Goal: Task Accomplishment & Management: Manage account settings

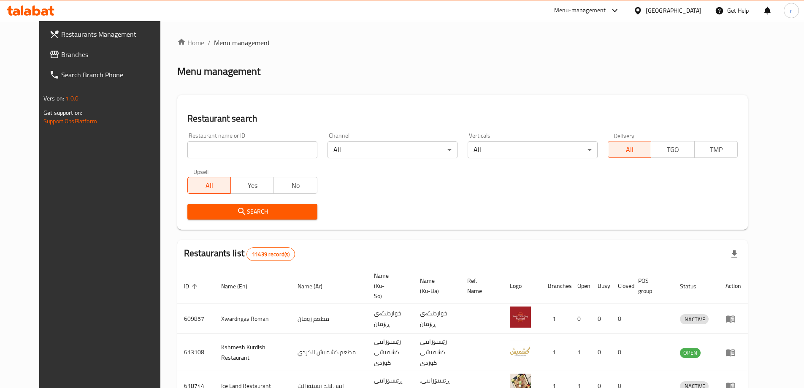
click at [61, 55] on span "Branches" at bounding box center [114, 54] width 106 height 10
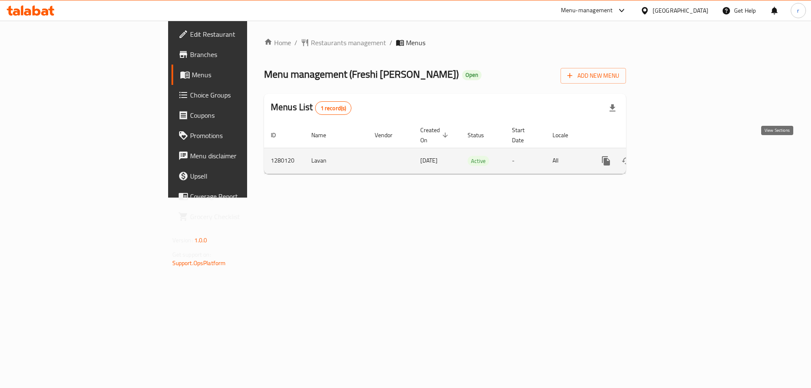
click at [672, 156] on icon "enhanced table" at bounding box center [667, 161] width 10 height 10
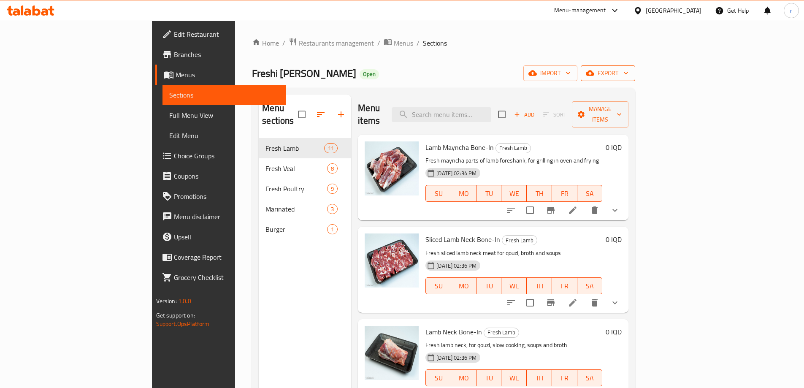
click at [629, 72] on span "export" at bounding box center [608, 73] width 41 height 11
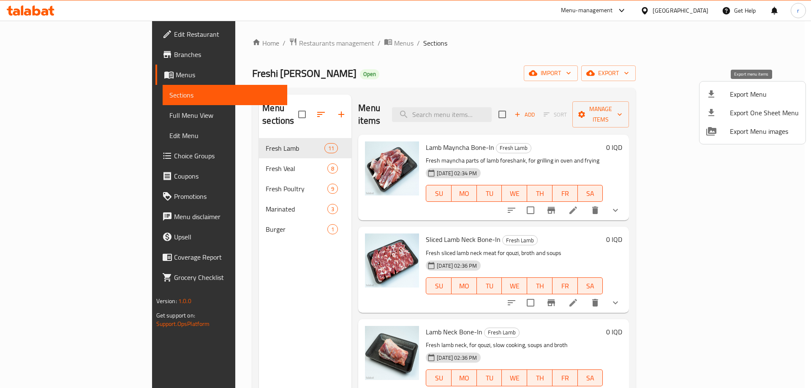
click at [740, 101] on li "Export Menu" at bounding box center [752, 94] width 106 height 19
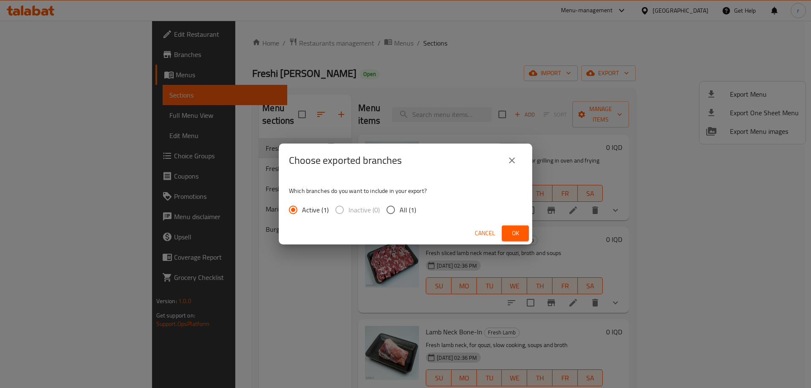
click at [516, 230] on span "Ok" at bounding box center [515, 233] width 14 height 11
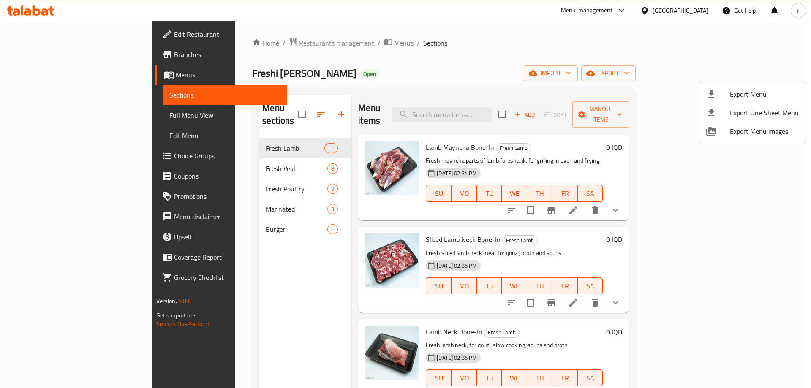
click at [466, 105] on div at bounding box center [405, 194] width 811 height 388
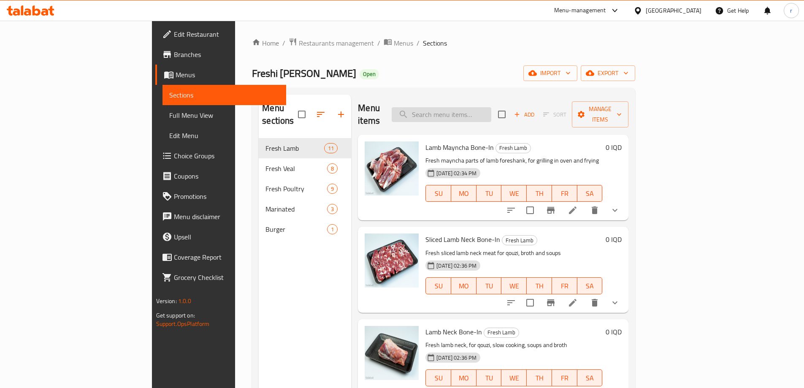
click at [489, 107] on input "search" at bounding box center [442, 114] width 100 height 15
paste input "Veal Back Rope"
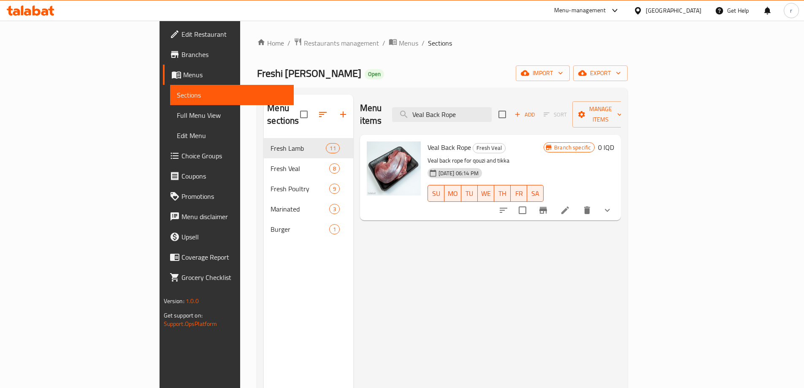
type input "Veal Back Rope"
click at [570, 205] on icon at bounding box center [565, 210] width 10 height 10
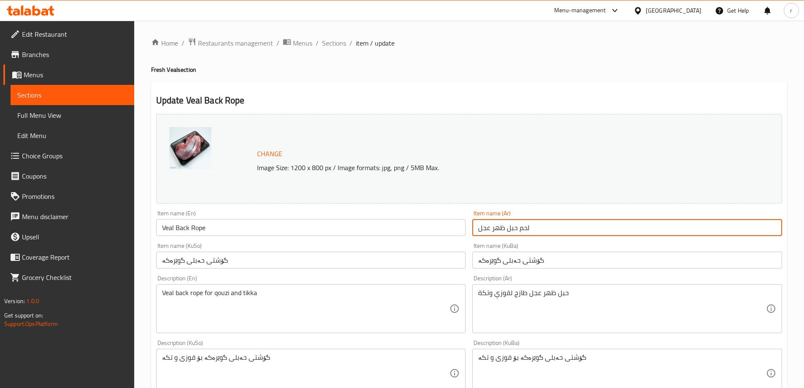
drag, startPoint x: 548, startPoint y: 231, endPoint x: 442, endPoint y: 231, distance: 106.8
click at [442, 231] on div "Change Image Size: 1200 x 800 px / Image formats: jpg, png / 5MB Max. Item name…" at bounding box center [469, 347] width 633 height 473
paste input "ل"
type input "لحم حبل ظهر العجل"
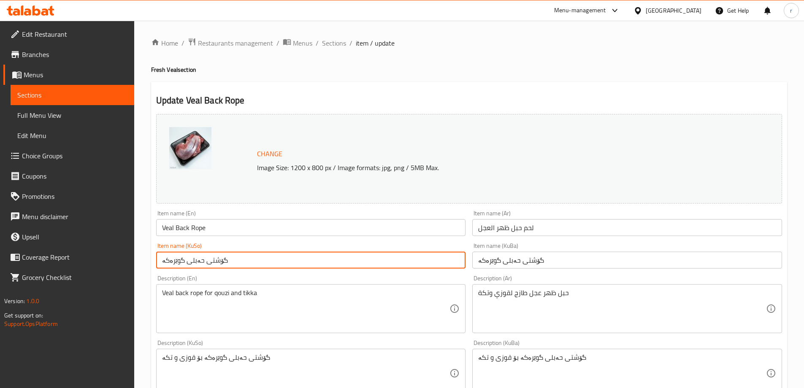
drag, startPoint x: 229, startPoint y: 261, endPoint x: 142, endPoint y: 261, distance: 87.4
click at [142, 261] on div "Home / Restaurants management / Menus / Sections / item / update Fresh Veal sec…" at bounding box center [469, 373] width 670 height 704
paste input "text"
type input "گۆشتی حەبلی گوێرەکە"
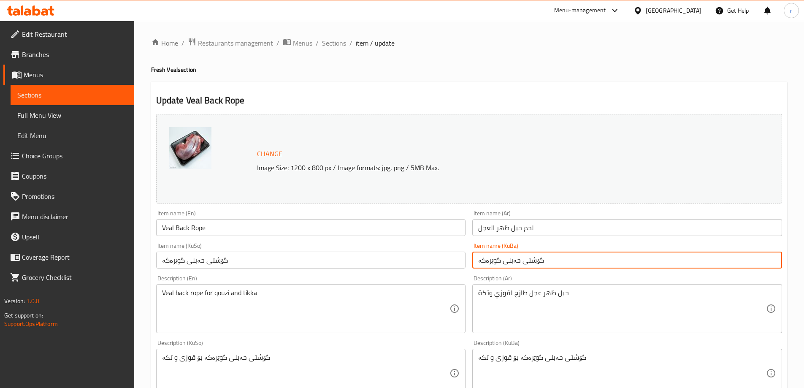
drag, startPoint x: 563, startPoint y: 267, endPoint x: 439, endPoint y: 265, distance: 124.2
click at [439, 265] on div "Change Image Size: 1200 x 800 px / Image formats: jpg, png / 5MB Max. Item name…" at bounding box center [469, 347] width 633 height 473
paste input "text"
type input "گۆشتی حەبلی گوێرەکە"
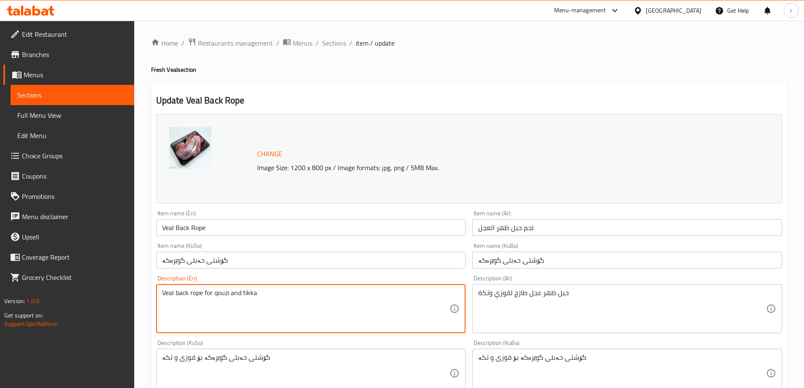
drag, startPoint x: 307, startPoint y: 309, endPoint x: 141, endPoint y: 302, distance: 166.1
paste textarea "Back Rope, Ideal For Quzi and T"
type textarea "Veal Back Rope, Ideal For Quzi and Tikka"
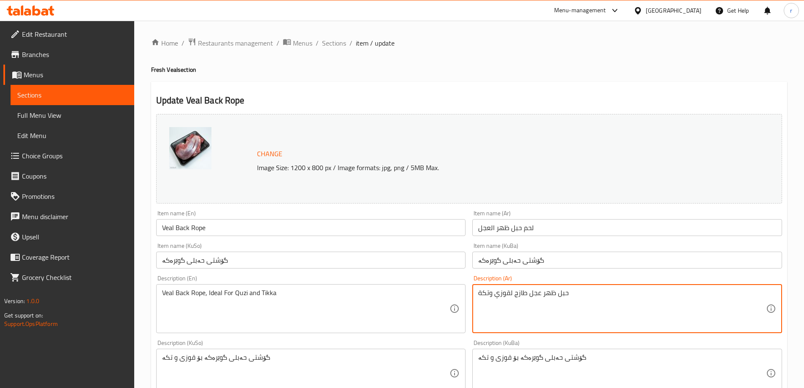
drag, startPoint x: 519, startPoint y: 287, endPoint x: 442, endPoint y: 290, distance: 76.9
paste textarea "، مثالي للقوزي وال"
type textarea "حبل ظهر عجل طازج، مثالي للقوزي والتكة"
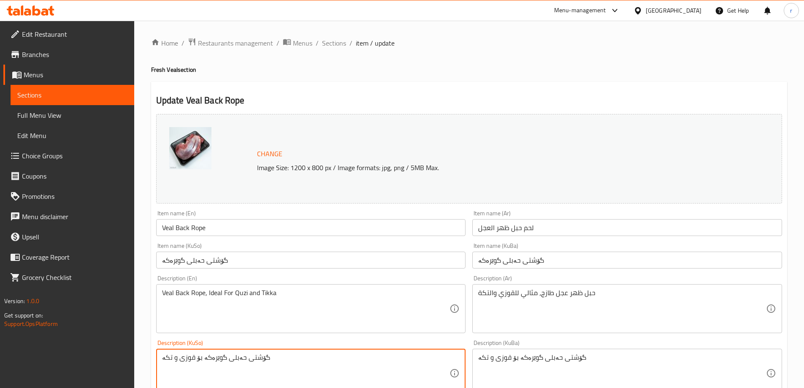
drag, startPoint x: 375, startPoint y: 365, endPoint x: 125, endPoint y: 362, distance: 249.6
paste textarea "، گونجاوە"
type textarea "گۆشتی حەبلی گوێرەکە، گونجاوە بۆ قوزی و تکە"
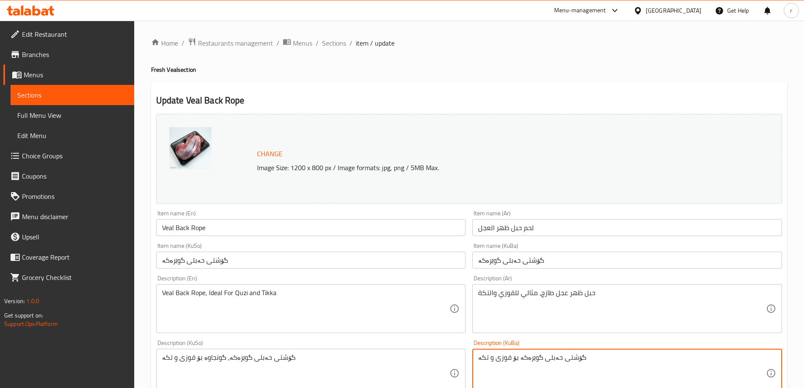
drag, startPoint x: 589, startPoint y: 363, endPoint x: 422, endPoint y: 371, distance: 167.4
paste textarea "، گونجاوە"
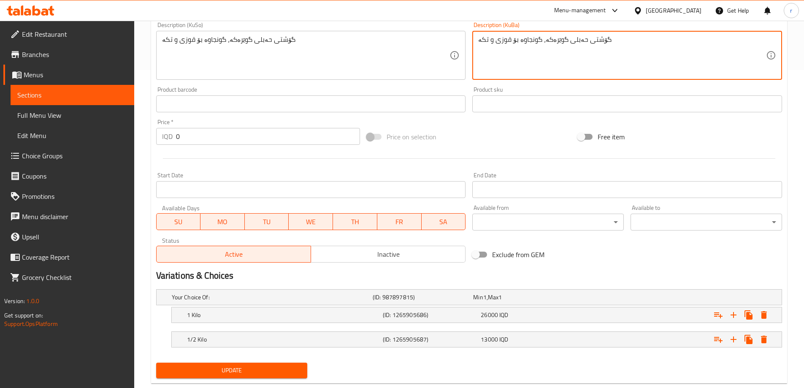
scroll to position [337, 0]
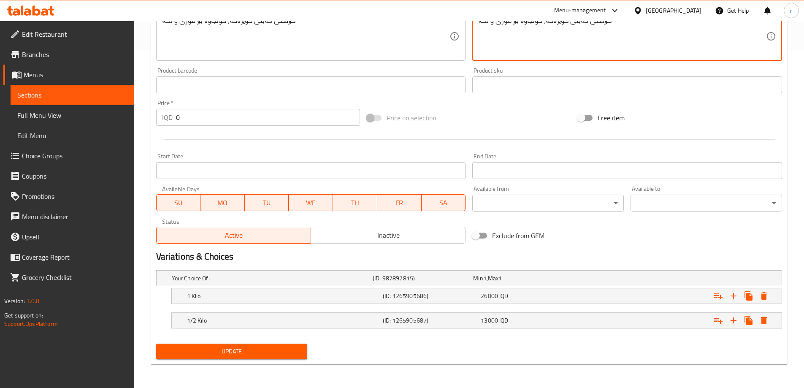
type textarea "گۆشتی حەبلی گوێرەکە، گونجاوە بۆ قوزی و تکە"
click at [266, 349] on span "Update" at bounding box center [232, 351] width 138 height 11
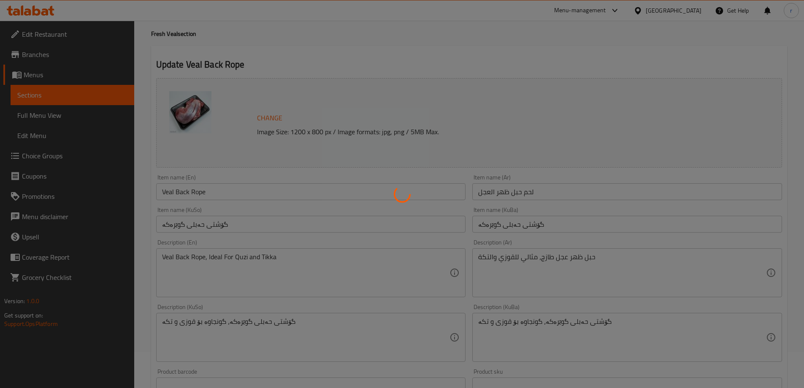
scroll to position [0, 0]
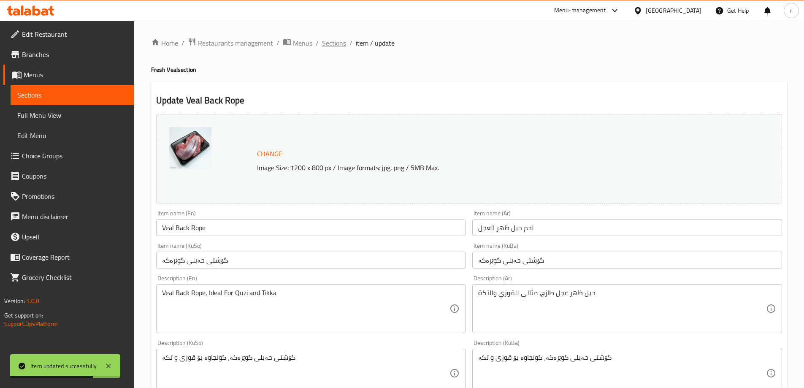
click at [336, 48] on span "Sections" at bounding box center [334, 43] width 24 height 10
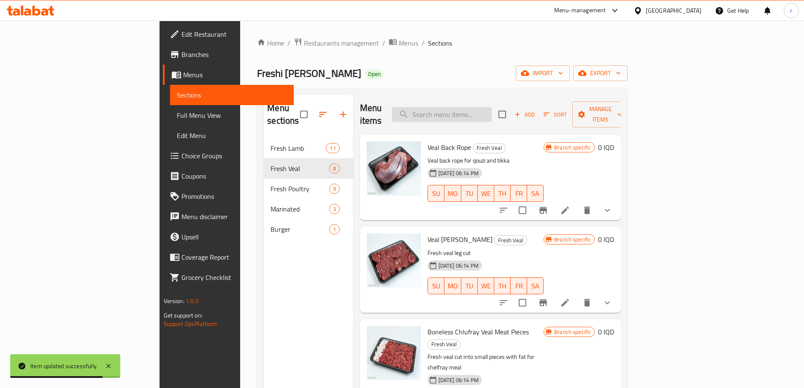
click at [479, 107] on input "search" at bounding box center [442, 114] width 100 height 15
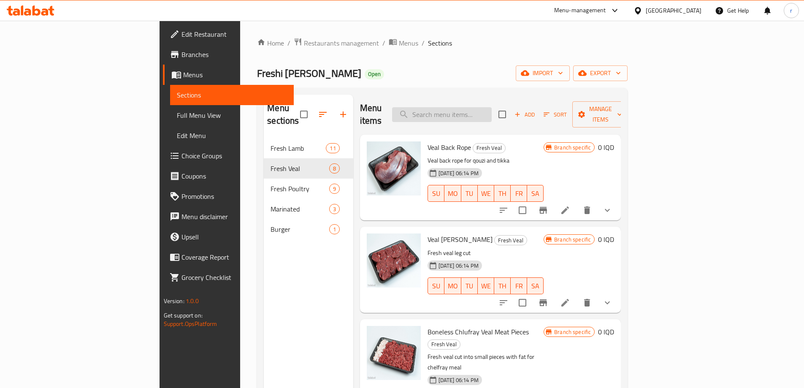
paste input "Veal Mayncha Boneless"
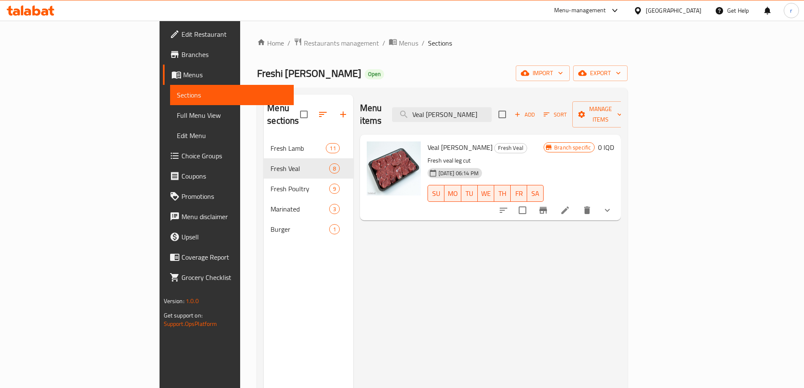
type input "Veal Mayncha Boneless"
click at [569, 206] on icon at bounding box center [566, 210] width 8 height 8
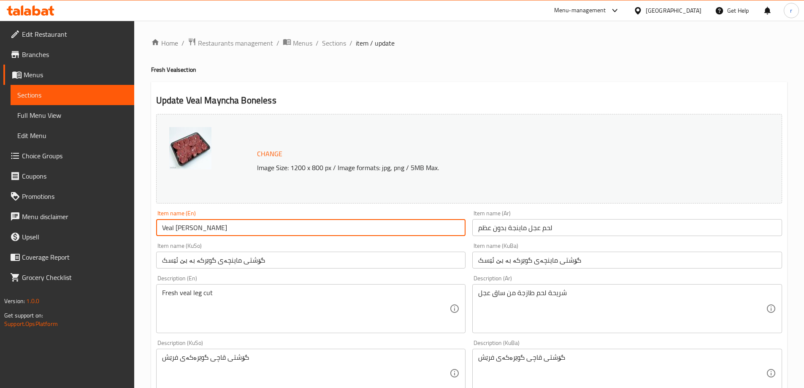
drag, startPoint x: 241, startPoint y: 231, endPoint x: 137, endPoint y: 231, distance: 103.9
click at [137, 231] on div "Home / Restaurants management / Menus / Sections / item / update Fresh Veal sec…" at bounding box center [469, 373] width 670 height 704
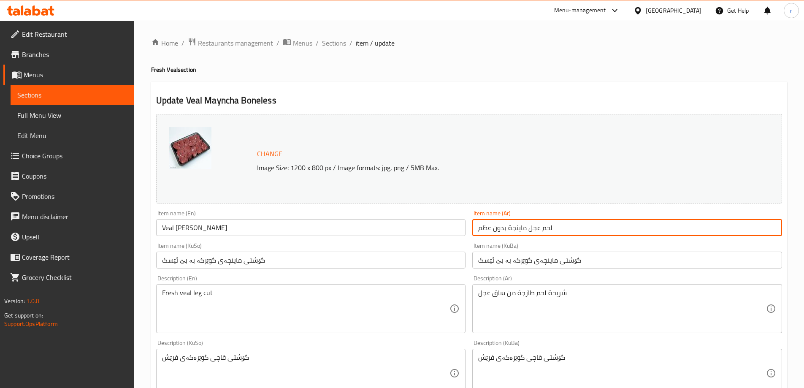
drag, startPoint x: 559, startPoint y: 225, endPoint x: 469, endPoint y: 227, distance: 89.5
click at [469, 227] on div "Item name (Ar) لحم عجل ماينجة بدون عظم Item name (Ar)" at bounding box center [627, 223] width 317 height 33
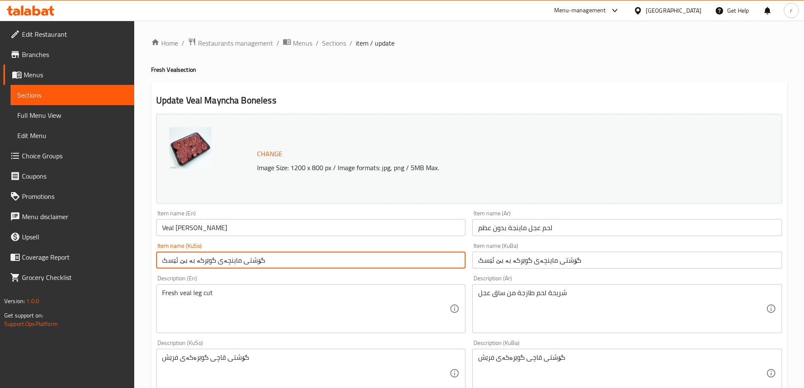
drag, startPoint x: 283, startPoint y: 265, endPoint x: 11, endPoint y: 265, distance: 271.9
click at [11, 265] on div "Edit Restaurant Branches Menus Sections Full Menu View Edit Menu Choice Groups …" at bounding box center [402, 373] width 804 height 704
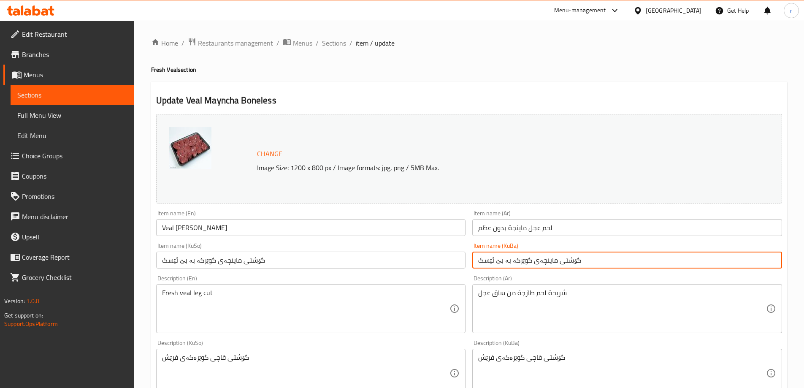
drag, startPoint x: 587, startPoint y: 259, endPoint x: 473, endPoint y: 263, distance: 114.1
click at [473, 263] on input "گۆشتی ماینچەی گوێرکە بە بێ ئێسک" at bounding box center [627, 260] width 310 height 17
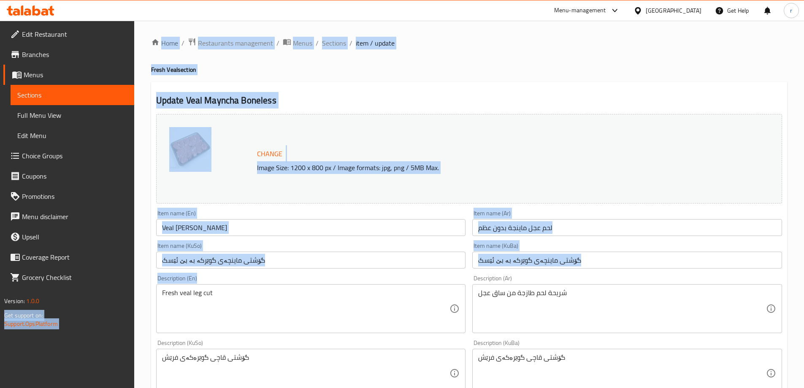
drag, startPoint x: 249, startPoint y: 287, endPoint x: 128, endPoint y: 305, distance: 122.5
click at [128, 305] on div "Edit Restaurant Branches Menus Sections Full Menu View Edit Menu Choice Groups …" at bounding box center [402, 373] width 804 height 704
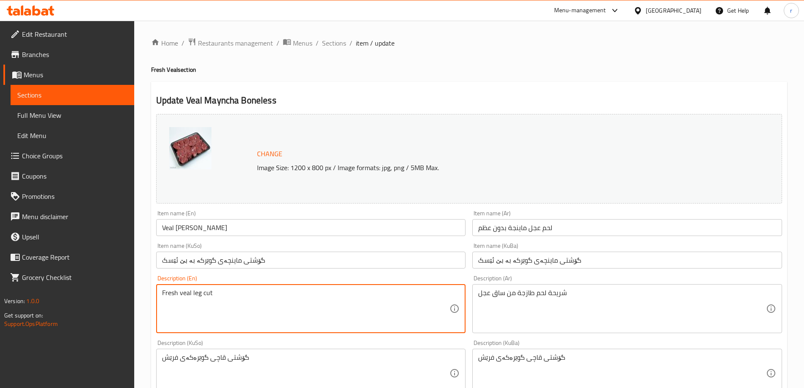
drag, startPoint x: 265, startPoint y: 305, endPoint x: 163, endPoint y: 298, distance: 101.6
click at [163, 298] on textarea "Fresh veal leg cut" at bounding box center [306, 309] width 288 height 40
paste textarea "Veal Leg Cut"
type textarea "Fresh Veal Leg Cut"
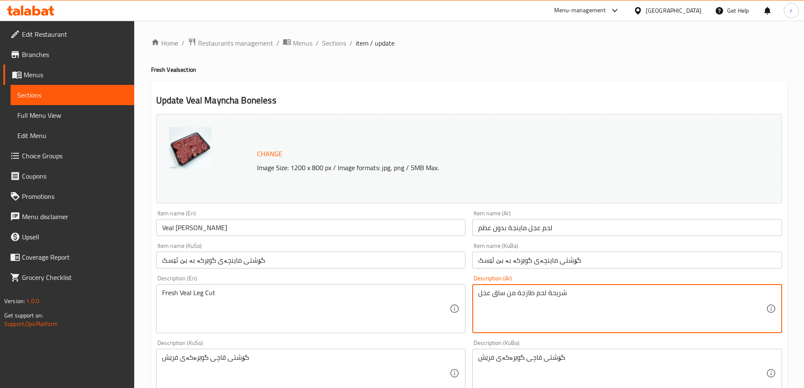
drag, startPoint x: 589, startPoint y: 301, endPoint x: 471, endPoint y: 297, distance: 118.3
paste textarea "لعجل"
type textarea "شريحة لحم طازجة من ساق العجل"
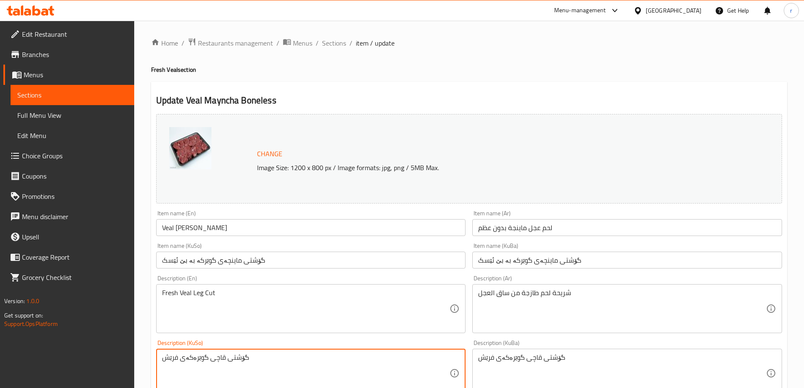
drag, startPoint x: 317, startPoint y: 363, endPoint x: 135, endPoint y: 363, distance: 182.4
paste textarea
type textarea "گۆشتی قاچی گوێرەکەی فرێش"
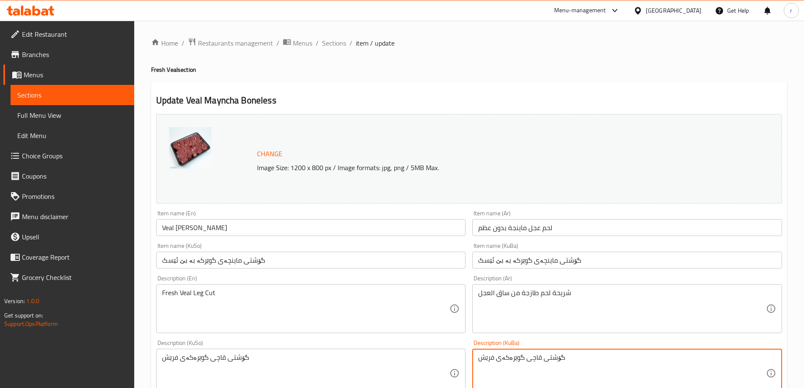
drag, startPoint x: 570, startPoint y: 362, endPoint x: 441, endPoint y: 358, distance: 128.4
paste textarea
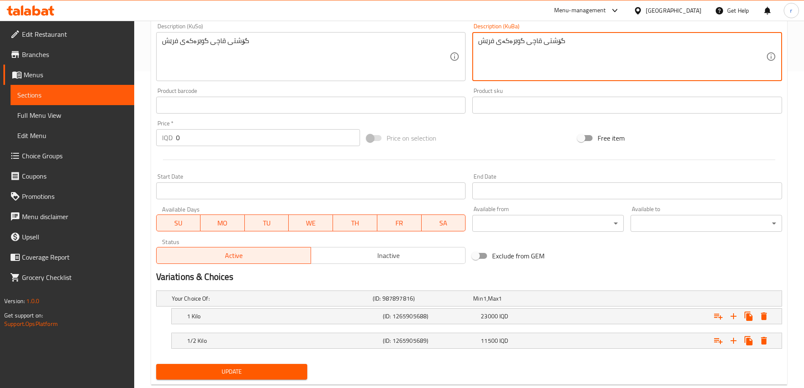
scroll to position [337, 0]
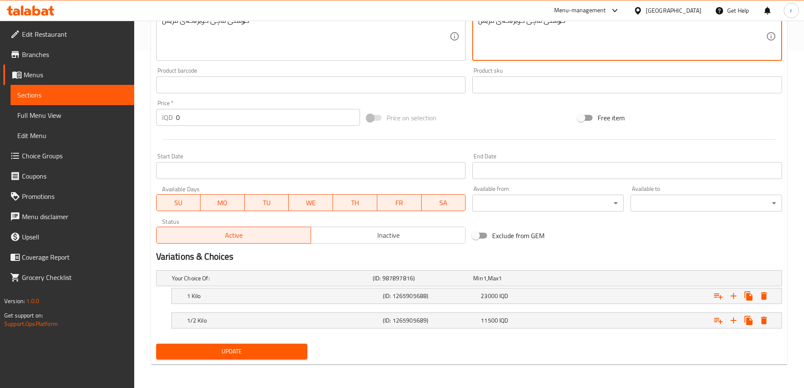
type textarea "گۆشتی قاچی گوێرەکەی فرێش"
click at [214, 356] on span "Update" at bounding box center [232, 351] width 138 height 11
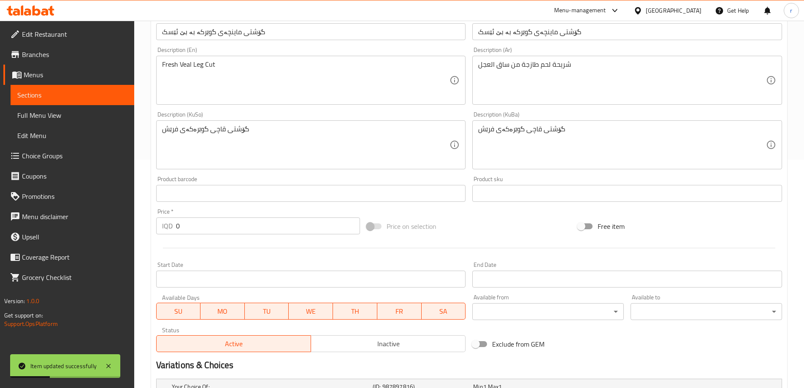
scroll to position [0, 0]
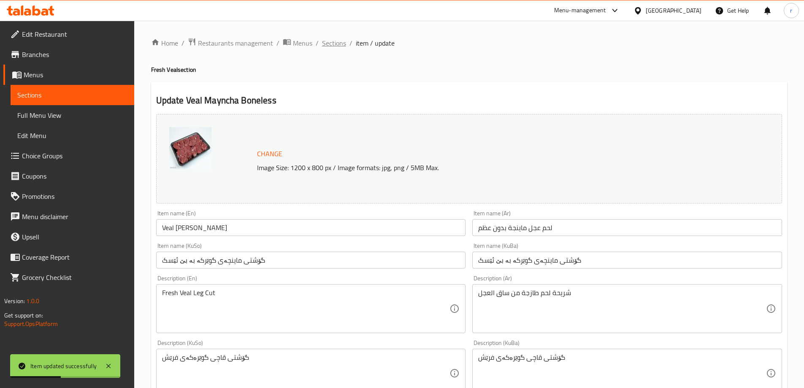
click at [328, 46] on span "Sections" at bounding box center [334, 43] width 24 height 10
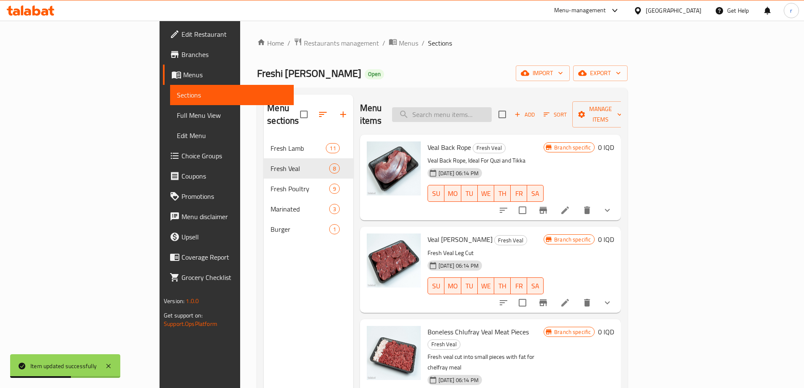
click at [470, 110] on input "search" at bounding box center [442, 114] width 100 height 15
paste input "Veal Chlufray"
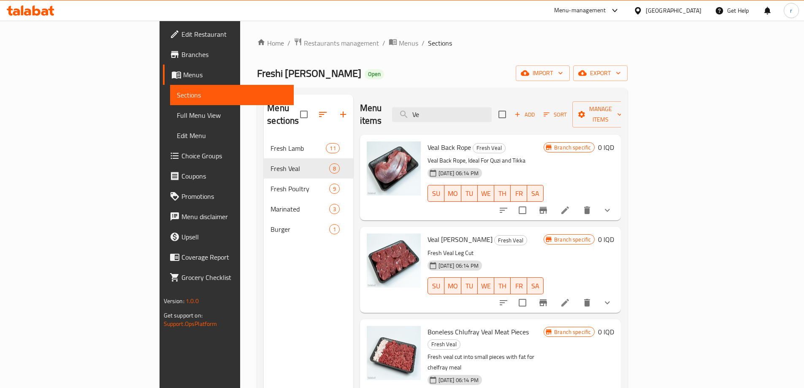
type input "V"
click at [477, 113] on input "search" at bounding box center [442, 114] width 100 height 15
paste input "Veal Chlufray"
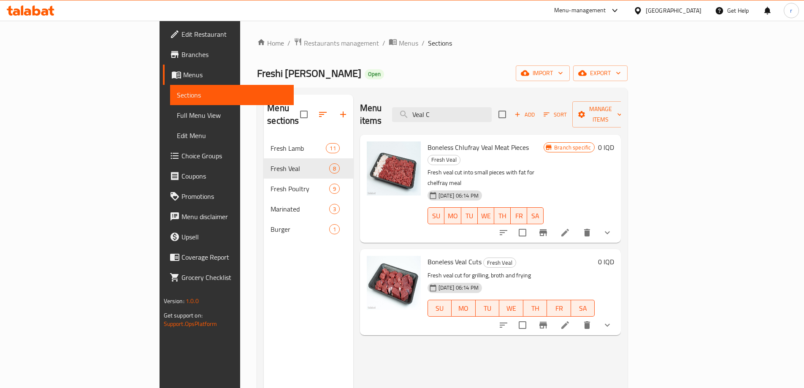
type input "Veal C"
click at [570, 320] on icon at bounding box center [565, 325] width 10 height 10
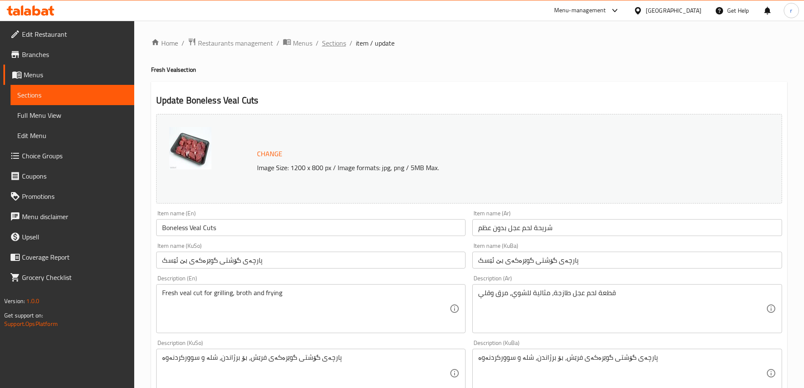
click at [323, 45] on span "Sections" at bounding box center [334, 43] width 24 height 10
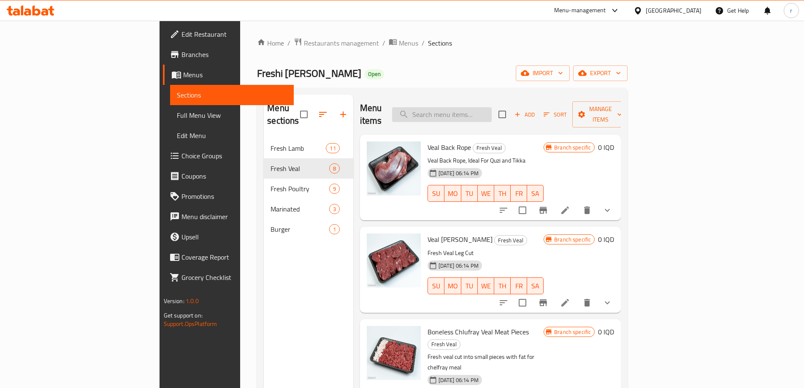
click at [484, 111] on input "search" at bounding box center [442, 114] width 100 height 15
paste input "Veal Chlufray"
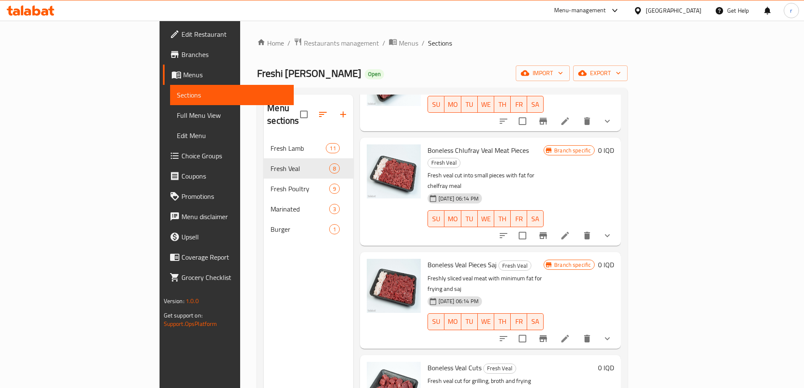
scroll to position [114, 0]
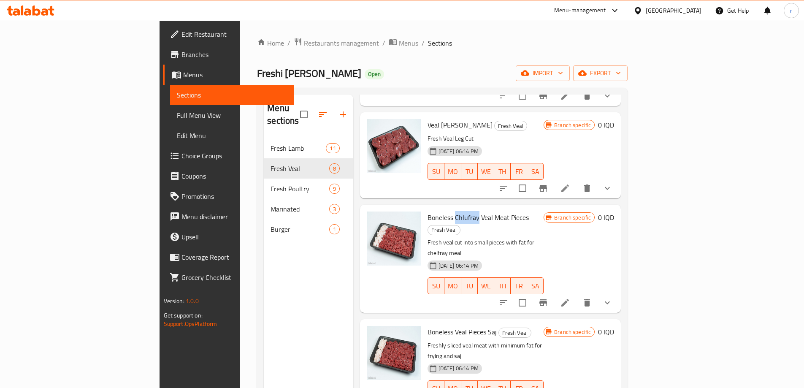
drag, startPoint x: 415, startPoint y: 204, endPoint x: 439, endPoint y: 200, distance: 24.9
click at [439, 211] on span "Boneless Chlufray Veal Meat Pieces" at bounding box center [478, 217] width 101 height 13
copy span "Chlufray"
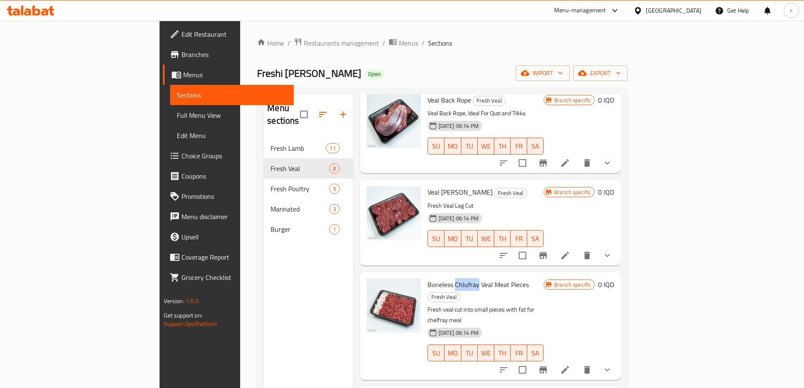
scroll to position [0, 0]
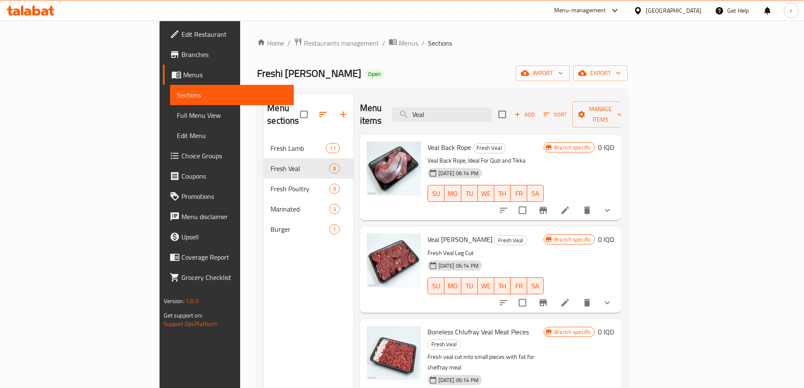
drag, startPoint x: 497, startPoint y: 106, endPoint x: 405, endPoint y: 113, distance: 92.7
click at [405, 113] on div "Menu items Veal Add Sort Manage items" at bounding box center [490, 115] width 261 height 40
paste input "Chlufray"
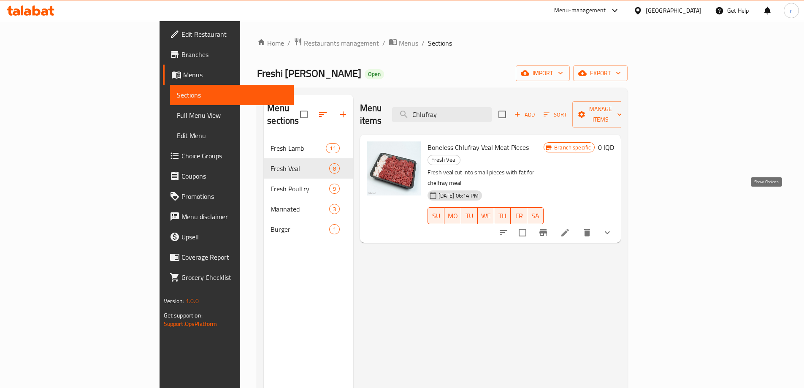
click at [613, 228] on icon "show more" at bounding box center [608, 233] width 10 height 10
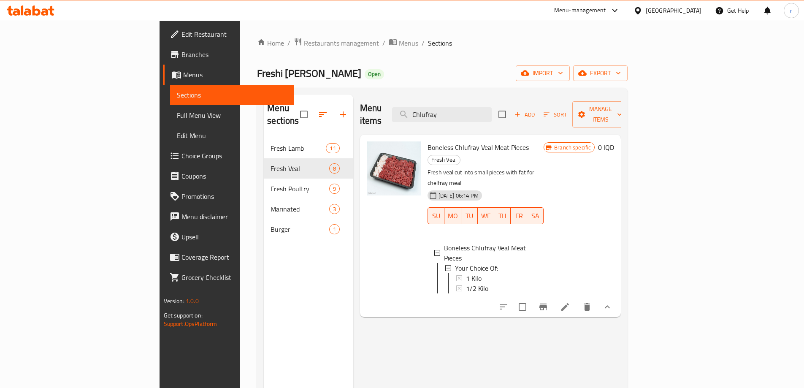
drag, startPoint x: 510, startPoint y: 105, endPoint x: 412, endPoint y: 110, distance: 98.5
click at [412, 110] on div "Menu items Chlufray Add Sort Manage items" at bounding box center [490, 115] width 261 height 40
paste input "Veal"
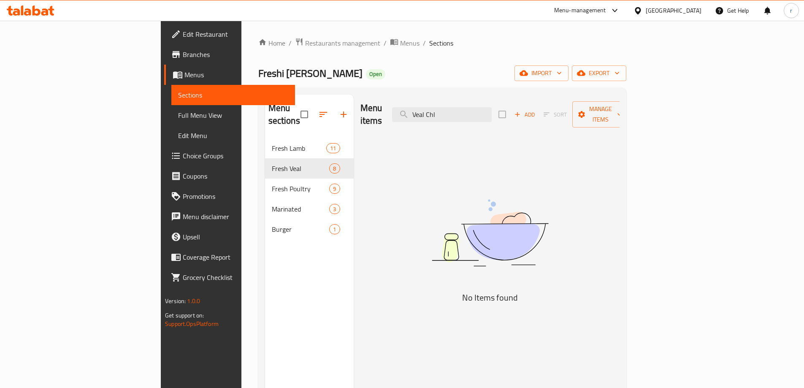
drag, startPoint x: 513, startPoint y: 107, endPoint x: 405, endPoint y: 113, distance: 108.3
click at [405, 113] on div "Menu items Veal Chl Add Sort Manage items" at bounding box center [490, 115] width 259 height 40
paste input "Beef Meat - Chlufra"
type input "B"
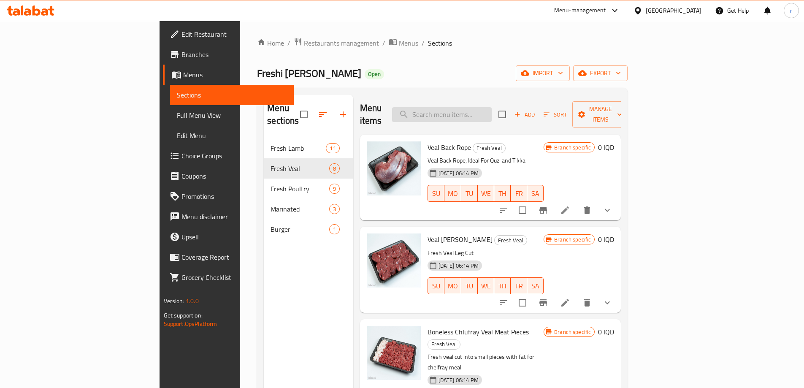
click at [489, 110] on input "search" at bounding box center [442, 114] width 100 height 15
paste input "Veal Chlufray"
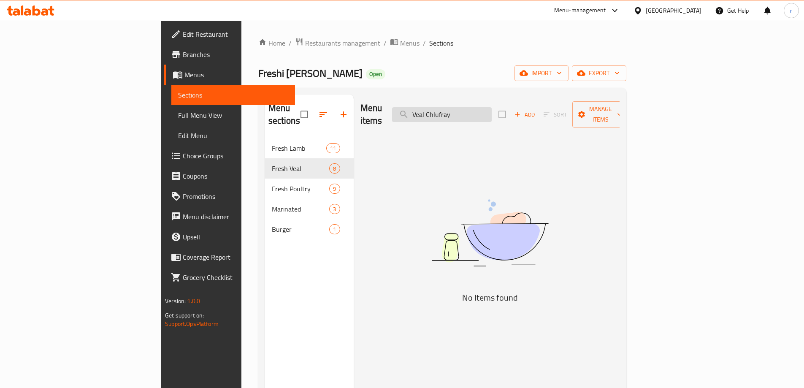
click at [484, 108] on input "Veal Chlufray" at bounding box center [442, 114] width 100 height 15
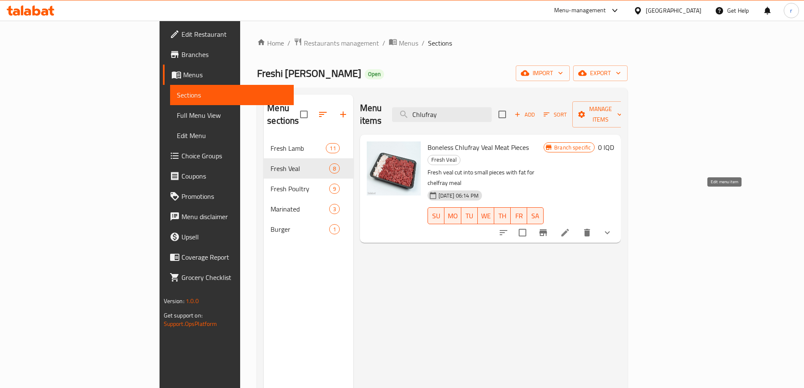
type input "Chlufray"
click at [569, 229] on icon at bounding box center [566, 233] width 8 height 8
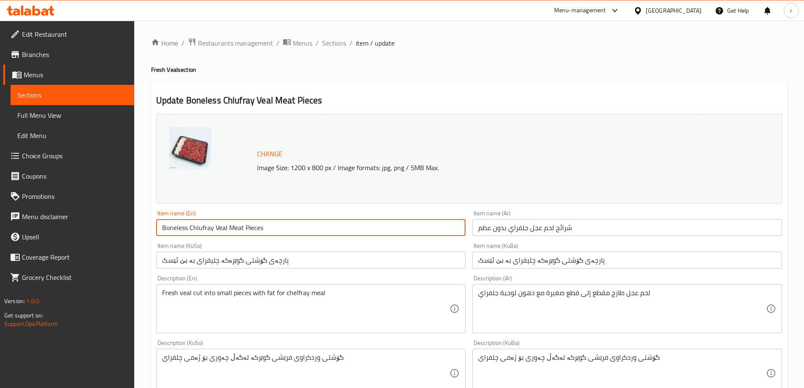
drag, startPoint x: 277, startPoint y: 226, endPoint x: 117, endPoint y: 231, distance: 160.1
click at [117, 231] on div "Edit Restaurant Branches Menus Sections Full Menu View Edit Menu Choice Groups …" at bounding box center [402, 373] width 804 height 704
paste input "Veal Chlufray"
type input "Veal Chlufray"
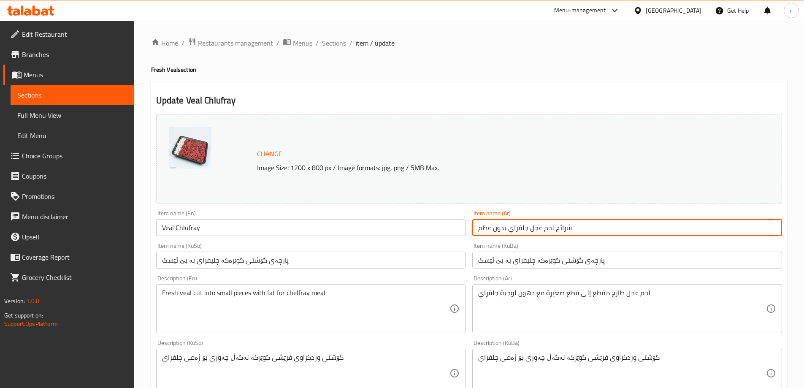
drag, startPoint x: 590, startPoint y: 228, endPoint x: 422, endPoint y: 240, distance: 168.5
click at [422, 240] on div "Change Image Size: 1200 x 800 px / Image formats: jpg, png / 5MB Max. Item name…" at bounding box center [469, 347] width 633 height 473
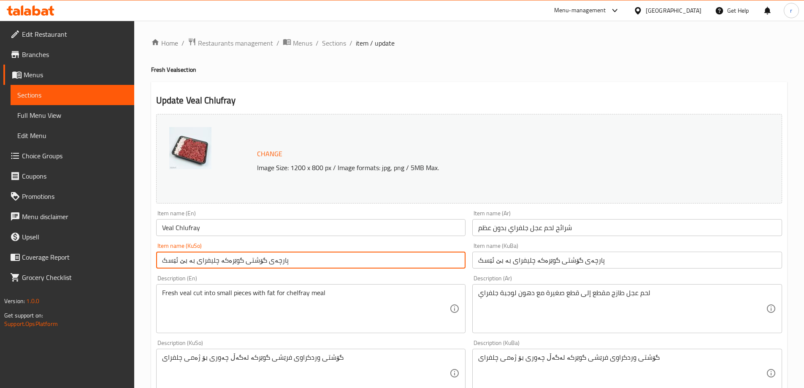
drag, startPoint x: 326, startPoint y: 259, endPoint x: 77, endPoint y: 269, distance: 249.3
click at [77, 269] on div "Edit Restaurant Branches Menus Sections Full Menu View Edit Menu Choice Groups …" at bounding box center [402, 373] width 804 height 704
paste input "گۆشتی چليفراى گوێرەکە بە بێ ئێسک"
type input "گۆشتی چليفراى گوێرەکە بە بێ ئێسک"
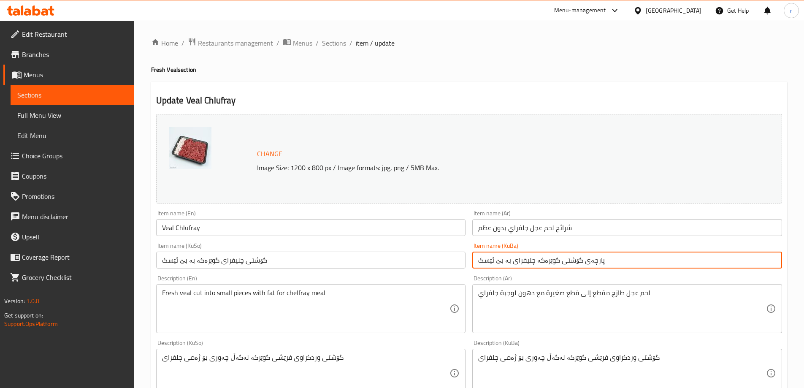
drag, startPoint x: 632, startPoint y: 264, endPoint x: 445, endPoint y: 277, distance: 187.1
click at [445, 277] on div "Change Image Size: 1200 x 800 px / Image formats: jpg, png / 5MB Max. Item name…" at bounding box center [469, 347] width 633 height 473
paste input "گۆشتی چليفراى گوێرەکە بە بێ ئێسک"
type input "گۆشتی چليفراى گوێرەکە بە بێ ئێسک"
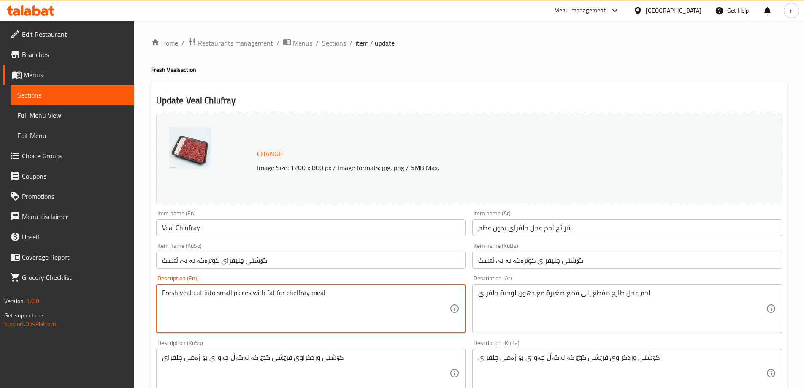
drag, startPoint x: 334, startPoint y: 300, endPoint x: 94, endPoint y: 304, distance: 240.7
paste textarea "ly Sliced Beef Meat with Fat for Chlufray Meal"
type textarea "Freshly Sliced Beef Meat with Fat for Chlufray Meal"
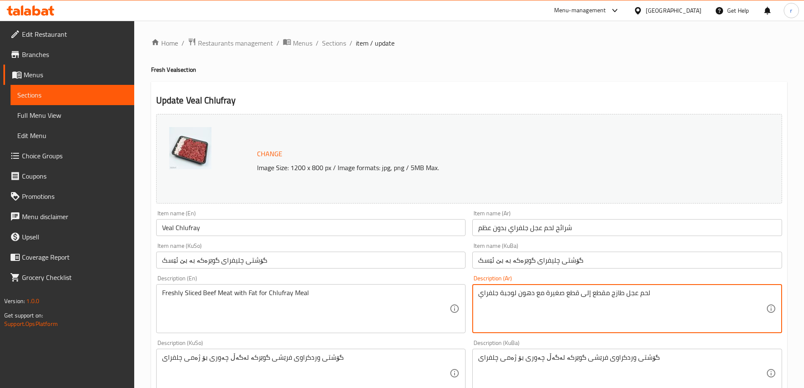
drag, startPoint x: 663, startPoint y: 295, endPoint x: 451, endPoint y: 303, distance: 211.7
paste textarea "لدهون لوجبة الجلفراي"
type textarea "لحم عجل طازج مقطع إلى قطع صغيرة مع الدهون لوجبة الجلفراي"
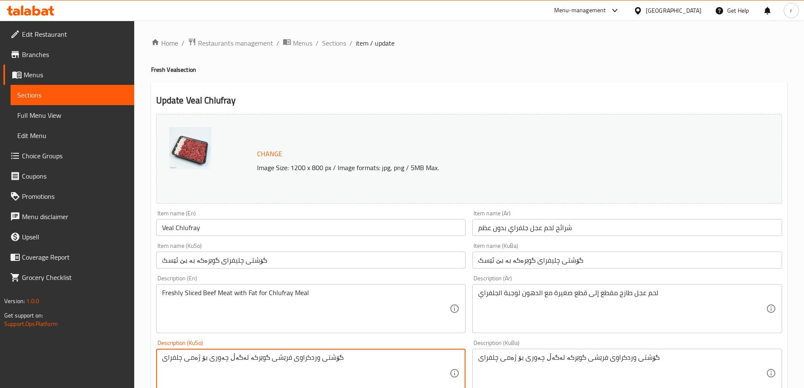
drag, startPoint x: 382, startPoint y: 363, endPoint x: 63, endPoint y: 364, distance: 319.2
click at [367, 368] on textarea "گۆشتی وردکراوی فرێشی گوێرکە لەگەڵ چەوری بۆ ژەمی چلفرای" at bounding box center [306, 373] width 288 height 40
drag, startPoint x: 366, startPoint y: 361, endPoint x: 95, endPoint y: 361, distance: 270.2
click at [95, 361] on div "Edit Restaurant Branches Menus Sections Full Menu View Edit Menu Choice Groups …" at bounding box center [402, 373] width 804 height 704
paste textarea "بۆ ژەمی چلوفرای"
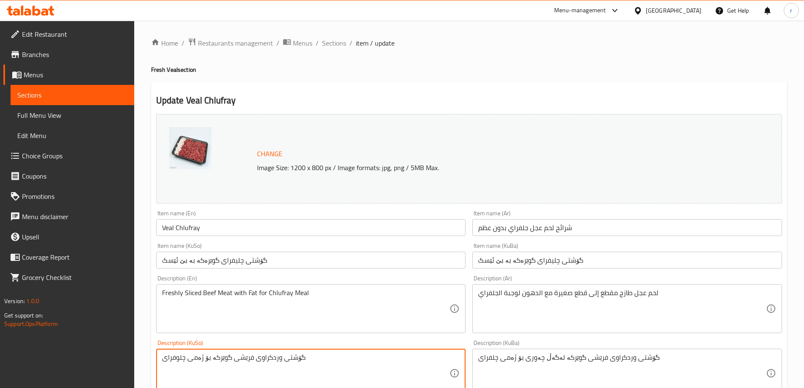
type textarea "گۆشتی وردکراوی فرێشی گوێرکە بۆ ژەمی چلوفرای"
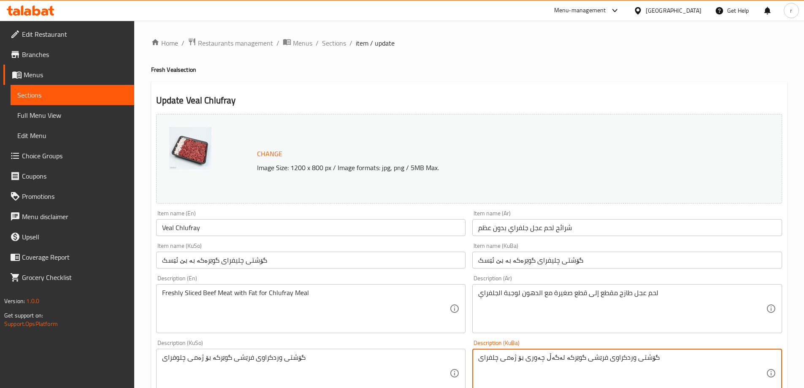
drag, startPoint x: 658, startPoint y: 359, endPoint x: 432, endPoint y: 368, distance: 226.1
paste textarea "بۆ ژەمی چلوفرای"
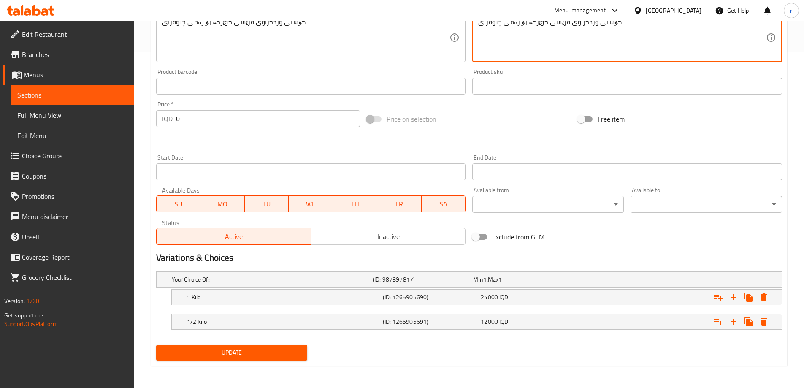
scroll to position [337, 0]
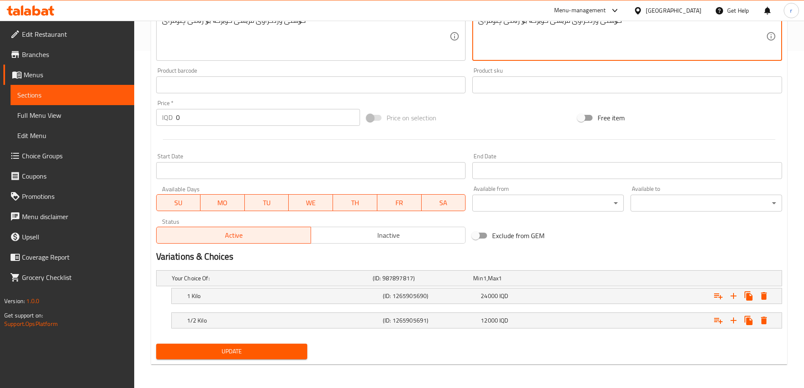
type textarea "گۆشتی وردکراوی فرێشی گوێرکە بۆ ژەمی چلوفرای"
click at [252, 348] on span "Update" at bounding box center [232, 351] width 138 height 11
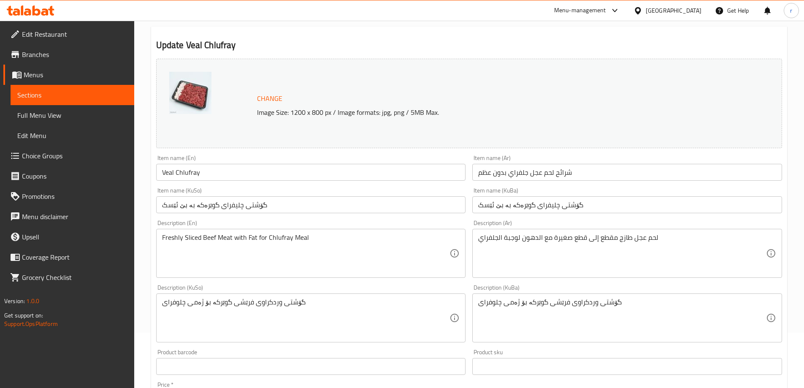
scroll to position [0, 0]
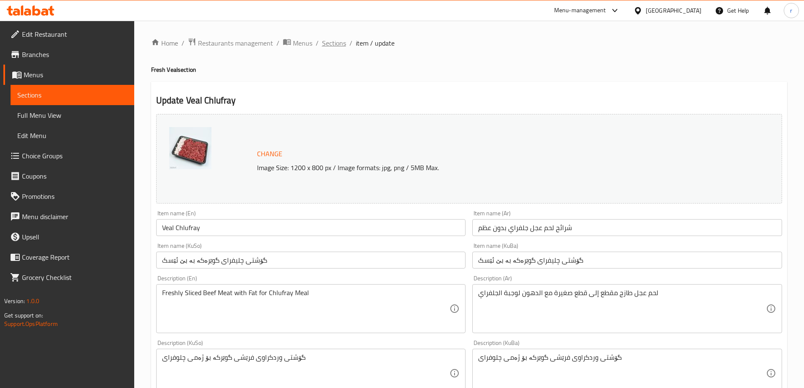
click at [330, 41] on span "Sections" at bounding box center [334, 43] width 24 height 10
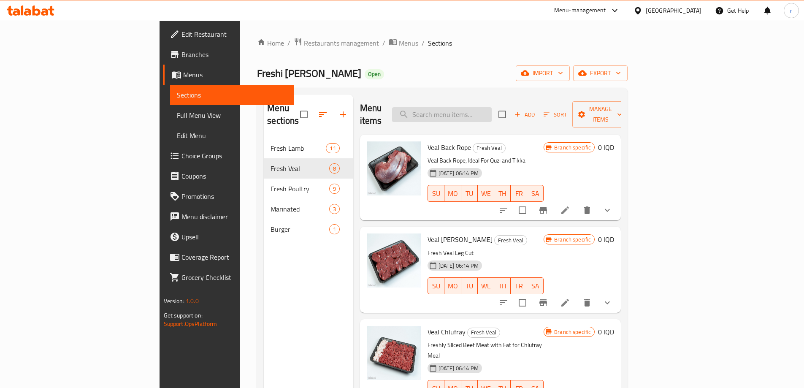
click at [479, 111] on input "search" at bounding box center [442, 114] width 100 height 15
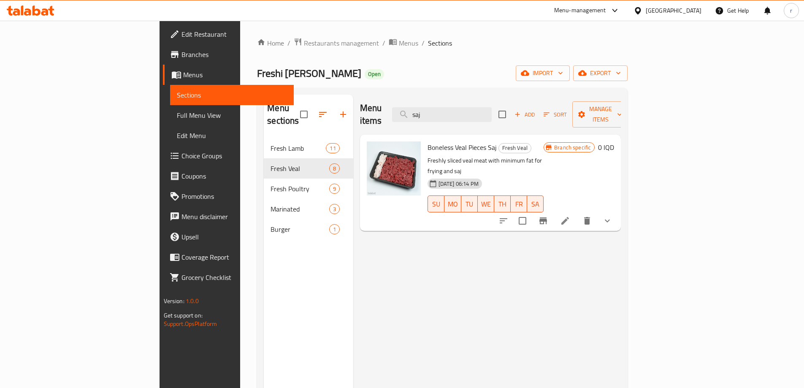
type input "saj"
click at [570, 216] on icon at bounding box center [565, 221] width 10 height 10
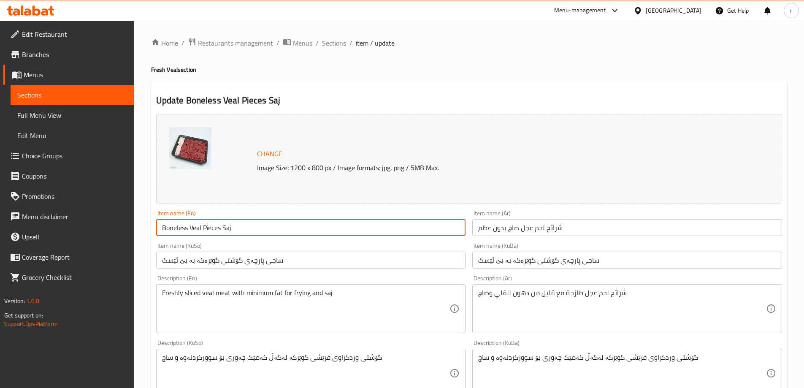
drag, startPoint x: 274, startPoint y: 231, endPoint x: 111, endPoint y: 238, distance: 163.6
click at [111, 238] on div "Edit Restaurant Branches Menus Sections Full Menu View Edit Menu Choice Groups …" at bounding box center [402, 373] width 804 height 704
paste input "Veal Saj"
type input "Veal Saj"
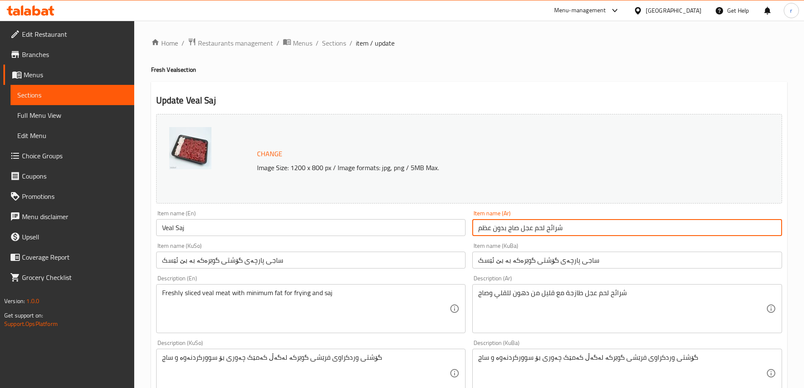
drag, startPoint x: 595, startPoint y: 228, endPoint x: 395, endPoint y: 236, distance: 200.3
click at [395, 236] on div "Change Image Size: 1200 x 800 px / Image formats: jpg, png / 5MB Max. Item name…" at bounding box center [469, 347] width 633 height 473
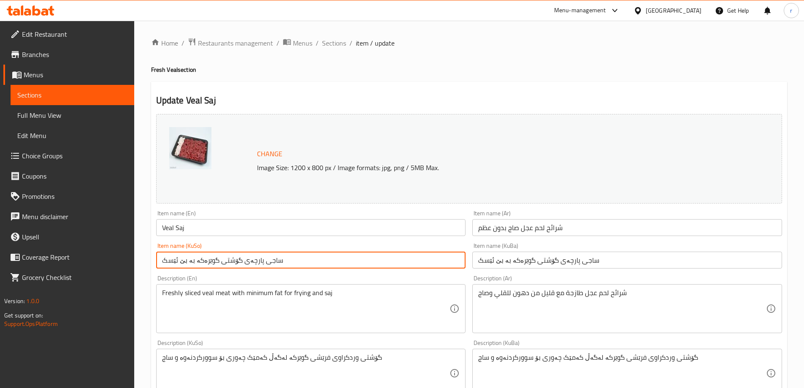
drag, startPoint x: 308, startPoint y: 263, endPoint x: 106, endPoint y: 272, distance: 202.0
click at [106, 272] on div "Edit Restaurant Branches Menus Sections Full Menu View Edit Menu Choice Groups …" at bounding box center [402, 373] width 804 height 704
paste input "گۆشتی ساج"
type input "گۆشتی ساجی گوێرەکە بە بێ ئێسک"
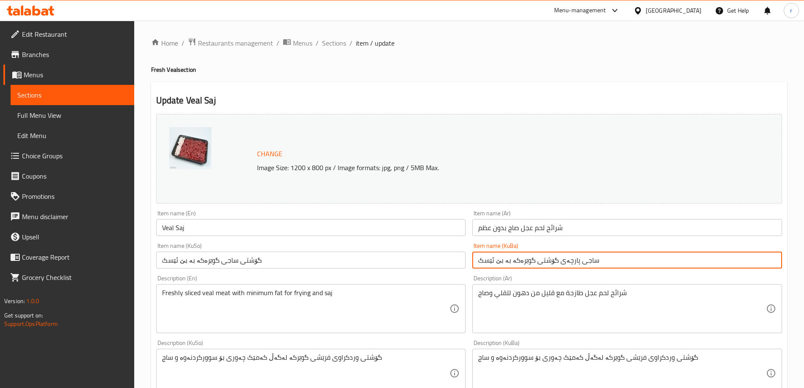
drag, startPoint x: 602, startPoint y: 257, endPoint x: 434, endPoint y: 264, distance: 167.8
click at [434, 264] on div "Change Image Size: 1200 x 800 px / Image formats: jpg, png / 5MB Max. Item name…" at bounding box center [469, 347] width 633 height 473
paste input "گۆشتی ساج"
type input "گۆشتی ساجی گوێرەکە بە بێ ئێسک"
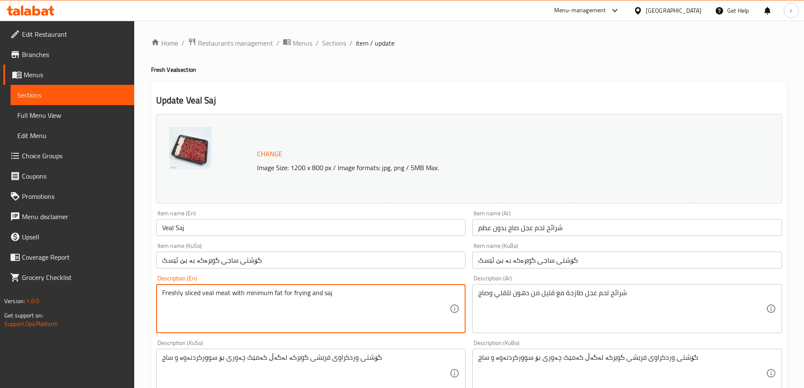
drag, startPoint x: 344, startPoint y: 299, endPoint x: 145, endPoint y: 302, distance: 198.9
paste textarea "Sliced Beef Meat with Minimum Fat for Frying and Saj"
type textarea "Freshly Sliced Beef Meat with Minimum Fat for Frying and Saj"
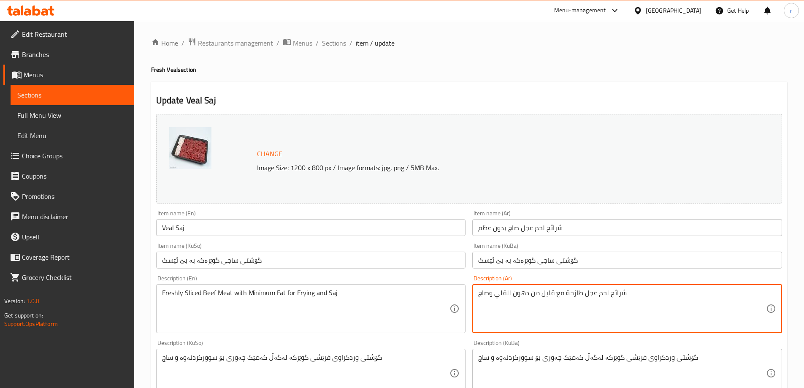
drag, startPoint x: 643, startPoint y: 293, endPoint x: 429, endPoint y: 298, distance: 213.3
paste textarea "لدهون للقلي والصاج"
type textarea "شرائح لحم عجل طازجة مع قليل من الدهون للقلي والصاج"
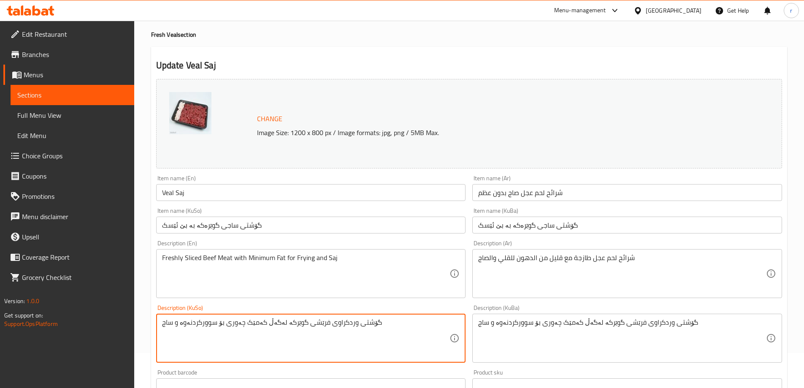
scroll to position [67, 0]
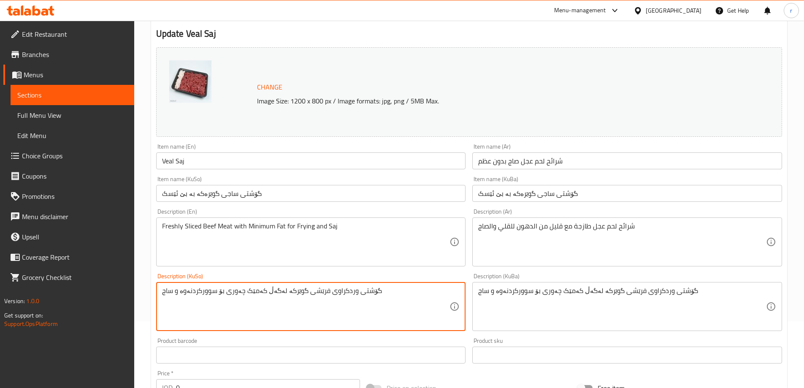
drag, startPoint x: 405, startPoint y: 364, endPoint x: 125, endPoint y: 381, distance: 280.5
paste textarea
type textarea "گۆشتی وردکراوی فرێشی گوێرکە لەگەڵ کەمێک چەوری بۆ سوورکردنەوە و ساج"
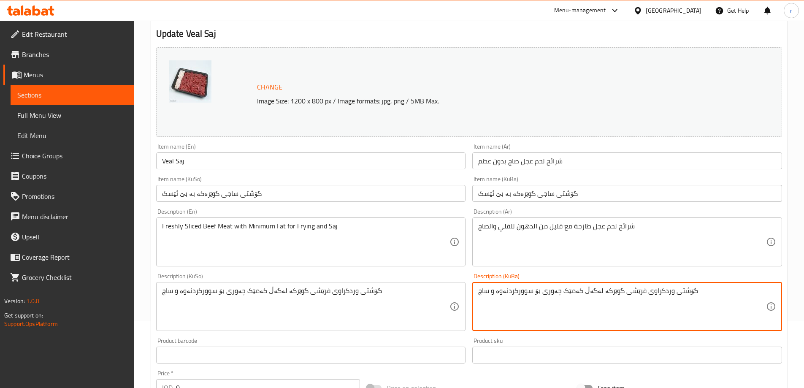
drag, startPoint x: 697, startPoint y: 292, endPoint x: 440, endPoint y: 294, distance: 257.6
paste textarea
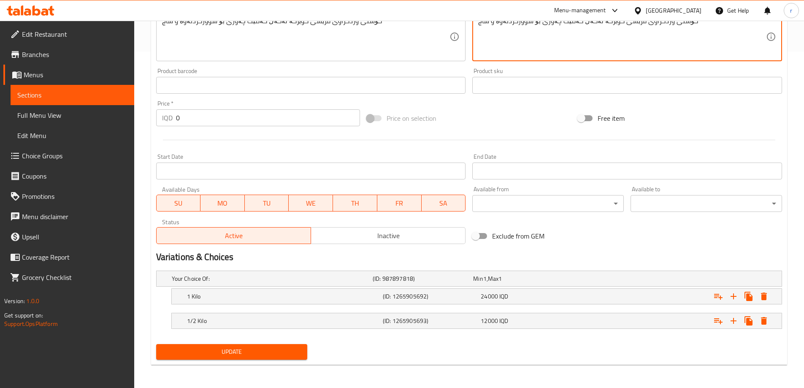
scroll to position [337, 0]
type textarea "گۆشتی وردکراوی فرێشی گوێرکە لەگەڵ کەمێک چەوری بۆ سوورکردنەوە و ساج"
click at [229, 349] on span "Update" at bounding box center [232, 351] width 138 height 11
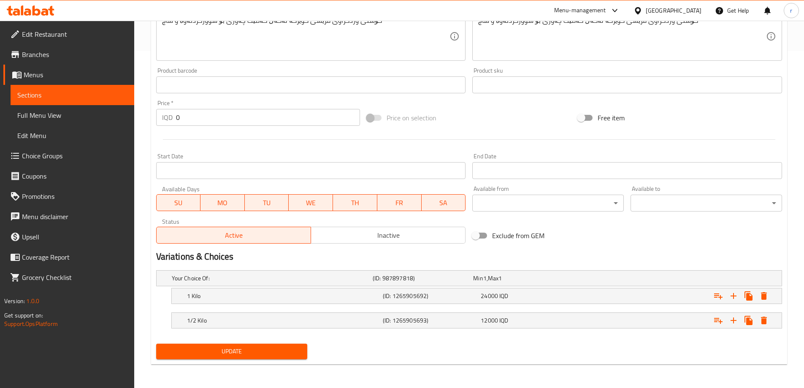
click at [243, 349] on span "Update" at bounding box center [232, 351] width 138 height 11
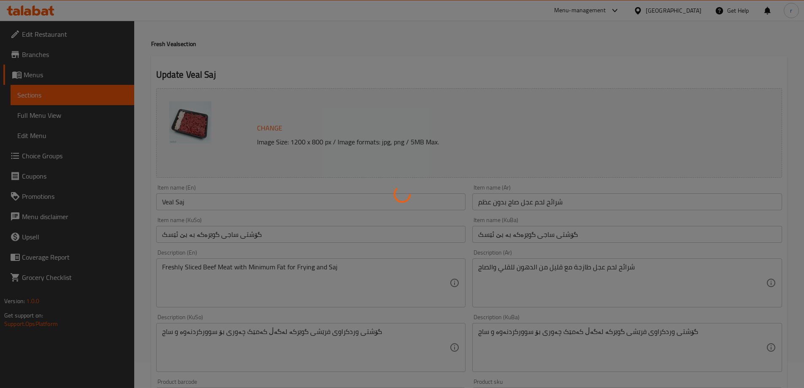
scroll to position [0, 0]
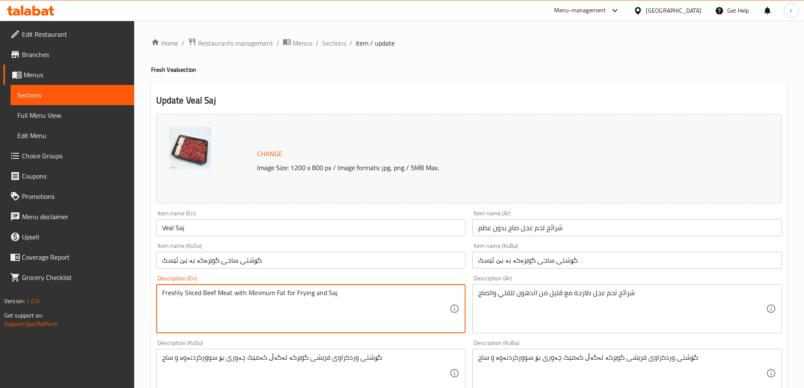
drag, startPoint x: 356, startPoint y: 294, endPoint x: 114, endPoint y: 289, distance: 242.8
paste textarea
type textarea "Freshly Sliced Beef Meat with Minimum Fat for Frying and Saj"
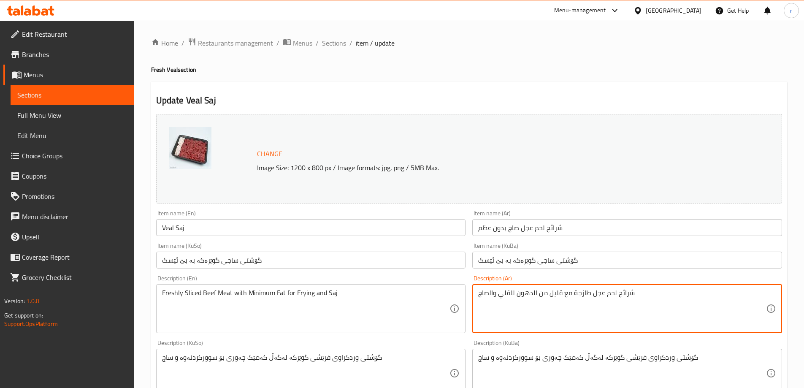
drag, startPoint x: 645, startPoint y: 302, endPoint x: 473, endPoint y: 300, distance: 171.9
click at [495, 296] on textarea "شرائح لحم عجل طازجة مع قليل من الدهون للقلي والصاج" at bounding box center [622, 309] width 288 height 40
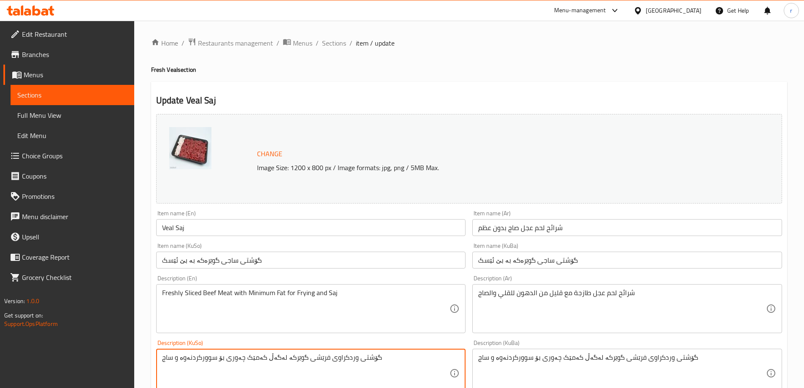
click at [360, 359] on textarea "گۆشتی وردکراوی فرێشی گوێرکە لەگەڵ کەمێک چەوری بۆ سوورکردنەوە و ساج" at bounding box center [306, 373] width 288 height 40
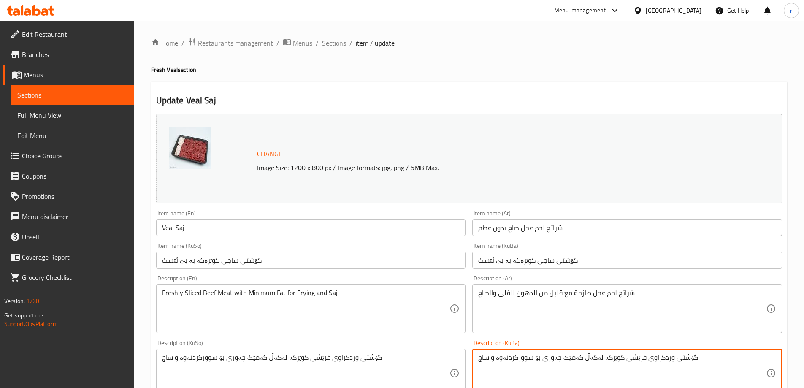
click at [574, 366] on textarea "گۆشتی وردکراوی فرێشی گوێرکە لەگەڵ کەمێک چەوری بۆ سوورکردنەوە و ساج" at bounding box center [622, 373] width 288 height 40
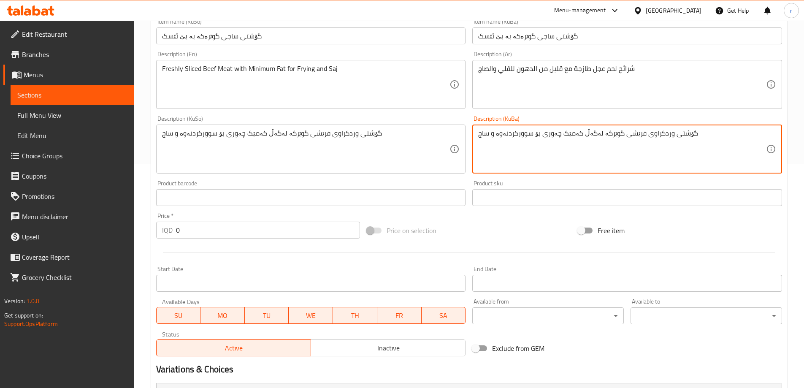
scroll to position [337, 0]
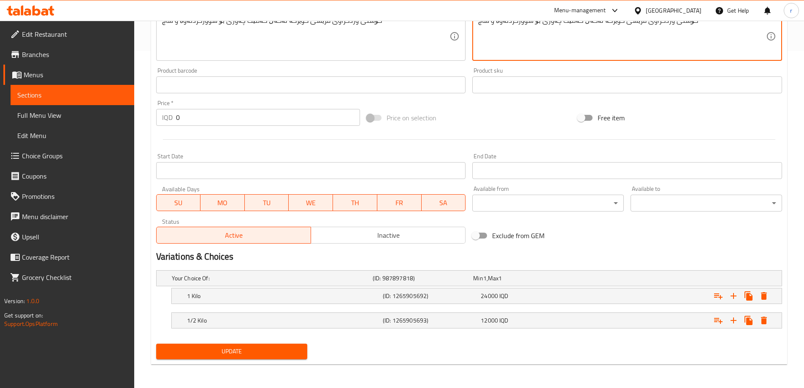
click at [246, 347] on span "Update" at bounding box center [232, 351] width 138 height 11
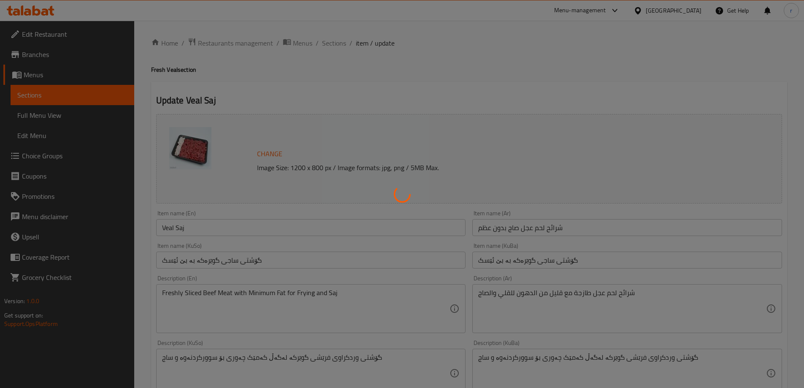
scroll to position [0, 0]
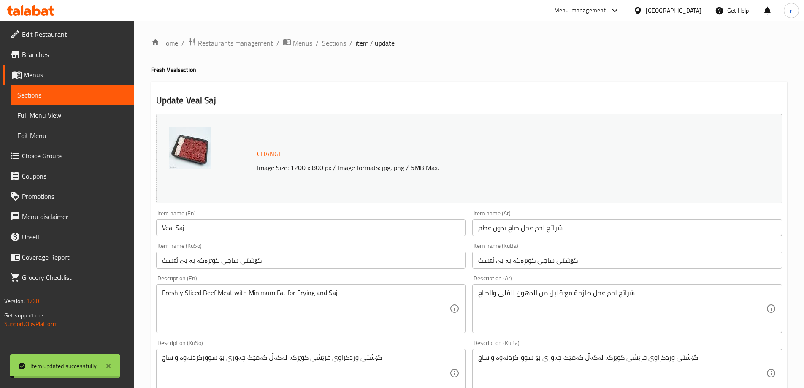
click at [332, 44] on span "Sections" at bounding box center [334, 43] width 24 height 10
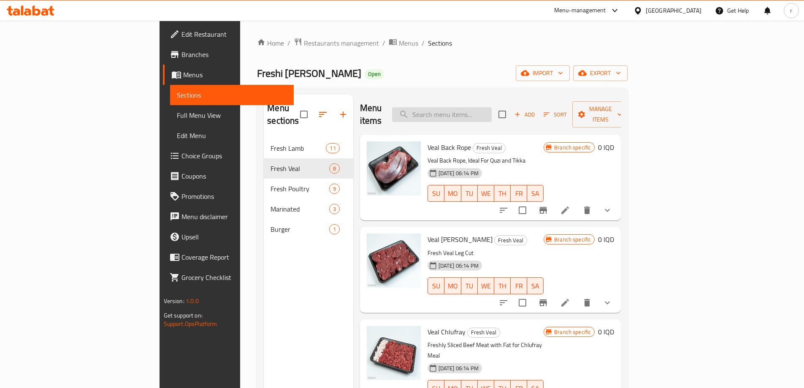
click at [492, 115] on input "search" at bounding box center [442, 114] width 100 height 15
paste input "Veal Cut Boneless"
drag, startPoint x: 487, startPoint y: 103, endPoint x: 429, endPoint y: 115, distance: 58.6
click at [429, 115] on div "Menu items Veal Add Sort Manage items" at bounding box center [490, 115] width 261 height 40
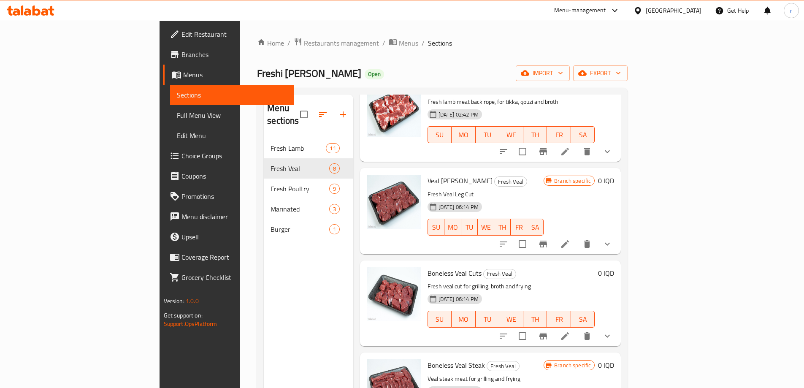
scroll to position [71, 0]
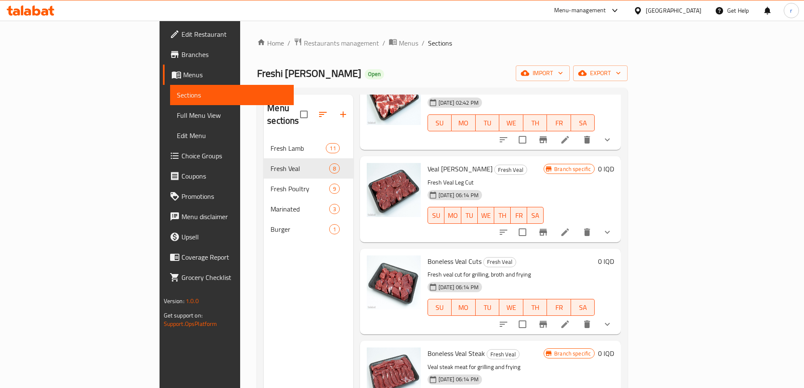
type input "bonel"
click at [577, 225] on li at bounding box center [566, 232] width 24 height 15
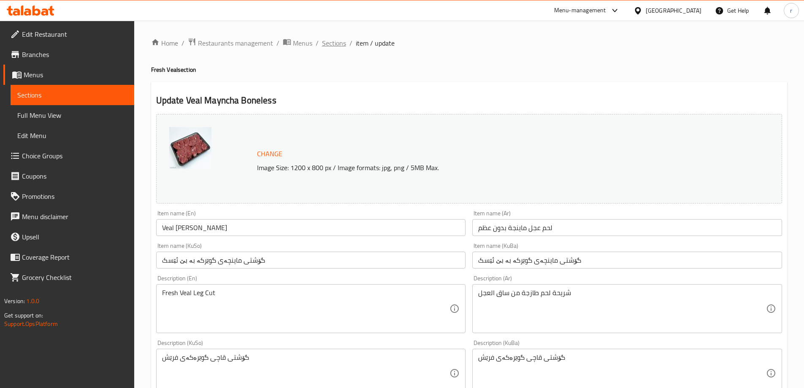
click at [325, 42] on span "Sections" at bounding box center [334, 43] width 24 height 10
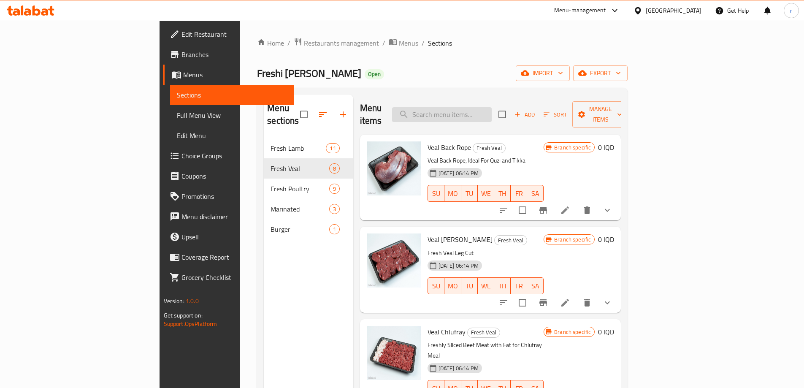
click at [486, 114] on input "search" at bounding box center [442, 114] width 100 height 15
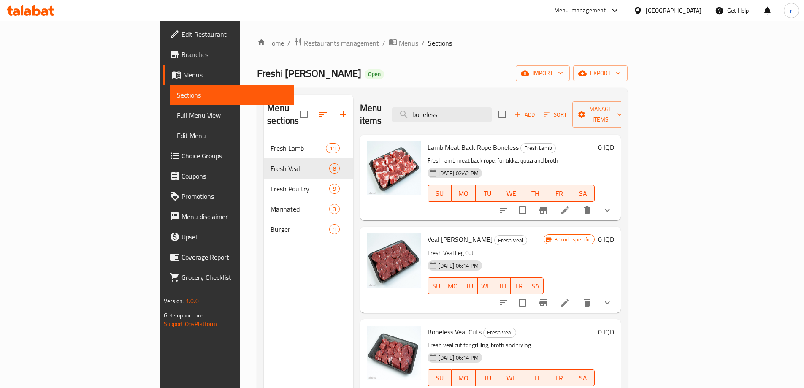
scroll to position [71, 0]
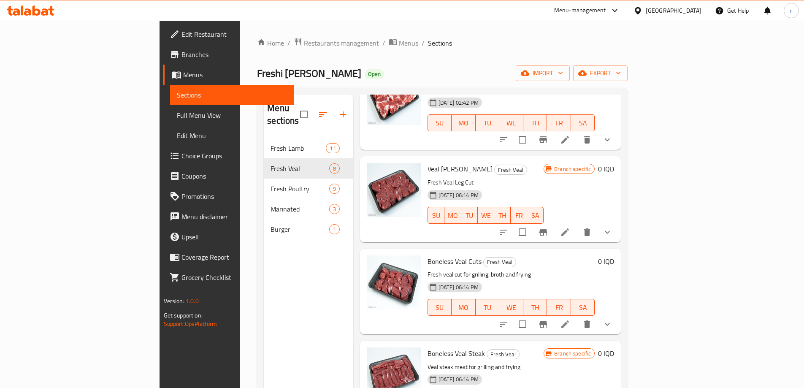
type input "boneless"
click at [569, 320] on icon at bounding box center [566, 324] width 8 height 8
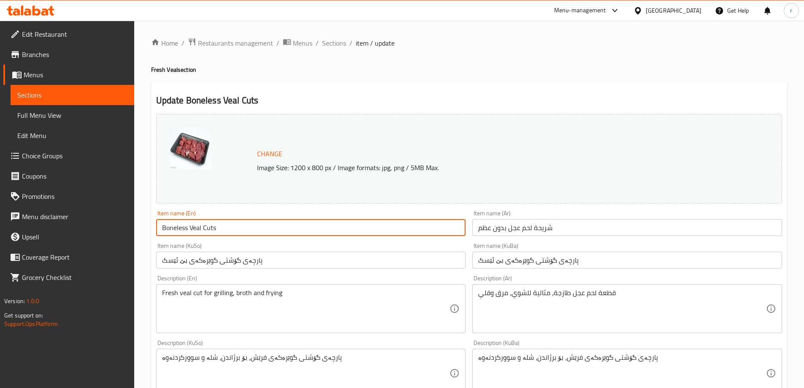
drag, startPoint x: 273, startPoint y: 228, endPoint x: 90, endPoint y: 232, distance: 182.9
click at [90, 232] on div "Edit Restaurant Branches Menus Sections Full Menu View Edit Menu Choice Groups …" at bounding box center [402, 373] width 804 height 704
paste input "Veal Cut Boneles"
type input "Veal Cut Boneless"
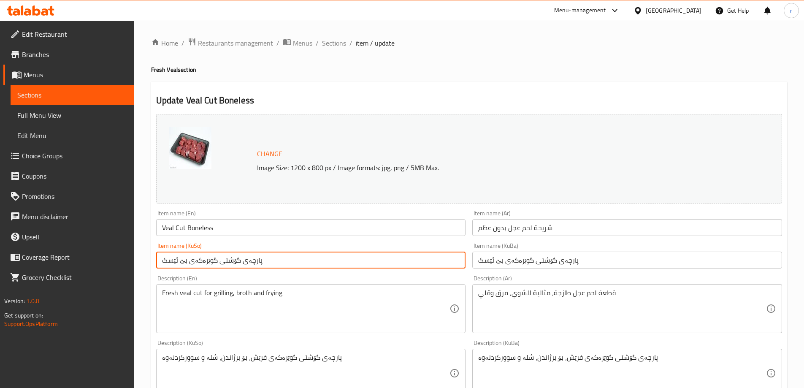
paste input "گۆشتی نەرمەی گوێرەکە"
type input "گۆشتی نەرمەی گوێرەکە"
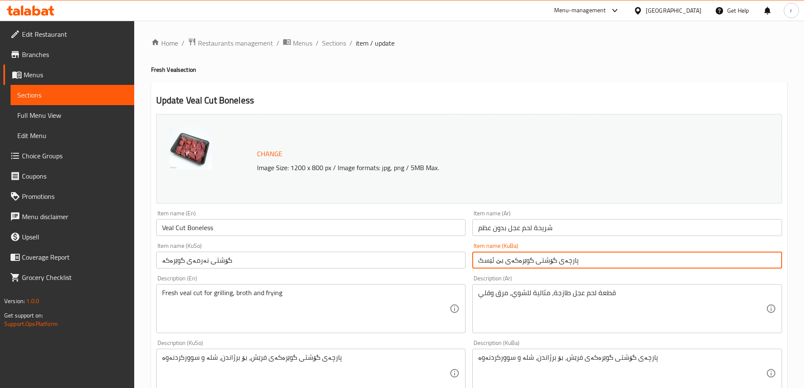
paste input "گۆشتی نەرمەی گوێرەکە"
type input "گۆشتی نەرمەی گوێرەکە"
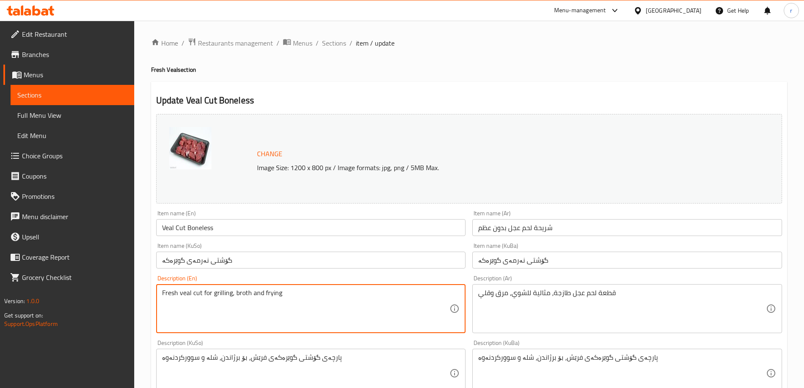
drag, startPoint x: 278, startPoint y: 293, endPoint x: 76, endPoint y: 302, distance: 201.6
paste textarea "Veal Cut, Ideal For Stews And Grilling"
type textarea "Fresh Veal Cut, Ideal For Stews And Grilling"
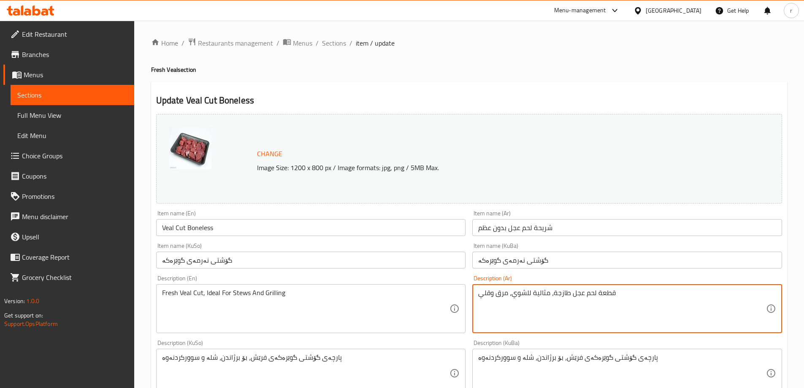
paste textarea "قطعة لحم عجل طازجة، مثالية للشوي، المرق، والقلي"
click at [504, 301] on textarea "قطعة لحم عجل طازجة، مثالية للشوي، المرق، والقلي قطعة لحم عجل طازجة، مثالية للشو…" at bounding box center [622, 309] width 288 height 40
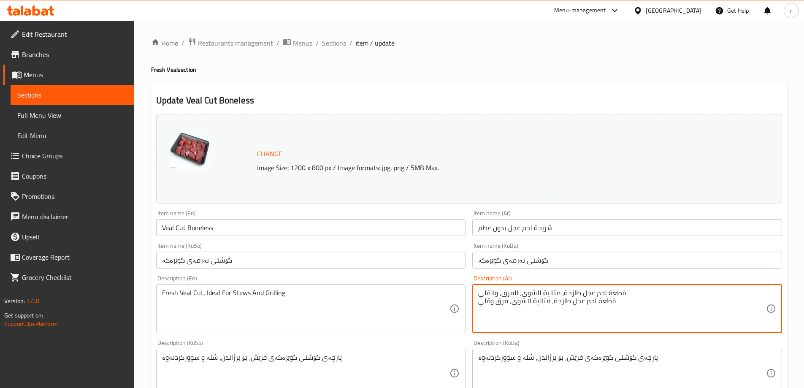
paste textarea "المرق، والقلي"
click at [504, 301] on textarea "قطعة لحم عجل طازجة، مثالية للشوي، المرق، والقلي قطعة لحم عجل طازجة، مثالية للشو…" at bounding box center [622, 309] width 288 height 40
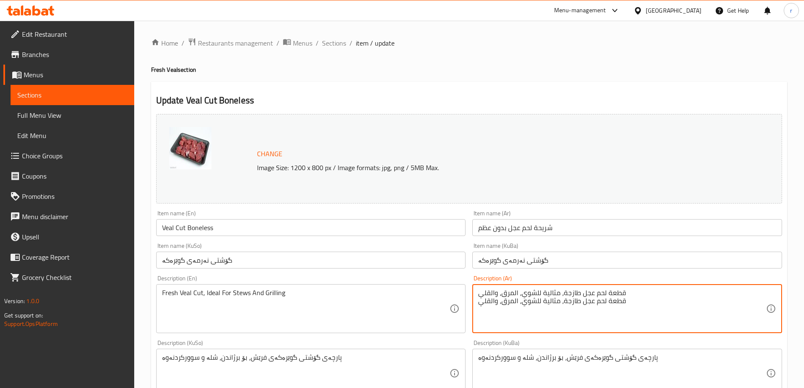
click at [504, 301] on textarea "قطعة لحم عجل طازجة، مثالية للشوي، المرق، والقلي قطعة لحم عجل طازجة، مثالية للشو…" at bounding box center [622, 309] width 288 height 40
click at [506, 290] on textarea "قطعة لحم عجل طازجة، مثالية للشوي، المرق، والقلي قطعة لحم عجل طازجة، مثالية للشو…" at bounding box center [622, 309] width 288 height 40
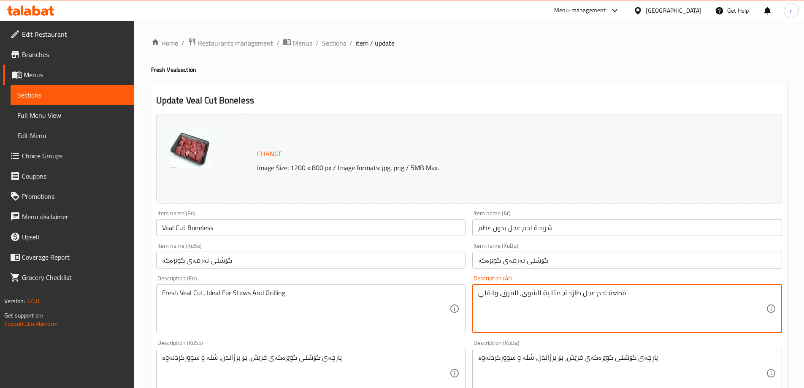
click at [505, 292] on textarea "قطعة لحم عجل طازجة، مثالية للشوي، المرق، والقلي" at bounding box center [622, 309] width 288 height 40
paste textarea
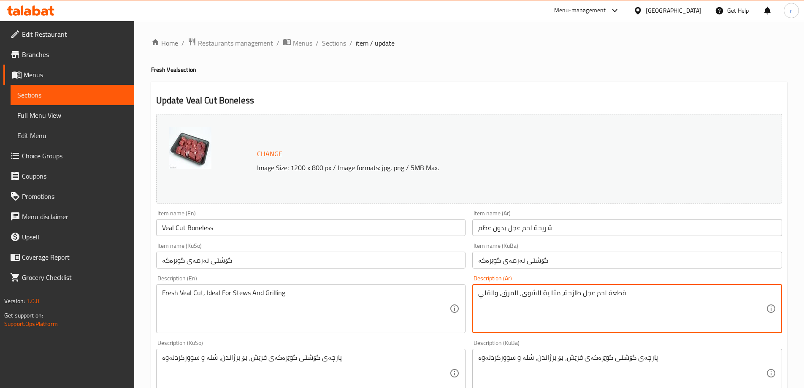
scroll to position [71, 0]
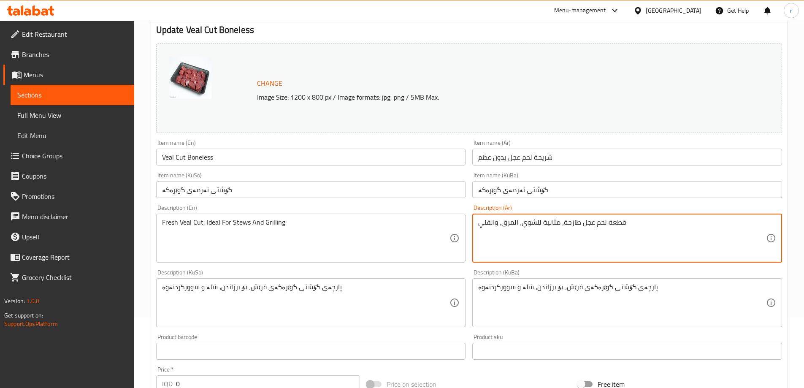
type textarea "قطعة لحم عجل طازجة، مثالية للشوي، المرق، والقلي"
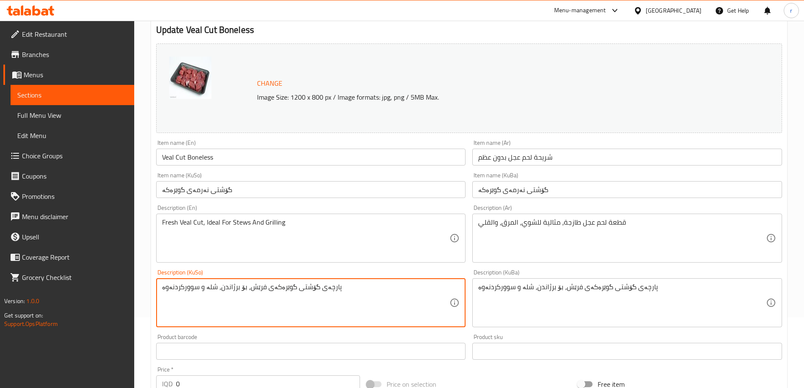
click at [304, 298] on textarea "پارچەی گۆشتی گوێرەکەی فرێش، بۆ برژاندن، شلە و سوورکردنەوە" at bounding box center [306, 303] width 288 height 40
paste textarea "گۆشتی نەرمەی فرێشی گوێرەکە، گونجاوە بۆ چێشت لێنان و برژاندن"
type textarea "گۆشتی نەرمەی فرێشی گوێرەکە، گونجاوە بۆ چێشت لێنان و برژاندن"
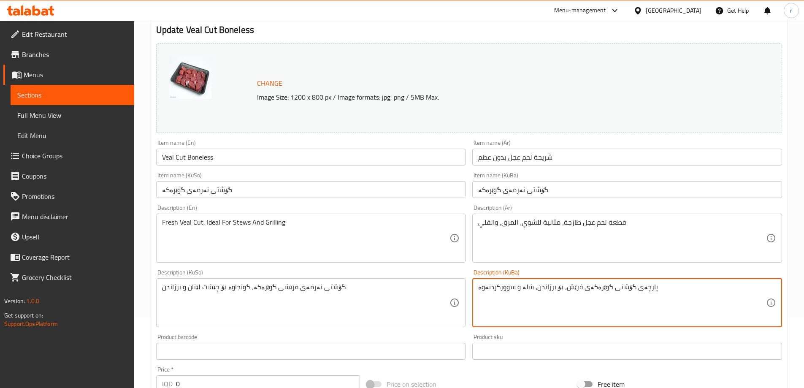
click at [541, 294] on textarea "پارچەی گۆشتی گوێرەکەی فرێش، بۆ برژاندن، شلە و سوورکردنەوە" at bounding box center [622, 303] width 288 height 40
paste textarea "گۆشتی نەرمەی فرێشی گوێرەکە، گونجاوە بۆ چێشت لێنان و برژاندن"
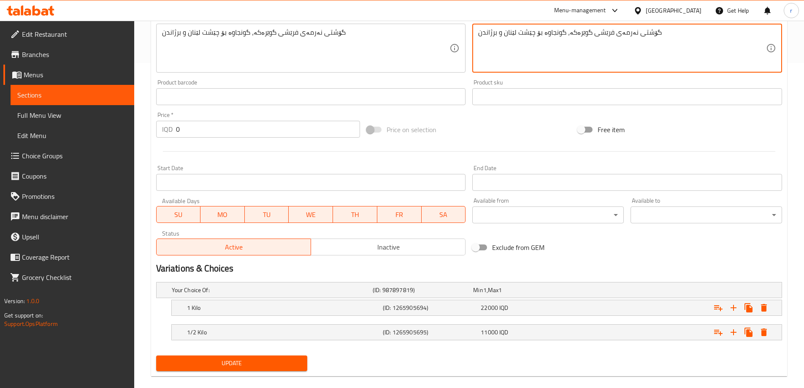
scroll to position [337, 0]
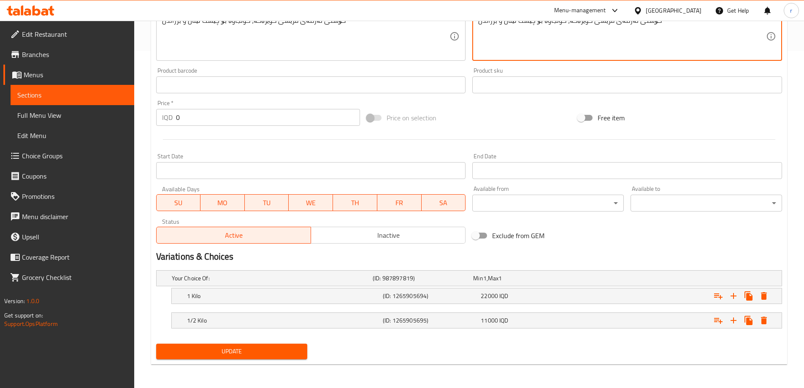
type textarea "گۆشتی نەرمەی فرێشی گوێرەکە، گونجاوە بۆ چێشت لێنان و برژاندن"
click at [248, 350] on span "Update" at bounding box center [232, 351] width 138 height 11
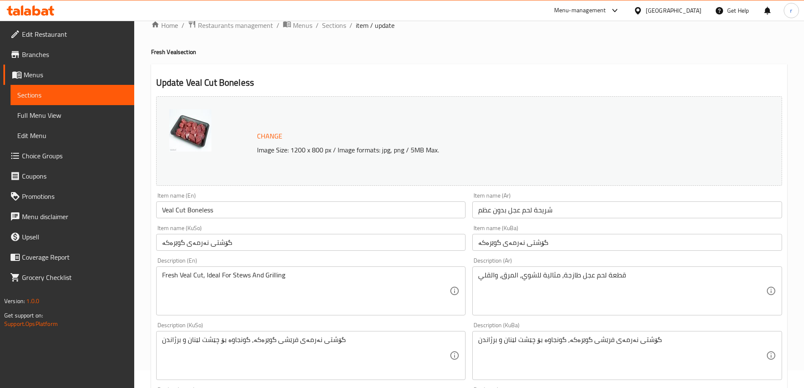
scroll to position [0, 0]
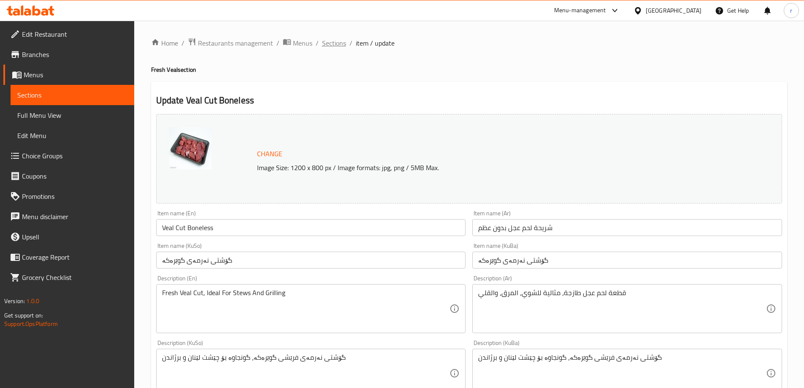
click at [339, 46] on span "Sections" at bounding box center [334, 43] width 24 height 10
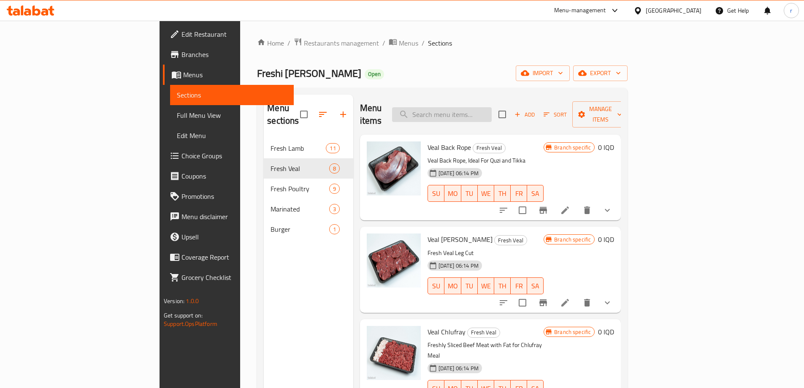
click at [491, 114] on input "search" at bounding box center [442, 114] width 100 height 15
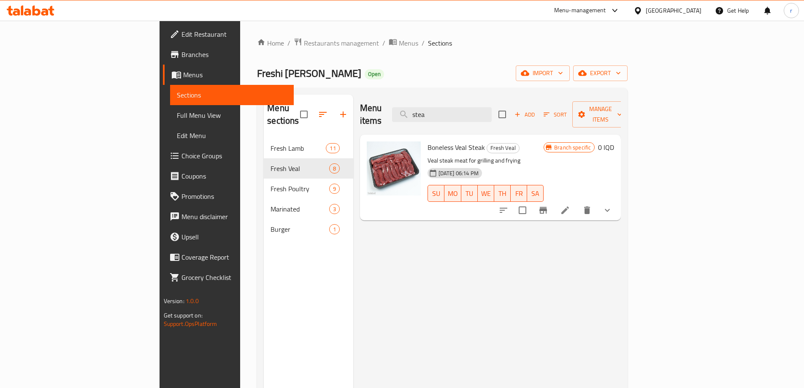
type input "stea"
click at [570, 205] on icon at bounding box center [565, 210] width 10 height 10
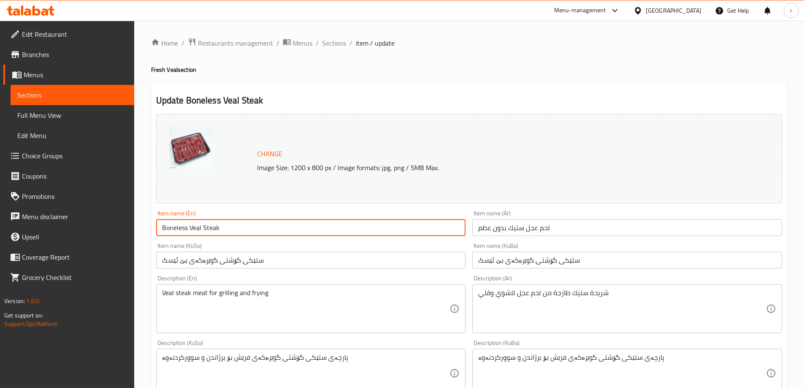
drag, startPoint x: 231, startPoint y: 236, endPoint x: 110, endPoint y: 236, distance: 120.3
click at [110, 236] on div "Edit Restaurant Branches Menus Sections Full Menu View Edit Menu Choice Groups …" at bounding box center [402, 373] width 804 height 704
paste input "Veal Steak"
type input "Veal Steak"
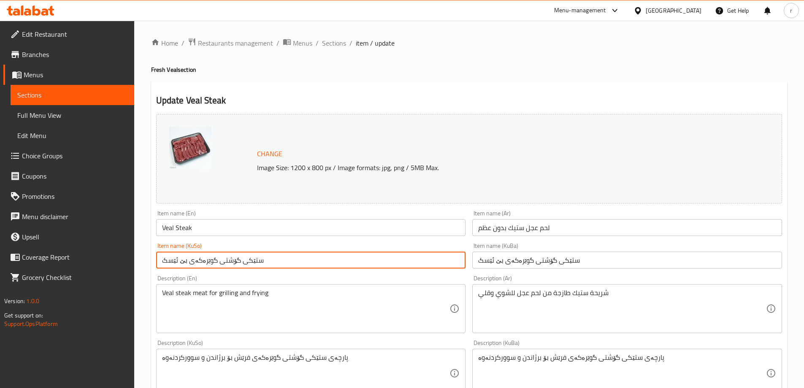
drag, startPoint x: 290, startPoint y: 264, endPoint x: 111, endPoint y: 275, distance: 178.5
click at [111, 275] on div "Edit Restaurant Branches Menus Sections Full Menu View Edit Menu Choice Groups …" at bounding box center [402, 373] width 804 height 704
paste input "گۆشتی ستێکی گوێرەکە بە"
type input "گۆشتی ستێکی گوێرەکە بە بێ ئێسک"
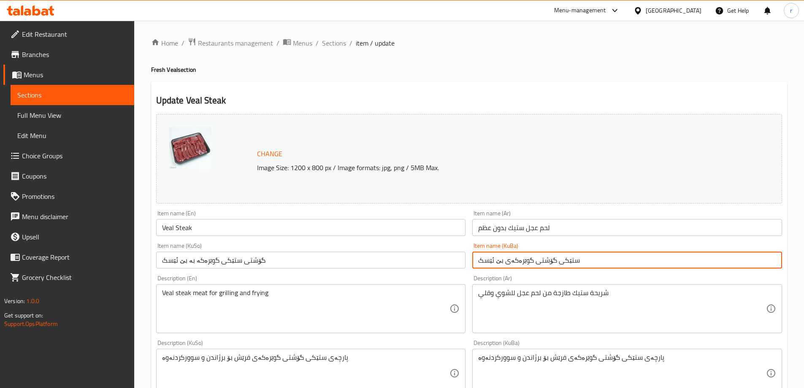
drag, startPoint x: 589, startPoint y: 259, endPoint x: 431, endPoint y: 271, distance: 158.8
click at [431, 271] on div "Change Image Size: 1200 x 800 px / Image formats: jpg, png / 5MB Max. Item name…" at bounding box center [469, 347] width 633 height 473
paste input "گۆشتی ستێکی گوێرەکە بە"
type input "گۆشتی ستێکی گوێرەکە بە بێ ئێسک"
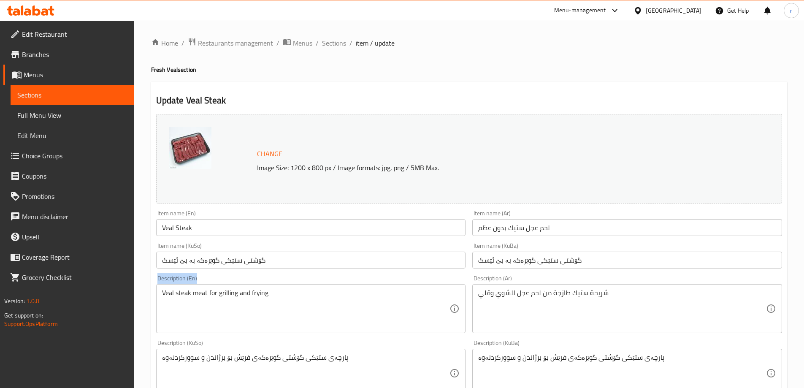
drag, startPoint x: 290, startPoint y: 288, endPoint x: 187, endPoint y: 297, distance: 103.0
click at [146, 299] on div "Home / Restaurants management / Menus / Sections / item / update Fresh Veal sec…" at bounding box center [469, 373] width 670 height 704
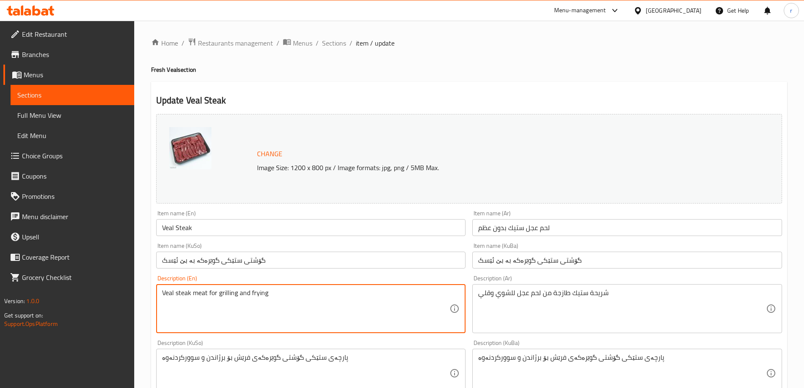
click at [209, 295] on textarea "Veal steak meat for grilling and frying" at bounding box center [306, 309] width 288 height 40
paste textarea "Steak Meat, ideal for Grilling and Frying"
type textarea "Veal Steak Meat, ideal for Grilling and Frying"
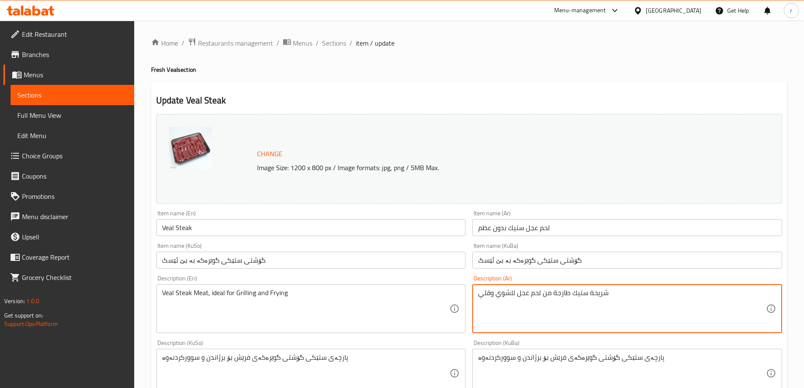
click at [510, 294] on textarea "شريحة ستيك طازجة من لحم عجل للشوي وقلي" at bounding box center [622, 309] width 288 height 40
paste textarea "لعجل، مثالية للشوي والقلي"
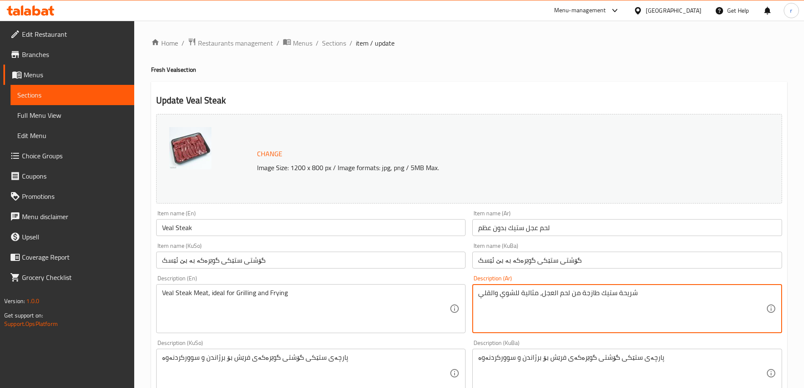
type textarea "شريحة ستيك طازجة من لحم العجل، مثالية للشوي والقلي"
click at [307, 360] on textarea "پارچەی ستێکی گۆشتی گوێرەکەی فرێش بۆ برژاندن و سوورکردنەوە" at bounding box center [306, 373] width 288 height 40
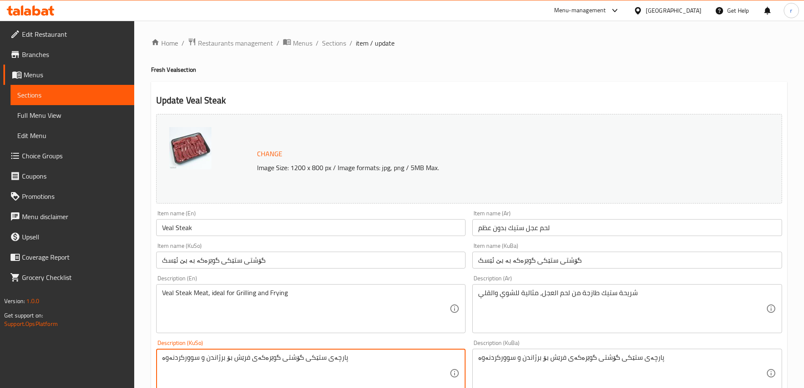
click at [307, 360] on textarea "پارچەی ستێکی گۆشتی گوێرەکەی فرێش بۆ برژاندن و سوورکردنەوە" at bounding box center [306, 373] width 288 height 40
paste textarea "ستێکی فرێشی گوێرەکە، گونجاوە بۆ برژاندن و سوورکردنەوە"
type textarea "ستێکی فرێشی گوێرەکە، گونجاوە بۆ برژاندن و سوورکردنەوە"
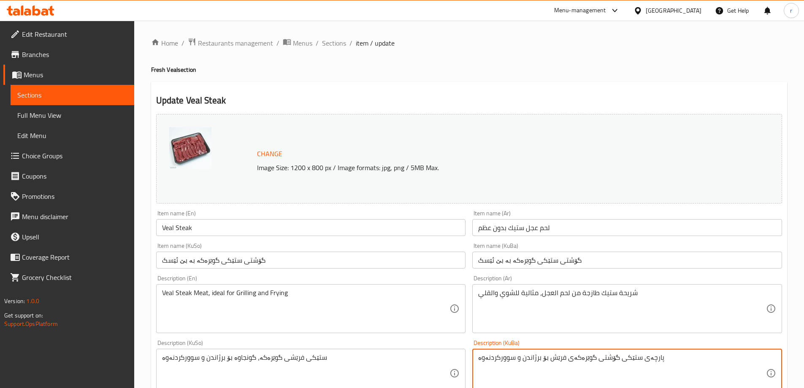
click at [543, 360] on textarea "پارچەی ستێکی گۆشتی گوێرەکەی فرێش بۆ برژاندن و سوورکردنەوە" at bounding box center [622, 373] width 288 height 40
paste textarea "ستێکی فرێشی گوێرەکە، گونجاوە بۆ برژاندن و سوورکردنەوە"
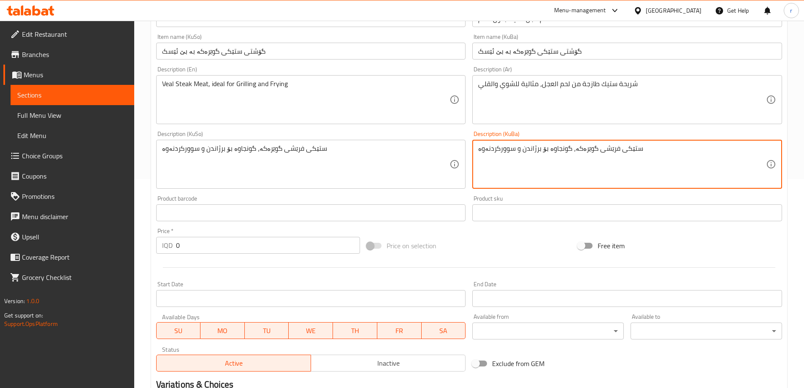
scroll to position [337, 0]
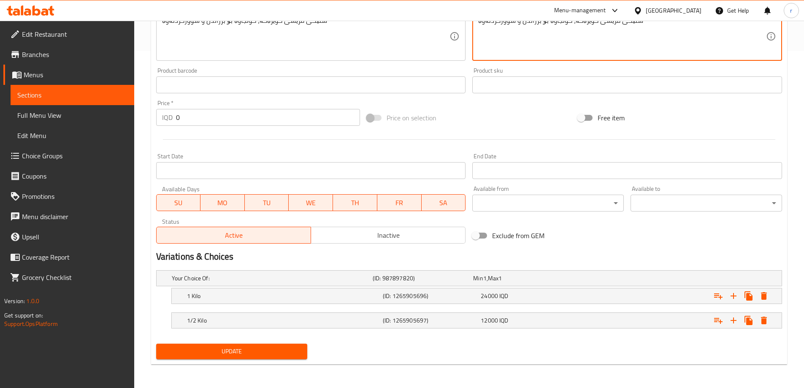
type textarea "ستێکی فرێشی گوێرەکە، گونجاوە بۆ برژاندن و سوورکردنەوە"
click at [240, 352] on span "Update" at bounding box center [232, 351] width 138 height 11
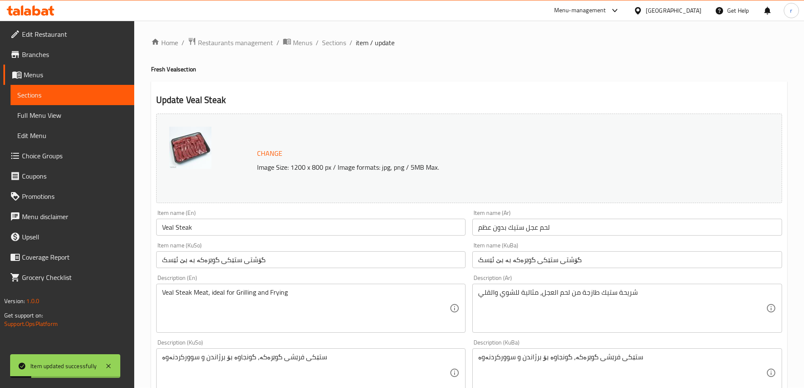
scroll to position [0, 0]
click at [337, 45] on span "Sections" at bounding box center [334, 43] width 24 height 10
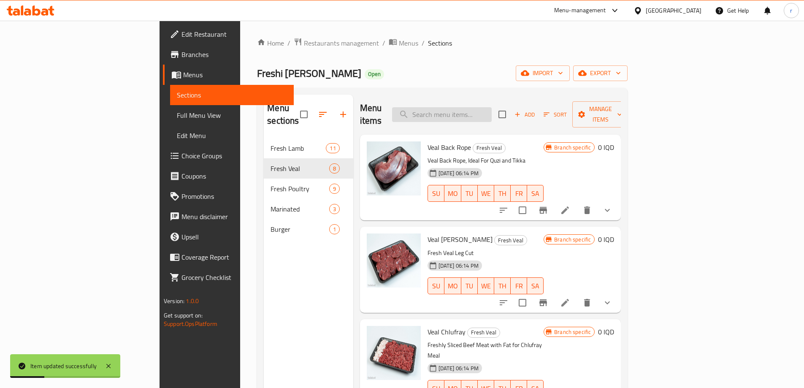
click at [479, 107] on input "search" at bounding box center [442, 114] width 100 height 15
paste input "Minced Veal Meat Zero Fat"
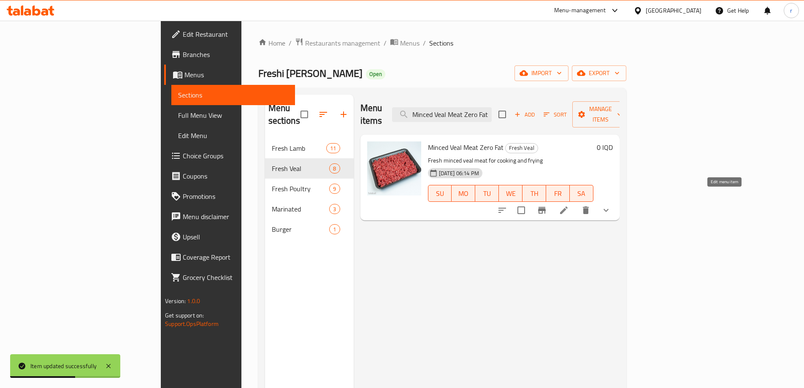
type input "Minced Veal Meat Zero Fat"
click at [569, 205] on icon at bounding box center [564, 210] width 10 height 10
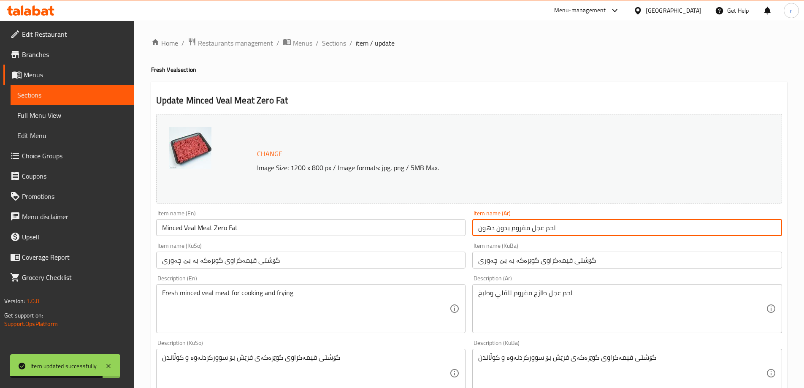
drag, startPoint x: 600, startPoint y: 228, endPoint x: 472, endPoint y: 232, distance: 128.0
click at [472, 232] on div "Item name (Ar) لحم عجل مفروم بدون دهون Item name (Ar)" at bounding box center [627, 223] width 317 height 33
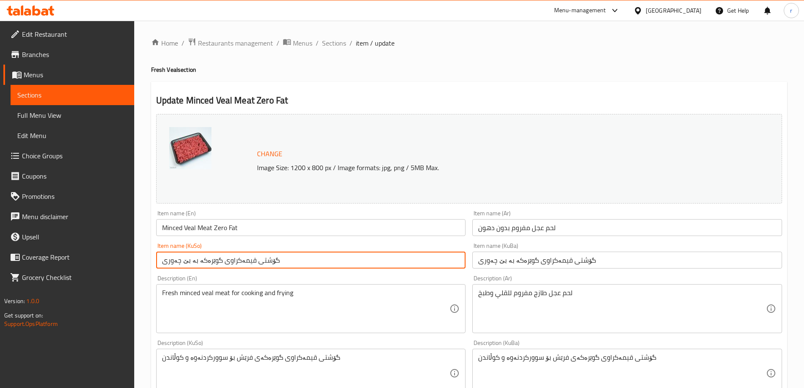
drag, startPoint x: 285, startPoint y: 262, endPoint x: 93, endPoint y: 269, distance: 192.3
click at [93, 269] on div "Edit Restaurant Branches Menus Sections Full Menu View Edit Menu Choice Groups …" at bounding box center [402, 373] width 804 height 704
click at [493, 258] on input "گۆشتی قیمەکراوی گوێرەکە بە بێ چەوری" at bounding box center [627, 260] width 310 height 17
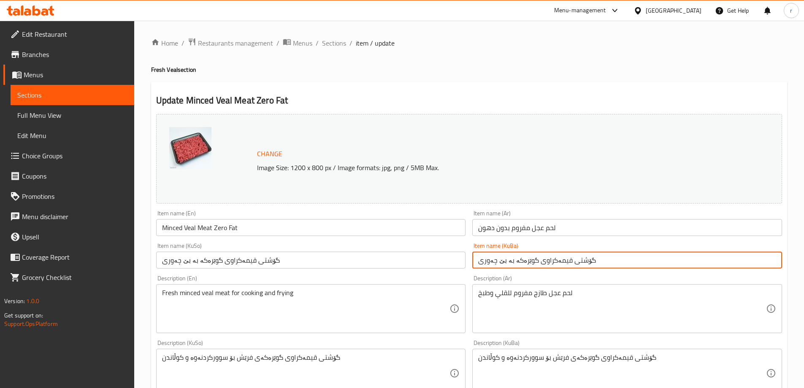
click at [493, 258] on input "گۆشتی قیمەکراوی گوێرەکە بە بێ چەوری" at bounding box center [627, 260] width 310 height 17
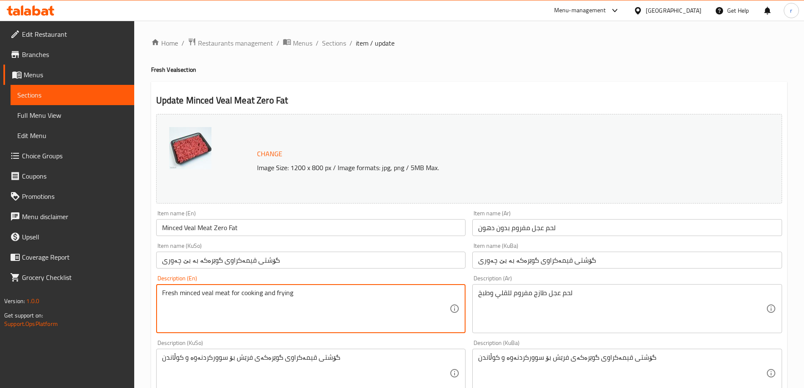
drag, startPoint x: 309, startPoint y: 297, endPoint x: 157, endPoint y: 309, distance: 152.0
paste textarea "Minced meat served without Fat, ideal for cooking and frying"
type textarea "Fresh Minced meat served without Fat, ideal for cooking and frying"
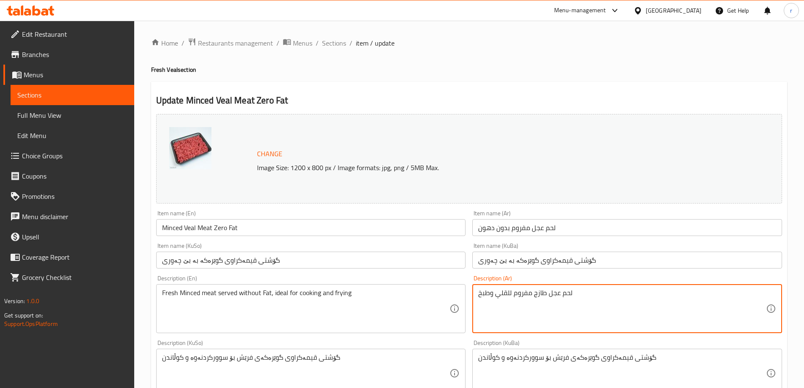
drag, startPoint x: 591, startPoint y: 294, endPoint x: 475, endPoint y: 292, distance: 116.6
paste textarea "مفروم، مثالي للقلي والطبخ"
type textarea "لحم عجل طازج ومفروم، مثالي للقلي والطبخ"
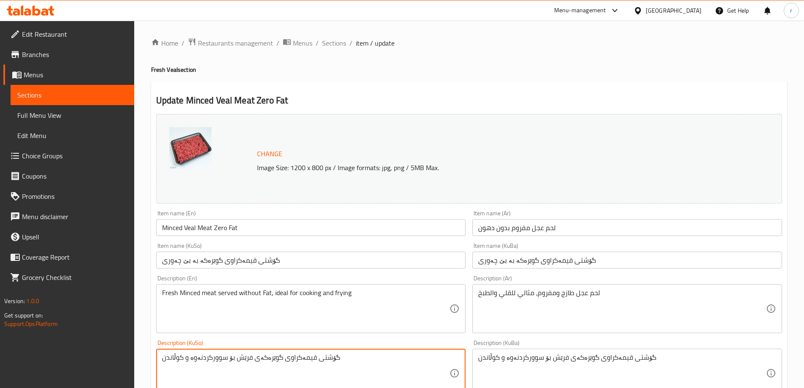
drag, startPoint x: 370, startPoint y: 362, endPoint x: 138, endPoint y: 359, distance: 232.2
paste textarea "قیمەی فرێشی گوێرەکە بەبێ چەوری، گونجاوە بۆ سوورکردنەوە و چێشت لێنان"
type textarea "قیمەی فرێشی گوێرەکە بەبێ چەوری، گونجاوە بۆ سوورکردنەوە و چێشت لێنان"
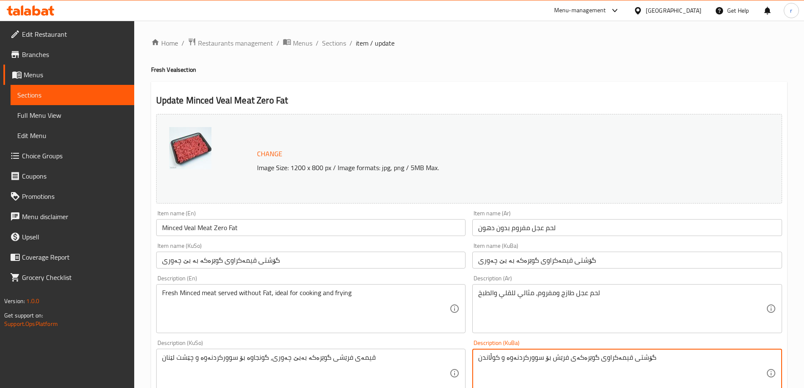
drag, startPoint x: 652, startPoint y: 356, endPoint x: 426, endPoint y: 357, distance: 226.3
paste textarea "قیمەی فرێشی گوێرەکە بەبێ چەوری، گونجاوە بۆ سوورکردنەوە و چێشت لێنان"
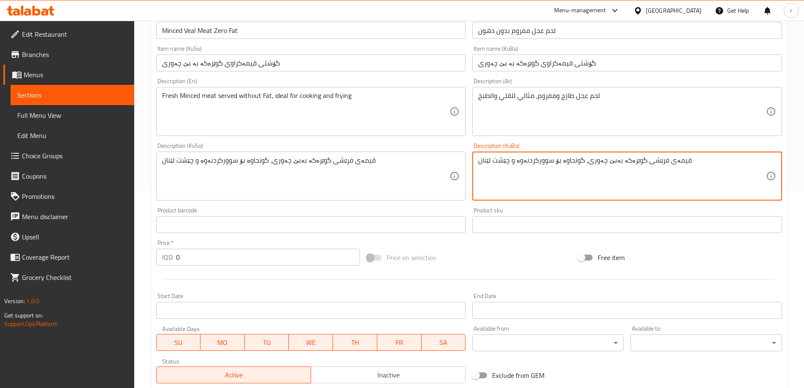
scroll to position [337, 0]
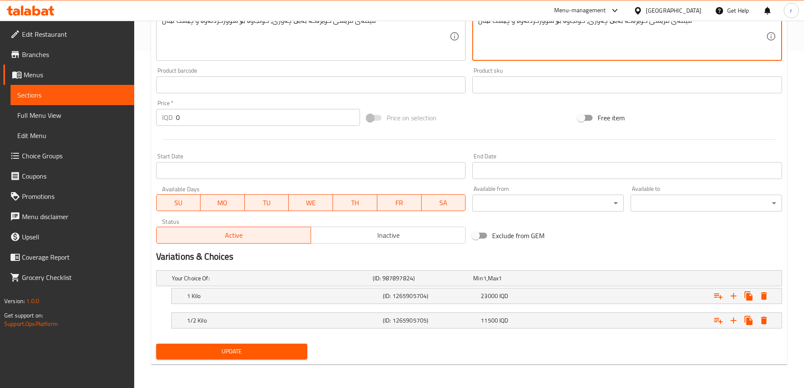
type textarea "قیمەی فرێشی گوێرەکە بەبێ چەوری، گونجاوە بۆ سوورکردنەوە و چێشت لێنان"
click at [262, 355] on span "Update" at bounding box center [232, 351] width 138 height 11
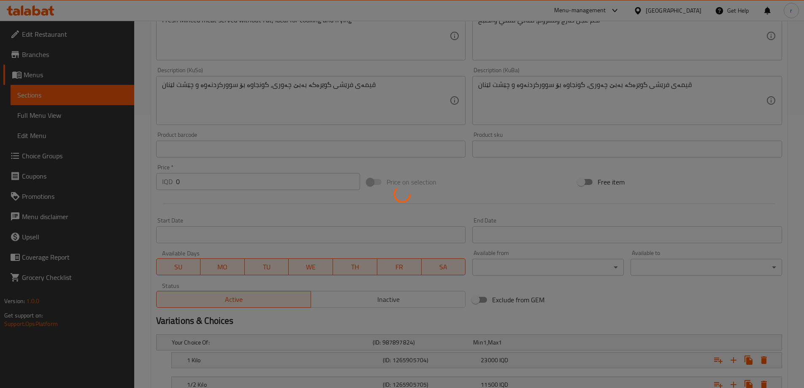
scroll to position [266, 0]
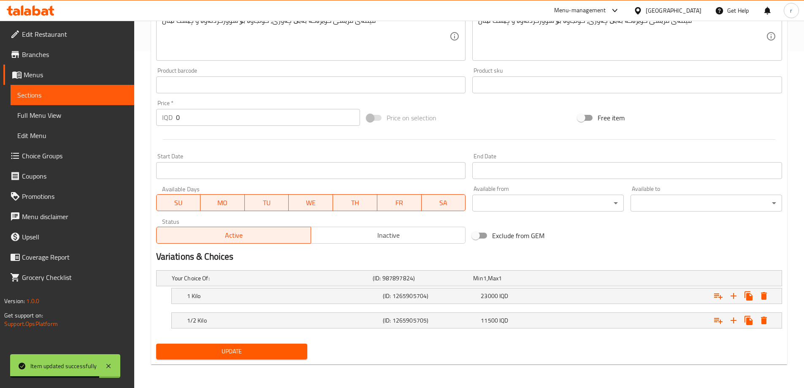
click at [224, 348] on span "Update" at bounding box center [232, 351] width 138 height 11
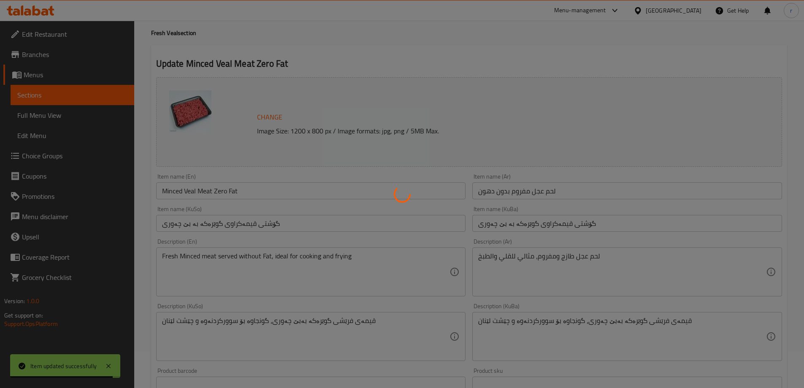
scroll to position [0, 0]
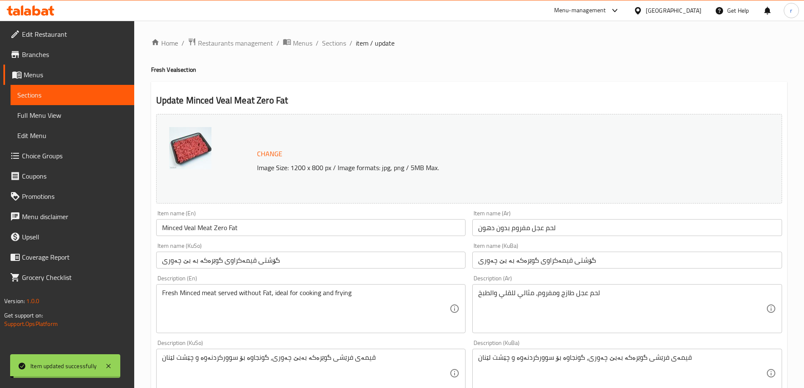
click at [329, 45] on span "Sections" at bounding box center [334, 43] width 24 height 10
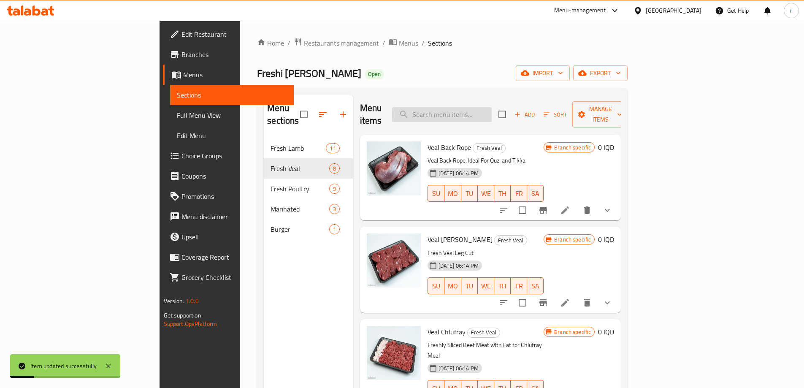
click at [478, 108] on input "search" at bounding box center [442, 114] width 100 height 15
paste input "Minced Veal Meat with Fat"
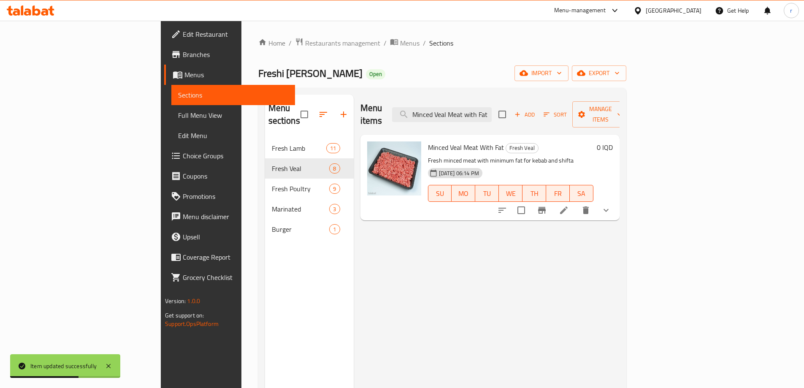
type input "Minced Veal Meat with Fat"
click at [576, 203] on li at bounding box center [564, 210] width 24 height 15
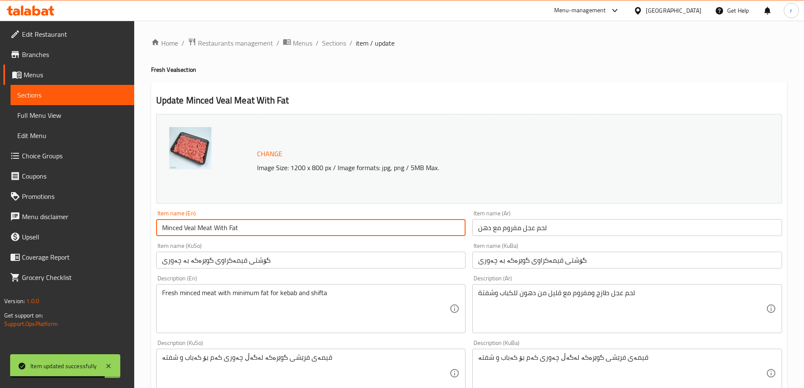
drag, startPoint x: 290, startPoint y: 230, endPoint x: 150, endPoint y: 231, distance: 140.6
click at [150, 231] on div "Home / Restaurants management / Menus / Sections / item / update Fresh Veal sec…" at bounding box center [469, 373] width 670 height 704
paste input "w"
type input "Minced Veal Meat with Fat"
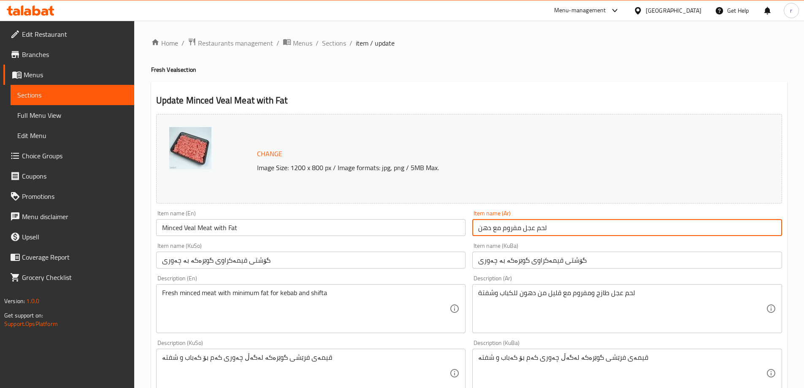
drag, startPoint x: 553, startPoint y: 231, endPoint x: 460, endPoint y: 239, distance: 93.2
click at [460, 239] on div "Change Image Size: 1200 x 800 px / Image formats: jpg, png / 5MB Max. Item name…" at bounding box center [469, 347] width 633 height 473
paste input "لدهو"
type input "لحم عجل مفروم مع الدهون"
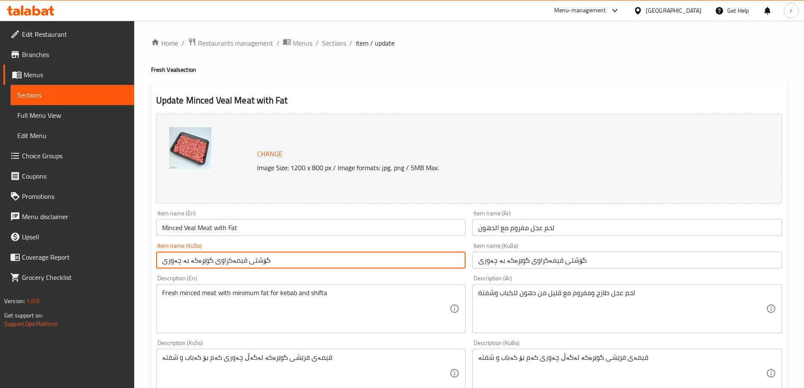
drag, startPoint x: 290, startPoint y: 263, endPoint x: 121, endPoint y: 276, distance: 168.9
click at [121, 276] on div "Edit Restaurant Branches Menus Sections Full Menu View Edit Menu Choice Groups …" at bounding box center [402, 373] width 804 height 704
paste input "لەگەڵ"
type input "گۆشتی قیمەکراوی گوێرەکە لەگەڵ چەوری"
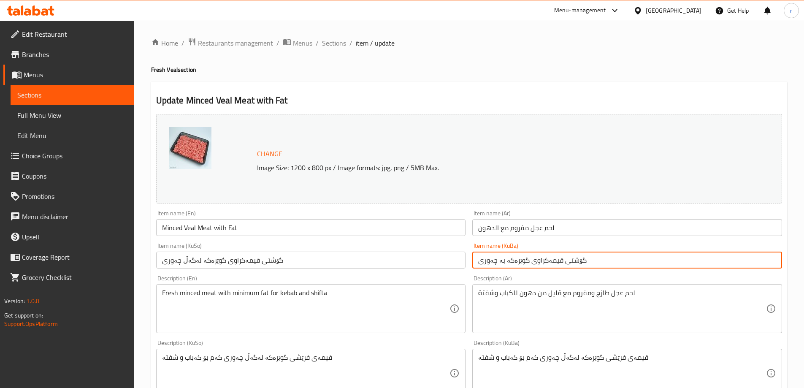
drag, startPoint x: 584, startPoint y: 265, endPoint x: 384, endPoint y: 280, distance: 200.7
click at [384, 280] on div "Change Image Size: 1200 x 800 px / Image formats: jpg, png / 5MB Max. Item name…" at bounding box center [469, 347] width 633 height 473
paste input "لەگەڵ"
type input "گۆشتی قیمەکراوی گوێرەکە لەگەڵ چەوری"
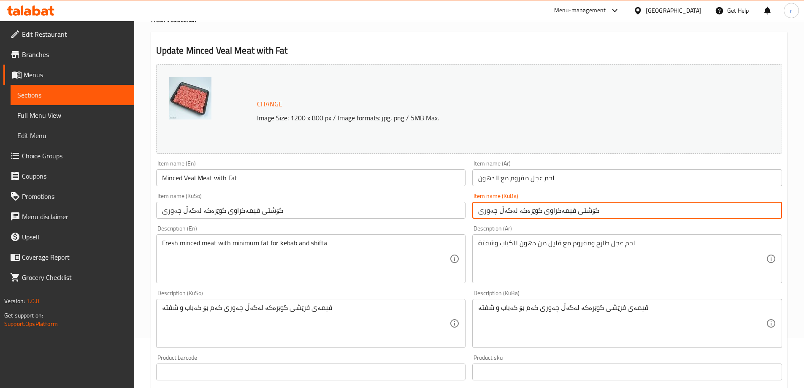
scroll to position [71, 0]
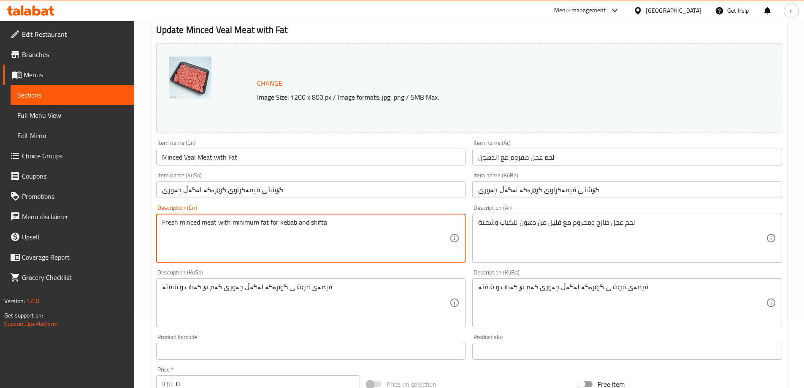
drag, startPoint x: 349, startPoint y: 219, endPoint x: 122, endPoint y: 220, distance: 227.6
paste textarea ", that can be served for Kebab and Shifta"
type textarea "Fresh minced meat with minimum fat, that can be served for Kebab and Shifta"
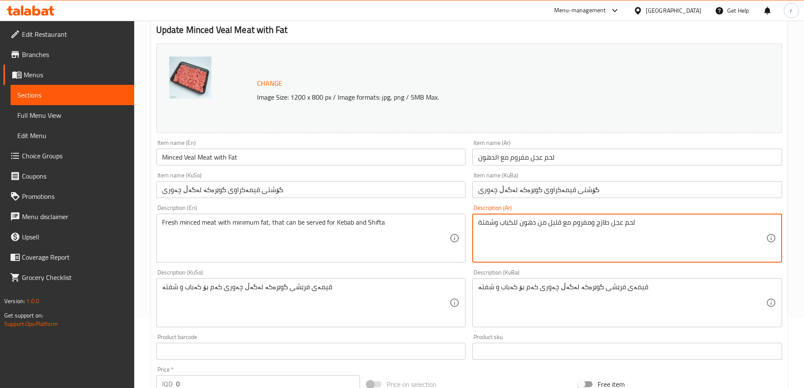
click at [515, 225] on textarea "لحم عجل طازج ومفروم مع قليل من دهون للكباب وشفتة" at bounding box center [622, 238] width 288 height 40
paste textarea "لدهون، مثالي للكباب والعروق"
type textarea "لحم عجل طازج ومفروم مع قليل من الدهون، مثالي للكباب والعروق"
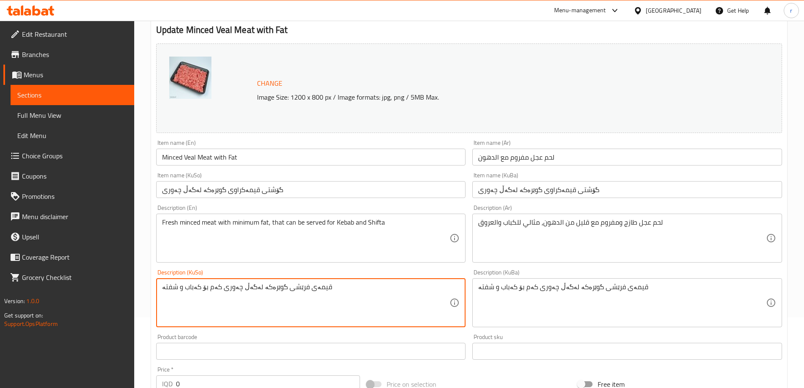
click at [283, 298] on textarea "قیمەی فرێشی گوێرەکە لەگەڵ چەوری کەم بۆ کەباب و شفتە" at bounding box center [306, 303] width 288 height 40
paste textarea "یەکی کەم، گونجاوە بۆ کەباب و شفتە"
type textarea "قیمەی فرێشی گوێرەکە لەگەڵ چەورییەکی کەم، گونجاوە بۆ کەباب و شفتە"
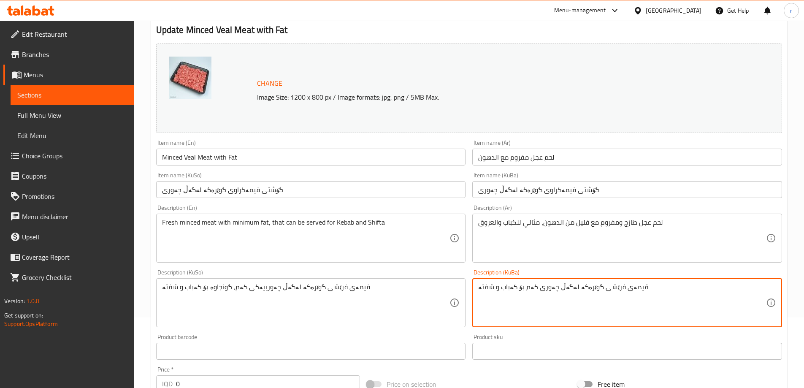
click at [578, 299] on textarea "قیمەی فرێشی گوێرەکە لەگەڵ چەوری کەم بۆ کەباب و شفتە" at bounding box center [622, 303] width 288 height 40
paste textarea "یەکی کەم، گونجاوە بۆ کەباب و شفتە"
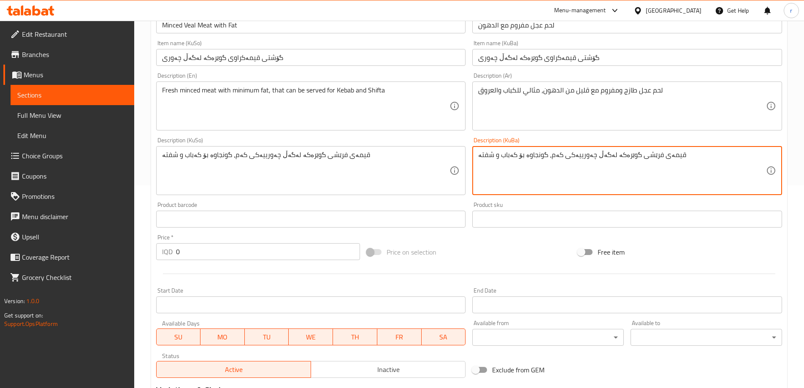
scroll to position [337, 0]
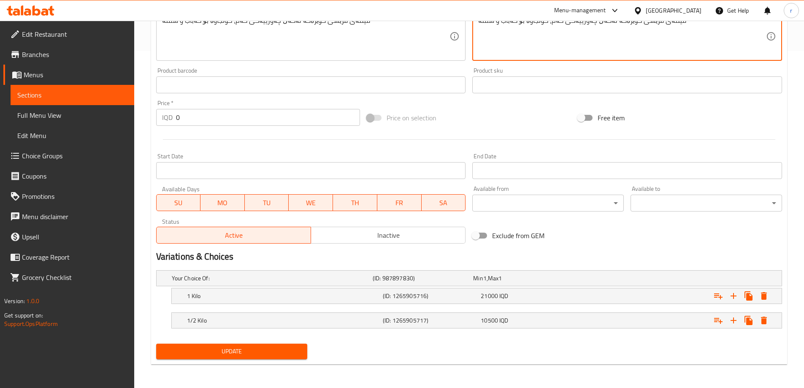
type textarea "قیمەی فرێشی گوێرەکە لەگەڵ چەورییەکی کەم، گونجاوە بۆ کەباب و شفتە"
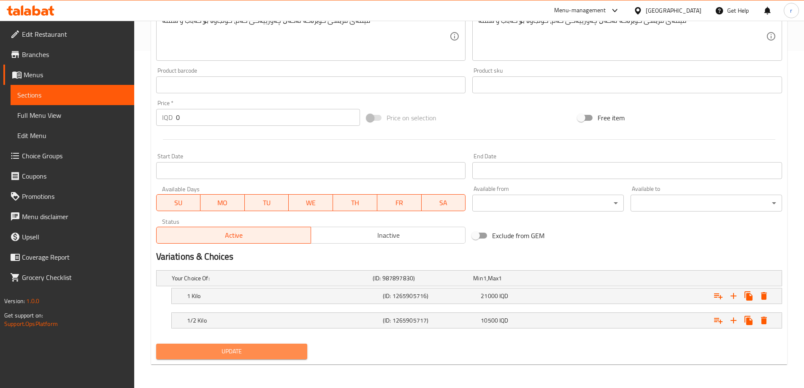
click at [206, 349] on span "Update" at bounding box center [232, 351] width 138 height 11
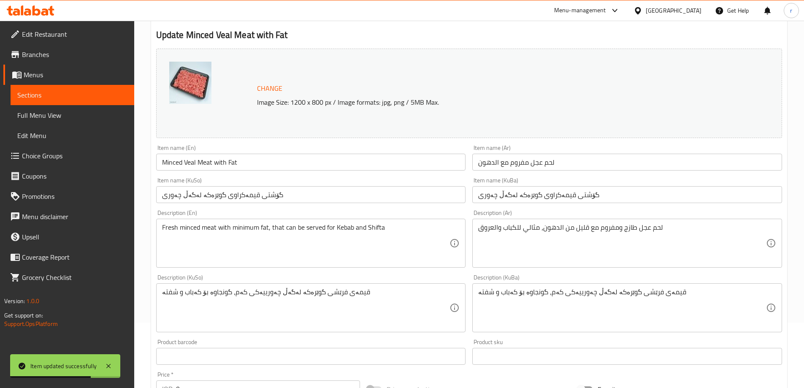
scroll to position [55, 0]
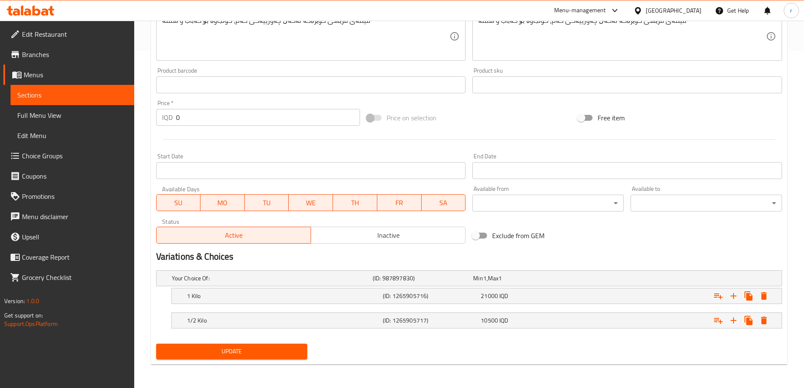
click at [252, 353] on span "Update" at bounding box center [232, 351] width 138 height 11
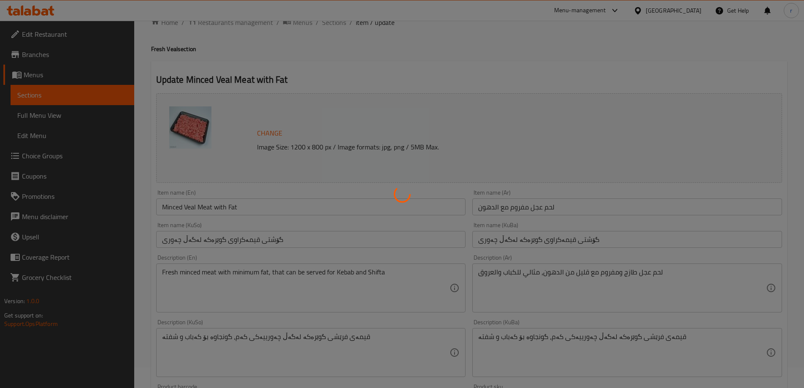
scroll to position [0, 0]
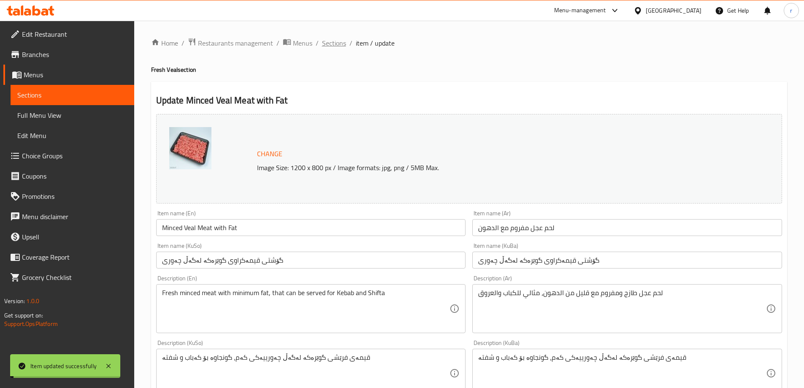
click at [336, 43] on span "Sections" at bounding box center [334, 43] width 24 height 10
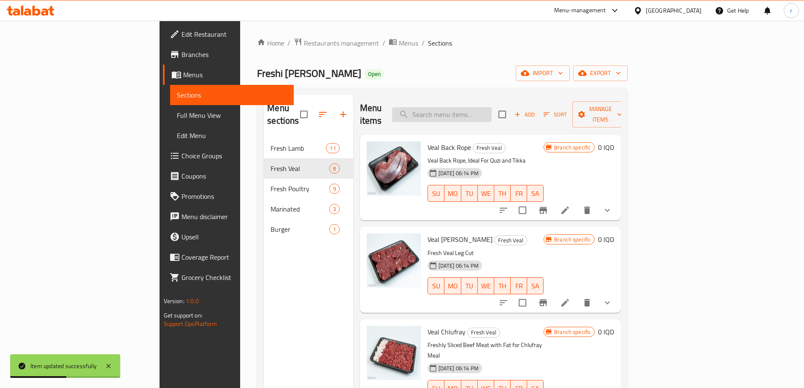
click at [485, 107] on input "search" at bounding box center [442, 114] width 100 height 15
paste input "Lamb Breast"
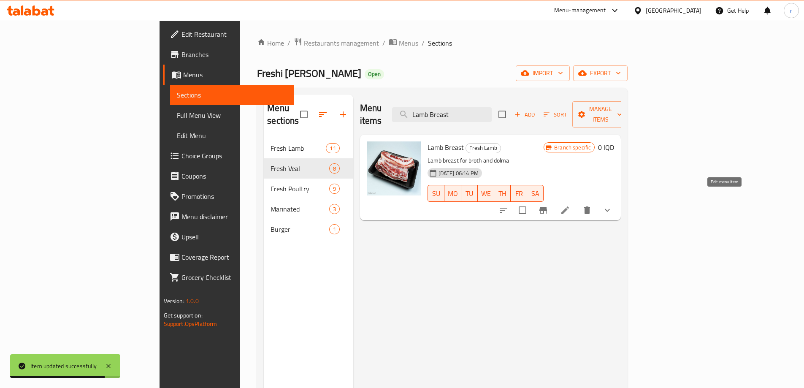
type input "Lamb Breast"
click at [570, 205] on icon at bounding box center [565, 210] width 10 height 10
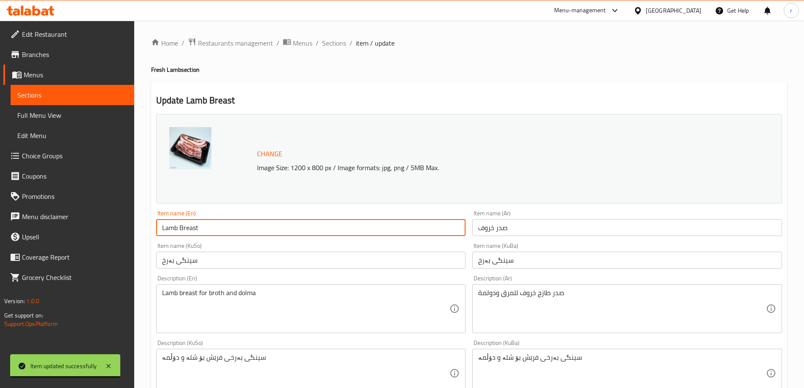
drag, startPoint x: 232, startPoint y: 231, endPoint x: 109, endPoint y: 229, distance: 122.5
click at [109, 229] on div "Edit Restaurant Branches Menus Sections Full Menu View Edit Menu Choice Groups …" at bounding box center [402, 373] width 804 height 704
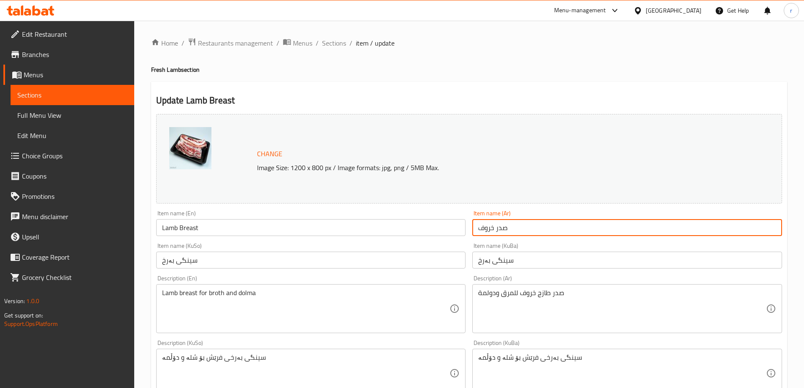
paste input "(القفص الصدري)"
type input "صدر خروف (القفص الصدري)"
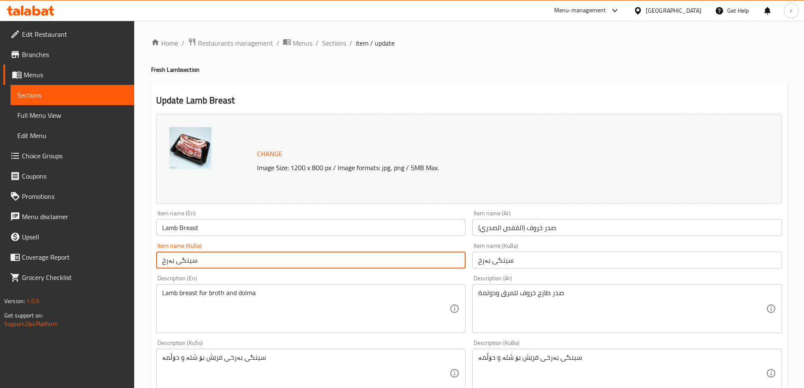
drag, startPoint x: 223, startPoint y: 264, endPoint x: 123, endPoint y: 265, distance: 99.7
click at [123, 265] on div "Edit Restaurant Branches Menus Sections Full Menu View Edit Menu Choice Groups …" at bounding box center [402, 373] width 804 height 704
paste input "قەفەزی (سینگی)"
type input "قەفەزی (سینگی) بەرخ"
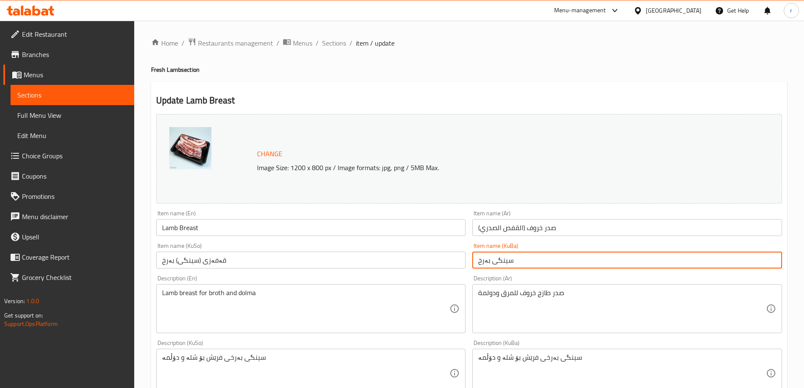
drag, startPoint x: 525, startPoint y: 258, endPoint x: 418, endPoint y: 266, distance: 107.1
click at [425, 264] on div "Change Image Size: 1200 x 800 px / Image formats: jpg, png / 5MB Max. Item name…" at bounding box center [469, 347] width 633 height 473
paste input "قەفەزی (سینگی)"
type input "قەفەزی (سینگی) بەرخ"
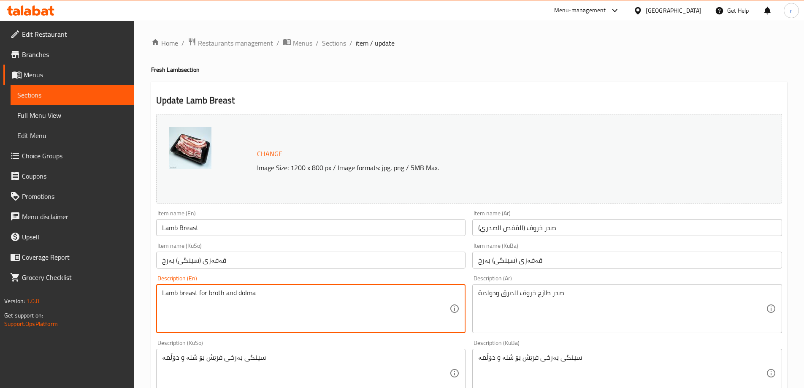
drag, startPoint x: 206, startPoint y: 296, endPoint x: 94, endPoint y: 301, distance: 111.6
paste textarea "Breast for Broth and Dolma"
type textarea "Lamb Breast for Broth and Dolma"
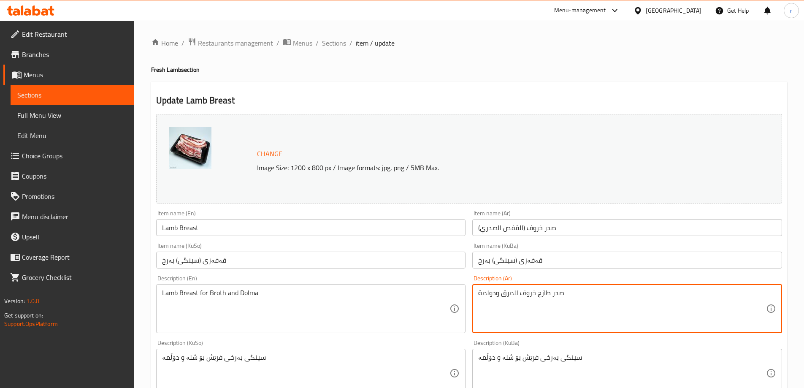
click at [494, 296] on textarea "صدر طازج خروف للمرق ودولمة" at bounding box center [622, 309] width 288 height 40
paste textarea "لقفص الصدري الطازج للخروف، مثالي للمرق والدولمة"
type textarea "القفص الصدري الطازج للخروف، مثالي للمرق والدولمة"
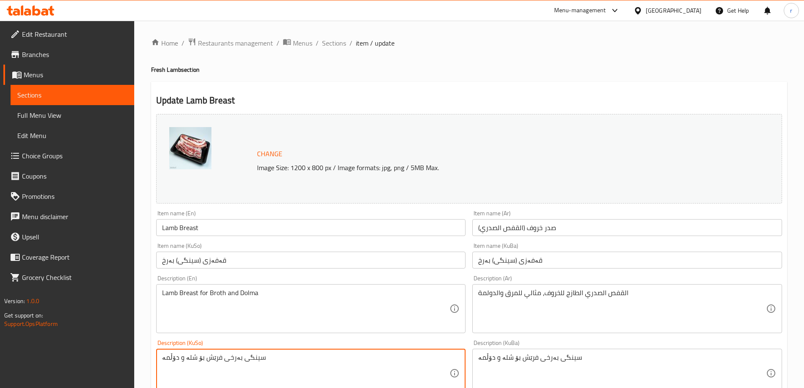
click at [254, 357] on textarea "سینگی بەرخی فرێش بۆ شلە و دۆڵمە" at bounding box center [306, 373] width 288 height 40
paste textarea "قەفەزی فرێشی بەرخ، گونجاوە بۆ ناو شلە و ياپراخ"
type textarea "قەفەزی فرێشی بەرخ، گونجاوە بۆ ناو شلە و ياپراخ"
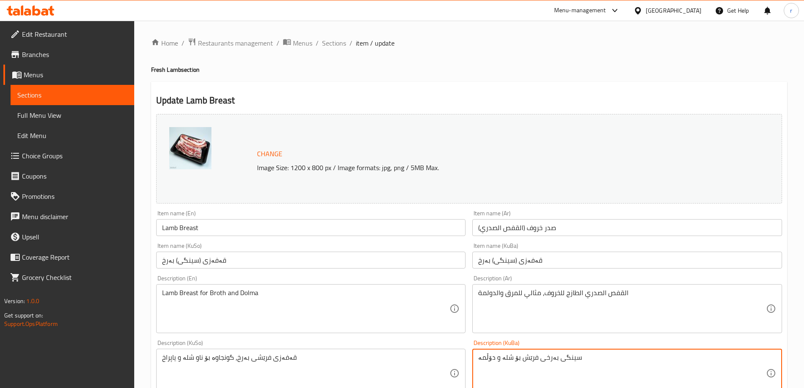
click at [493, 358] on textarea "سینگی بەرخی فرێش بۆ شلە و دۆڵمە" at bounding box center [622, 373] width 288 height 40
paste textarea "قەفەزی فرێشی بەرخ، گونجاوە بۆ ناو شلە و ياپراخ"
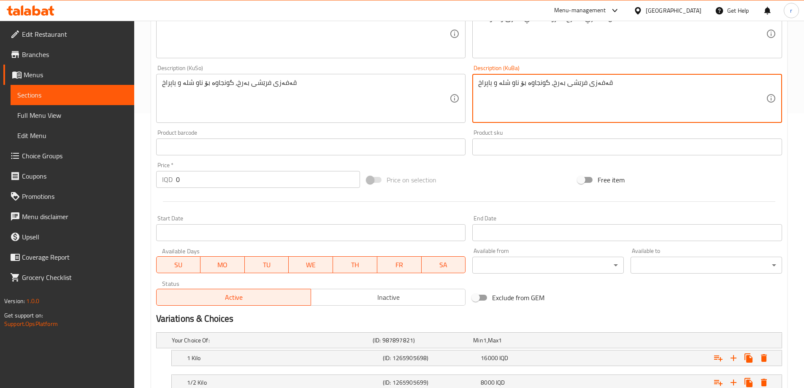
scroll to position [337, 0]
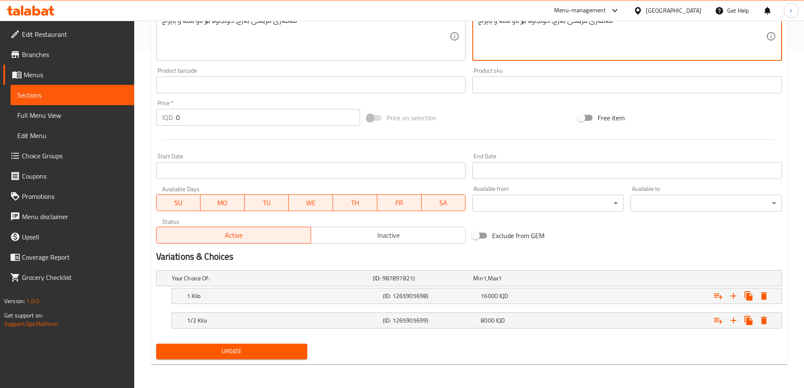
type textarea "قەفەزی فرێشی بەرخ، گونجاوە بۆ ناو شلە و ياپراخ"
click at [225, 347] on span "Update" at bounding box center [232, 351] width 138 height 11
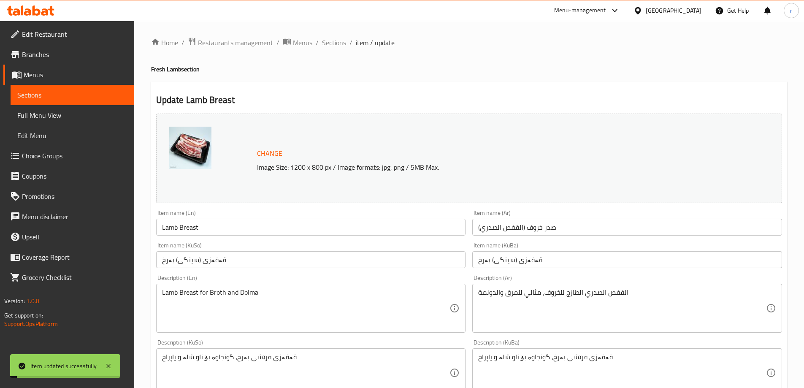
scroll to position [0, 0]
click at [334, 43] on span "Sections" at bounding box center [334, 43] width 24 height 10
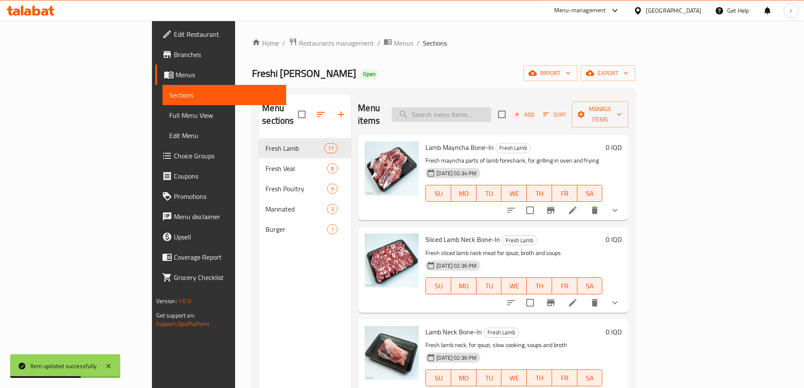
click at [471, 111] on input "search" at bounding box center [442, 114] width 100 height 15
paste input "Lamb Breast"
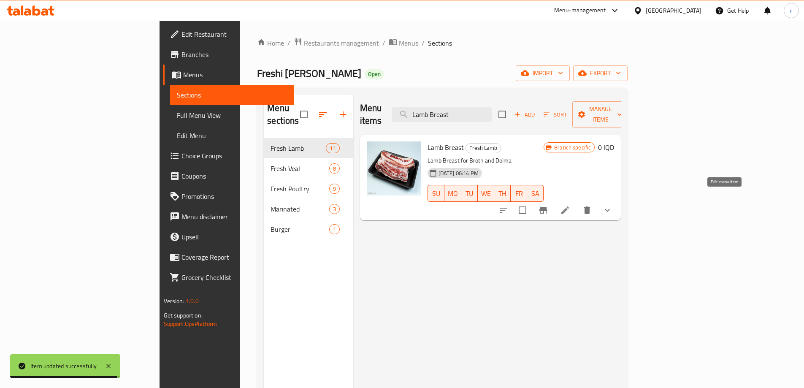
type input "Lamb Breast"
click at [569, 206] on icon at bounding box center [566, 210] width 8 height 8
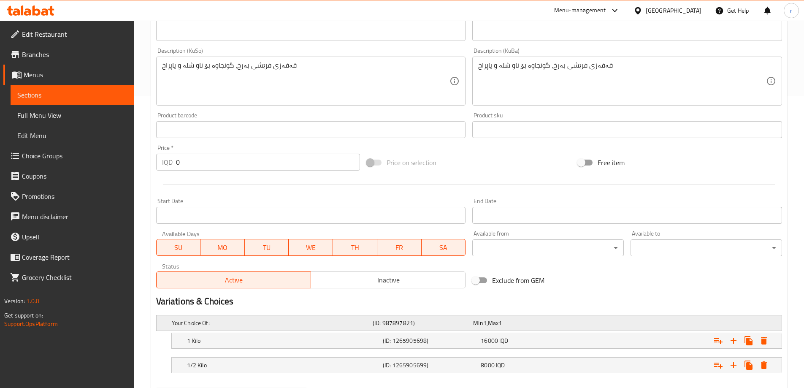
scroll to position [337, 0]
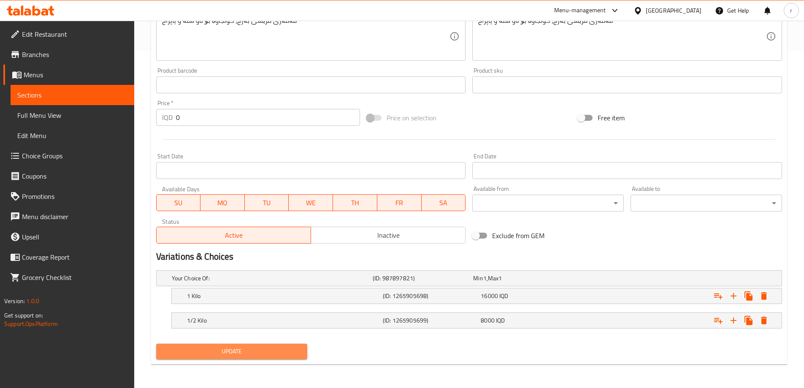
click at [240, 356] on span "Update" at bounding box center [232, 351] width 138 height 11
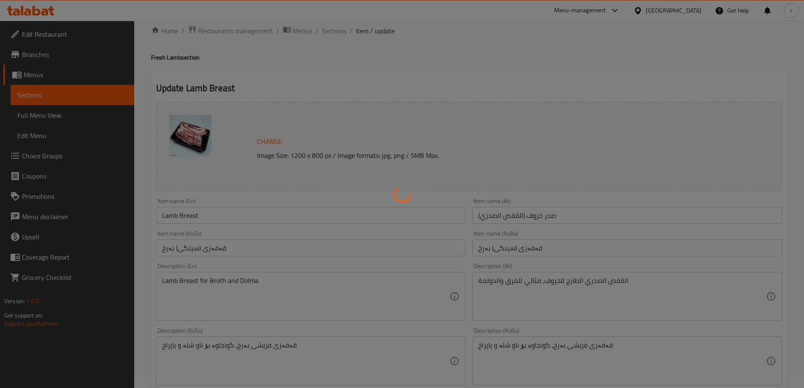
scroll to position [0, 0]
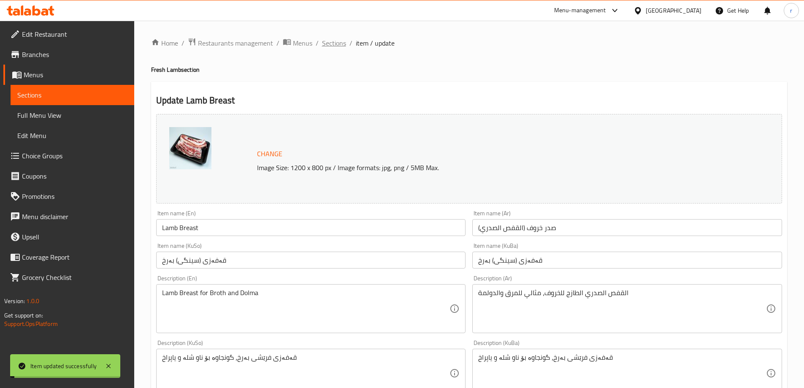
click at [332, 48] on span "Sections" at bounding box center [334, 43] width 24 height 10
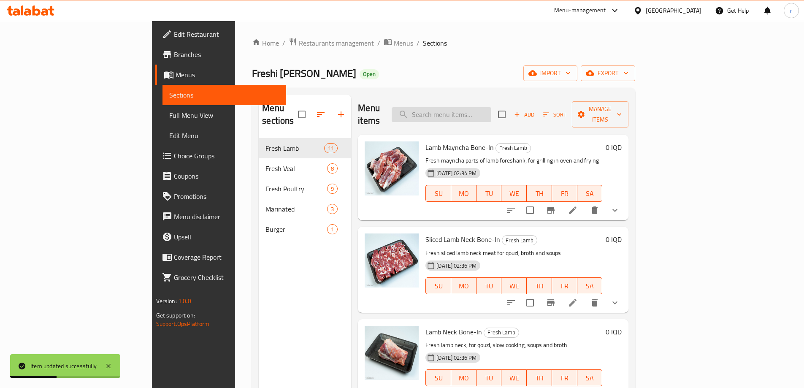
click at [485, 109] on input "search" at bounding box center [442, 114] width 100 height 15
paste input "Lamb Foreshank"
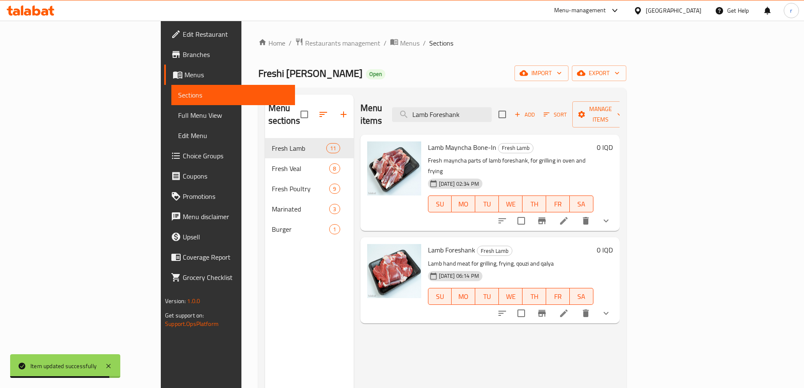
type input "Lamb Foreshank"
click at [576, 306] on li at bounding box center [564, 313] width 24 height 15
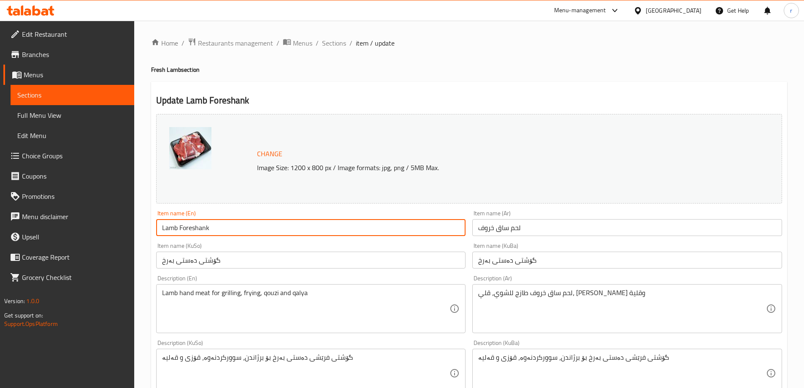
drag, startPoint x: 182, startPoint y: 237, endPoint x: 134, endPoint y: 238, distance: 48.2
click at [134, 238] on div "Edit Restaurant Branches Menus Sections Full Menu View Edit Menu Choice Groups …" at bounding box center [402, 373] width 804 height 704
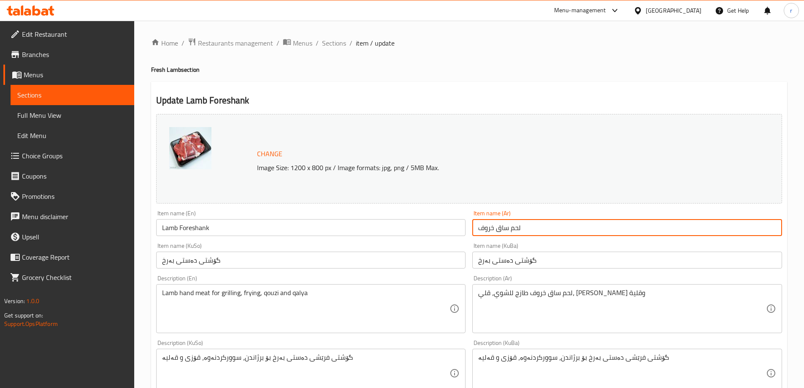
drag, startPoint x: 527, startPoint y: 230, endPoint x: 451, endPoint y: 236, distance: 76.7
click at [451, 236] on div "Change Image Size: 1200 x 800 px / Image formats: jpg, png / 5MB Max. Item name…" at bounding box center [469, 347] width 633 height 473
paste input "ل"
type input "لحم ساق الخروف"
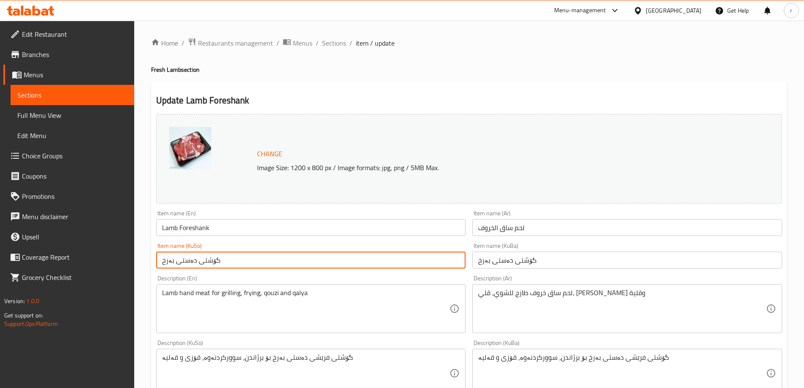
drag, startPoint x: 292, startPoint y: 259, endPoint x: 120, endPoint y: 277, distance: 172.8
click at [120, 277] on div "Edit Restaurant Branches Menus Sections Full Menu View Edit Menu Choice Groups …" at bounding box center [402, 373] width 804 height 704
paste input "text"
type input "گۆشتی دەستی بەرخ"
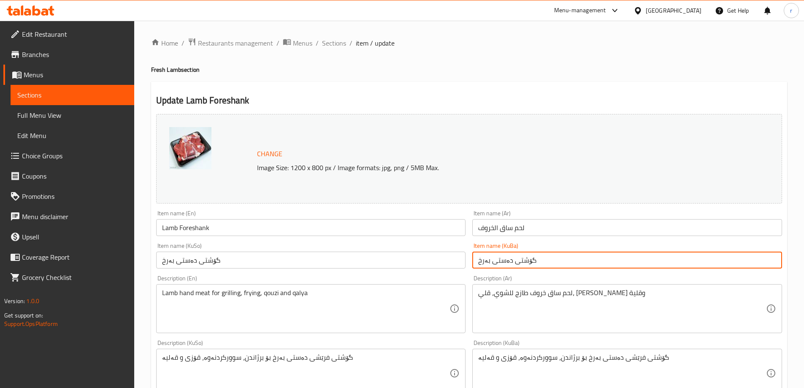
drag, startPoint x: 552, startPoint y: 260, endPoint x: 424, endPoint y: 272, distance: 128.9
click at [424, 272] on div "Change Image Size: 1200 x 800 px / Image formats: jpg, png / 5MB Max. Item name…" at bounding box center [469, 347] width 633 height 473
paste input "text"
type input "گۆشتی دەستی بەرخ"
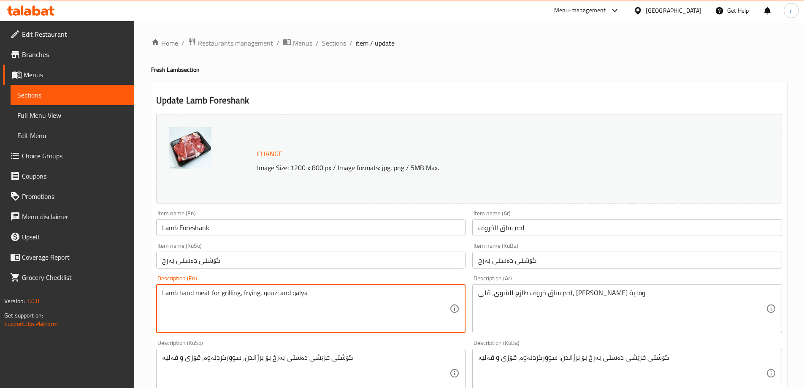
drag, startPoint x: 315, startPoint y: 295, endPoint x: 111, endPoint y: 297, distance: 203.1
paste textarea "Hand Meat for Grilling, Frying, and Qalya"
type textarea "Lamb Hand Meat for Grilling, Frying, and Qalya"
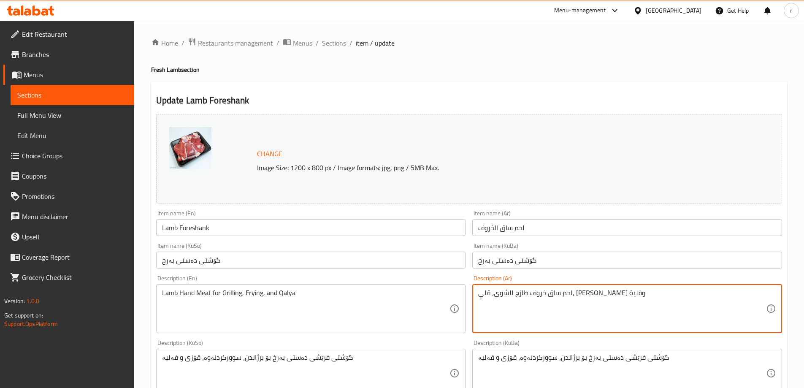
drag, startPoint x: 620, startPoint y: 296, endPoint x: 455, endPoint y: 296, distance: 165.5
paste textarea "، مثالي للشوي، القلي، والقلية"
type textarea "لحم ساق خروف طازج، مثالي للشوي، القلي، والقلية"
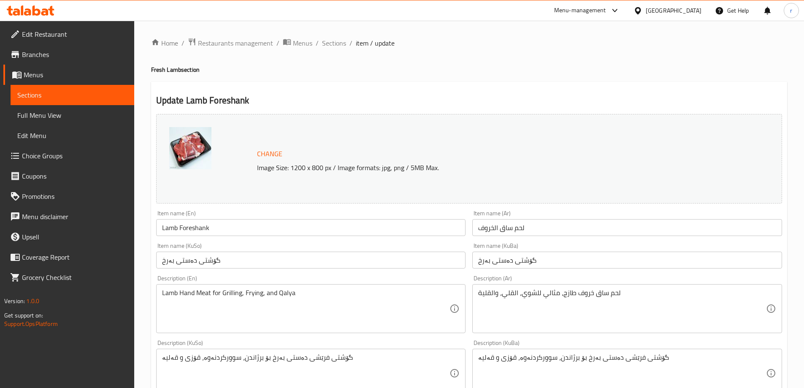
drag, startPoint x: 383, startPoint y: 352, endPoint x: 220, endPoint y: 356, distance: 163.4
click at [187, 358] on div "گۆشتی فرێشی دەستی بەرخ بۆ برژاندن، سوورکردنەوە، قۆزی و قەلیە Description (KuSo)" at bounding box center [311, 373] width 310 height 49
click at [223, 354] on textarea "گۆشتی فرێشی دەستی بەرخ بۆ برژاندن، سوورکردنەوە، قۆزی و قەلیە" at bounding box center [306, 373] width 288 height 40
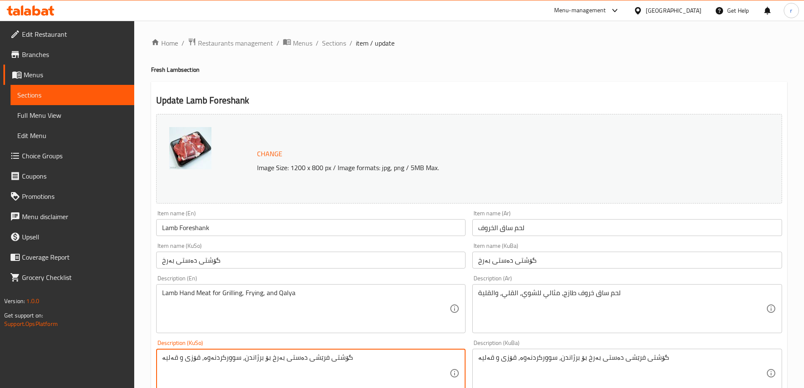
click at [223, 354] on textarea "گۆشتی فرێشی دەستی بەرخ بۆ برژاندن، سوورکردنەوە، قۆزی و قەلیە" at bounding box center [306, 373] width 288 height 40
paste textarea "، گونجاوە بۆ برژاندن، سوورکردنەوە، قۆزی، و قەلیە"
type textarea "گۆشتی فرێشی دەستی بەرخ، گونجاوە بۆ برژاندن، سوورکردنەوە، قۆزی، و قەلیە"
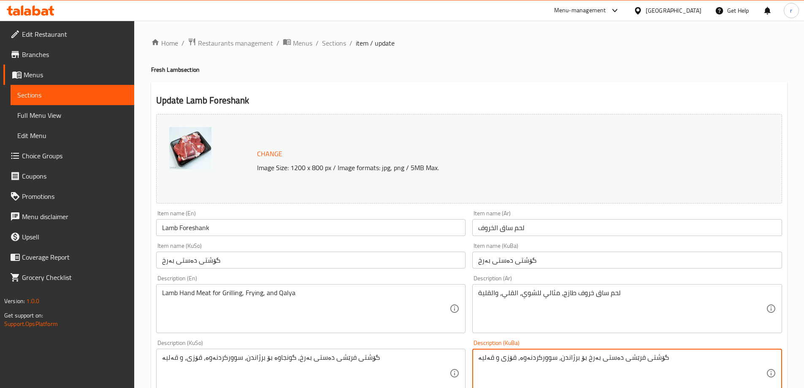
click at [558, 364] on textarea "گۆشتی فرێشی دەستی بەرخ بۆ برژاندن، سوورکردنەوە، قۆزی و قەلیە" at bounding box center [622, 373] width 288 height 40
paste textarea "، گونجاوە بۆ برژاندن، سوورکردنەوە، قۆزی، و قەلیە"
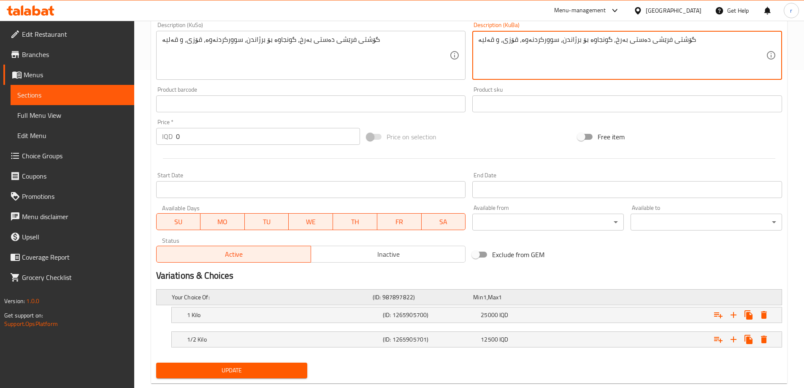
scroll to position [337, 0]
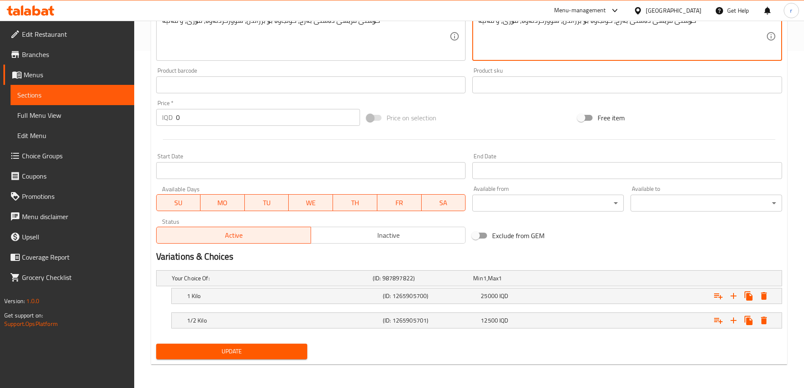
type textarea "گۆشتی فرێشی دەستی بەرخ، گونجاوە بۆ برژاندن، سوورکردنەوە، قۆزی، و قەلیە"
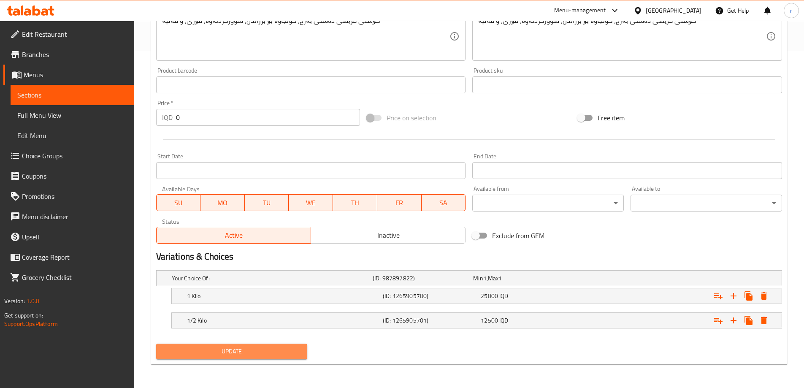
click at [245, 347] on span "Update" at bounding box center [232, 351] width 138 height 11
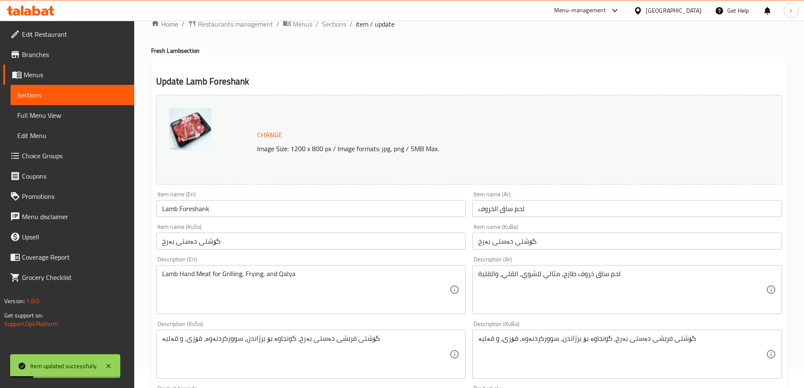
scroll to position [0, 0]
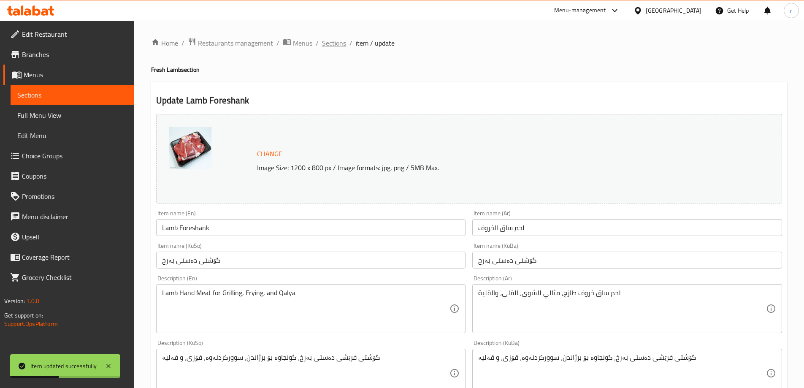
click at [333, 41] on span "Sections" at bounding box center [334, 43] width 24 height 10
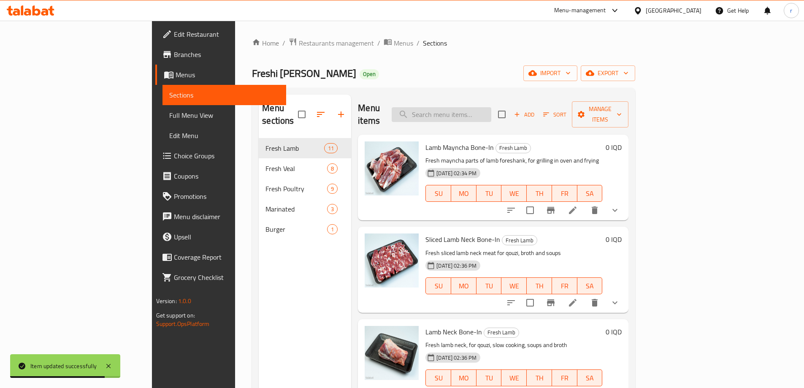
click at [491, 107] on input "search" at bounding box center [442, 114] width 100 height 15
paste input "Lamb Thigh Bone-In"
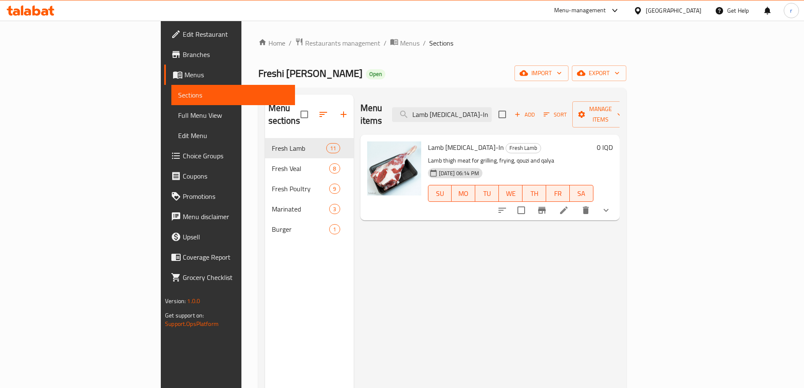
type input "Lamb Thigh Bone-In"
click at [576, 203] on li at bounding box center [564, 210] width 24 height 15
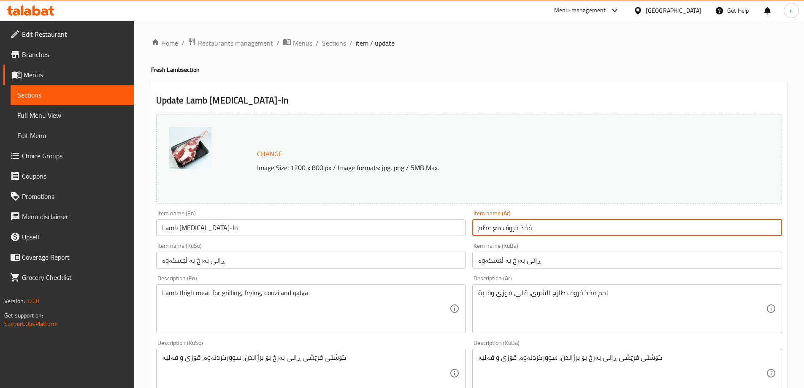
drag, startPoint x: 546, startPoint y: 226, endPoint x: 453, endPoint y: 230, distance: 93.4
click at [453, 230] on div "Change Image Size: 1200 x 800 px / Image formats: jpg, png / 5MB Max. Item name…" at bounding box center [469, 347] width 633 height 473
paste input "ل"
type input "فخذ خروف مع العظم"
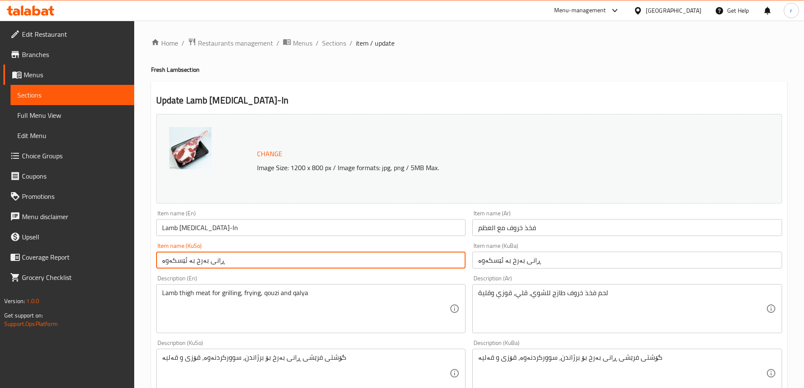
drag, startPoint x: 326, startPoint y: 258, endPoint x: 100, endPoint y: 256, distance: 226.3
click at [100, 256] on div "Edit Restaurant Branches Menus Sections Full Menu View Edit Menu Choice Groups …" at bounding box center [402, 373] width 804 height 704
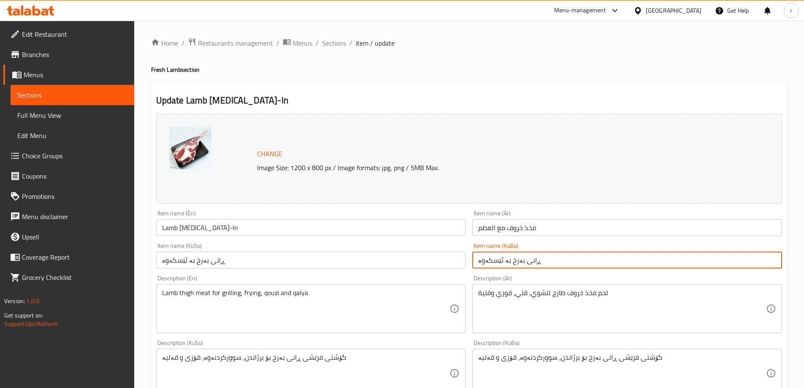
drag, startPoint x: 573, startPoint y: 262, endPoint x: 401, endPoint y: 266, distance: 171.5
click at [401, 266] on div "Change Image Size: 1200 x 800 px / Image formats: jpg, png / 5MB Max. Item name…" at bounding box center [469, 347] width 633 height 473
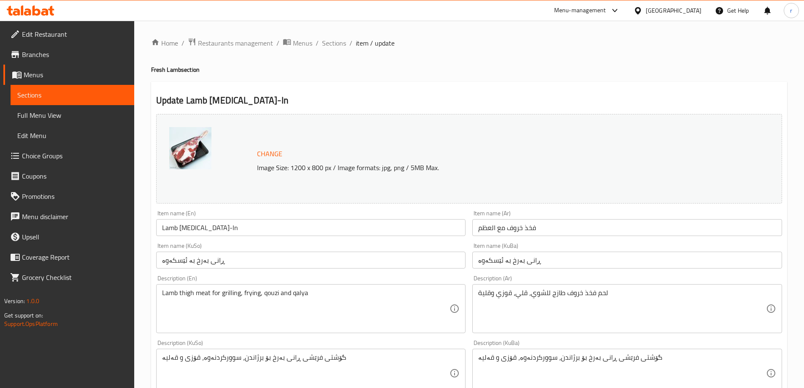
drag, startPoint x: 343, startPoint y: 288, endPoint x: 280, endPoint y: 301, distance: 64.7
click at [280, 301] on div "Lamb thigh meat for grilling, frying, qouzi and qalya Description (En)" at bounding box center [311, 308] width 310 height 49
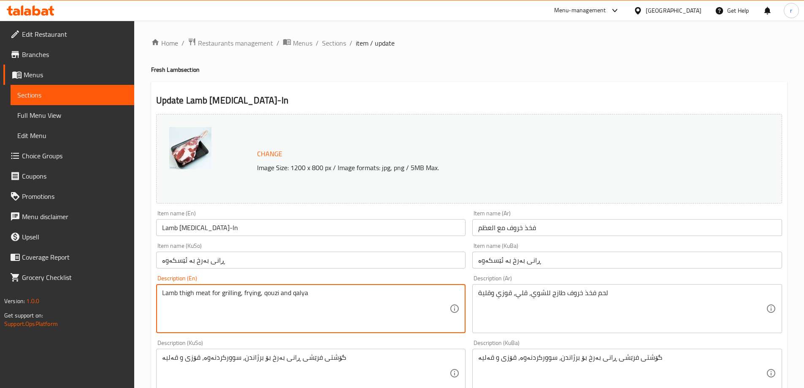
click at [305, 297] on textarea "Lamb thigh meat for grilling, frying, qouzi and qalya" at bounding box center [306, 309] width 288 height 40
paste textarea "Thigh Meat for Grilling and Frying"
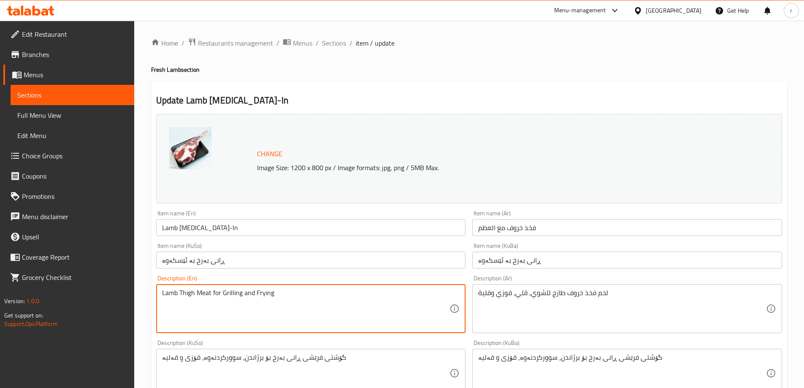
type textarea "Lamb Thigh Meat for Grilling and Frying"
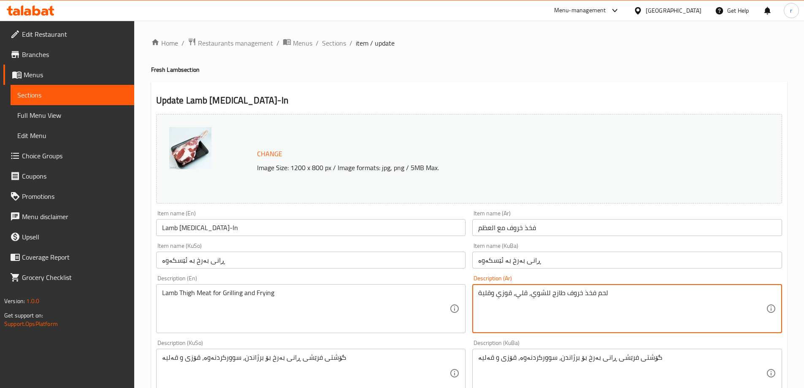
click at [538, 303] on textarea "لحم فخذ خروف طازج للشوي، قلي، قوزي وقلية" at bounding box center [622, 309] width 288 height 40
paste textarea "، مثالي للشوي والقلي"
type textarea "لحم فخذ خروف طازج، مثالي للشوي والقلي"
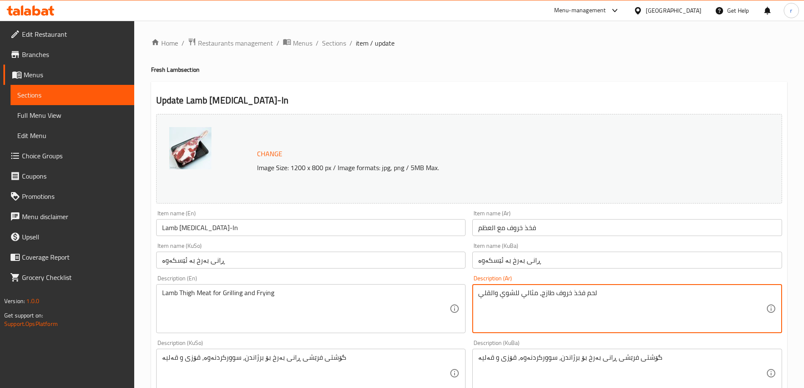
click at [306, 360] on textarea "گۆشتی فرێشی ڕانی بەرخ بۆ برژاندن، سوورکردنەوە، قۆزی و قەلیە" at bounding box center [306, 373] width 288 height 40
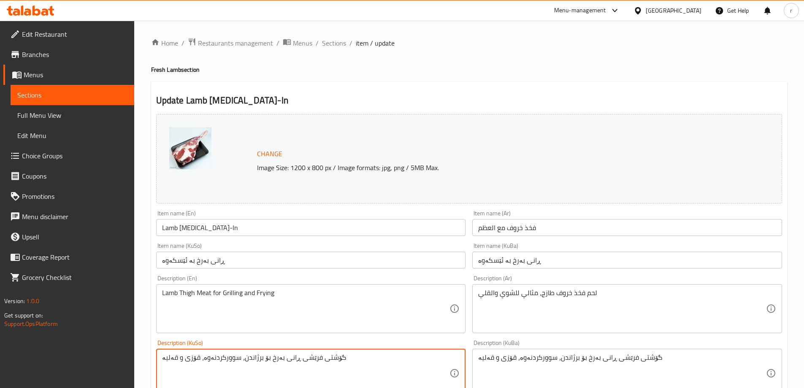
click at [306, 360] on textarea "گۆشتی فرێشی ڕانی بەرخ بۆ برژاندن، سوورکردنەوە، قۆزی و قەلیە" at bounding box center [306, 373] width 288 height 40
paste textarea "، گونجاوە بۆ برژاندن، سوورکردنەوە، قۆزی، و قەلیە"
type textarea "گۆشتی فرێشی ڕانی بەرخ، گونجاوە بۆ برژاندن، سوورکردنەوە، قۆزی، و قەلیە"
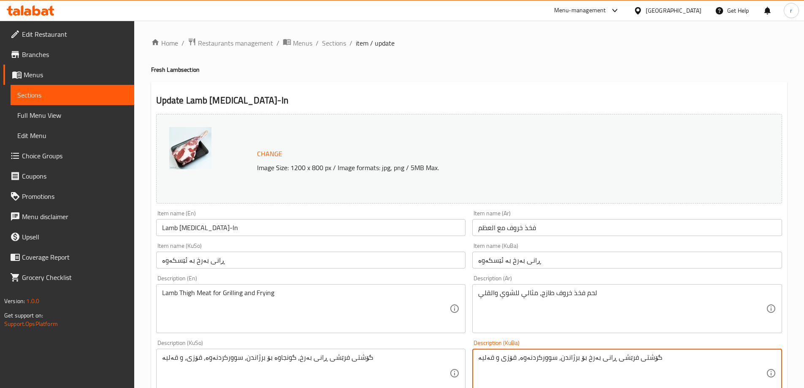
click at [553, 361] on textarea "گۆشتی فرێشی ڕانی بەرخ بۆ برژاندن، سوورکردنەوە، قۆزی و قەلیە" at bounding box center [622, 373] width 288 height 40
paste textarea "، گونجاوە بۆ برژاندن، سوورکردنەوە، قۆزی، و قەلیە"
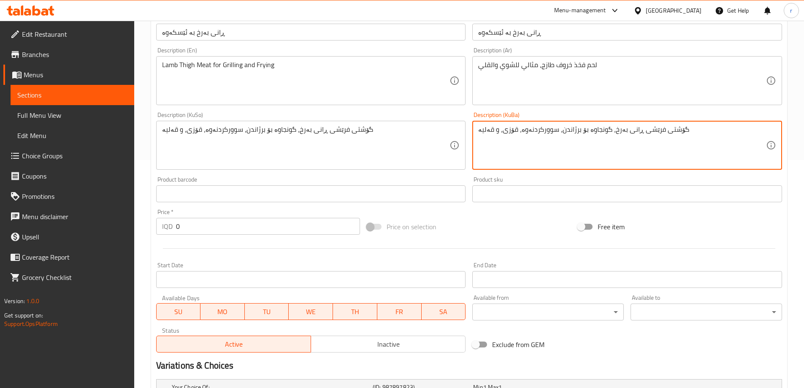
scroll to position [337, 0]
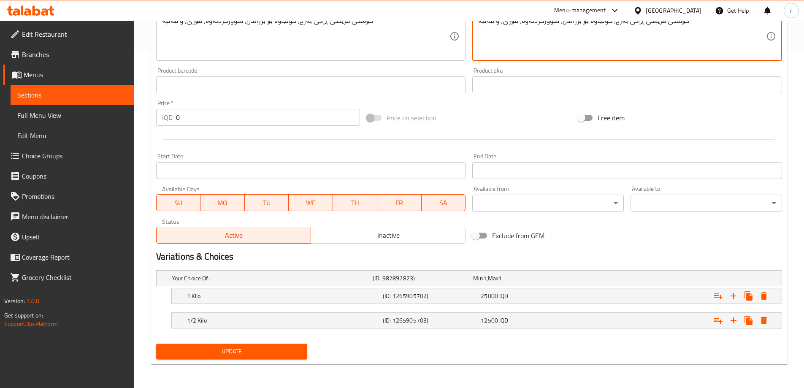
type textarea "گۆشتی فرێشی ڕانی بەرخ، گونجاوە بۆ برژاندن، سوورکردنەوە، قۆزی، و قەلیە"
click at [270, 351] on span "Update" at bounding box center [232, 351] width 138 height 11
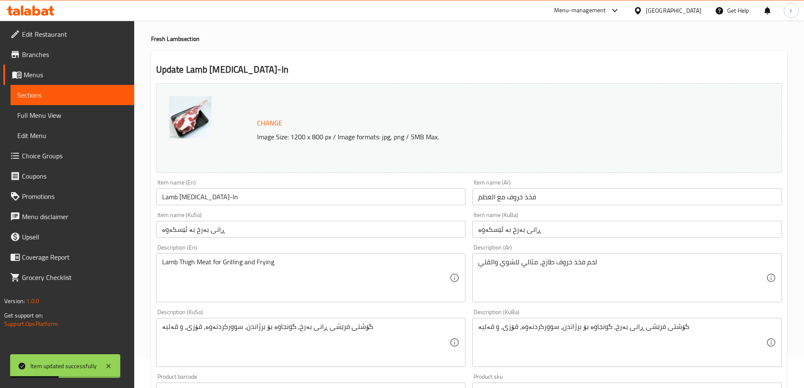
scroll to position [0, 0]
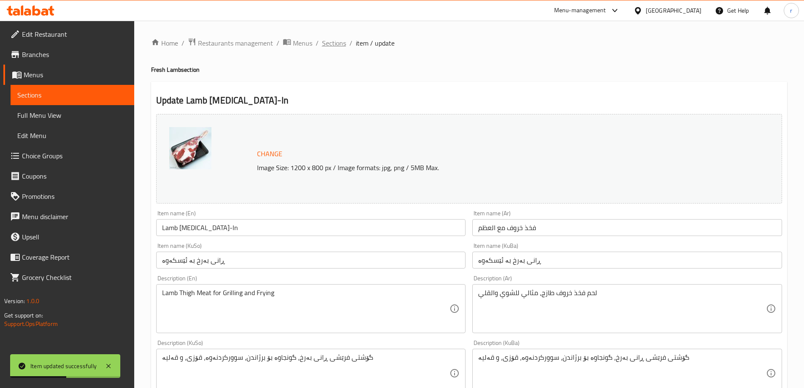
click at [337, 47] on span "Sections" at bounding box center [334, 43] width 24 height 10
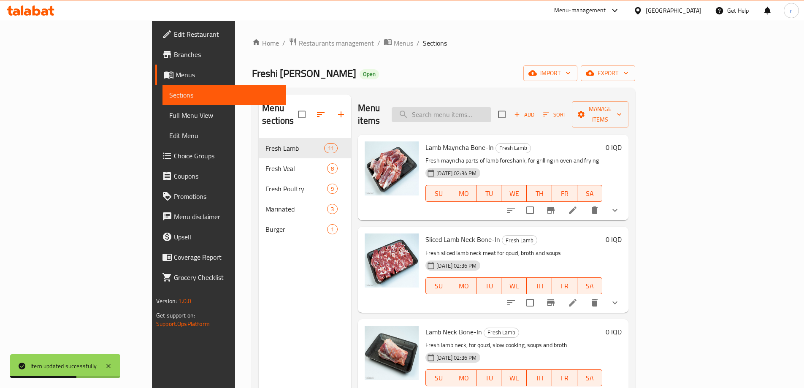
click at [465, 107] on input "search" at bounding box center [442, 114] width 100 height 15
paste input "Lamb Mayncha Bone-In"
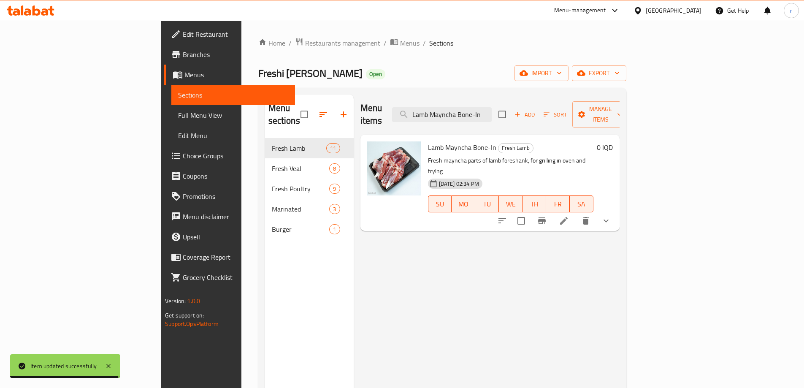
type input "Lamb Mayncha Bone-In"
click at [576, 213] on li at bounding box center [564, 220] width 24 height 15
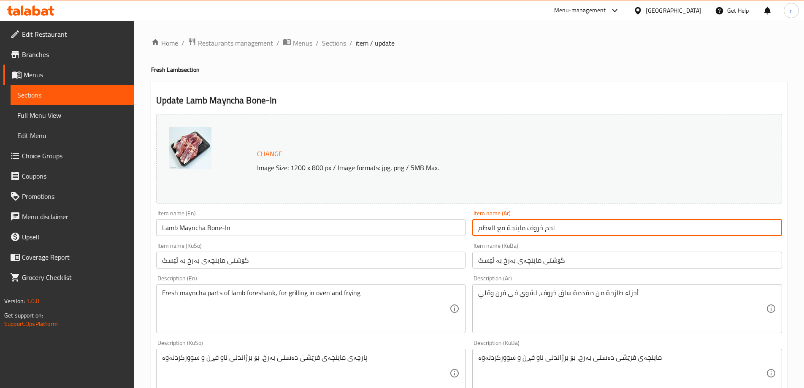
drag, startPoint x: 499, startPoint y: 231, endPoint x: 462, endPoint y: 233, distance: 36.8
click at [462, 233] on div "Change Image Size: 1200 x 800 px / Image formats: jpg, png / 5MB Max. Item name…" at bounding box center [469, 347] width 633 height 473
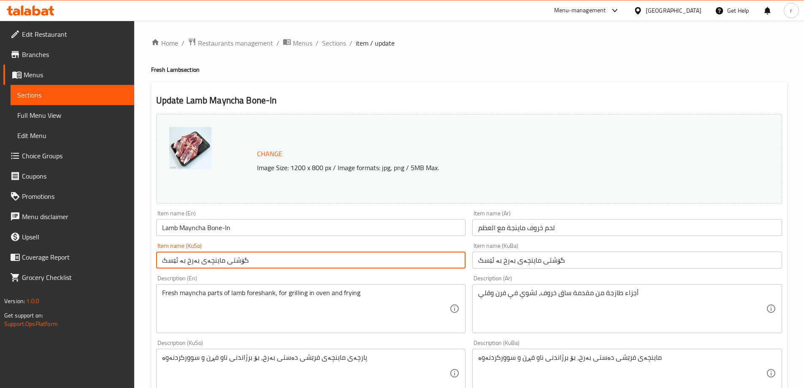
drag, startPoint x: 289, startPoint y: 262, endPoint x: 83, endPoint y: 264, distance: 206.1
click at [83, 264] on div "Edit Restaurant Branches Menus Sections Full Menu View Edit Menu Choice Groups …" at bounding box center [402, 373] width 804 height 704
paste input "ەوە"
type input "گۆشتی ماینچەی بەرخ بە ئێسکەوە"
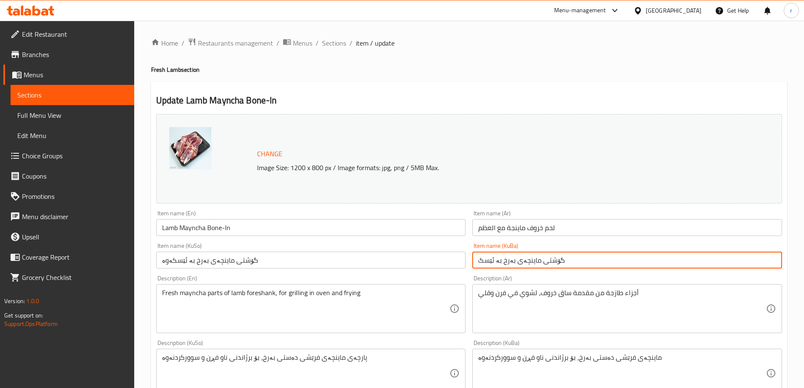
drag, startPoint x: 568, startPoint y: 258, endPoint x: 423, endPoint y: 263, distance: 145.3
click at [423, 263] on div "Change Image Size: 1200 x 800 px / Image formats: jpg, png / 5MB Max. Item name…" at bounding box center [469, 347] width 633 height 473
paste input "ەوە"
type input "گۆشتی ماینچەی بەرخ بە ئێسکەوە"
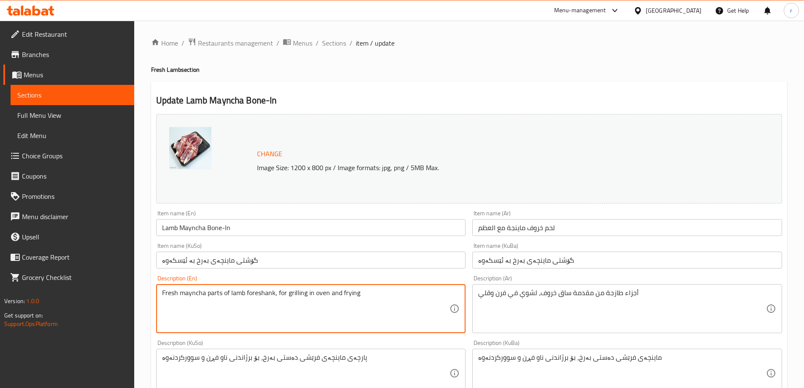
drag, startPoint x: 380, startPoint y: 299, endPoint x: 160, endPoint y: 304, distance: 220.1
paste textarea "Mayncha parts of lamb foreshank, ideal for grilling and frying"
type textarea "Mayncha parts of lamb foreshank, ideal for grilling and frying"
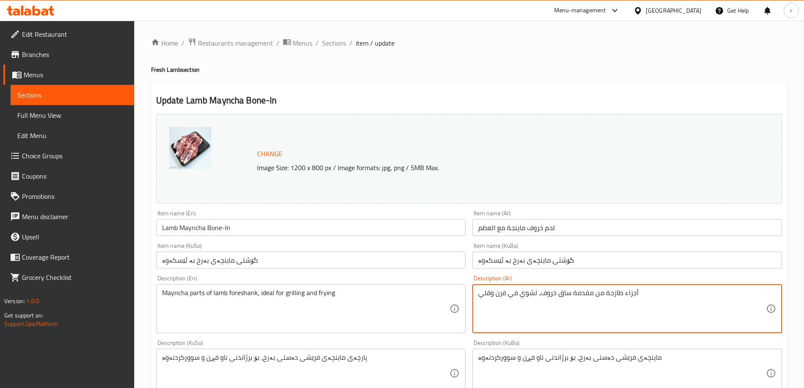
click at [557, 292] on textarea "أجزاء طازجة من مقدمة ساق خروف، لشوي في فرن وقلي" at bounding box center [622, 309] width 288 height 40
paste textarea "لخروف، مثالية للقلي والشوي في الفرن"
type textarea "أجزاء طازجة من مقدمة ساق الخروف، مثالية للقلي والشوي في الفرن"
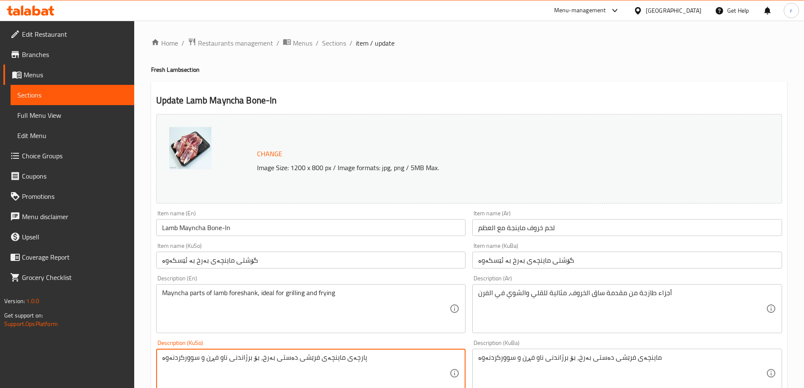
click at [301, 360] on textarea "پارچەی ماینچەی فرێشی دەستی بەرخ، بۆ برژاندنی ناو فڕن و سوورکردنەوە" at bounding box center [306, 373] width 288 height 40
paste textarea "اینچەی فرێشی دەستی بەرخ، گونجاوە بۆ برژاندنی ناو فڕن و سوورکردنەوە"
type textarea "ماینچەی فرێشی دەستی بەرخ، گونجاوە بۆ برژاندنی ناو فڕن و سوورکردنەوە"
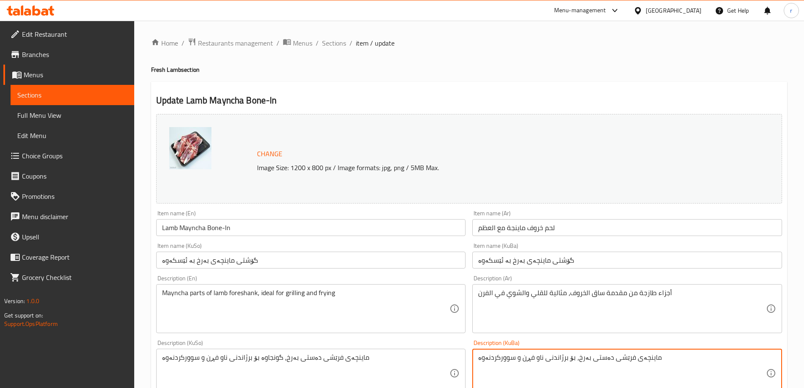
click at [517, 358] on textarea "ماینچەی فرێشی دەستی بەرخ، بۆ برژاندنی ناو فڕن و سوورکردنەوە" at bounding box center [622, 373] width 288 height 40
paste textarea "گونجاوە بۆ برژاندنی ناو فڕن و سوورکردنەوە"
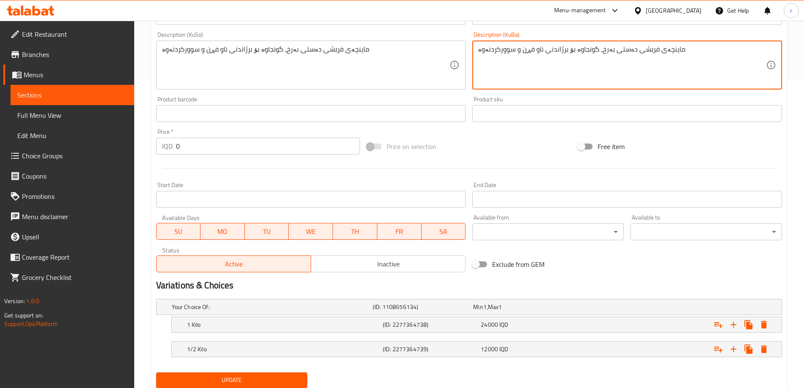
scroll to position [337, 0]
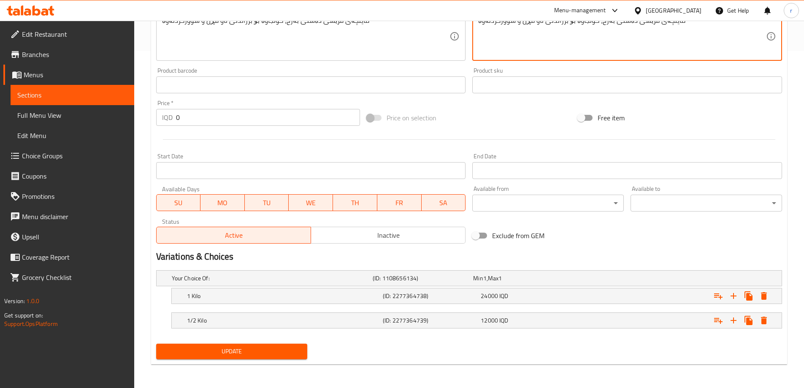
type textarea "ماینچەی فرێشی دەستی بەرخ، گونجاوە بۆ برژاندنی ناو فڕن و سوورکردنەوە"
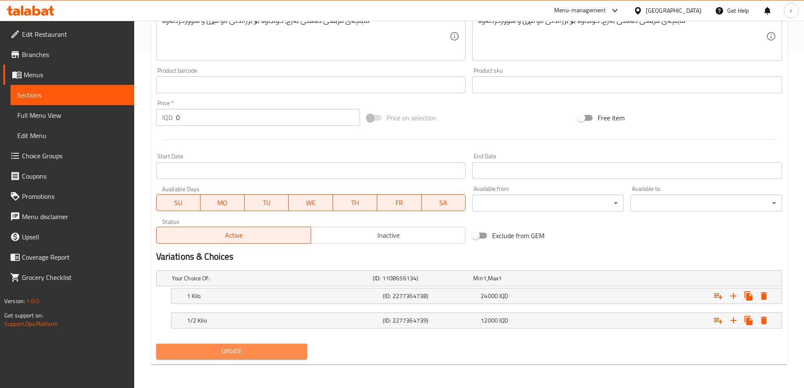
click at [238, 356] on span "Update" at bounding box center [232, 351] width 138 height 11
click at [250, 353] on span "Update" at bounding box center [232, 351] width 138 height 11
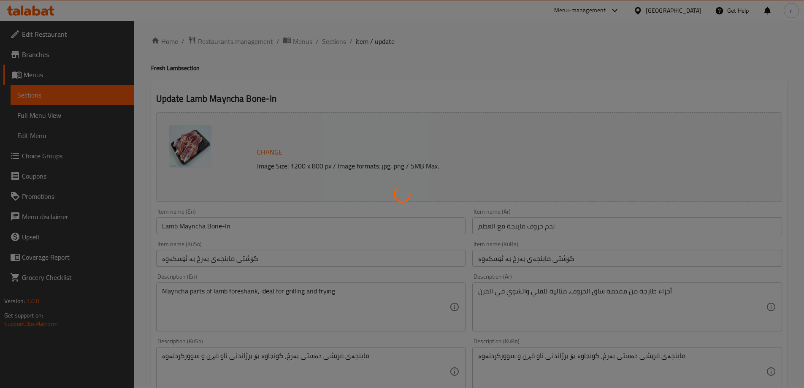
scroll to position [0, 0]
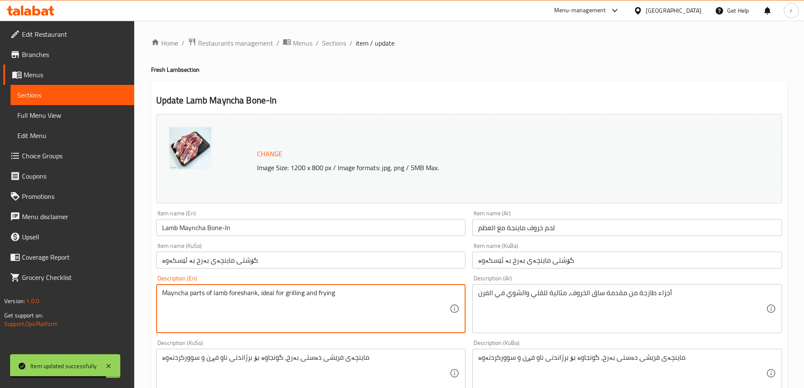
drag, startPoint x: 348, startPoint y: 296, endPoint x: 126, endPoint y: 291, distance: 222.6
paste textarea
type textarea "Mayncha parts of lamb foreshank, ideal for grilling and frying"
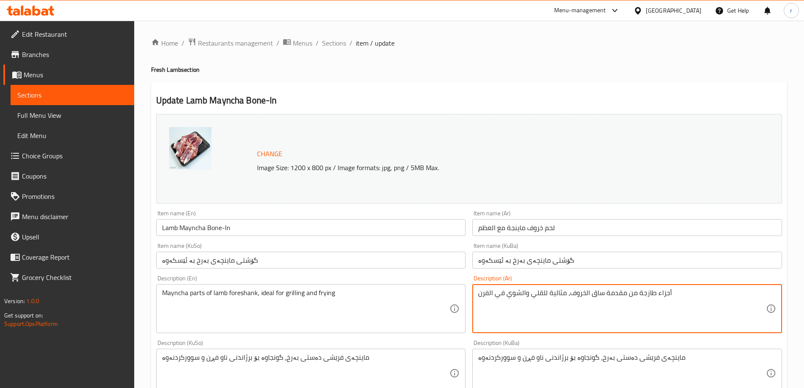
click at [598, 293] on textarea "أجزاء طازجة من مقدمة ساق الخروف، مثالية للقلي والشوي في الفرن" at bounding box center [622, 309] width 288 height 40
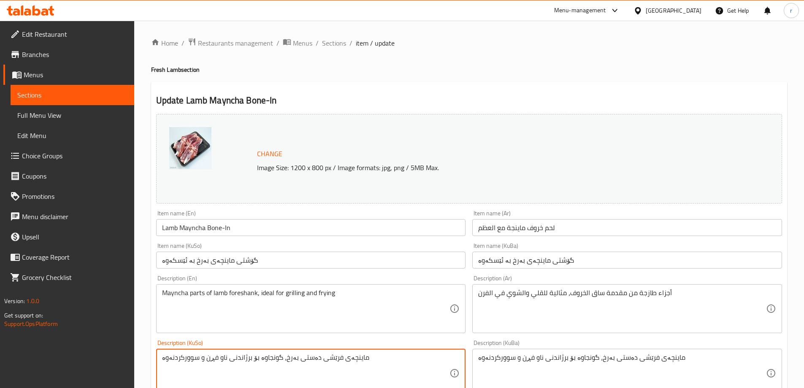
click at [271, 363] on textarea "ماینچەی فرێشی دەستی بەرخ، گونجاوە بۆ برژاندنی ناو فڕن و سوورکردنەوە" at bounding box center [306, 373] width 288 height 40
click at [508, 358] on textarea "ماینچەی فرێشی دەستی بەرخ، گونجاوە بۆ برژاندنی ناو فڕن و سوورکردنەوە" at bounding box center [622, 373] width 288 height 40
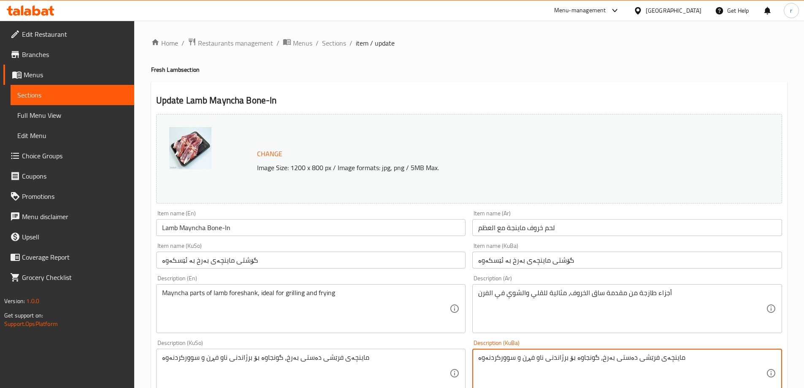
click at [508, 358] on textarea "ماینچەی فرێشی دەستی بەرخ، گونجاوە بۆ برژاندنی ناو فڕن و سوورکردنەوە" at bounding box center [622, 373] width 288 height 40
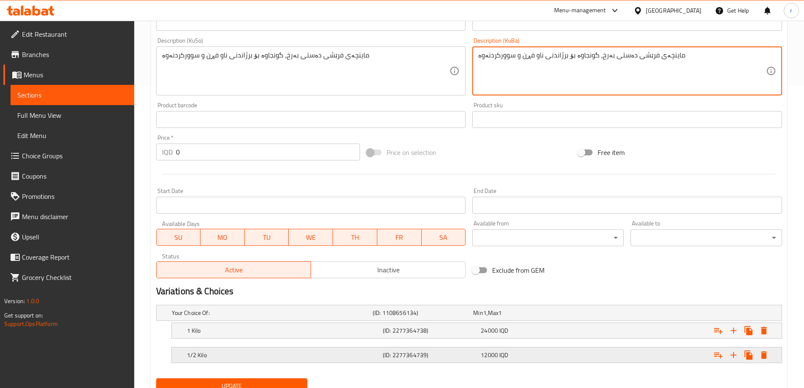
scroll to position [337, 0]
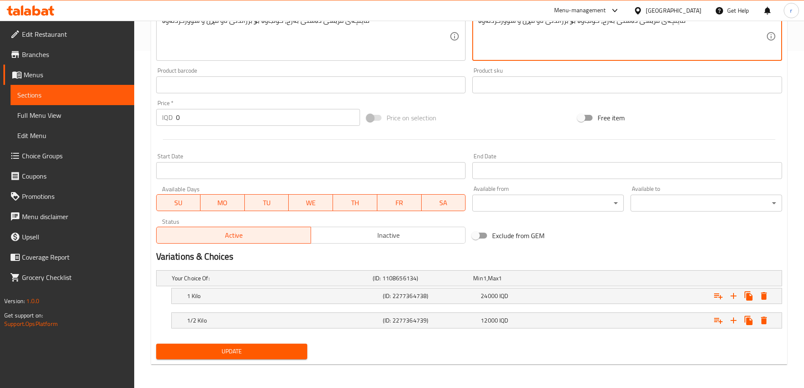
click at [236, 349] on span "Update" at bounding box center [232, 351] width 138 height 11
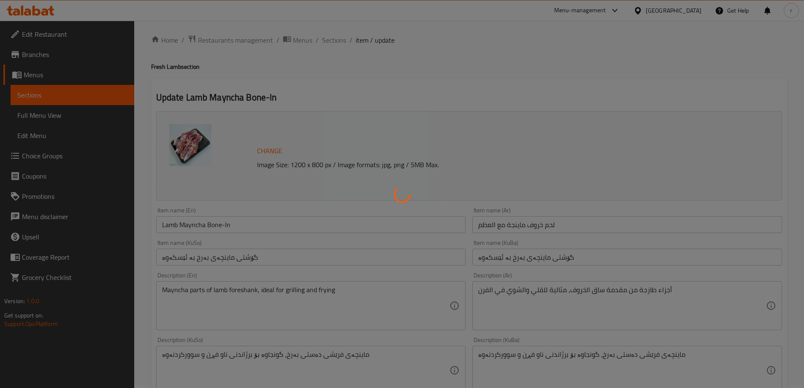
scroll to position [0, 0]
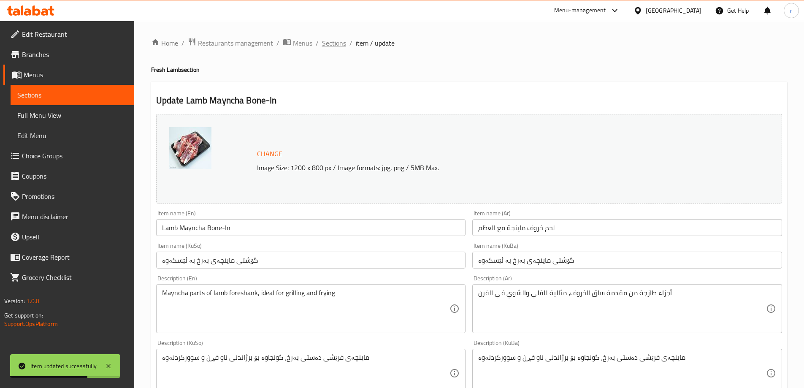
click at [337, 41] on span "Sections" at bounding box center [334, 43] width 24 height 10
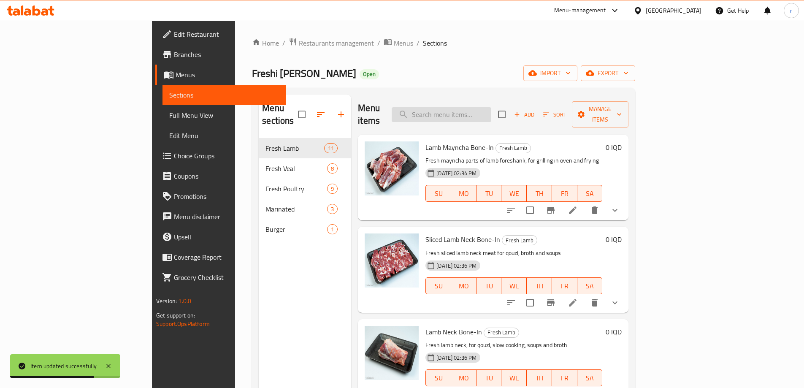
click at [491, 109] on input "search" at bounding box center [442, 114] width 100 height 15
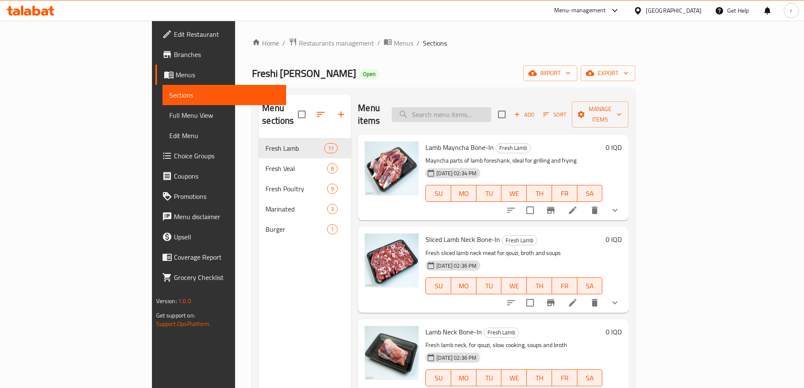
click at [487, 110] on input "search" at bounding box center [442, 114] width 100 height 15
paste input "Lamb Neck Bone-In"
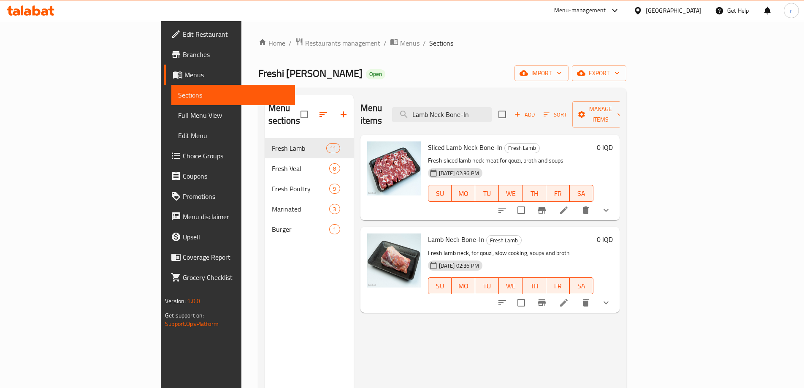
type input "Lamb Neck Bone-In"
click at [569, 298] on icon at bounding box center [564, 303] width 10 height 10
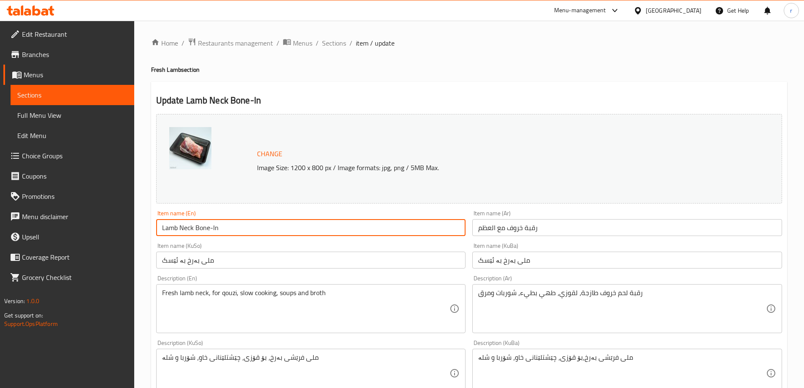
drag, startPoint x: 236, startPoint y: 229, endPoint x: 144, endPoint y: 227, distance: 92.5
click at [144, 227] on div "Home / Restaurants management / Menus / Sections / item / update Fresh Lamb sec…" at bounding box center [469, 373] width 670 height 704
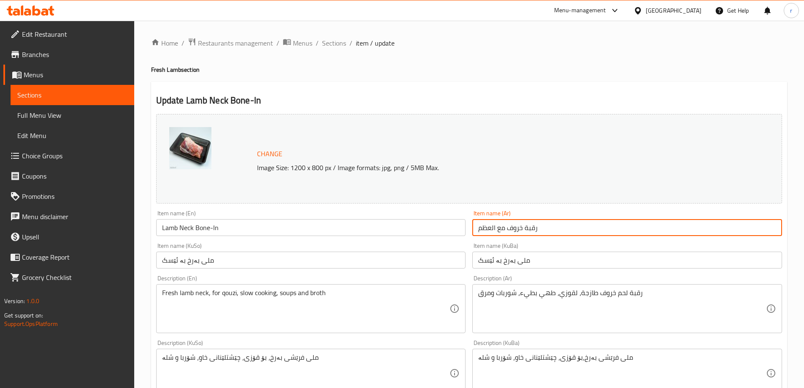
drag, startPoint x: 547, startPoint y: 227, endPoint x: 467, endPoint y: 232, distance: 80.0
click at [467, 232] on div "Change Image Size: 1200 x 800 px / Image formats: jpg, png / 5MB Max. Item name…" at bounding box center [469, 347] width 633 height 473
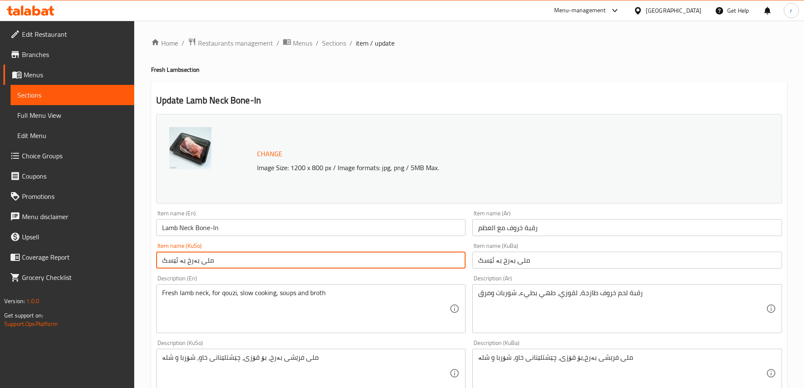
drag, startPoint x: 344, startPoint y: 261, endPoint x: 86, endPoint y: 275, distance: 258.4
click at [86, 275] on div "Edit Restaurant Branches Menus Sections Full Menu View Edit Menu Choice Groups …" at bounding box center [402, 373] width 804 height 704
paste input "ەوە"
type input "ملی بەرخ بە ئێسکەوە"
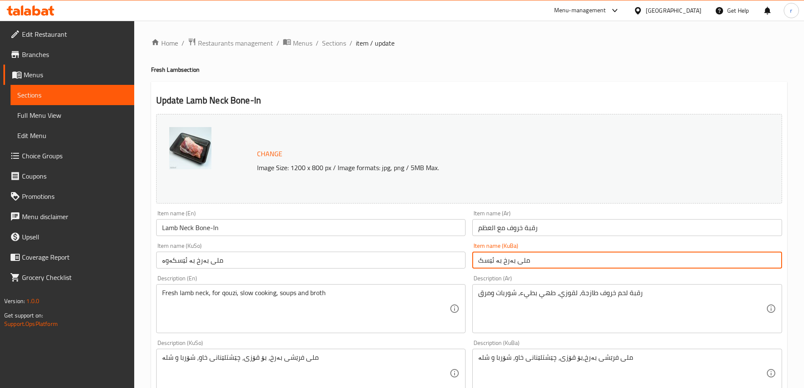
drag, startPoint x: 541, startPoint y: 262, endPoint x: 434, endPoint y: 263, distance: 107.7
click at [434, 263] on div "Change Image Size: 1200 x 800 px / Image formats: jpg, png / 5MB Max. Item name…" at bounding box center [469, 347] width 633 height 473
paste input "ەوە"
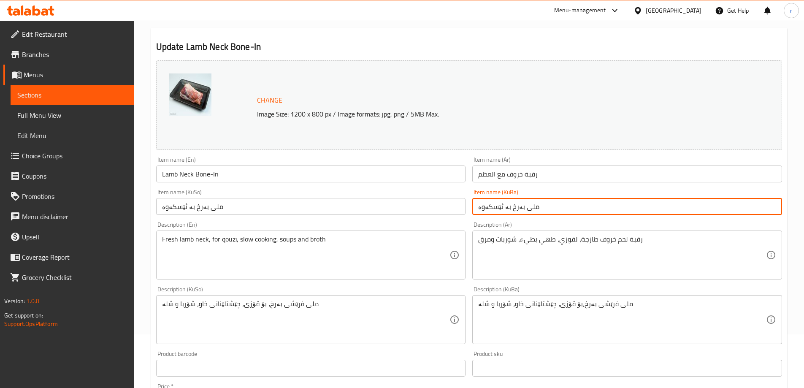
scroll to position [71, 0]
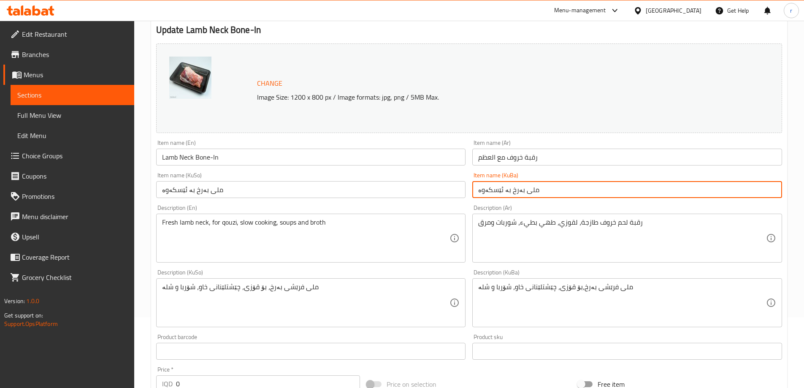
type input "ملی بەرخ بە ئێسکەوە"
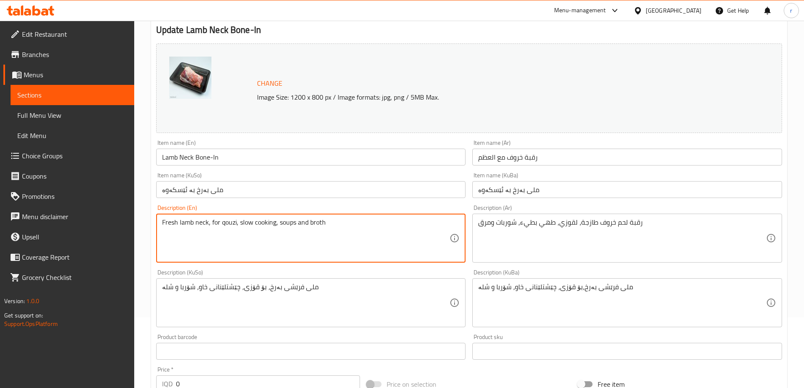
drag, startPoint x: 345, startPoint y: 227, endPoint x: 134, endPoint y: 223, distance: 211.2
paste
type textarea "Fresh Lamb Neck, Rich in Flavor and Perfect for Quzi, slow Cooking, Soups, and …"
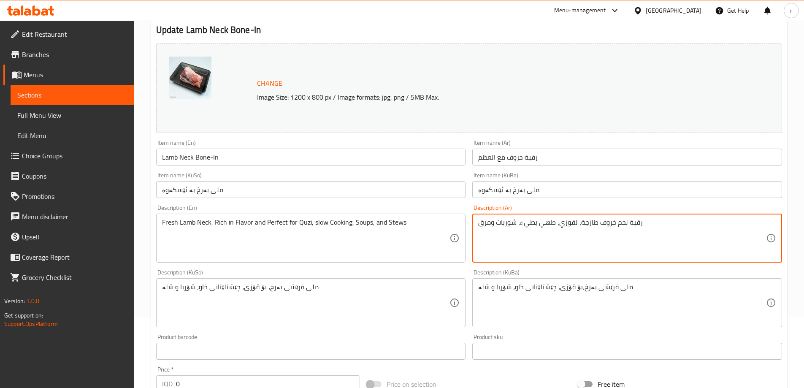
drag, startPoint x: 656, startPoint y: 223, endPoint x: 464, endPoint y: 223, distance: 192.5
type textarea "رقبة لحم خروف طازجة، غنية بالنكهات ومثالية للقوزي، والطهي البطيء، والشوربات وال…"
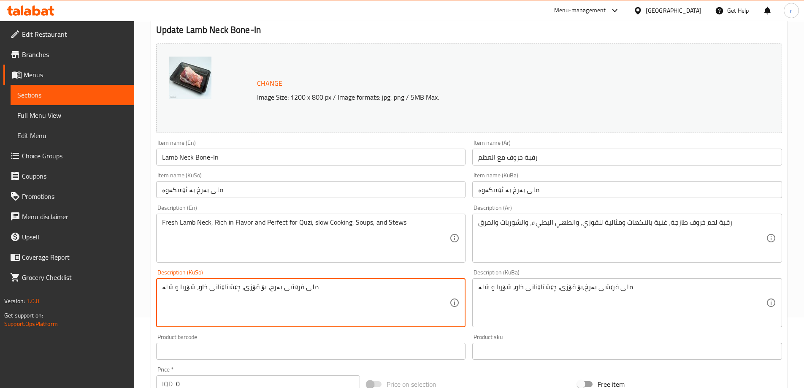
drag, startPoint x: 367, startPoint y: 296, endPoint x: 144, endPoint y: 291, distance: 223.0
type textarea "ملی فرێشی بەرخ، دەوڵەمەند بە تام و گونجاوە بۆ قوزی، چێشتلێنانی خاو، لێنانی سووپ…"
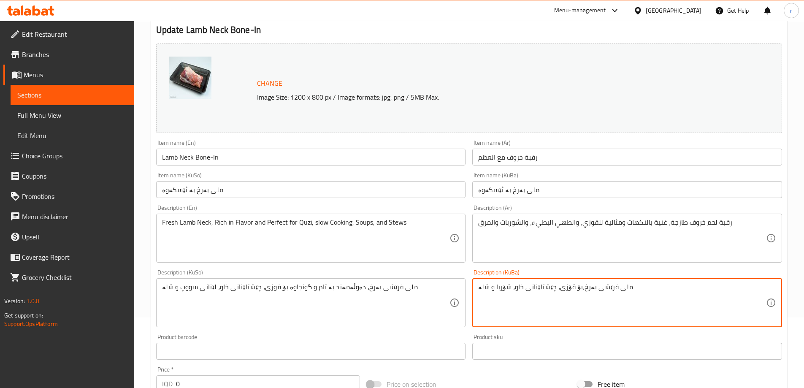
click at [540, 290] on textarea "ملی فرێشی بەرخ،بۆ قۆزی، چێشتلێنانی خاو، شۆربا و شلە" at bounding box center [622, 303] width 288 height 40
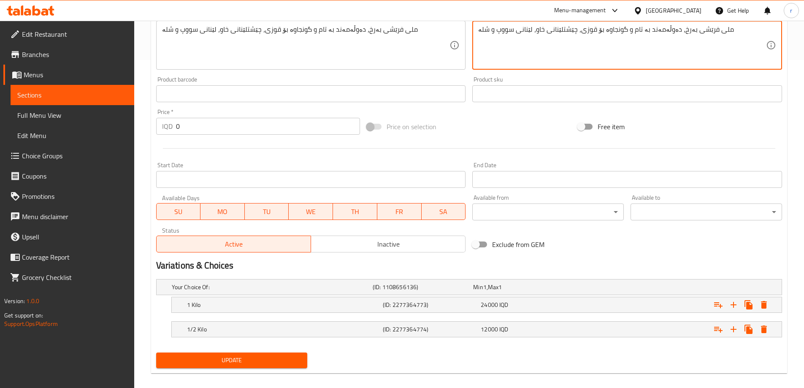
scroll to position [337, 0]
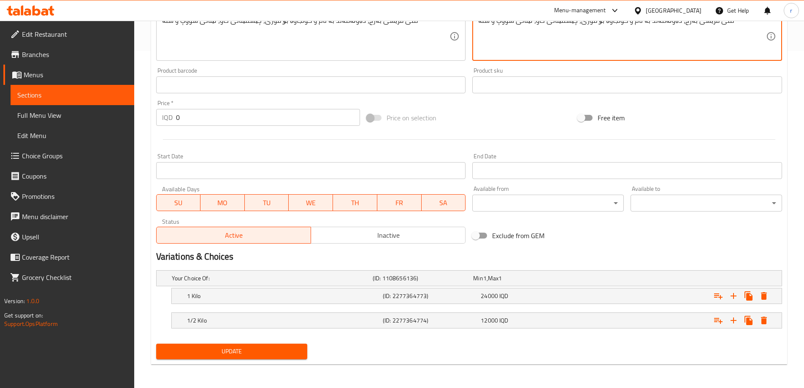
type textarea "ملی فرێشی بەرخ، دەوڵەمەند بە تام و گونجاوە بۆ قوزی، چێشتلێنانی خاو، لێنانی سووپ…"
click at [265, 356] on span "Update" at bounding box center [232, 351] width 138 height 11
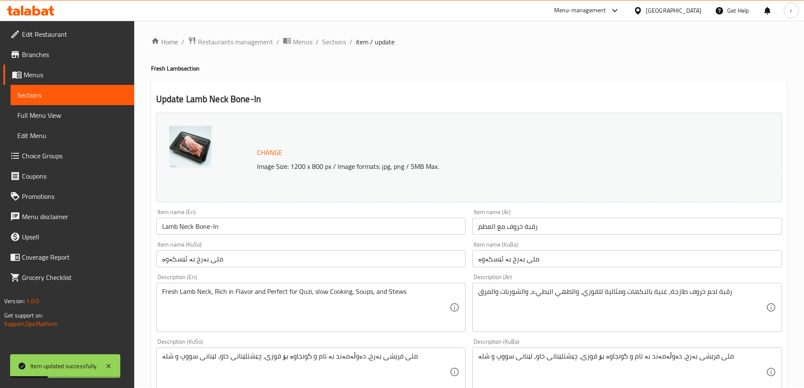
scroll to position [0, 0]
click at [332, 48] on span "Sections" at bounding box center [334, 43] width 24 height 10
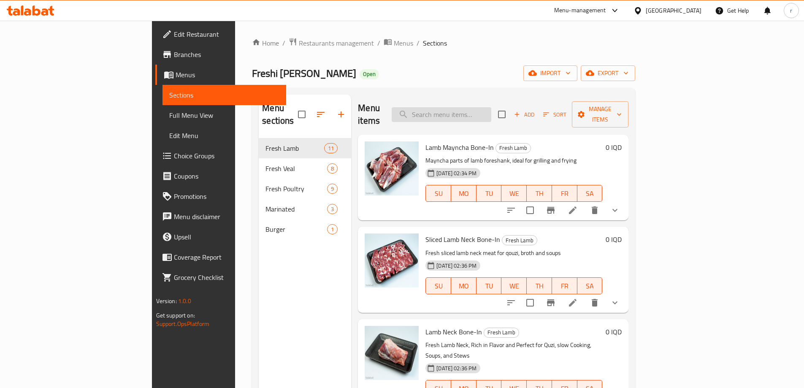
click at [476, 108] on input "search" at bounding box center [442, 114] width 100 height 15
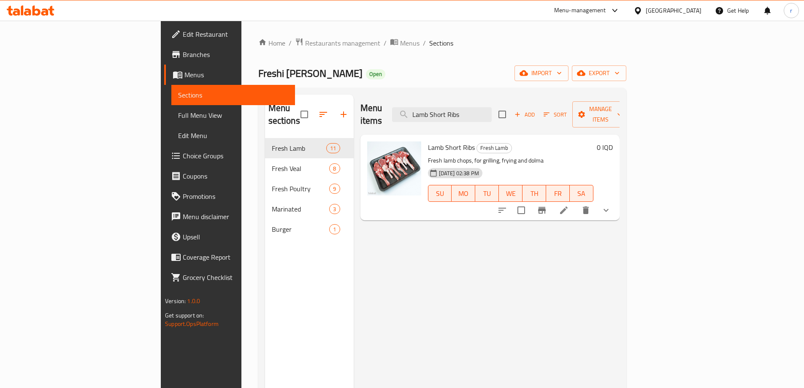
type input "Lamb Short Ribs"
click at [569, 205] on icon at bounding box center [564, 210] width 10 height 10
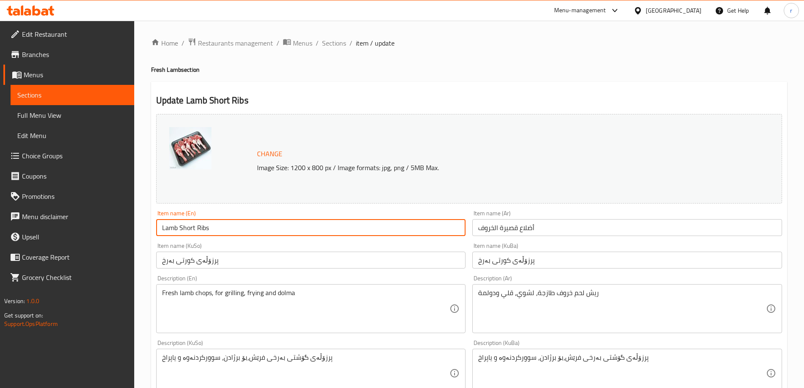
drag, startPoint x: 246, startPoint y: 227, endPoint x: 118, endPoint y: 225, distance: 128.0
click at [118, 225] on div "Edit Restaurant Branches Menus Sections Full Menu View Edit Menu Choice Groups …" at bounding box center [402, 373] width 804 height 704
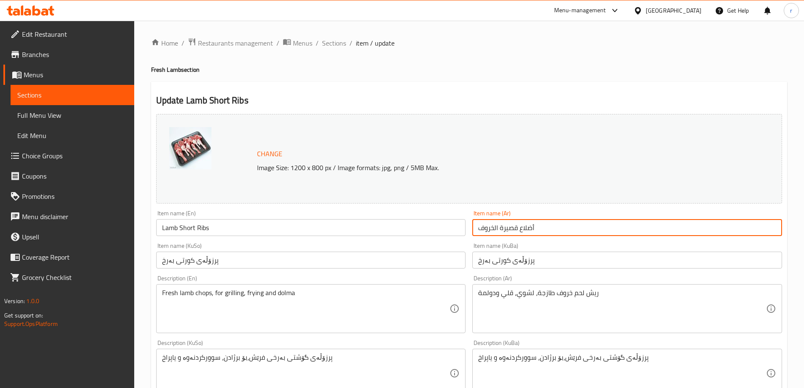
drag, startPoint x: 540, startPoint y: 226, endPoint x: 489, endPoint y: 226, distance: 51.5
click at [489, 226] on input "أضلاع قصيرة الخروف" at bounding box center [627, 227] width 310 height 17
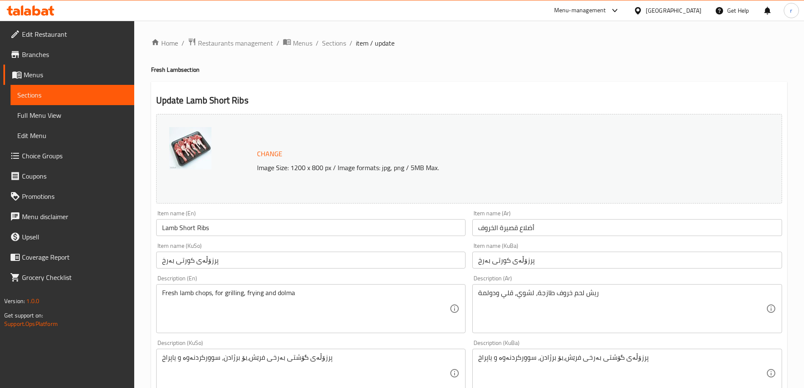
click at [502, 231] on input "أضلاع قصيرة الخروف" at bounding box center [627, 227] width 310 height 17
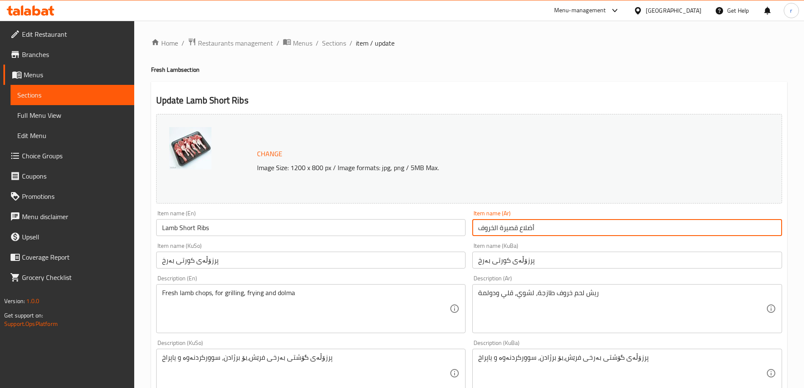
click at [502, 231] on input "أضلاع قصيرة الخروف" at bounding box center [627, 227] width 310 height 17
type input "أضلاع الخروف"
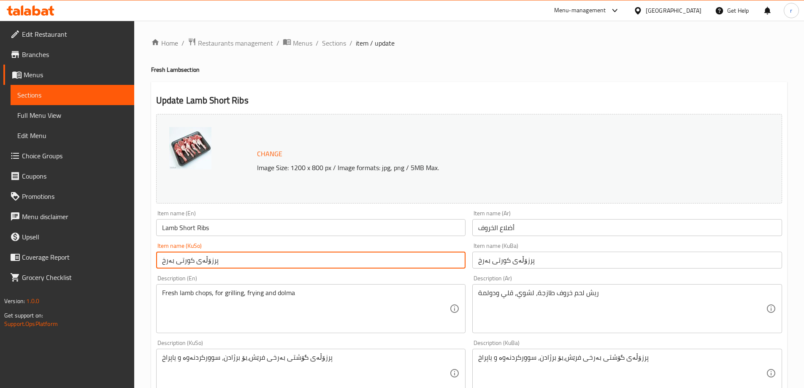
drag, startPoint x: 242, startPoint y: 261, endPoint x: 149, endPoint y: 260, distance: 92.9
click at [149, 260] on div "Home / Restaurants management / Menus / Sections / item / update Fresh Lamb sec…" at bounding box center [469, 373] width 670 height 704
type input "پرزۆڵەی بەرخ"
click at [486, 264] on input "پرزۆڵەی کورتی بەرخ" at bounding box center [627, 260] width 310 height 17
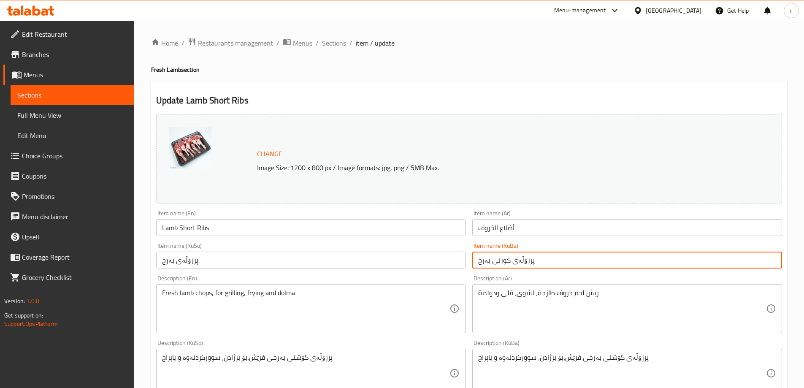
click at [486, 264] on input "پرزۆڵەی کورتی بەرخ" at bounding box center [627, 260] width 310 height 17
type input "پرزۆڵەی بەرخ"
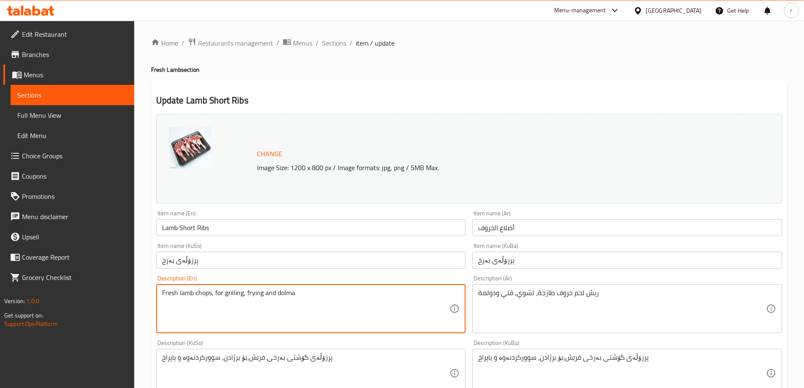
drag, startPoint x: 311, startPoint y: 296, endPoint x: 103, endPoint y: 287, distance: 208.4
type textarea "Lamb Chops for Grilling, Frying, and Dolma"
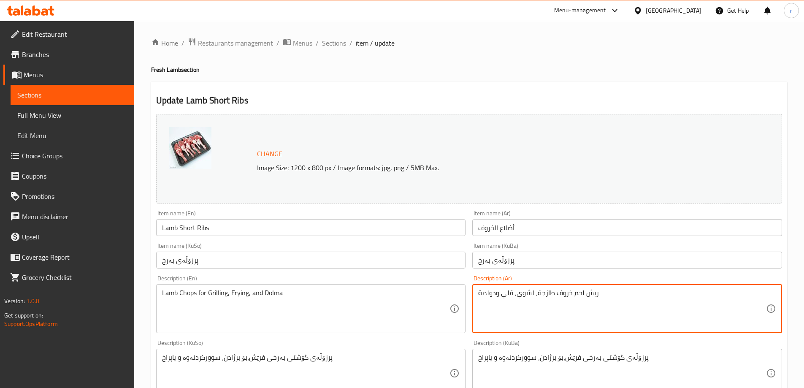
click at [497, 294] on textarea "ريش لحم خروف طازجة، لشوي، قلي ودولمة" at bounding box center [622, 309] width 288 height 40
type textarea "ريش خروف طازجة، مثالية للشوي، القلي، والدولمة"
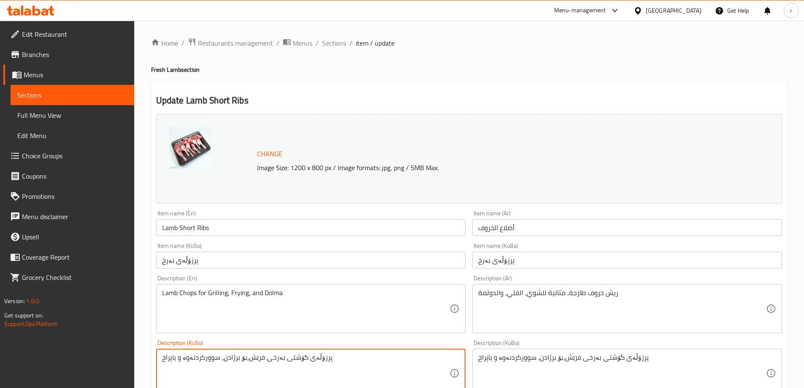
click at [306, 356] on textarea "پرزۆڵەی گۆشتی بەرخی فرێش،بۆ برژادن، سوورکردنەوە و یاپراخ" at bounding box center [306, 373] width 288 height 40
type textarea "برزۆڵەی فرێشی بەرخ، گونجاوە بۆ برژادن، سوورکرنەوە، و یاپراخ"
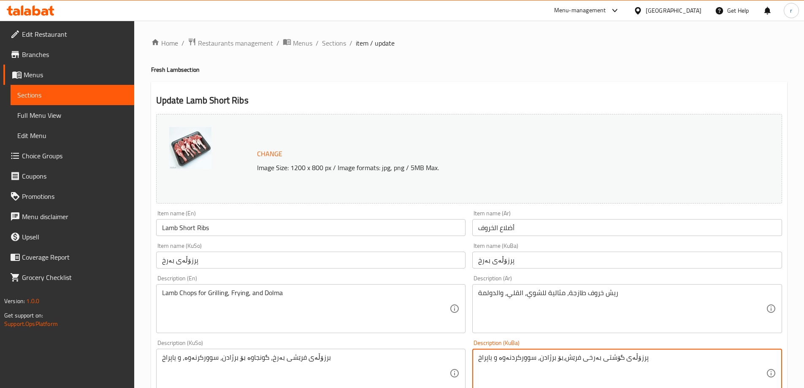
click at [527, 361] on textarea "پرزۆڵەی گۆشتی بەرخی فرێش،بۆ برژادن، سوورکردنەوە و یاپراخ" at bounding box center [622, 373] width 288 height 40
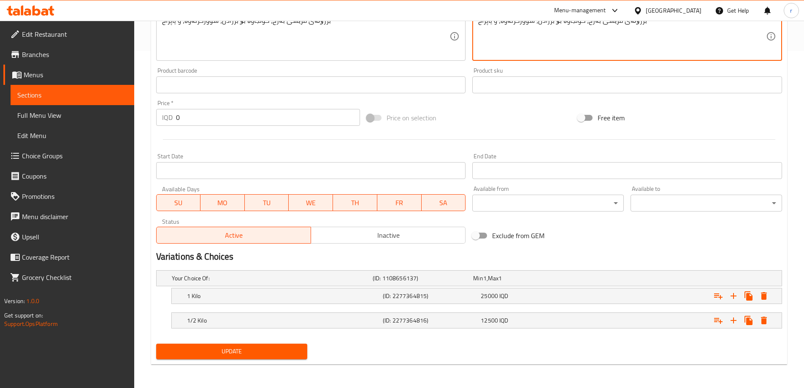
type textarea "برزۆڵەی فرێشی بەرخ، گونجاوە بۆ برژادن، سوورکرنەوە، و یاپراخ"
click at [239, 349] on span "Update" at bounding box center [232, 351] width 138 height 11
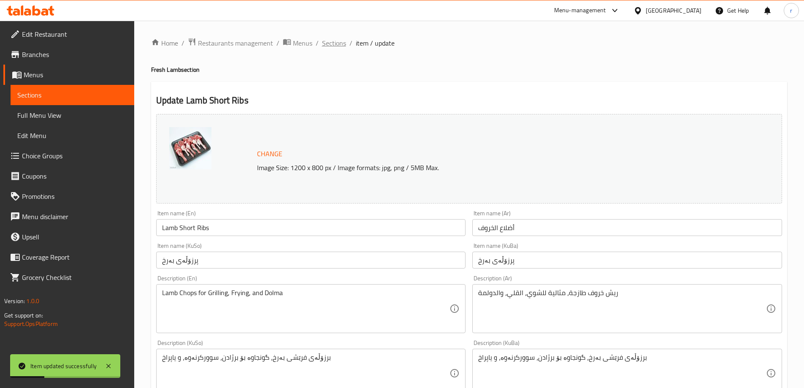
click at [328, 45] on span "Sections" at bounding box center [334, 43] width 24 height 10
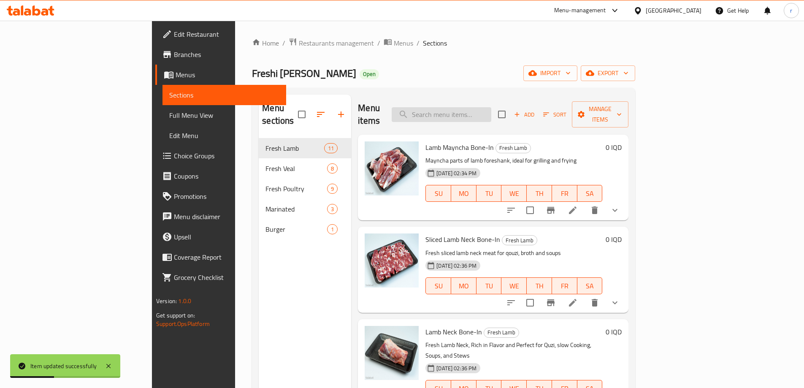
drag, startPoint x: 470, startPoint y: 105, endPoint x: 477, endPoint y: 109, distance: 7.6
click at [470, 107] on input "search" at bounding box center [442, 114] width 100 height 15
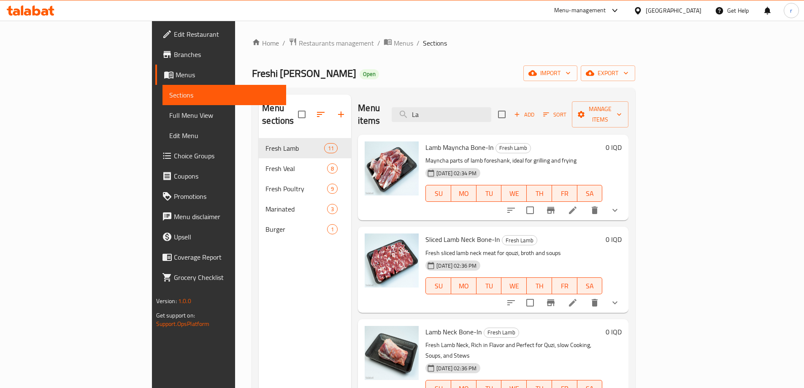
drag, startPoint x: 488, startPoint y: 108, endPoint x: 376, endPoint y: 118, distance: 112.8
click at [376, 118] on div "Menu items La Add Sort Manage items" at bounding box center [493, 115] width 271 height 40
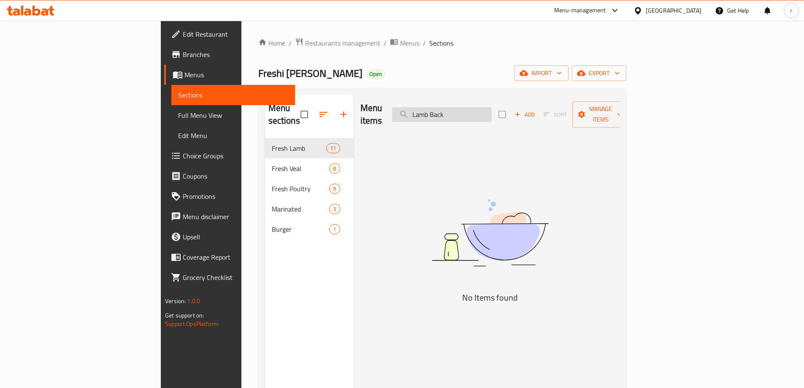
click at [490, 108] on input "Lamb Back" at bounding box center [442, 114] width 100 height 15
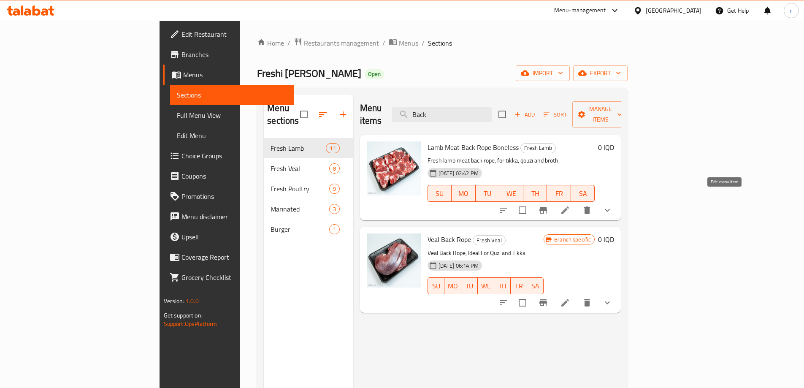
type input "Back"
click at [570, 205] on icon at bounding box center [565, 210] width 10 height 10
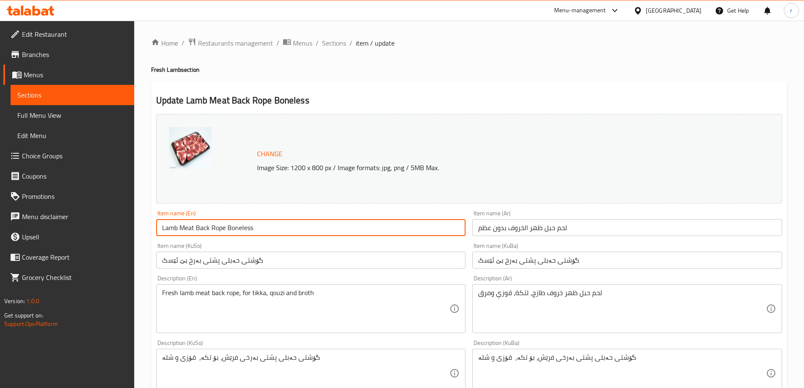
drag, startPoint x: 231, startPoint y: 229, endPoint x: 117, endPoint y: 231, distance: 113.6
click at [117, 231] on div "Edit Restaurant Branches Menus Sections Full Menu View Edit Menu Choice Groups …" at bounding box center [402, 373] width 804 height 704
type input "Lamb Back Rope Boneless"
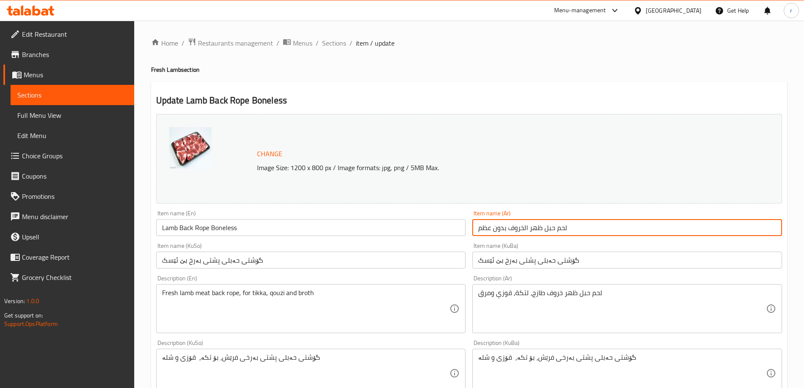
drag, startPoint x: 587, startPoint y: 232, endPoint x: 455, endPoint y: 239, distance: 132.3
click at [455, 239] on div "Change Image Size: 1200 x 800 px / Image formats: jpg, png / 5MB Max. Item name…" at bounding box center [469, 347] width 633 height 473
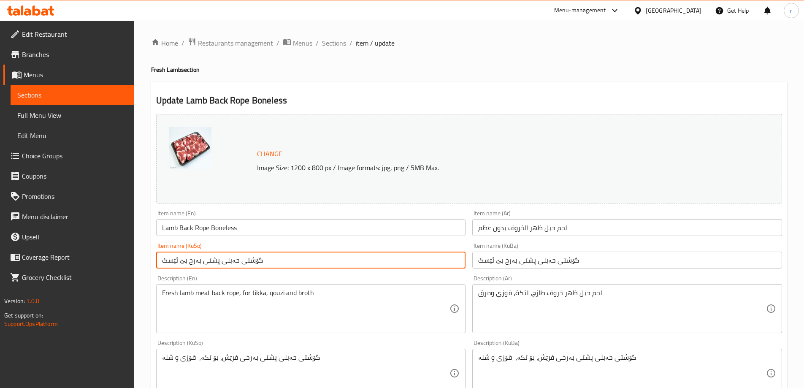
drag, startPoint x: 284, startPoint y: 261, endPoint x: 121, endPoint y: 264, distance: 163.0
click at [121, 264] on div "Edit Restaurant Branches Menus Sections Full Menu View Edit Menu Choice Groups …" at bounding box center [402, 373] width 804 height 704
type input "گۆشتی حەبلی بەرخ بە ئێسکەوە"
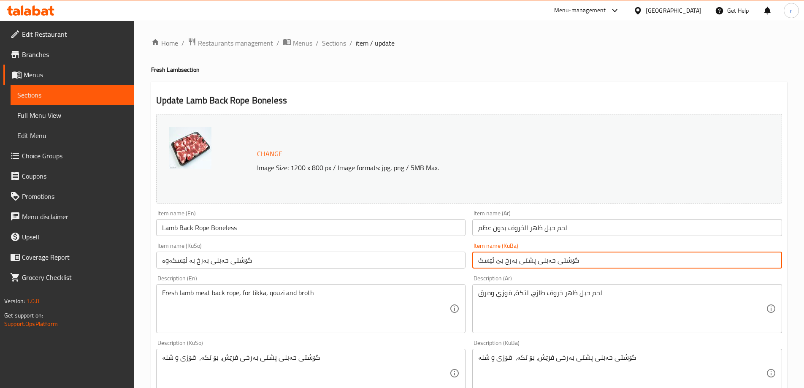
click at [517, 264] on input "گۆشتی حەبلی پشتی بەرخ بێ ئێسک" at bounding box center [627, 260] width 310 height 17
type input "گۆشتی حەبلی بەرخ بە ئێسکەوە"
click at [233, 292] on textarea "Fresh lamb meat back rope, for tikka, qouzi and broth" at bounding box center [306, 309] width 288 height 40
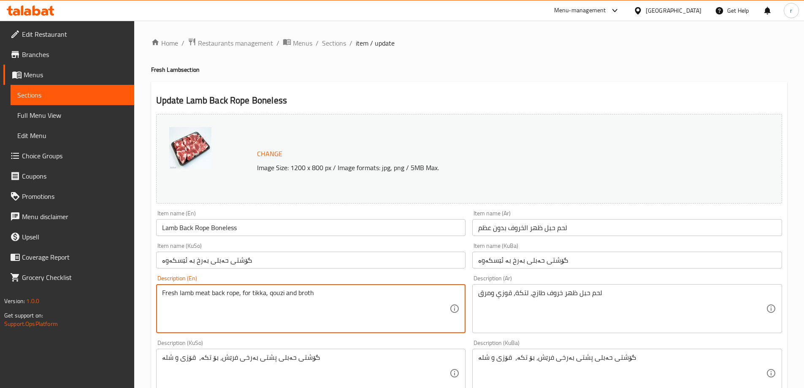
click at [233, 292] on textarea "Fresh lamb meat back rope, for tikka, qouzi and broth" at bounding box center [306, 309] width 288 height 40
type textarea "Lamb Back Meat, Ideal for Tikka, Quzi and Broth"
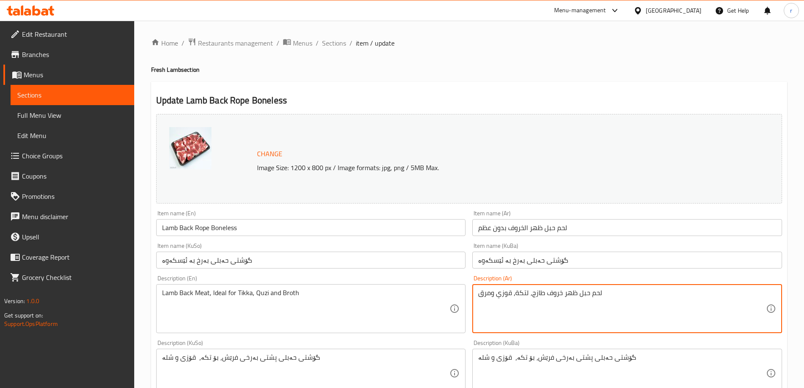
click at [529, 301] on textarea "لحم حبل ظهر خروف طازج، لتكة، قوزي ومرق" at bounding box center [622, 309] width 288 height 40
type textarea "لحم حبل ظهر خروف طازج، مثالي للتكة، القوزي، والمرق"
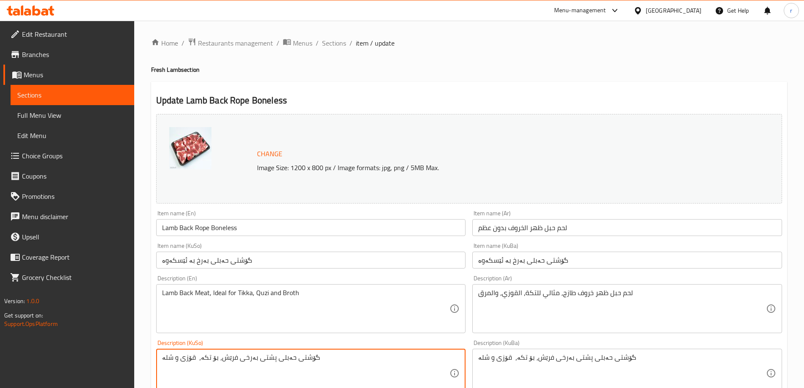
click at [312, 353] on textarea "گۆشتی حەبلی پشتی بەرخی فرێش، بۆ تکە، قۆزی و شلە" at bounding box center [306, 373] width 288 height 40
type textarea "گۆشتی فرێشی پشتی بەرخ، گونجاوە بۆ قۆزی و شلە"
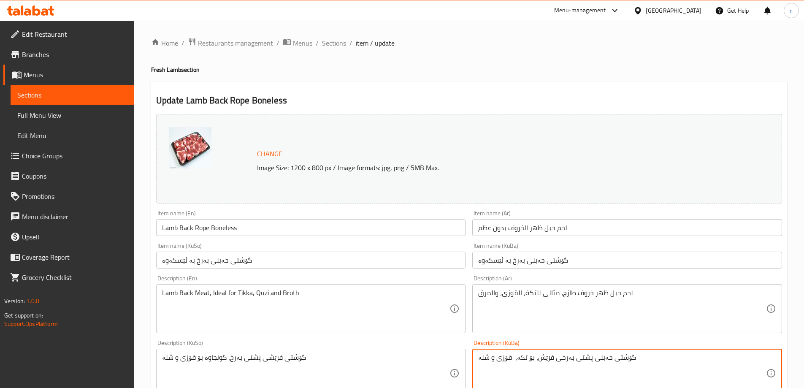
click at [536, 361] on textarea "گۆشتی حەبلی پشتی بەرخی فرێش، بۆ تکە، قۆزی و شلە" at bounding box center [622, 373] width 288 height 40
type textarea "گۆشتی فرێشی پشتی بەرخ، گونجاوە بۆ قۆزی و شلە"
click at [241, 296] on textarea "Lamb Back Meat, Ideal for Tikka, Quzi and Broth" at bounding box center [306, 309] width 288 height 40
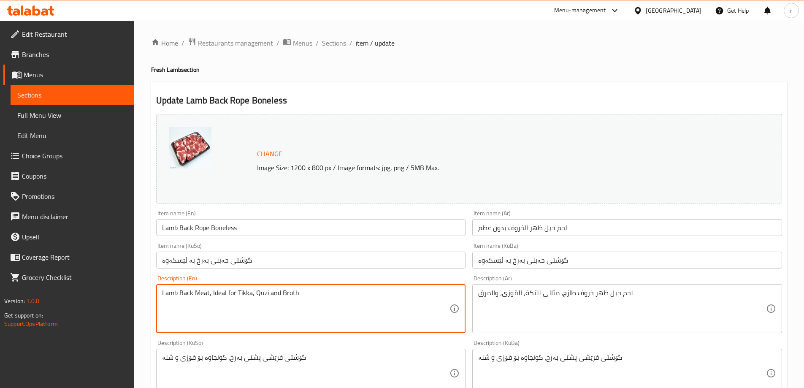
click at [241, 296] on textarea "Lamb Back Meat, Ideal for Tikka, Quzi and Broth" at bounding box center [306, 309] width 288 height 40
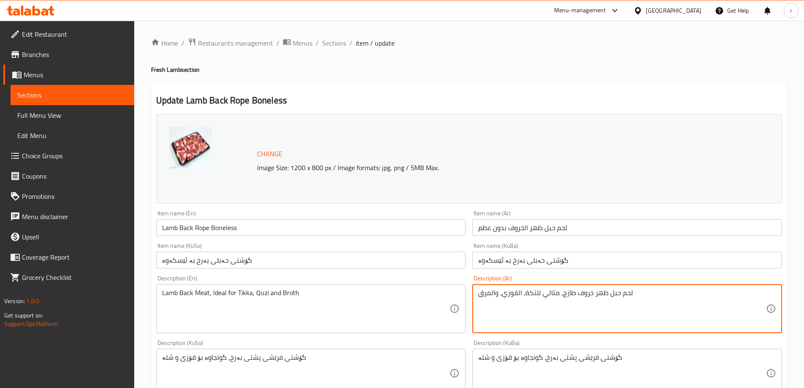
click at [509, 299] on textarea "لحم حبل ظهر خروف طازج، مثالي للتكة، القوزي، والمرق" at bounding box center [622, 309] width 288 height 40
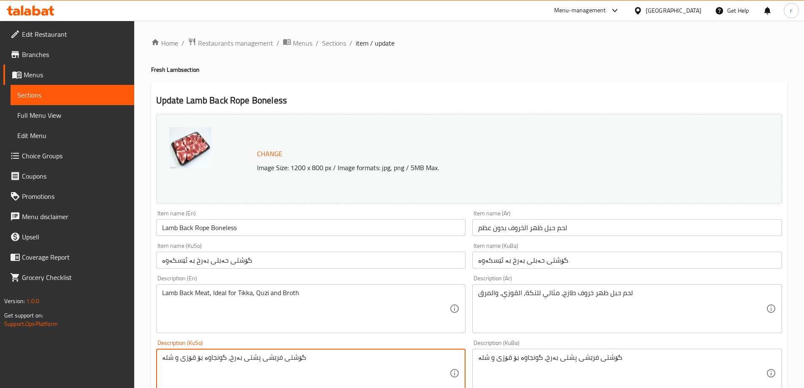
click at [286, 359] on textarea "گۆشتی فرێشی پشتی بەرخ، گونجاوە بۆ قۆزی و شلە" at bounding box center [306, 373] width 288 height 40
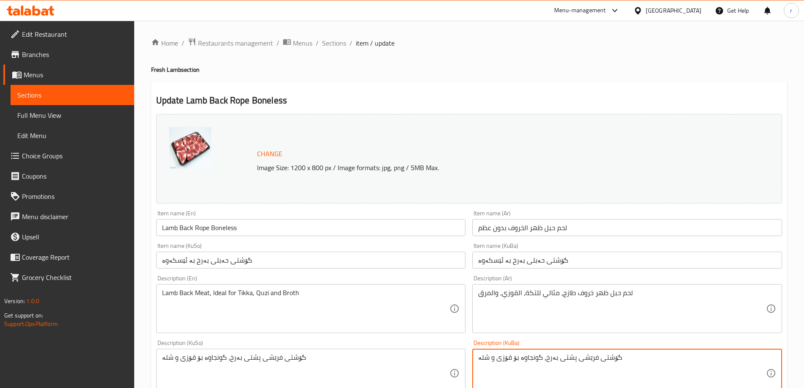
click at [510, 356] on textarea "گۆشتی فرێشی پشتی بەرخ، گونجاوە بۆ قۆزی و شلە" at bounding box center [622, 373] width 288 height 40
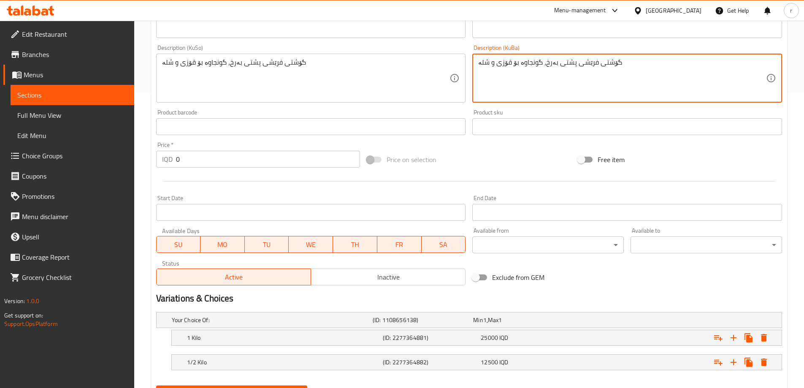
scroll to position [337, 0]
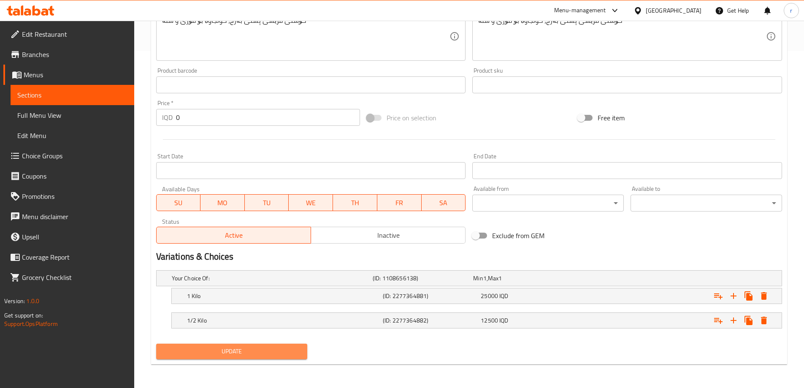
click at [251, 347] on span "Update" at bounding box center [232, 351] width 138 height 11
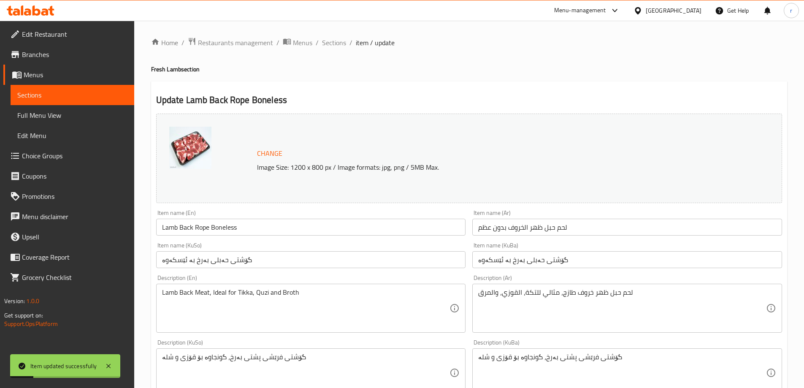
scroll to position [0, 0]
click at [335, 41] on span "Sections" at bounding box center [334, 43] width 24 height 10
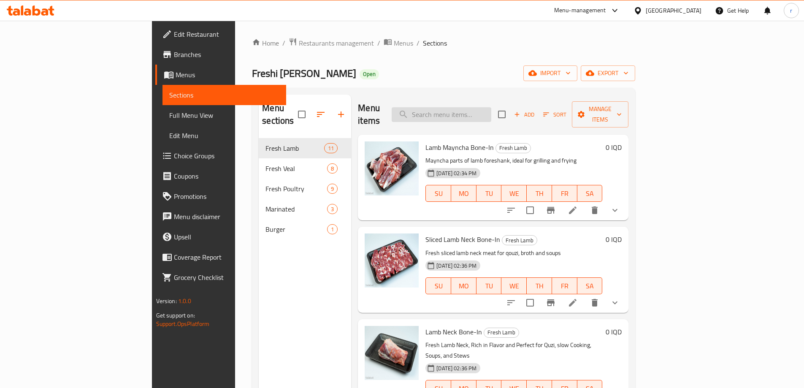
click at [485, 113] on input "search" at bounding box center [442, 114] width 100 height 15
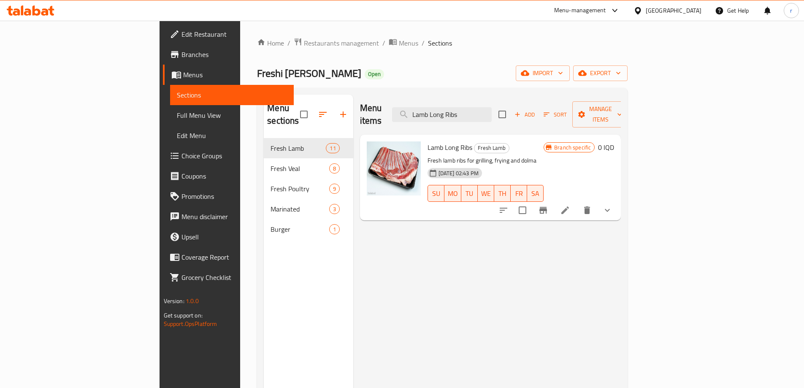
type input "Lamb Long Ribs"
click at [577, 203] on li at bounding box center [566, 210] width 24 height 15
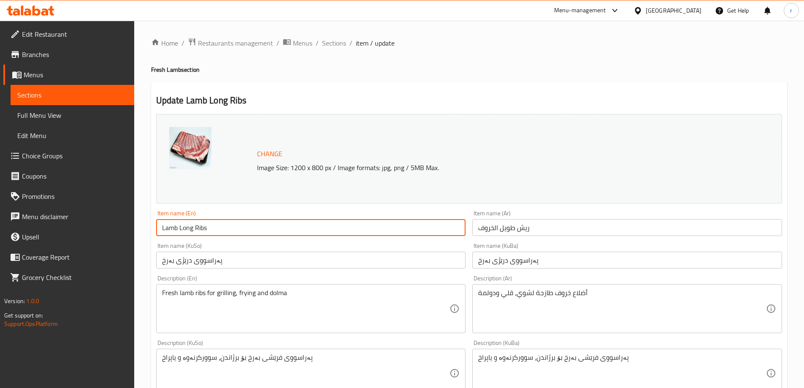
drag, startPoint x: 260, startPoint y: 227, endPoint x: 68, endPoint y: 224, distance: 192.1
click at [68, 224] on div "Edit Restaurant Branches Menus Sections Full Menu View Edit Menu Choice Groups …" at bounding box center [402, 373] width 804 height 704
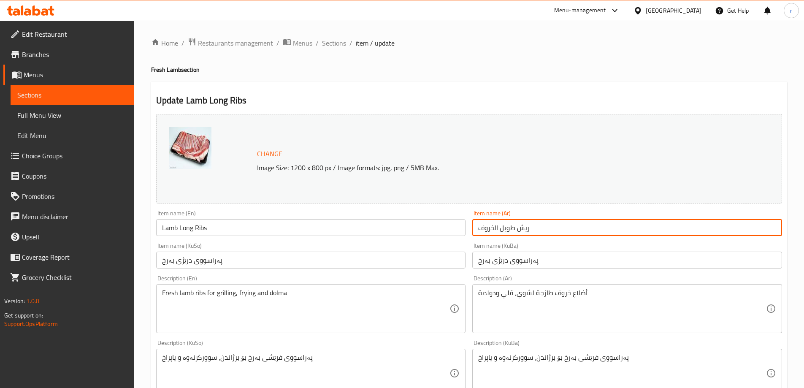
drag, startPoint x: 546, startPoint y: 232, endPoint x: 458, endPoint y: 242, distance: 88.4
click at [458, 242] on div "Change Image Size: 1200 x 800 px / Image formats: jpg, png / 5MB Max. Item name…" at bounding box center [469, 347] width 633 height 473
type input "ريش الخروف"
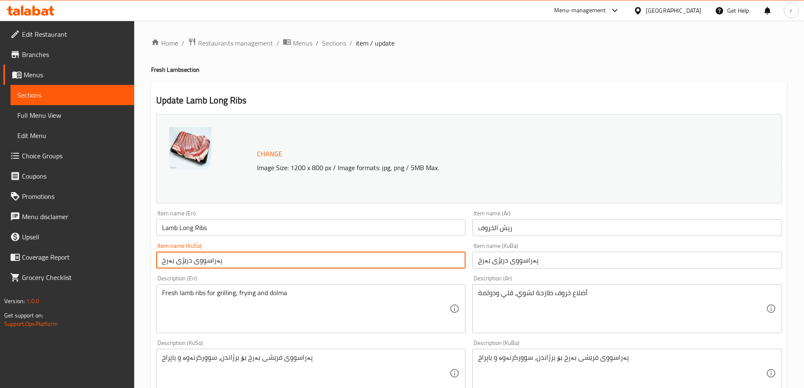
drag, startPoint x: 264, startPoint y: 256, endPoint x: 109, endPoint y: 257, distance: 155.0
click at [109, 257] on div "Edit Restaurant Branches Menus Sections Full Menu View Edit Menu Choice Groups …" at bounding box center [402, 373] width 804 height 704
type input "پەراسووی بەرخ"
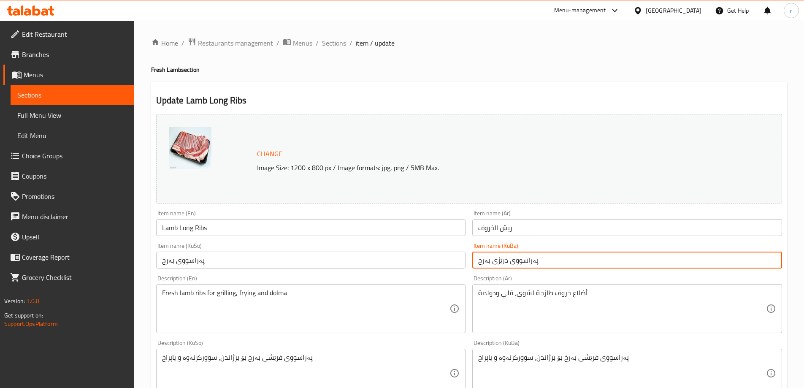
drag, startPoint x: 543, startPoint y: 265, endPoint x: 411, endPoint y: 266, distance: 132.2
click at [411, 266] on div "Change Image Size: 1200 x 800 px / Image formats: jpg, png / 5MB Max. Item name…" at bounding box center [469, 347] width 633 height 473
type input "پەراسووی بەرخ"
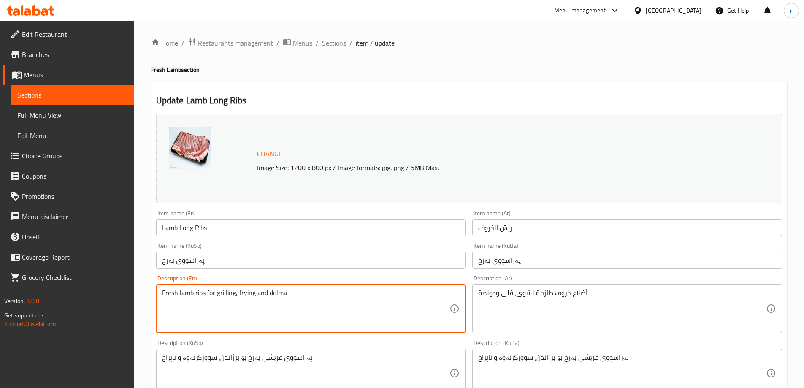
drag, startPoint x: 282, startPoint y: 293, endPoint x: 85, endPoint y: 302, distance: 196.9
type textarea "Fresh Lamb Ribs for Grilling, Frying, and Dolma"
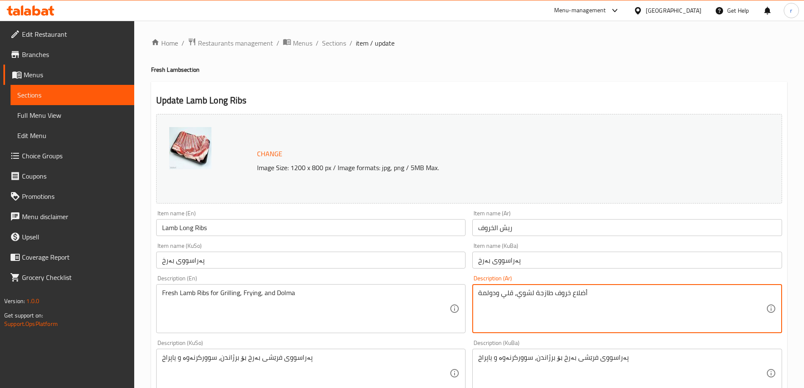
drag, startPoint x: 608, startPoint y: 298, endPoint x: 417, endPoint y: 301, distance: 191.7
type textarea "أضلاع خروف طازجة، مثالية للشوي، القلي، والدولمة"
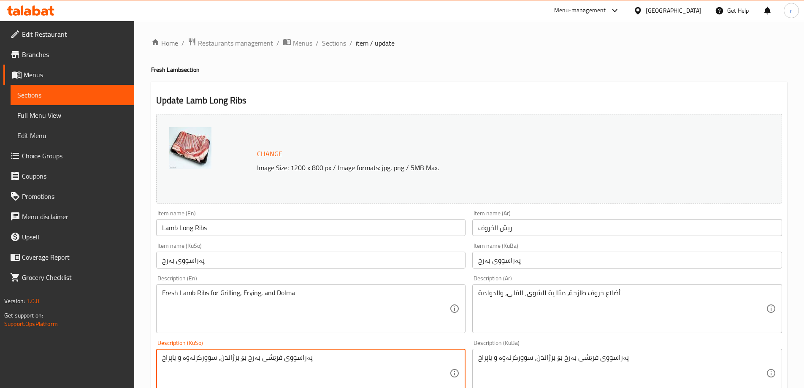
drag, startPoint x: 348, startPoint y: 364, endPoint x: 87, endPoint y: 372, distance: 261.5
type textarea "پەراسووی فرێشی بەرخ، گونجاوە بۆ برژاندن، سوورکرنەوە، و یاپراخ"
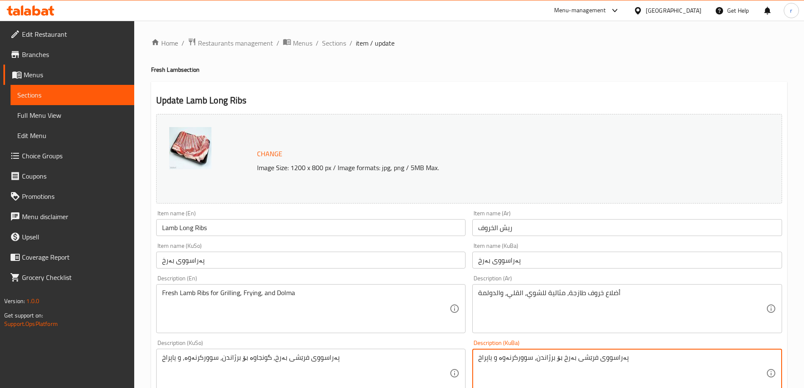
click at [581, 364] on textarea "پەراسووی فرێشی بەرخ بۆ برژاندن، سوورکرنەوە و یاپراخ" at bounding box center [622, 373] width 288 height 40
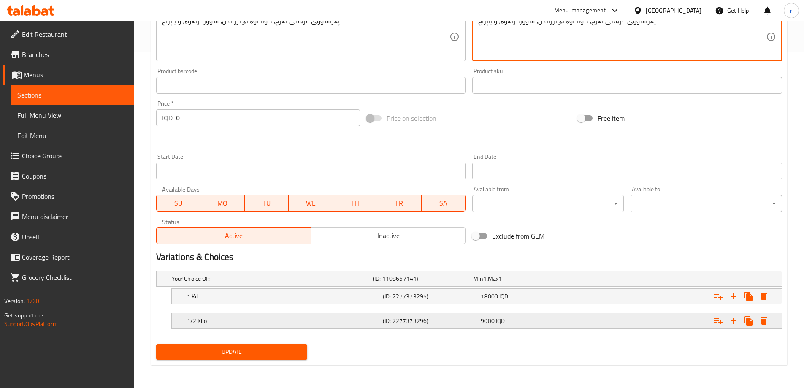
scroll to position [337, 0]
type textarea "پەراسووی فرێشی بەرخ، گونجاوە بۆ برژاندن، سوورکرنەوە، و یاپراخ"
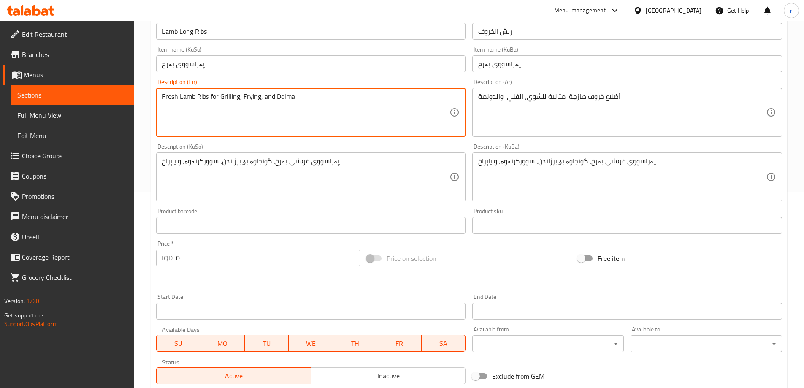
drag, startPoint x: 310, startPoint y: 92, endPoint x: 307, endPoint y: 100, distance: 9.1
drag, startPoint x: 309, startPoint y: 101, endPoint x: 99, endPoint y: 109, distance: 209.6
click at [99, 109] on div "Edit Restaurant Branches Menus Sections Full Menu View Edit Menu Choice Groups …" at bounding box center [402, 176] width 804 height 704
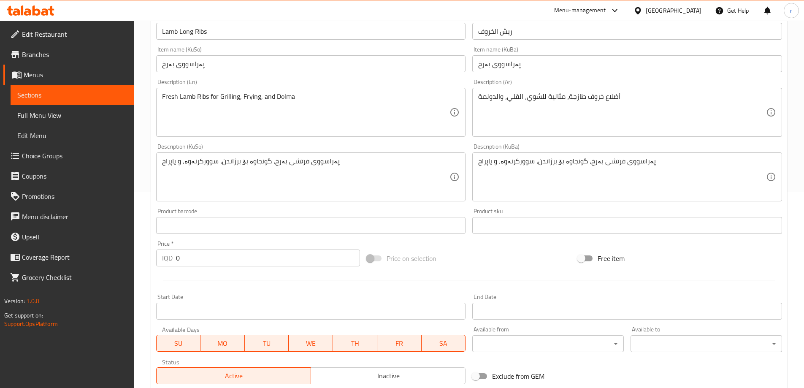
click at [199, 103] on textarea "Fresh Lamb Ribs for Grilling, Frying, and Dolma" at bounding box center [306, 112] width 288 height 40
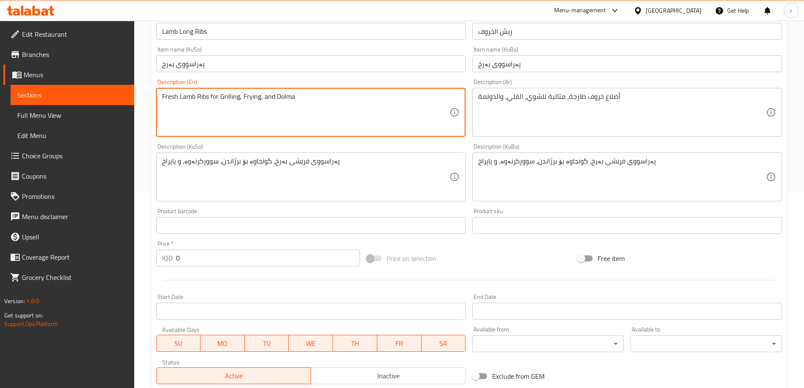
click at [199, 103] on textarea "Fresh Lamb Ribs for Grilling, Frying, and Dolma" at bounding box center [306, 112] width 288 height 40
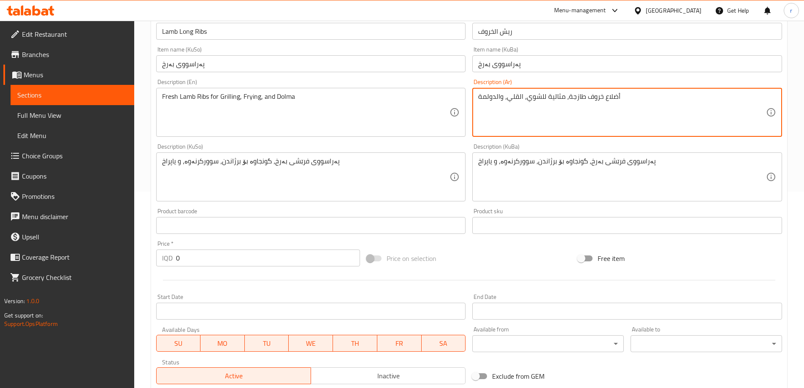
click at [534, 109] on textarea "أضلاع خروف طازجة، مثالية للشوي، القلي، والدولمة" at bounding box center [622, 112] width 288 height 40
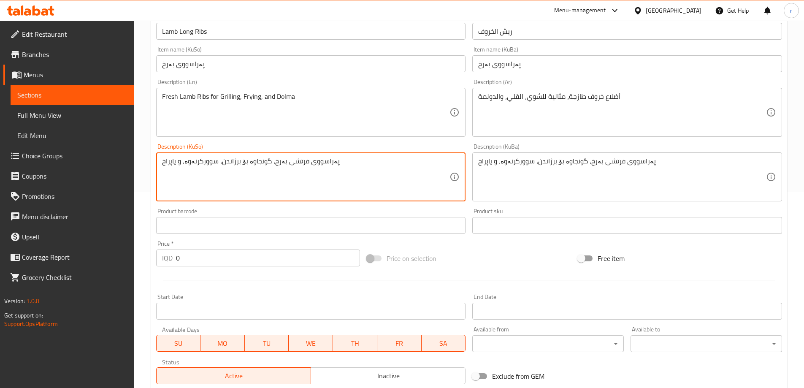
click at [296, 165] on textarea "پەراسووی فرێشی بەرخ، گونجاوە بۆ برژاندن، سوورکرنەوە، و یاپراخ" at bounding box center [306, 177] width 288 height 40
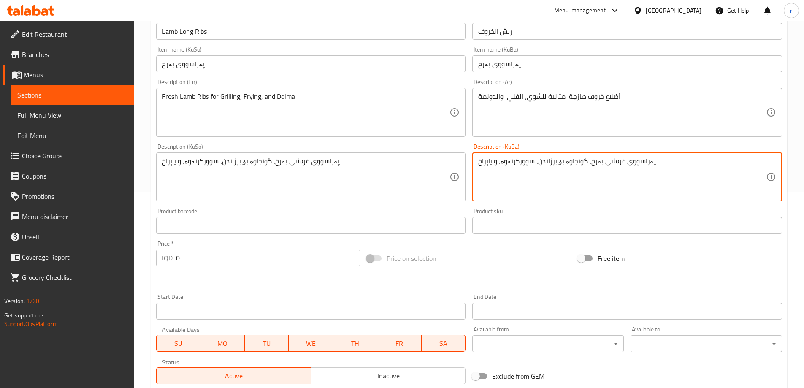
click at [542, 171] on textarea "پەراسووی فرێشی بەرخ، گونجاوە بۆ برژاندن، سوورکرنەوە، و یاپراخ" at bounding box center [622, 177] width 288 height 40
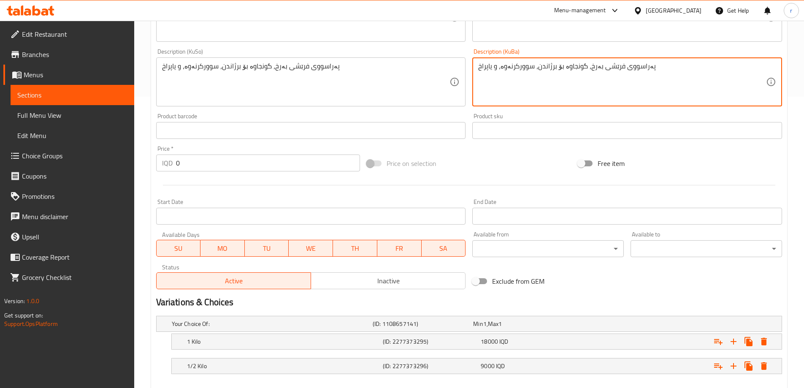
scroll to position [337, 0]
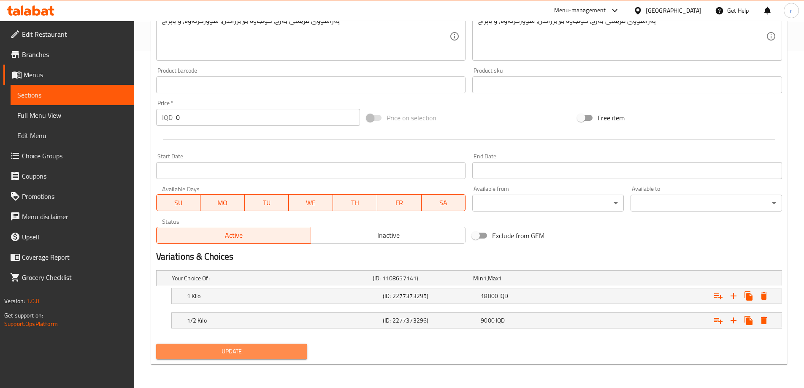
click at [235, 347] on span "Update" at bounding box center [232, 351] width 138 height 11
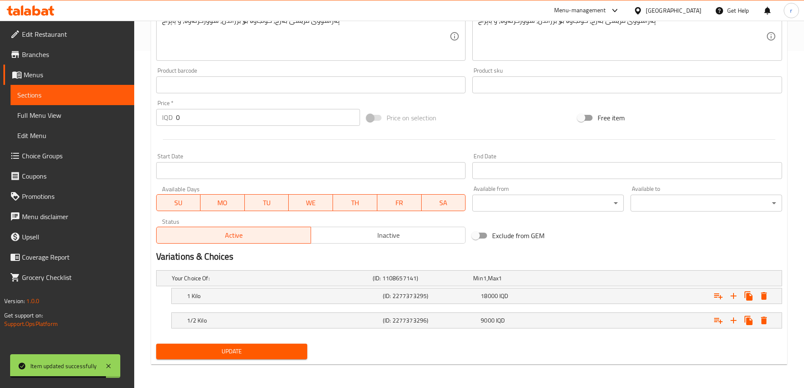
click at [233, 350] on span "Update" at bounding box center [232, 351] width 138 height 11
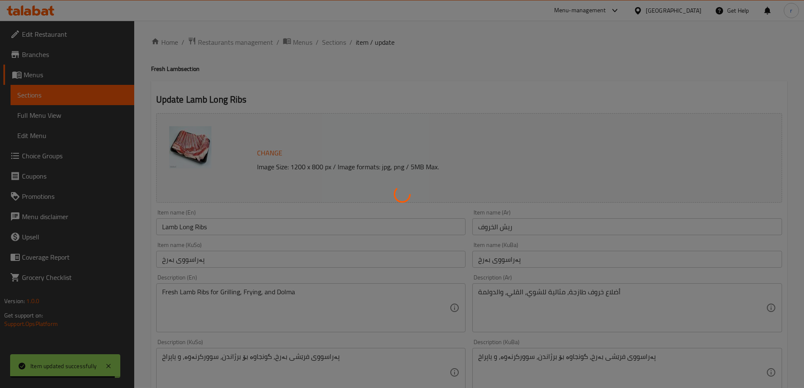
scroll to position [0, 0]
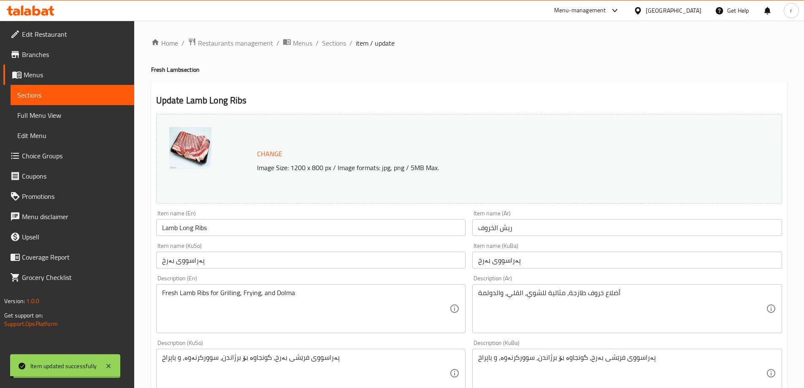
click at [335, 41] on span "Sections" at bounding box center [334, 43] width 24 height 10
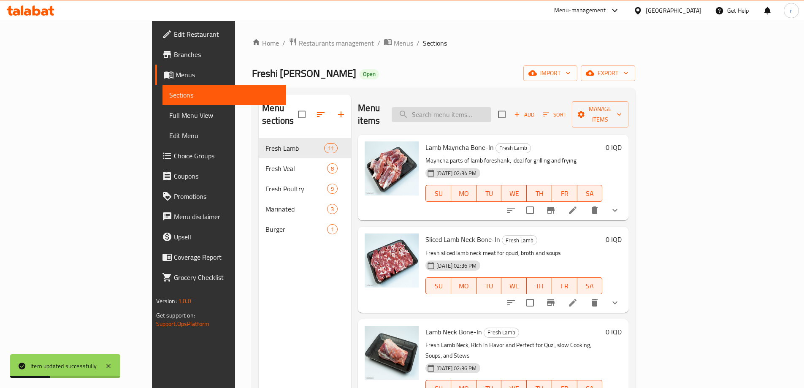
click at [475, 107] on input "search" at bounding box center [442, 114] width 100 height 15
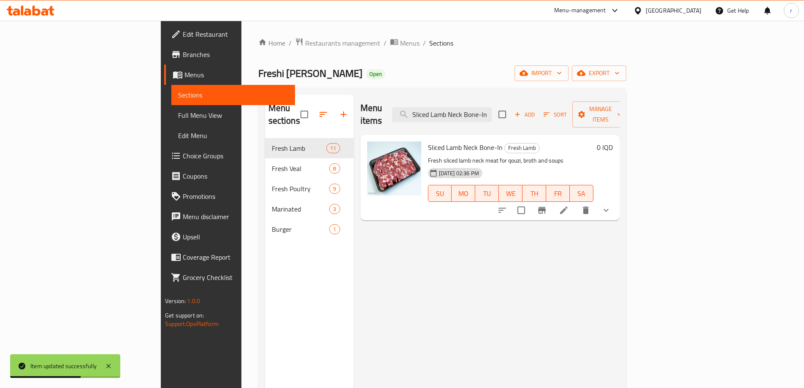
type input "Sliced Lamb Neck Bone-In"
click at [568, 206] on icon at bounding box center [564, 210] width 8 height 8
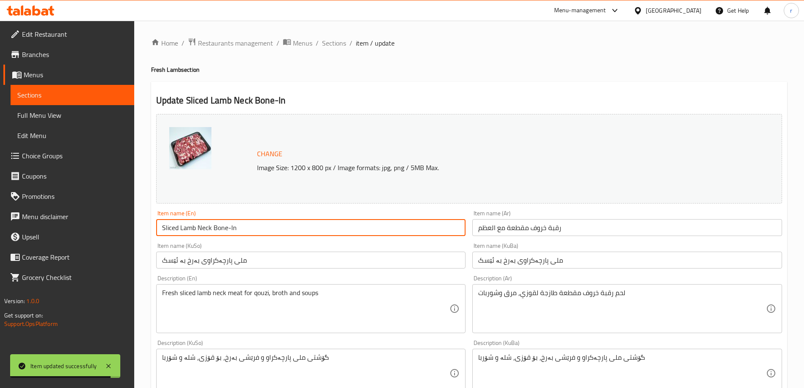
drag, startPoint x: 238, startPoint y: 228, endPoint x: 111, endPoint y: 228, distance: 127.1
click at [111, 228] on div "Edit Restaurant Branches Menus Sections Full Menu View Edit Menu Choice Groups …" at bounding box center [402, 373] width 804 height 704
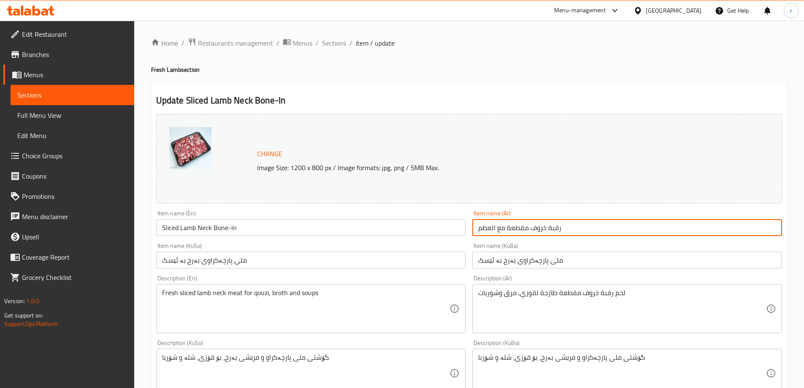
drag, startPoint x: 567, startPoint y: 228, endPoint x: 415, endPoint y: 237, distance: 152.7
click at [415, 237] on div "Change Image Size: 1200 x 800 px / Image formats: jpg, png / 5MB Max. Item name…" at bounding box center [469, 347] width 633 height 473
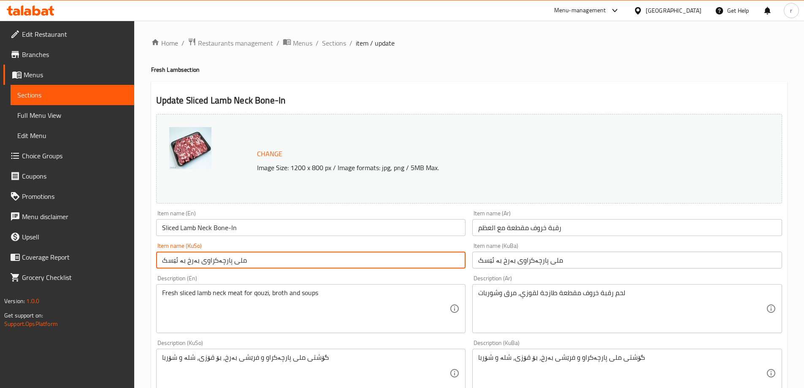
drag, startPoint x: 311, startPoint y: 262, endPoint x: 110, endPoint y: 273, distance: 201.3
click at [110, 273] on div "Edit Restaurant Branches Menus Sections Full Menu View Edit Menu Choice Groups …" at bounding box center [402, 373] width 804 height 704
type input "ملی پارچەکراوی بەرخ بە ئێسکەوە"
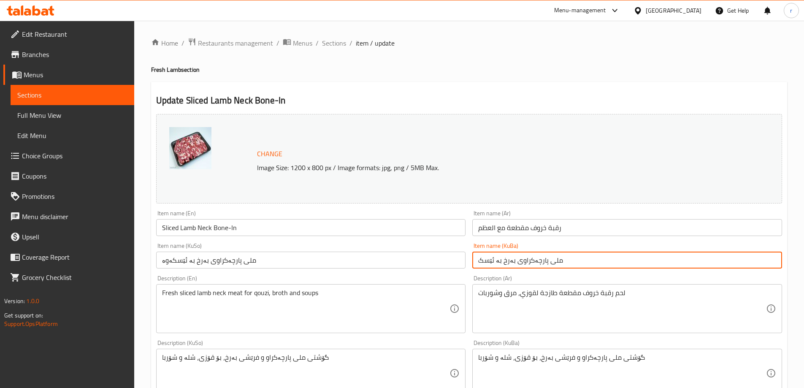
drag, startPoint x: 581, startPoint y: 257, endPoint x: 427, endPoint y: 278, distance: 155.1
click at [427, 278] on div "Change Image Size: 1200 x 800 px / Image formats: jpg, png / 5MB Max. Item name…" at bounding box center [469, 347] width 633 height 473
type input "ملی پارچەکراوی بەرخ بە ئێسکەوە"
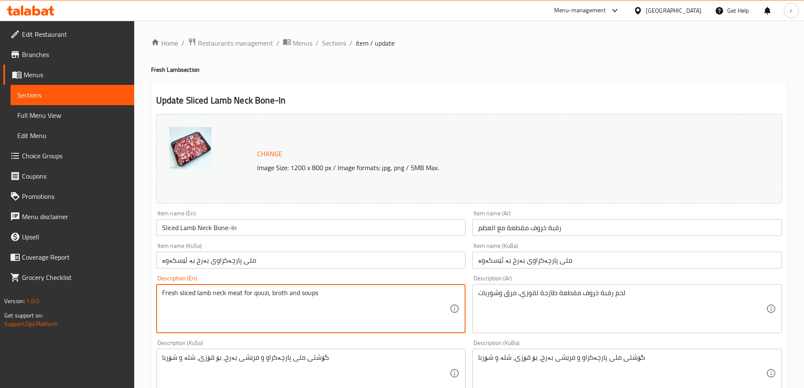
drag, startPoint x: 320, startPoint y: 291, endPoint x: 114, endPoint y: 298, distance: 207.0
type textarea "Sliced Lamb Neck for Quzi, Broth, and Soups"
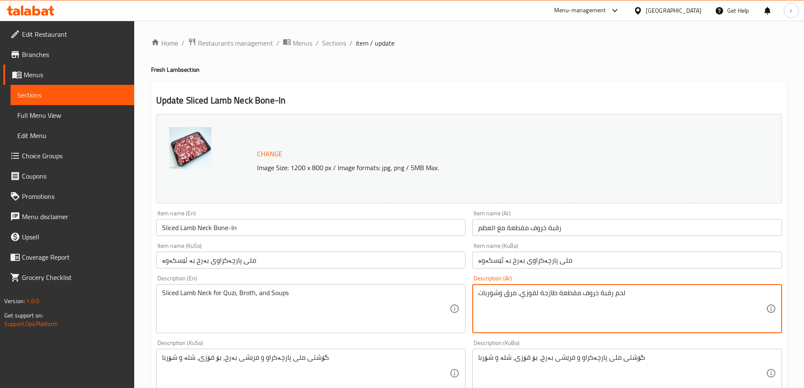
drag, startPoint x: 630, startPoint y: 295, endPoint x: 415, endPoint y: 296, distance: 215.3
type textarea "رقبة خروف طازجة ومقطعة، مثالية للقوزي، المرق، والشوربات"
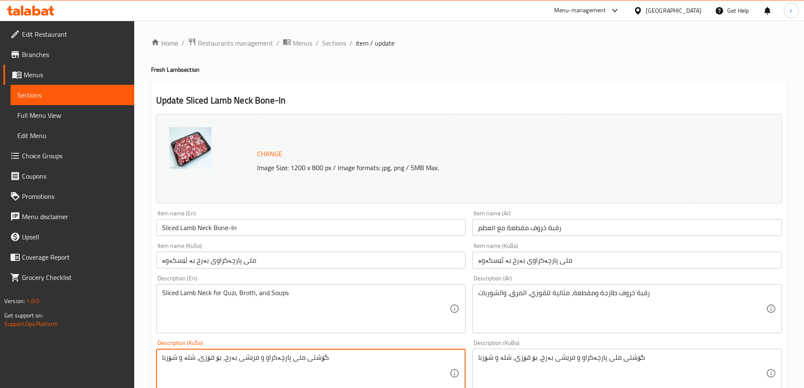
drag, startPoint x: 343, startPoint y: 363, endPoint x: 84, endPoint y: 369, distance: 258.5
type textarea "گۆشتی ملی پارچەکراو و فرێشی بەرخ، گونجاوە بۆ قۆزی، سووپ، و شلە"
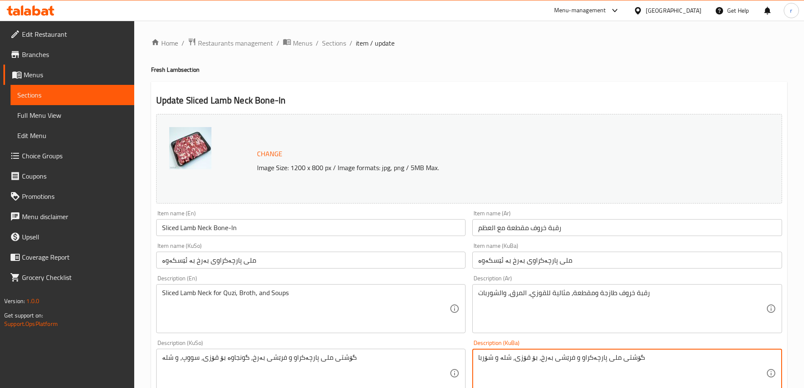
click at [501, 361] on textarea "گۆشتی ملی پارچەکراو و فرێشی بەرخ، بۆ قۆزی، شلە و شۆربا" at bounding box center [622, 373] width 288 height 40
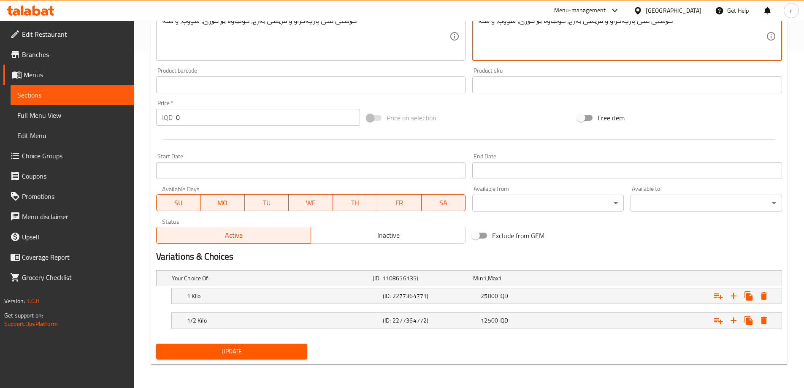
type textarea "گۆشتی ملی پارچەکراو و فرێشی بەرخ، گونجاوە بۆ قۆزی، سووپ، و شلە"
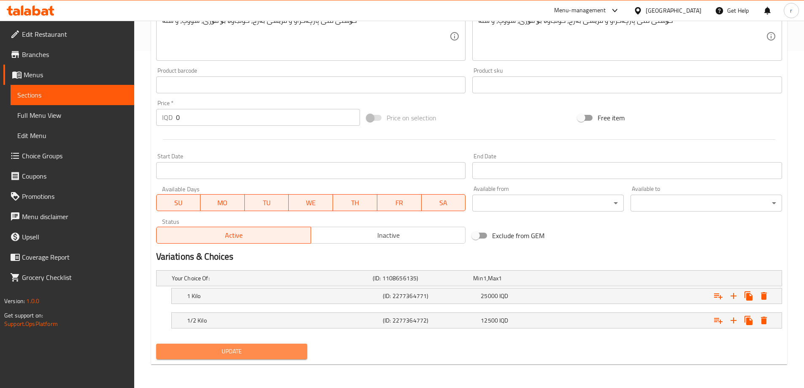
click at [225, 352] on span "Update" at bounding box center [232, 351] width 138 height 11
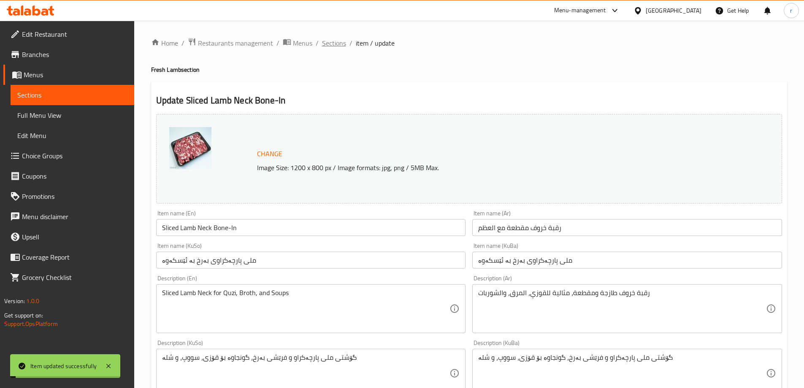
click at [336, 47] on span "Sections" at bounding box center [334, 43] width 24 height 10
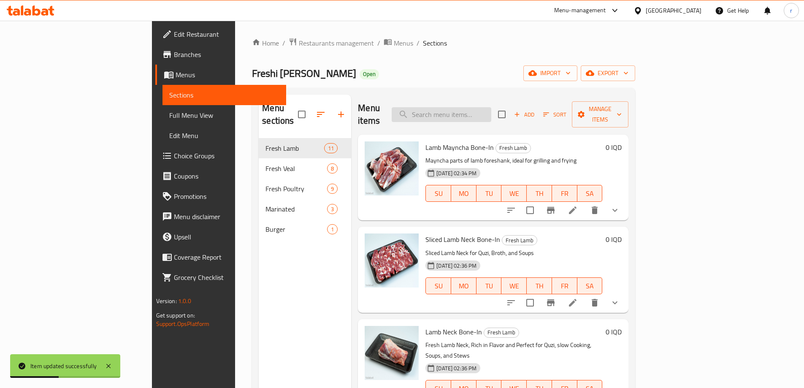
click at [478, 111] on input "search" at bounding box center [442, 114] width 100 height 15
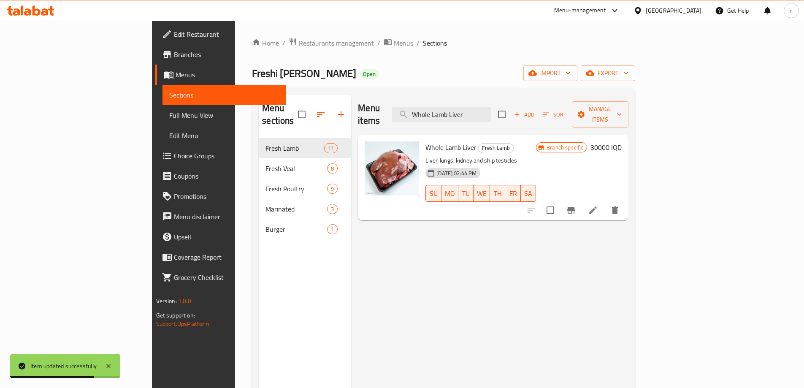
type input "Whole Lamb Liver"
click at [605, 204] on li at bounding box center [593, 210] width 24 height 15
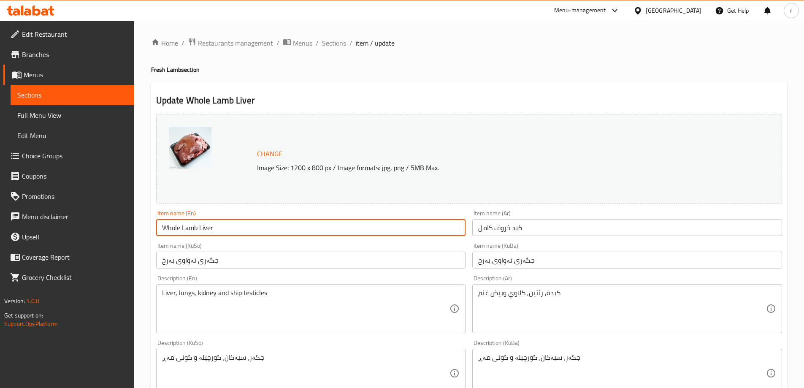
drag, startPoint x: 266, startPoint y: 227, endPoint x: 85, endPoint y: 245, distance: 182.0
click at [85, 245] on div "Edit Restaurant Branches Menus Sections Full Menu View Edit Menu Choice Groups …" at bounding box center [402, 363] width 804 height 685
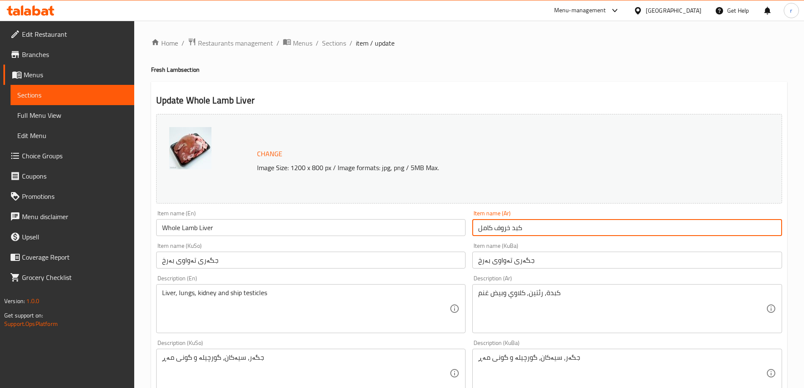
drag, startPoint x: 539, startPoint y: 232, endPoint x: 451, endPoint y: 231, distance: 88.3
click at [451, 231] on div "Change Image Size: 1200 x 800 px / Image formats: jpg, png / 5MB Max. Item name…" at bounding box center [469, 347] width 633 height 473
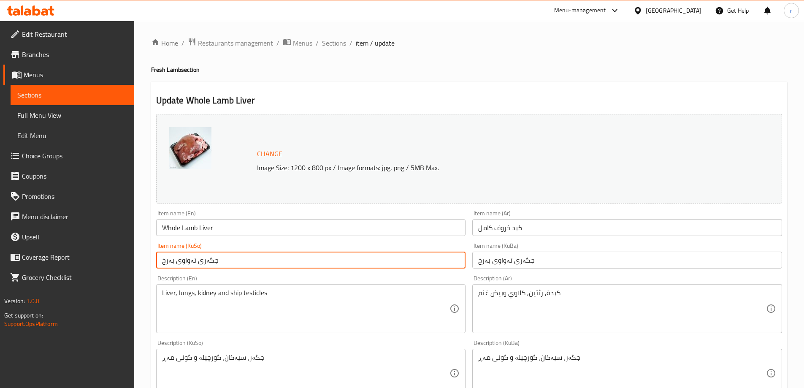
drag, startPoint x: 273, startPoint y: 262, endPoint x: 98, endPoint y: 264, distance: 175.2
click at [98, 264] on div "Edit Restaurant Branches Menus Sections Full Menu View Edit Menu Choice Groups …" at bounding box center [402, 363] width 804 height 685
type input "جەرگی تەواوی بەرخ"
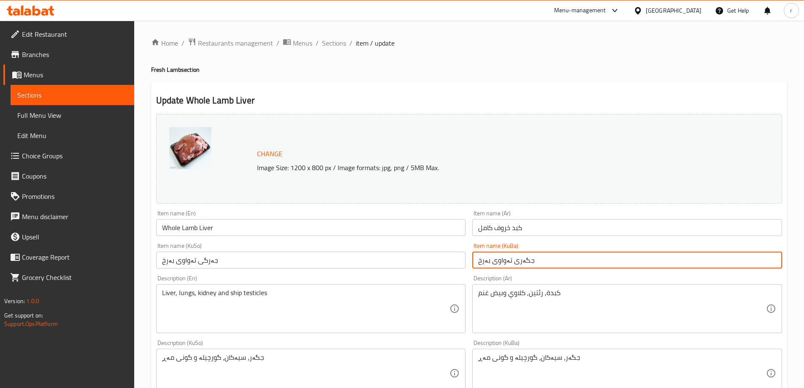
drag, startPoint x: 525, startPoint y: 264, endPoint x: 407, endPoint y: 266, distance: 118.3
click at [410, 266] on div "Change Image Size: 1200 x 800 px / Image formats: jpg, png / 5MB Max. Item name…" at bounding box center [469, 347] width 633 height 473
type input "جەرگی تەواوی بەرخ"
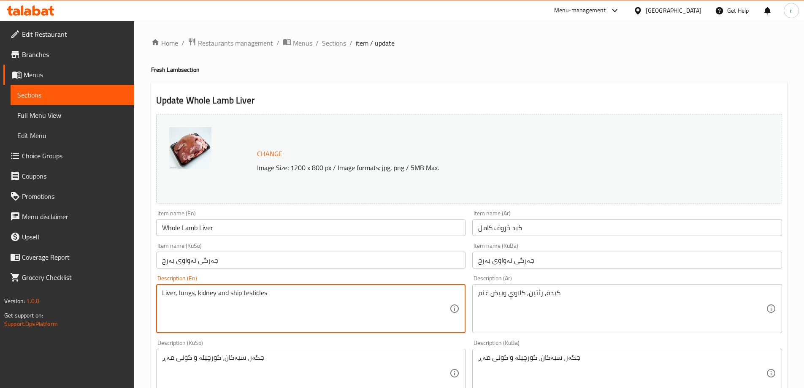
drag, startPoint x: 292, startPoint y: 299, endPoint x: 125, endPoint y: 297, distance: 167.2
type textarea "Liver, lungs, kidney and ship testicles"
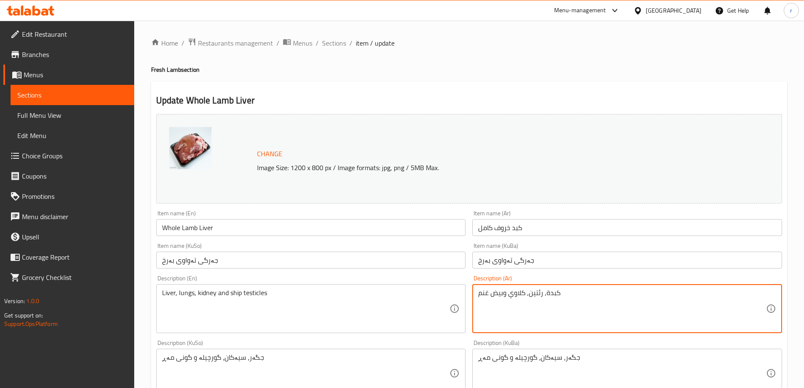
drag, startPoint x: 603, startPoint y: 295, endPoint x: 431, endPoint y: 299, distance: 171.9
type textarea "كبدة, رئتين, كلاوي وبيض غنم"
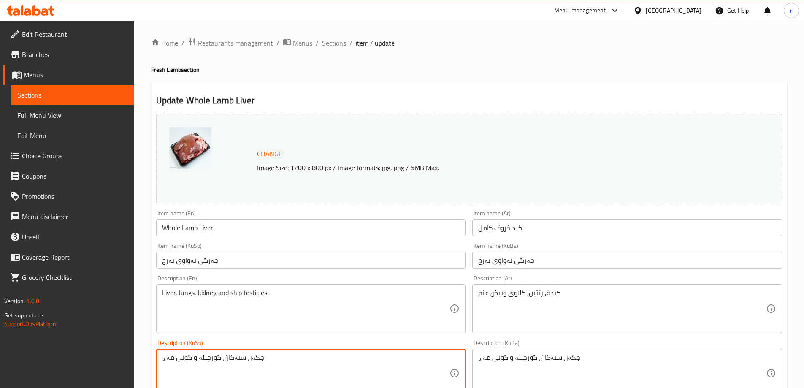
drag, startPoint x: 323, startPoint y: 360, endPoint x: 69, endPoint y: 364, distance: 254.6
type textarea "جگەر، سیەکان، گورچیلە و گونی مەڕ"
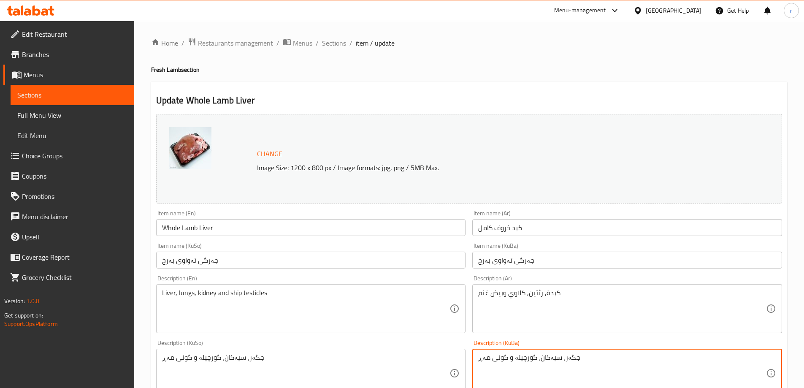
drag, startPoint x: 592, startPoint y: 358, endPoint x: 435, endPoint y: 370, distance: 158.0
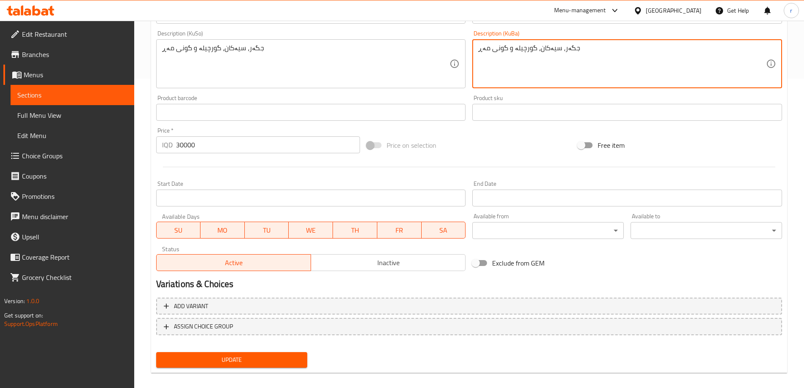
scroll to position [318, 0]
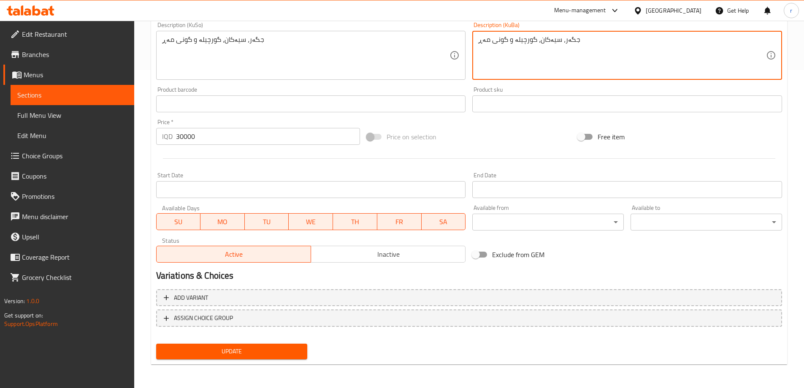
type textarea "جگەر، سیەکان، گورچیلە و گونی مەڕ"
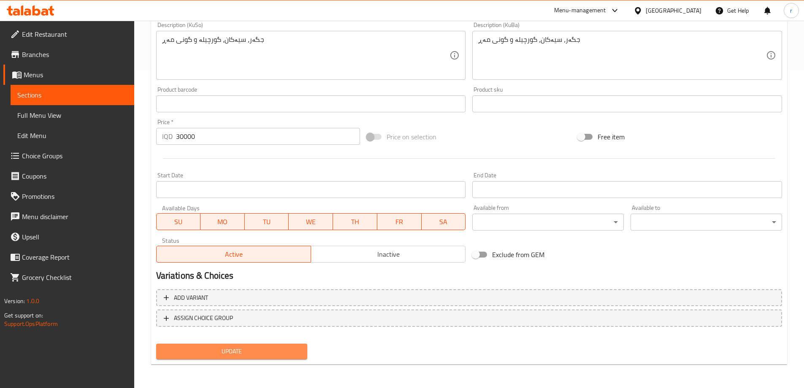
click at [253, 353] on span "Update" at bounding box center [232, 351] width 138 height 11
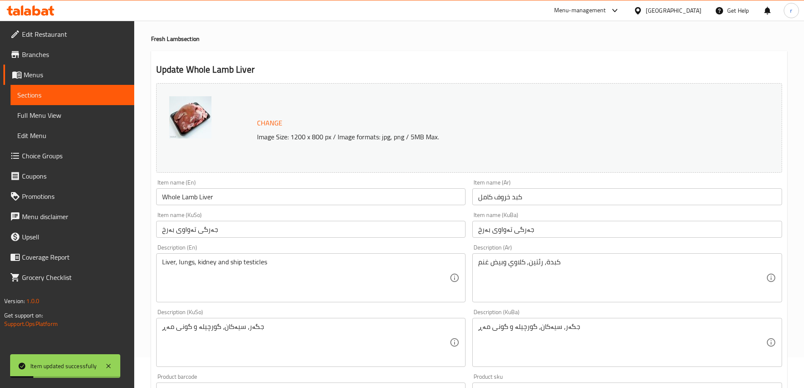
scroll to position [0, 0]
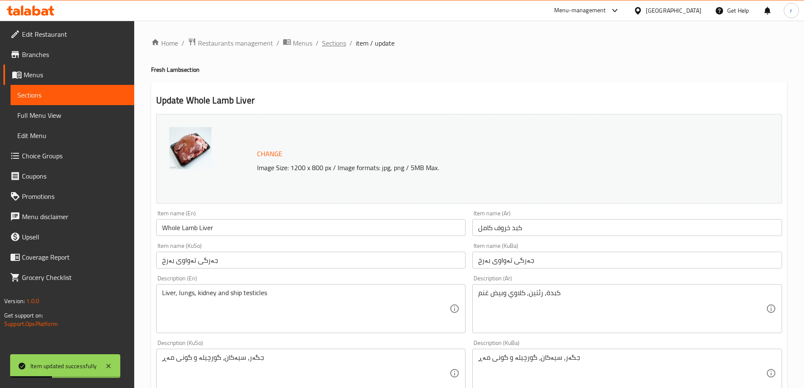
click at [338, 43] on span "Sections" at bounding box center [334, 43] width 24 height 10
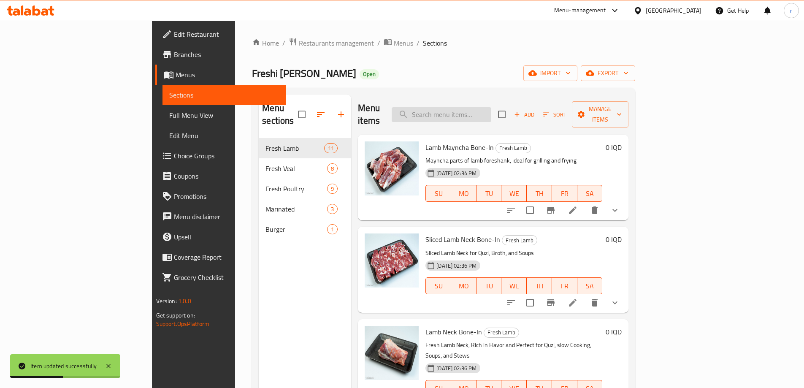
click at [477, 109] on input "search" at bounding box center [442, 114] width 100 height 15
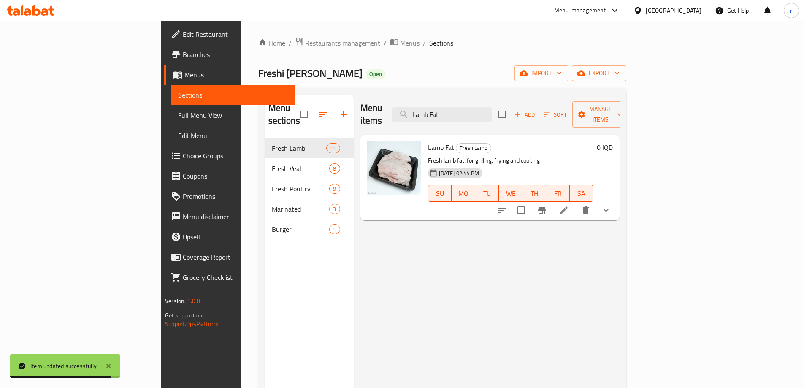
type input "Lamb Fat"
click at [569, 205] on icon at bounding box center [564, 210] width 10 height 10
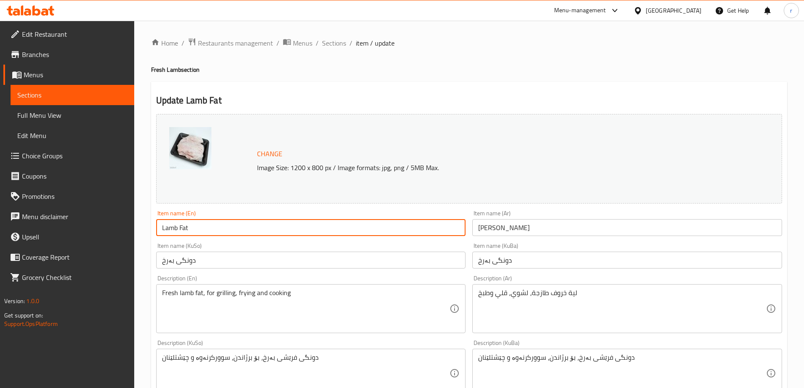
drag, startPoint x: 258, startPoint y: 227, endPoint x: 95, endPoint y: 243, distance: 163.8
click at [95, 243] on div "Edit Restaurant Branches Menus Sections Full Menu View Edit Menu Choice Groups …" at bounding box center [402, 373] width 804 height 704
type input "Lamb Fat"
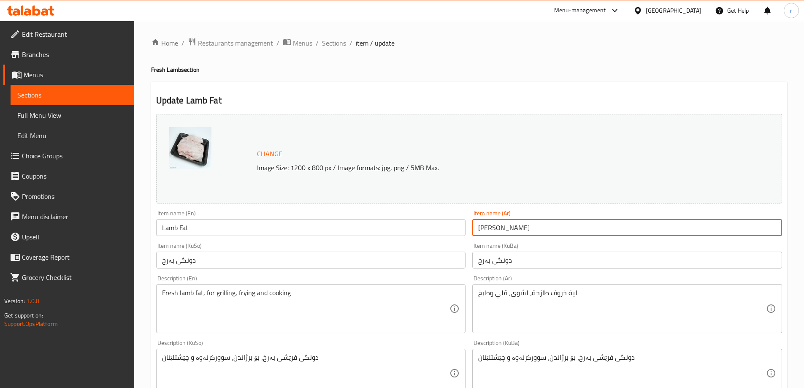
drag, startPoint x: 519, startPoint y: 225, endPoint x: 413, endPoint y: 234, distance: 106.7
click at [413, 234] on div "Change Image Size: 1200 x 800 px / Image formats: jpg, png / 5MB Max. Item name…" at bounding box center [469, 347] width 633 height 473
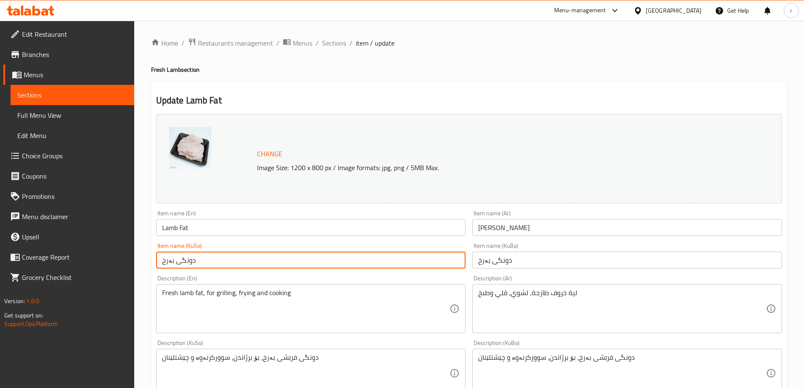
drag, startPoint x: 266, startPoint y: 263, endPoint x: 113, endPoint y: 271, distance: 153.1
click at [113, 271] on div "Edit Restaurant Branches Menus Sections Full Menu View Edit Menu Choice Groups …" at bounding box center [402, 373] width 804 height 704
type input "دووگی بەرخ"
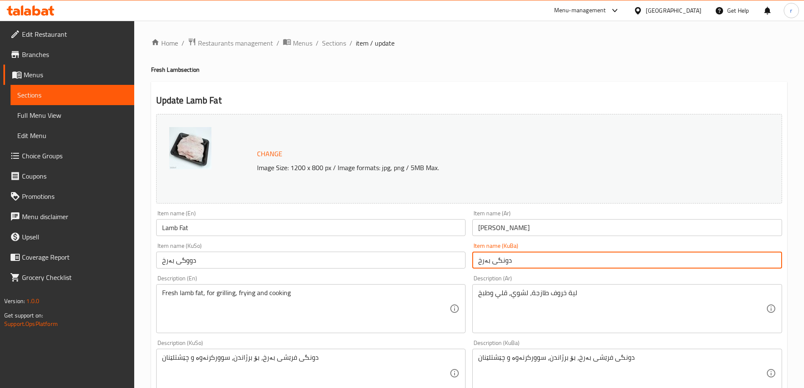
drag, startPoint x: 566, startPoint y: 263, endPoint x: 391, endPoint y: 266, distance: 174.8
click at [391, 266] on div "Change Image Size: 1200 x 800 px / Image formats: jpg, png / 5MB Max. Item name…" at bounding box center [469, 347] width 633 height 473
type input "دووگی بەرخ"
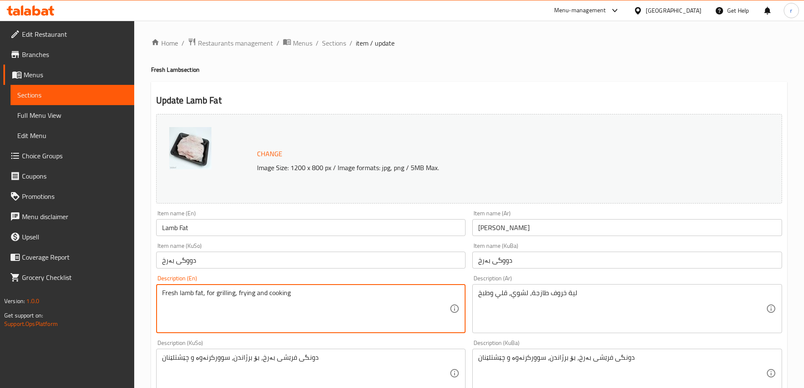
drag, startPoint x: 301, startPoint y: 291, endPoint x: 103, endPoint y: 290, distance: 197.2
type textarea "Fresh Lamb Fat, Ideal for Grilling, Frying, and Cooking"
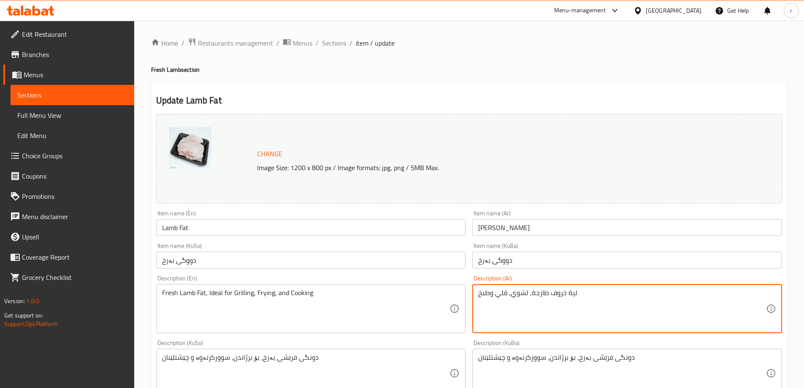
drag, startPoint x: 584, startPoint y: 296, endPoint x: 405, endPoint y: 298, distance: 179.0
type textarea "لية خروف طازجة، مثالية للشوي، القلي، والطبخ"
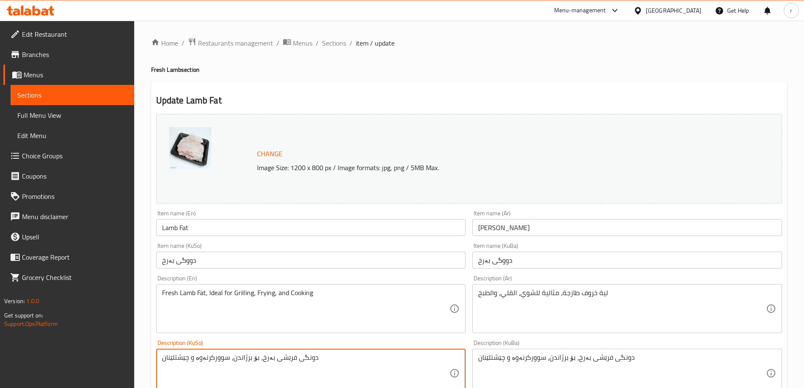
drag, startPoint x: 332, startPoint y: 359, endPoint x: 121, endPoint y: 372, distance: 211.1
type textarea "دووگی فرێشی بەرخ، گونجاوە بۆ برژاندن، سوورکرنەوە، و چێشتلێنان"
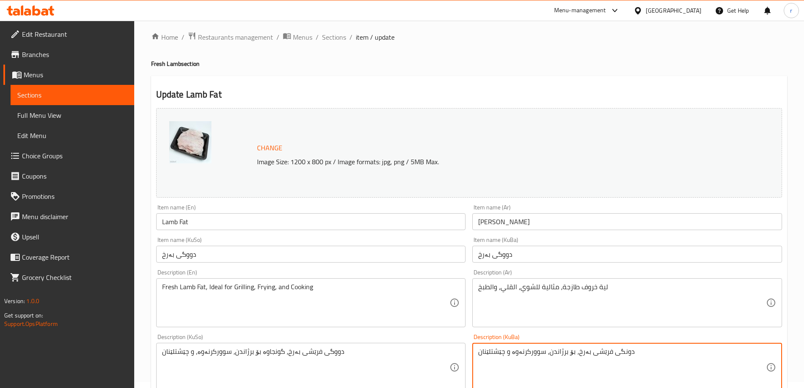
drag, startPoint x: 618, startPoint y: 365, endPoint x: 371, endPoint y: 380, distance: 247.9
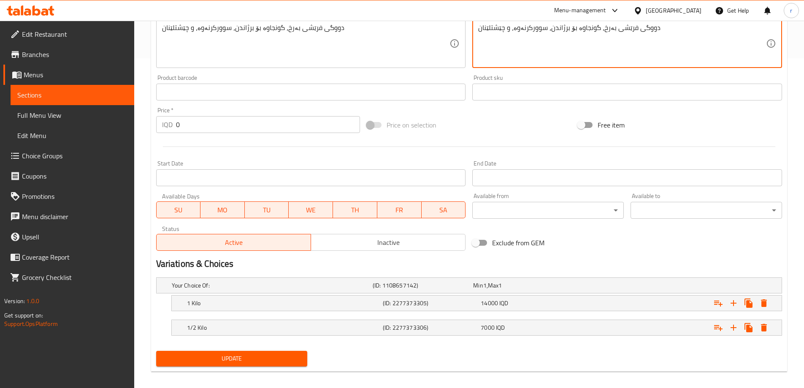
scroll to position [337, 0]
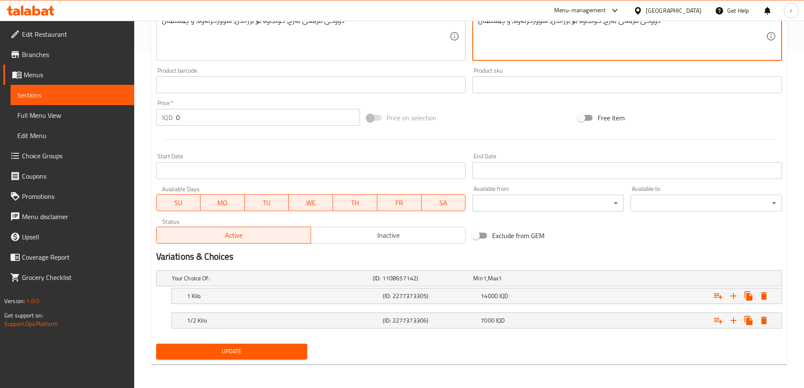
type textarea "دووگی فرێشی بەرخ، گونجاوە بۆ برژاندن، سوورکرنەوە، و چێشتلێنان"
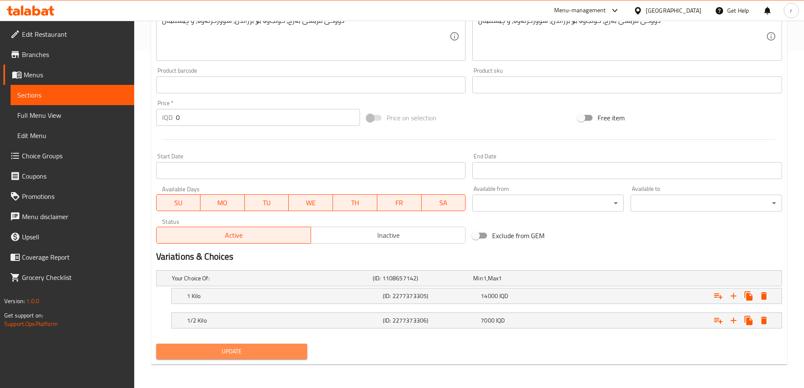
click at [256, 352] on span "Update" at bounding box center [232, 351] width 138 height 11
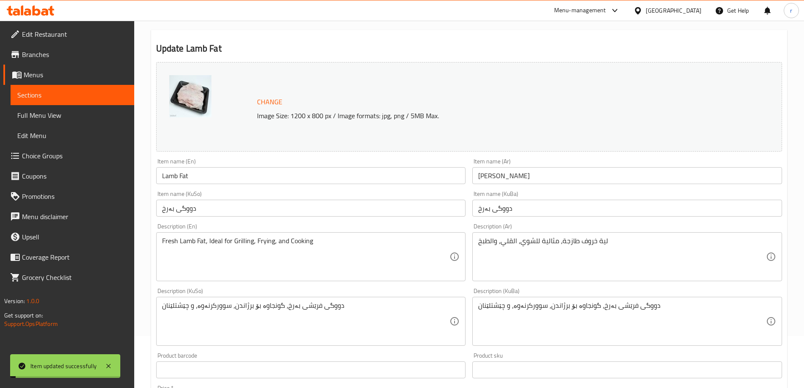
scroll to position [0, 0]
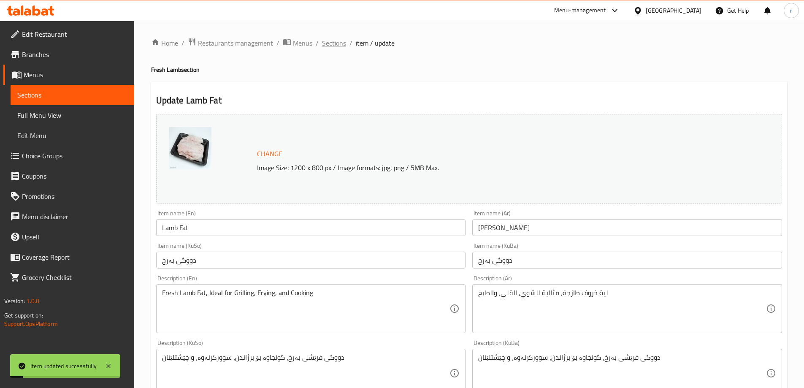
click at [336, 46] on span "Sections" at bounding box center [334, 43] width 24 height 10
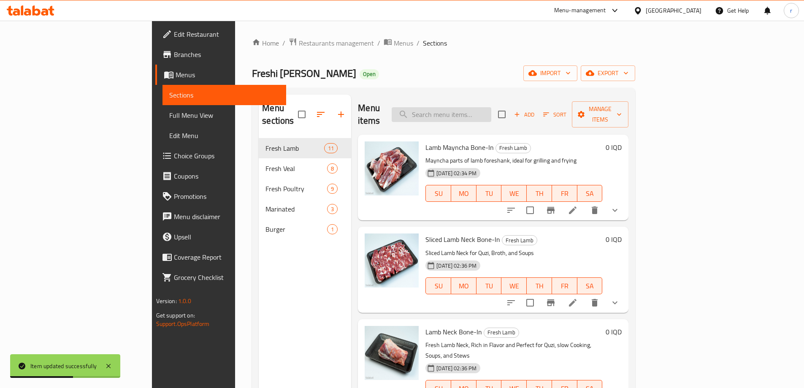
click at [478, 107] on input "search" at bounding box center [442, 114] width 100 height 15
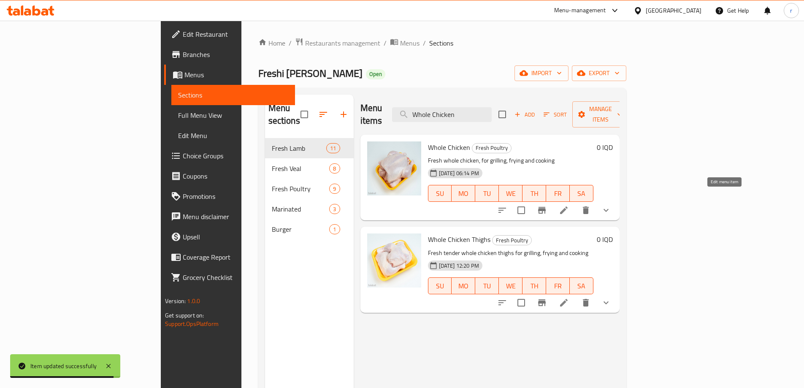
type input "Whole Chicken"
click at [569, 205] on icon at bounding box center [564, 210] width 10 height 10
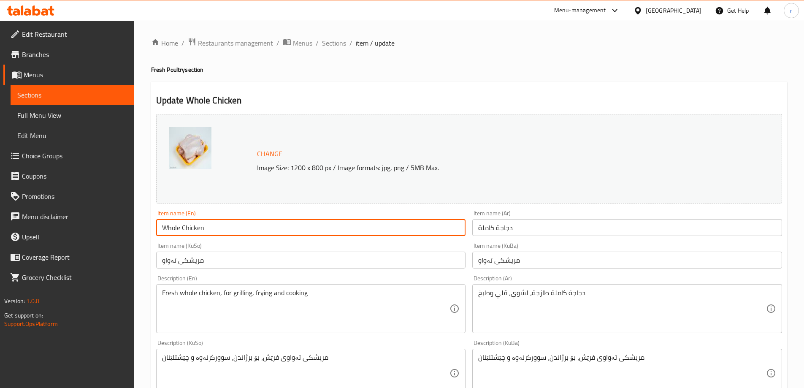
drag, startPoint x: 227, startPoint y: 227, endPoint x: 95, endPoint y: 232, distance: 132.7
click at [95, 232] on div "Edit Restaurant Branches Menus Sections Full Menu View Edit Menu Choice Groups …" at bounding box center [402, 380] width 804 height 719
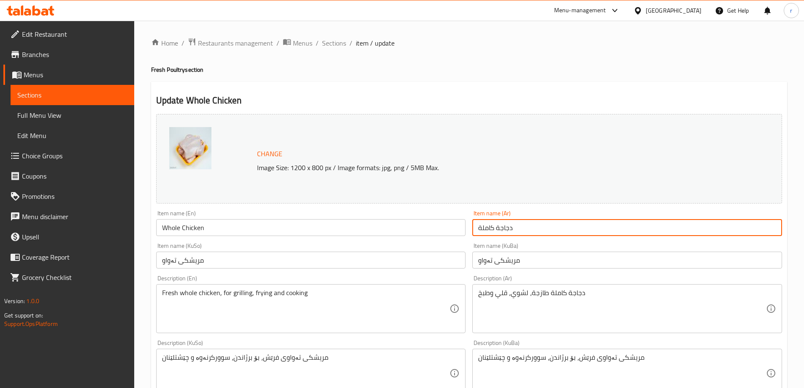
drag, startPoint x: 544, startPoint y: 225, endPoint x: 407, endPoint y: 232, distance: 136.5
click at [407, 232] on div "Change Image Size: 1200 x 800 px / Image formats: jpg, png / 5MB Max. Item name…" at bounding box center [469, 347] width 633 height 473
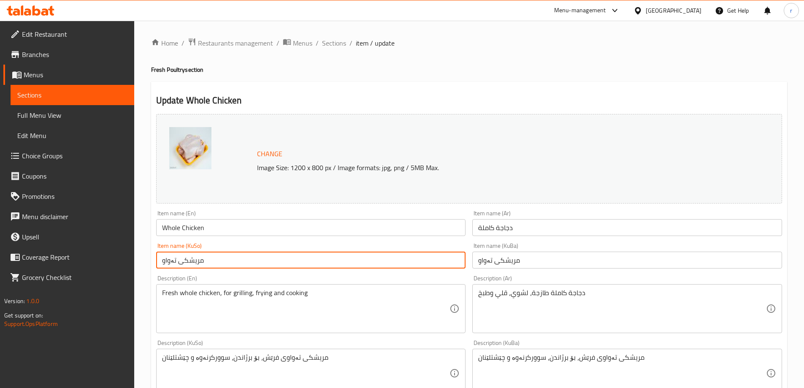
drag, startPoint x: 245, startPoint y: 262, endPoint x: 103, endPoint y: 265, distance: 142.3
click at [103, 265] on div "Edit Restaurant Branches Menus Sections Full Menu View Edit Menu Choice Groups …" at bounding box center [402, 380] width 804 height 719
type input "مریشکی ساغ"
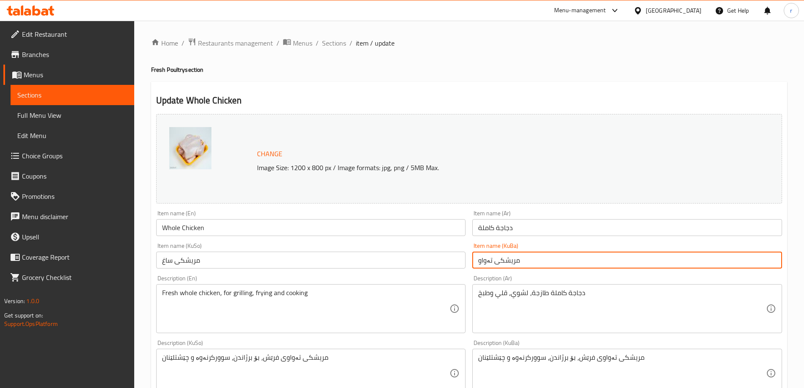
drag, startPoint x: 534, startPoint y: 258, endPoint x: 399, endPoint y: 269, distance: 136.0
click at [399, 269] on div "Change Image Size: 1200 x 800 px / Image formats: jpg, png / 5MB Max. Item name…" at bounding box center [469, 347] width 633 height 473
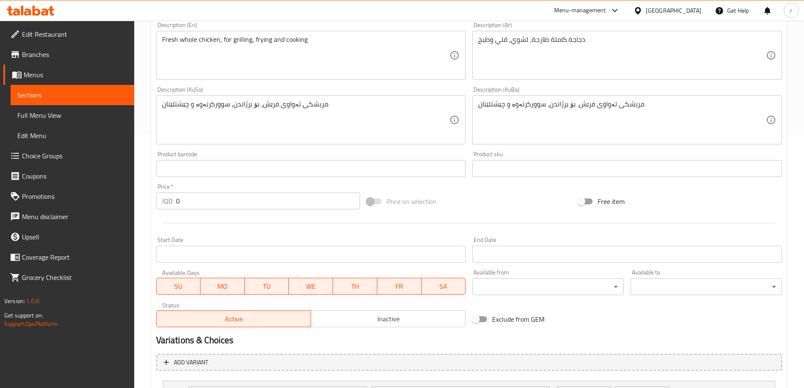
scroll to position [212, 0]
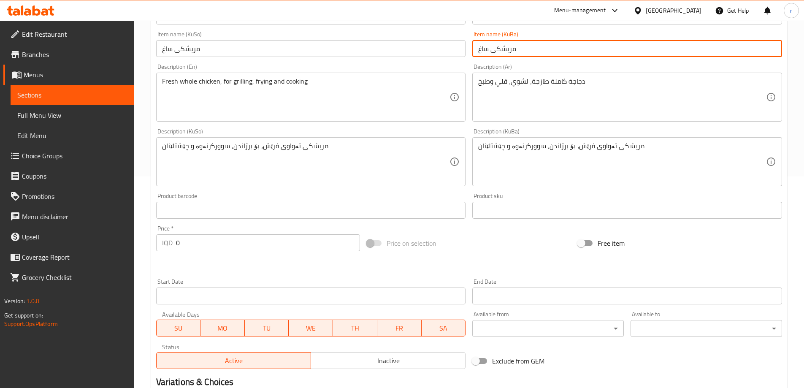
type input "مریشکی ساغ"
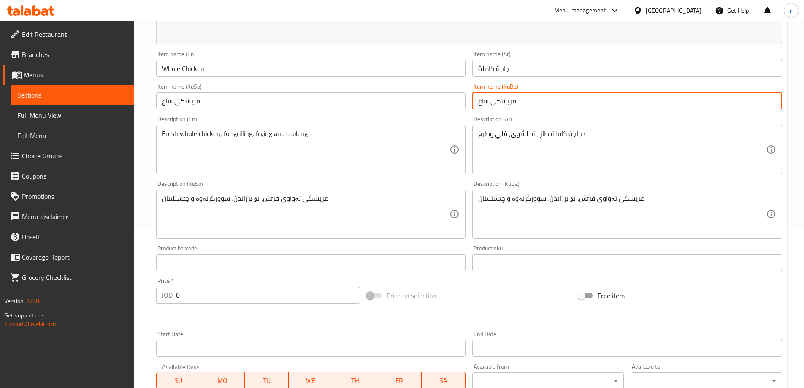
scroll to position [141, 0]
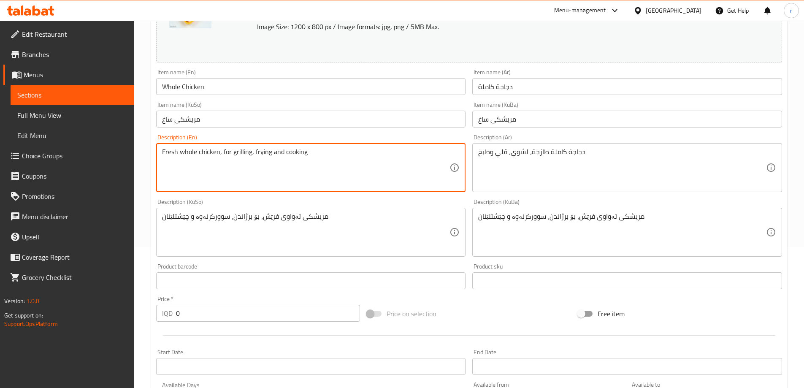
drag, startPoint x: 318, startPoint y: 157, endPoint x: 88, endPoint y: 157, distance: 230.1
type textarea "Fresh Whole Chicken, Ideal for Grilling, Frying, and Cooking"
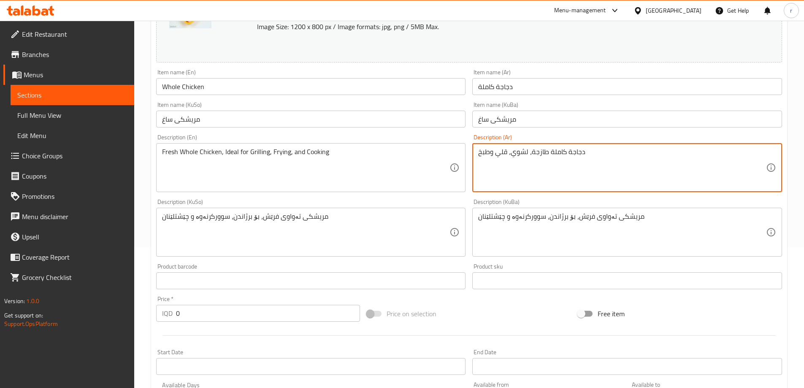
drag, startPoint x: 479, startPoint y: 158, endPoint x: 439, endPoint y: 160, distance: 39.7
type textarea "دجاجة كاملة طازجة، مثالية للشوي، القلي، والطبخ"
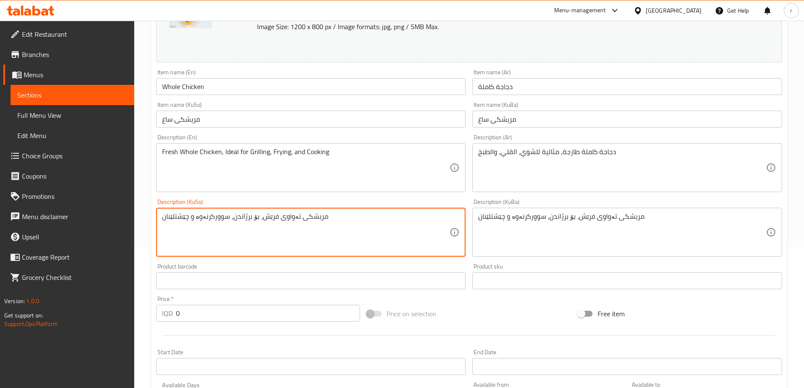
drag, startPoint x: 336, startPoint y: 223, endPoint x: 51, endPoint y: 222, distance: 285.4
type textarea "مریشکی تەواوی فرێش، گونجاوە بۆ برژاندن، سوورکرنەوە، و چێشتلێنان"
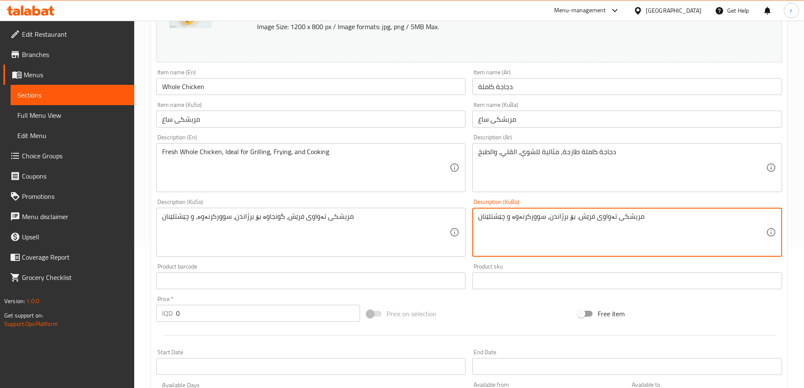
drag, startPoint x: 664, startPoint y: 221, endPoint x: 400, endPoint y: 216, distance: 264.4
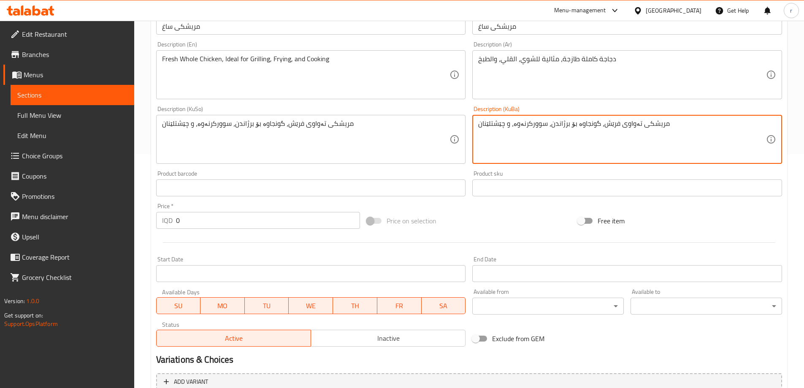
scroll to position [352, 0]
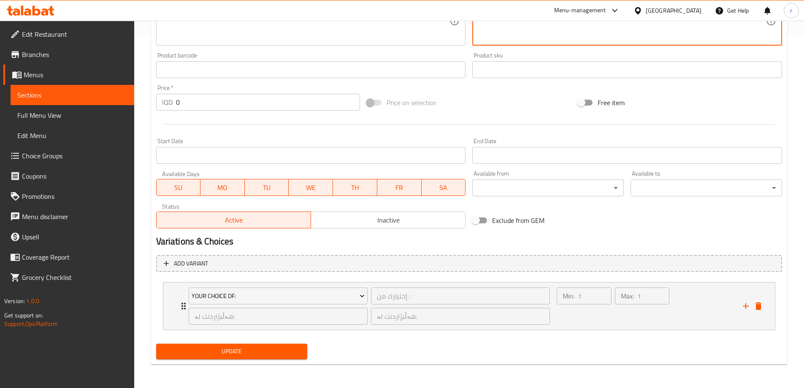
type textarea "مریشکی تەواوی فرێش، گونجاوە بۆ برژاندن، سوورکرنەوە، و چێشتلێنان"
click at [218, 356] on span "Update" at bounding box center [232, 351] width 138 height 11
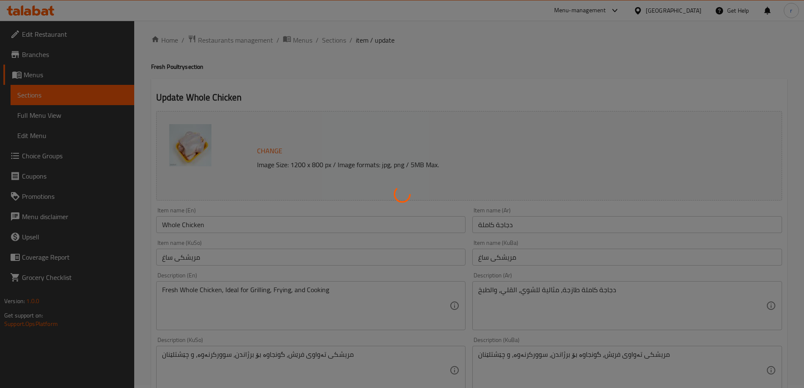
scroll to position [0, 0]
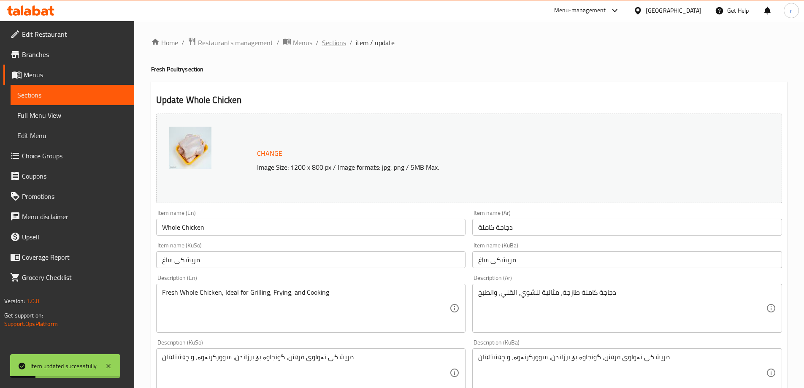
click at [341, 45] on span "Sections" at bounding box center [334, 43] width 24 height 10
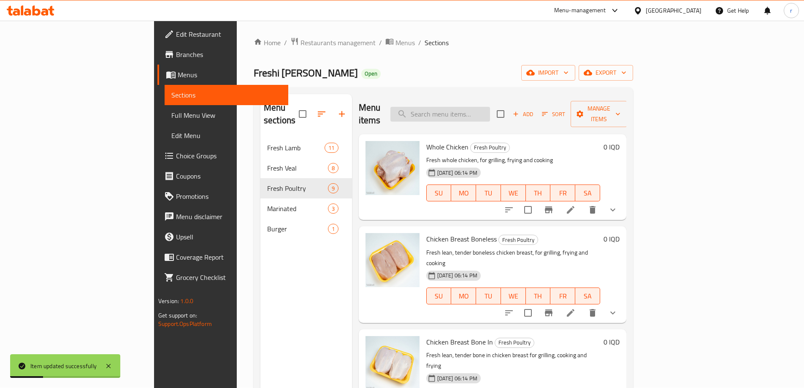
click at [470, 107] on input "search" at bounding box center [441, 114] width 100 height 15
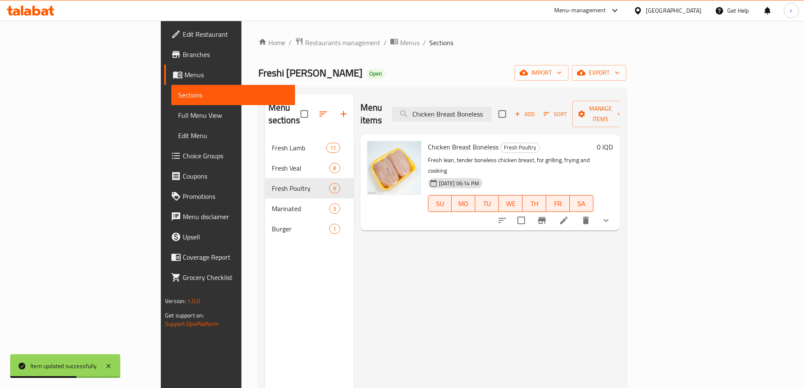
type input "Chicken Breast Boneless"
click at [569, 215] on icon at bounding box center [564, 220] width 10 height 10
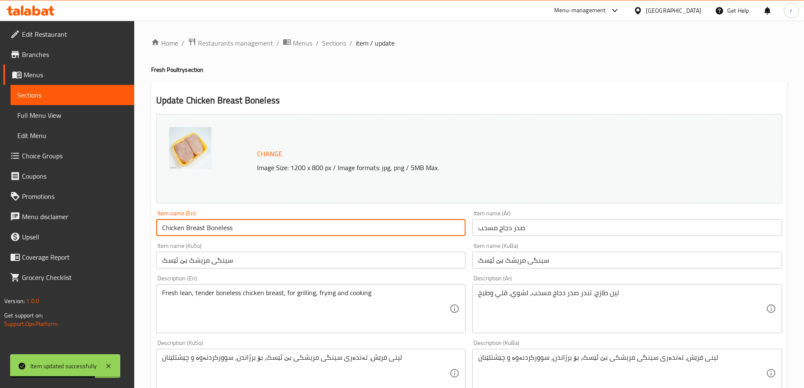
drag, startPoint x: 274, startPoint y: 232, endPoint x: 84, endPoint y: 243, distance: 190.3
click at [84, 243] on div "Edit Restaurant Branches Menus Sections Full Menu View Edit Menu Choice Groups …" at bounding box center [402, 373] width 804 height 704
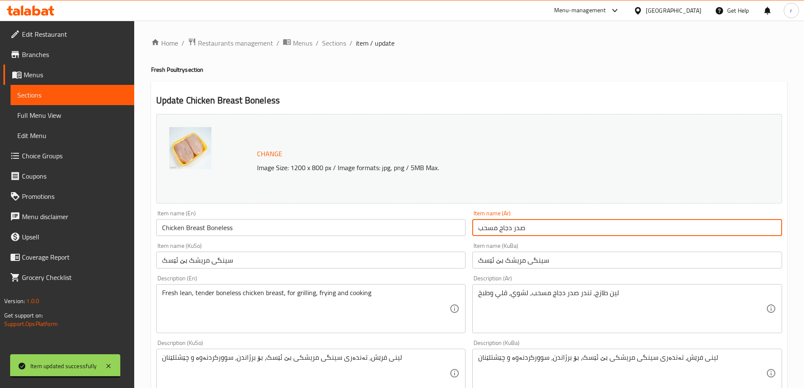
drag, startPoint x: 537, startPoint y: 225, endPoint x: 450, endPoint y: 233, distance: 86.9
click at [450, 233] on div "Change Image Size: 1200 x 800 px / Image formats: jpg, png / 5MB Max. Item name…" at bounding box center [469, 347] width 633 height 473
type input "صدر دجاج مسحب (بدون عظم)"
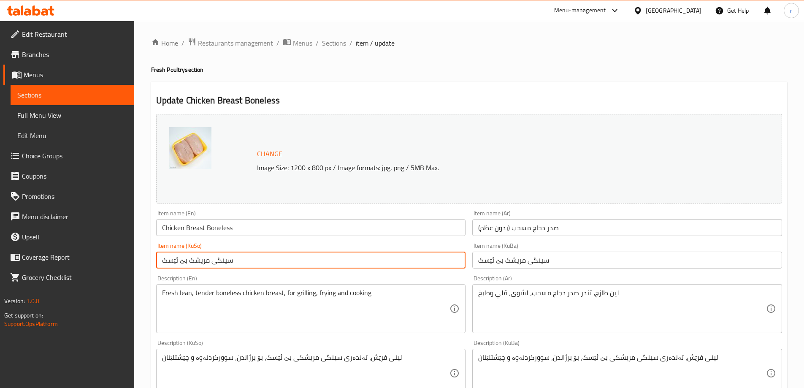
drag, startPoint x: 323, startPoint y: 257, endPoint x: 93, endPoint y: 273, distance: 230.7
click at [93, 273] on div "Edit Restaurant Branches Menus Sections Full Menu View Edit Menu Choice Groups …" at bounding box center [402, 373] width 804 height 704
type input "سینگی مریشک بە بێ ئێسک"
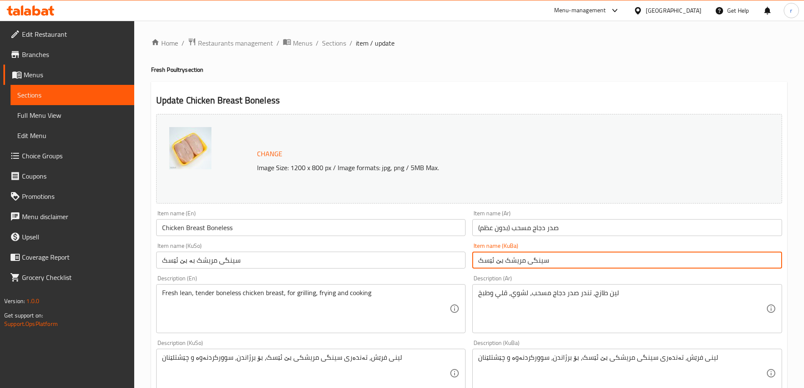
drag, startPoint x: 561, startPoint y: 261, endPoint x: 423, endPoint y: 265, distance: 137.7
click at [423, 265] on div "Change Image Size: 1200 x 800 px / Image formats: jpg, png / 5MB Max. Item name…" at bounding box center [469, 347] width 633 height 473
type input "سینگی مریشک بە بێ ئێسک"
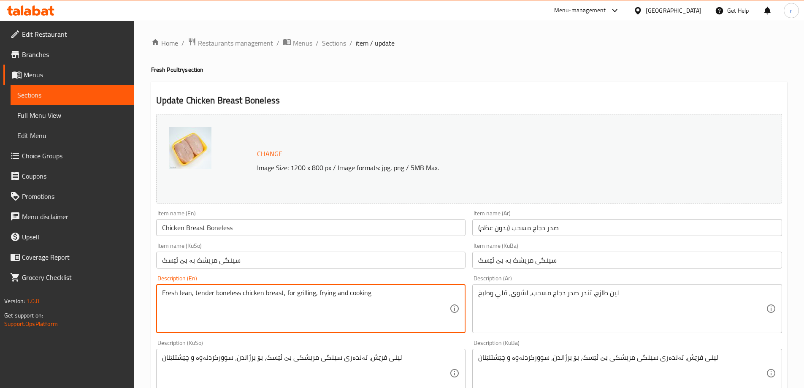
drag, startPoint x: 382, startPoint y: 295, endPoint x: 71, endPoint y: 312, distance: 311.6
type textarea "Fresh Lean and Tender Boneless Chicken Breast , Ideal for Grilling, Cooking, an…"
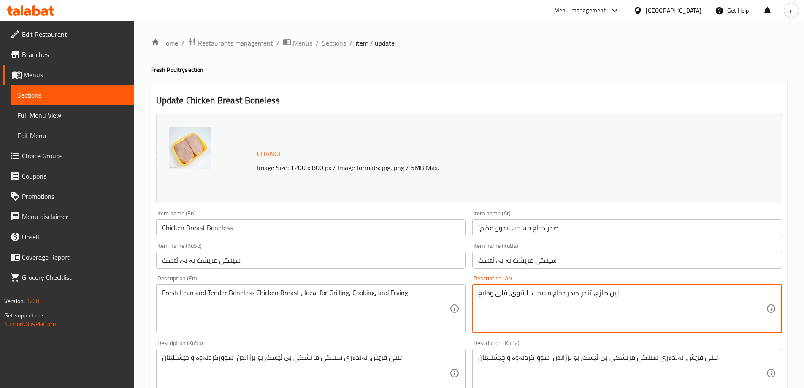
drag, startPoint x: 618, startPoint y: 299, endPoint x: 442, endPoint y: 306, distance: 176.6
type textarea "صدر دجاج مسحب، مثالي للشوي، القلي، والطبخ"
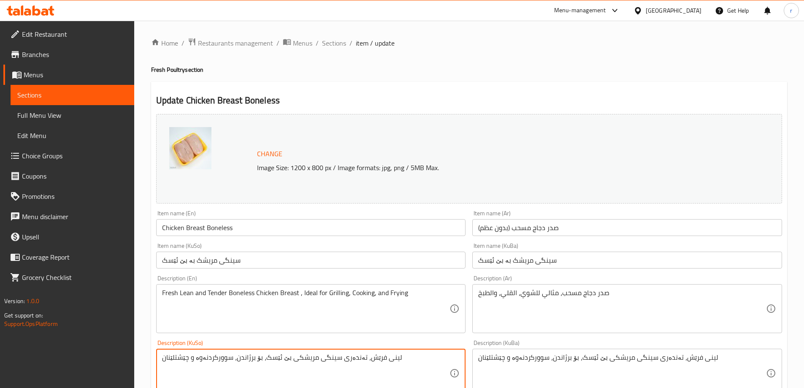
drag, startPoint x: 396, startPoint y: 360, endPoint x: 118, endPoint y: 371, distance: 278.5
type textarea "سینگی فرێشی مریشک بە بێ ئێسک، گونجاوە بۆ سوورکردنەوە، برژاندن و چێشتلێنان"
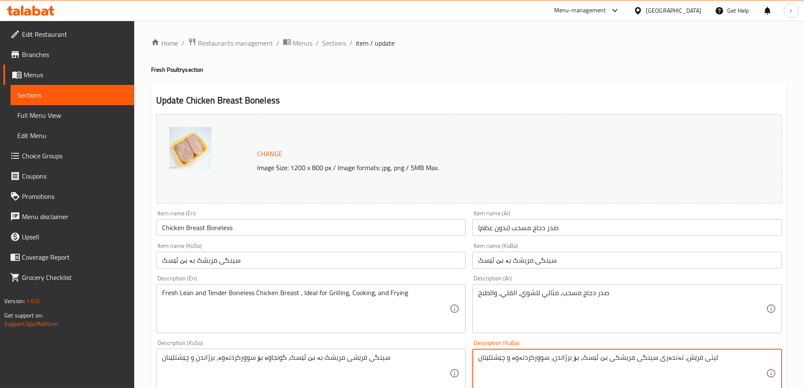
click at [632, 358] on textarea "لینی فرێش، تەندەری سینگی مریشکی بێ ئێسک، بۆ برژاندن، سوورکردنەوە و چێشتلێنان" at bounding box center [622, 373] width 288 height 40
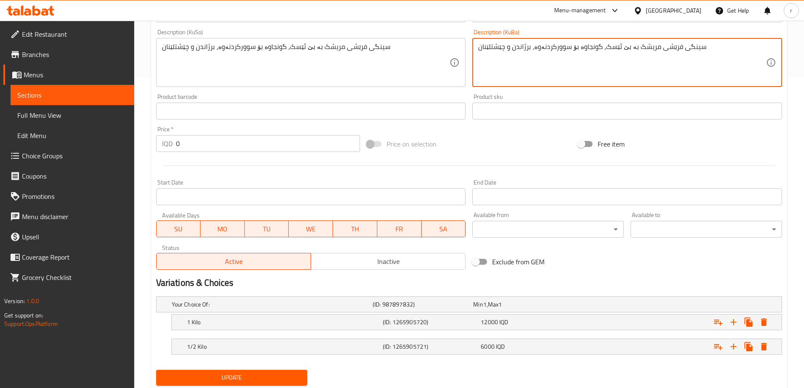
scroll to position [337, 0]
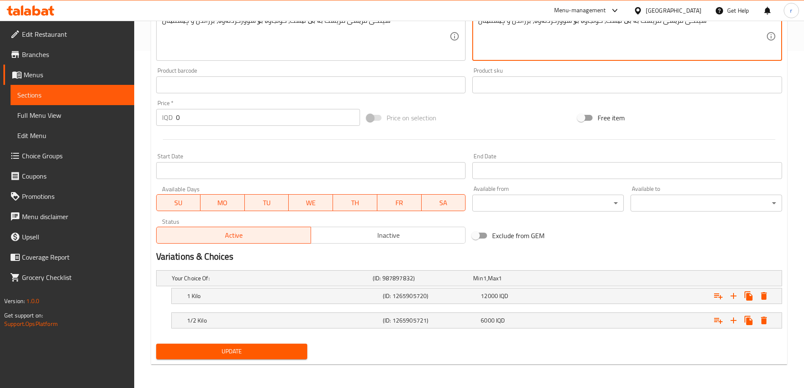
type textarea "سینگی فرێشی مریشک بە بێ ئێسک، گونجاوە بۆ سوورکردنەوە، برژاندن و چێشتلێنان"
click at [204, 350] on span "Update" at bounding box center [232, 351] width 138 height 11
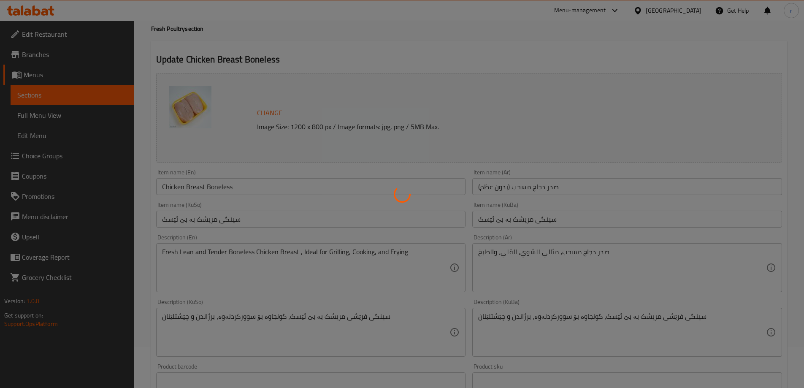
scroll to position [0, 0]
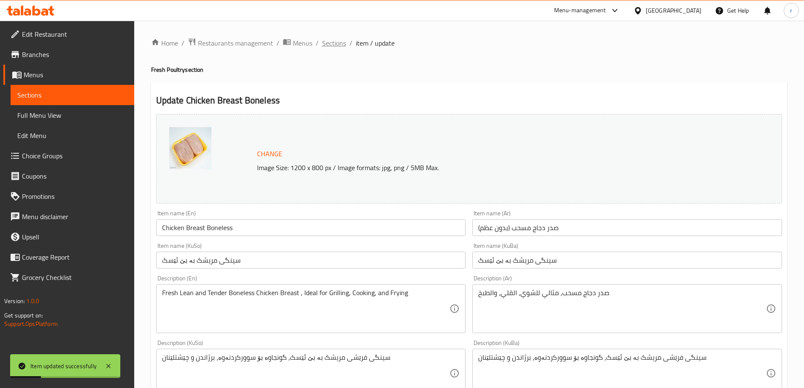
click at [340, 43] on span "Sections" at bounding box center [334, 43] width 24 height 10
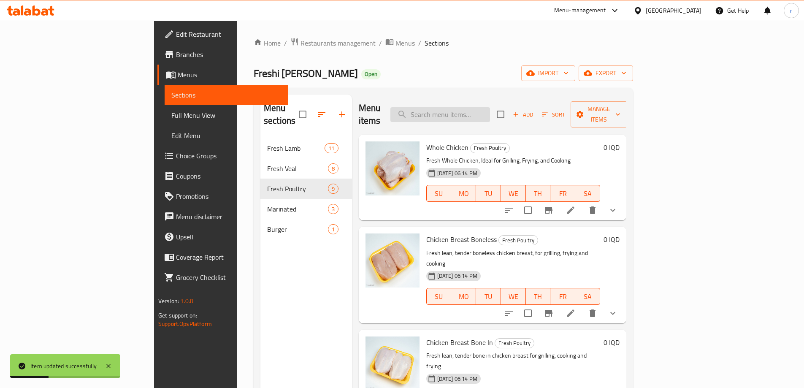
click at [480, 108] on input "search" at bounding box center [441, 114] width 100 height 15
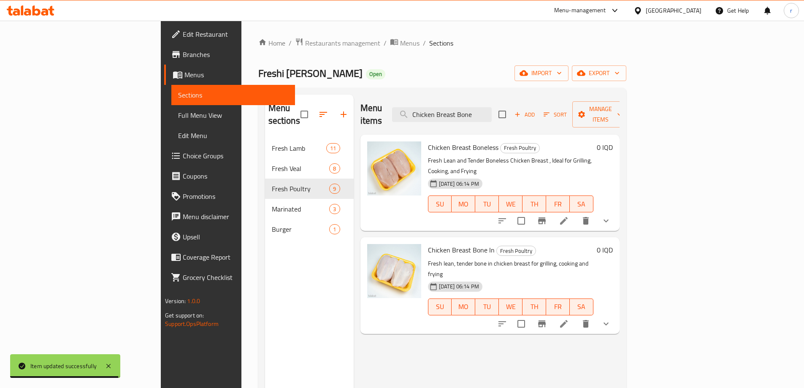
type input "Chicken Breast Bone"
click at [576, 316] on li at bounding box center [564, 323] width 24 height 15
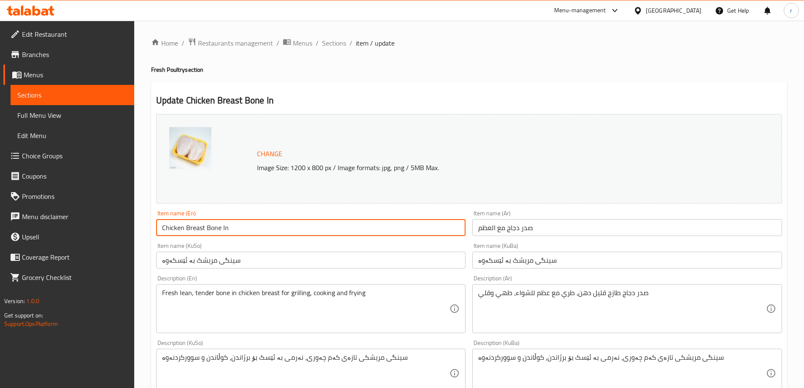
drag, startPoint x: 248, startPoint y: 225, endPoint x: 117, endPoint y: 229, distance: 130.5
click at [117, 229] on div "Edit Restaurant Branches Menus Sections Full Menu View Edit Menu Choice Groups …" at bounding box center [402, 373] width 804 height 704
type input "Chicken Breast Bone-In"
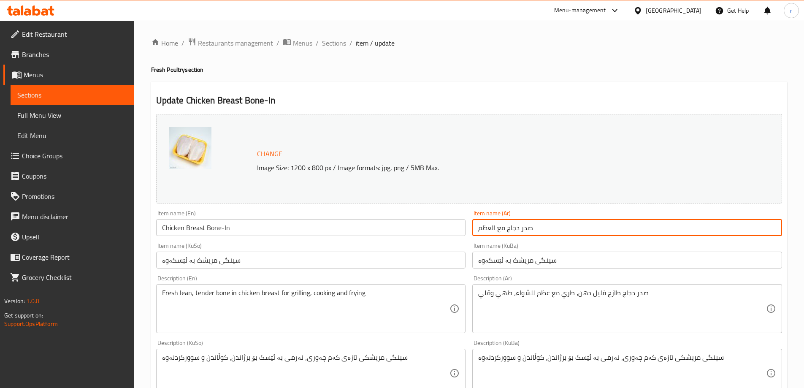
drag, startPoint x: 544, startPoint y: 225, endPoint x: 384, endPoint y: 229, distance: 159.7
click at [384, 229] on div "Change Image Size: 1200 x 800 px / Image formats: jpg, png / 5MB Max. Item name…" at bounding box center [469, 347] width 633 height 473
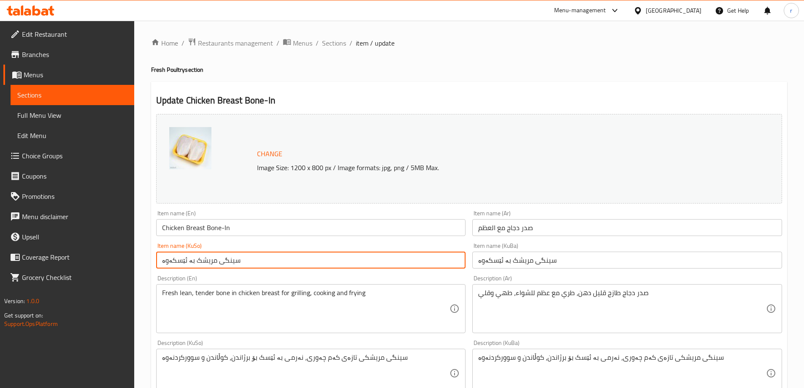
drag, startPoint x: 194, startPoint y: 268, endPoint x: 117, endPoint y: 264, distance: 77.4
click at [117, 264] on div "Edit Restaurant Branches Menus Sections Full Menu View Edit Menu Choice Groups …" at bounding box center [402, 373] width 804 height 704
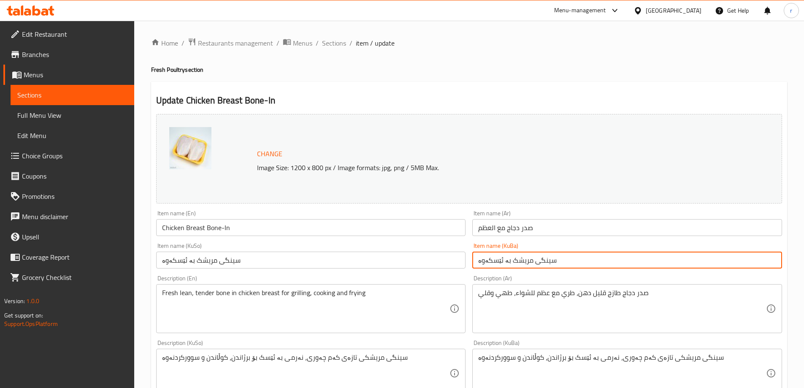
drag, startPoint x: 571, startPoint y: 263, endPoint x: 373, endPoint y: 255, distance: 198.2
click at [373, 255] on div "Change Image Size: 1200 x 800 px / Image formats: jpg, png / 5MB Max. Item name…" at bounding box center [469, 347] width 633 height 473
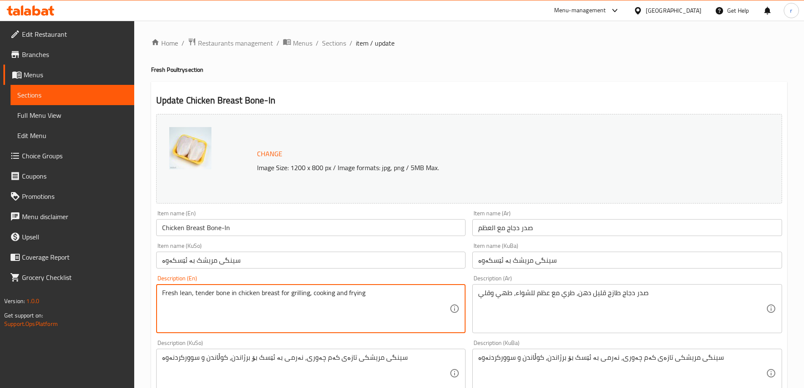
drag, startPoint x: 350, startPoint y: 293, endPoint x: 144, endPoint y: 294, distance: 206.5
type textarea "Fresh Lean and Tender Bone-In Chicken Breast , Ideal for Grilling, Cooking, and…"
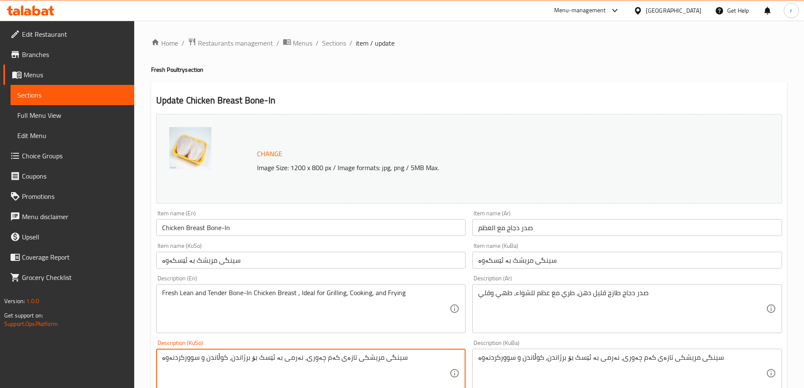
click at [282, 368] on textarea "سینگی مریشکی تازەی کەم چەوری، نەرمی بە ئێسک بۆ برژاندن، کوڵاندن و سوورکردنەوە" at bounding box center [306, 373] width 288 height 40
type textarea "سینگی فرێشی مریشک بە ئێسکەوە، گونجاوە بۆ سوورکردنەوە، برژاندن و چێشتلێنان"
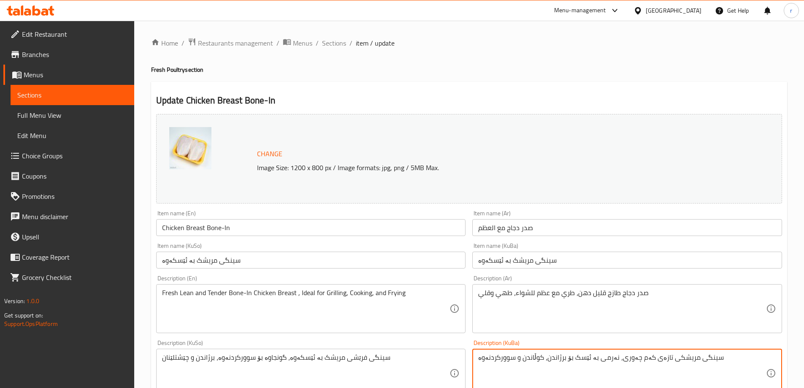
click at [550, 356] on textarea "سینگی مریشکی تازەی کەم چەوری، نەرمی بە ئێسک بۆ برژاندن، کوڵاندن و سوورکردنەوە" at bounding box center [622, 373] width 288 height 40
type textarea "سینگی فرێشی مریشک بە ئێسکەوە، گونجاوە بۆ سوورکردنەوە، برژاندن و چێشتلێنان"
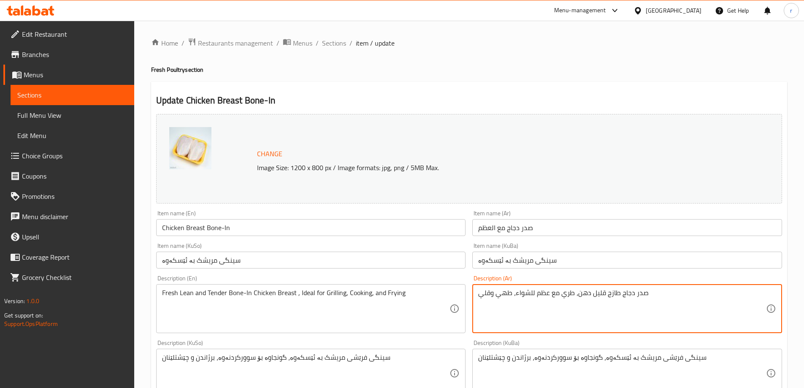
click at [546, 302] on textarea "صدر دجاج طازج قليل دهن، طري مع عظم للشواء، طهي وقلي" at bounding box center [622, 309] width 288 height 40
type textarea "صدر دجاج مع العظم، مثالي للشوي، القلي، والطبخ"
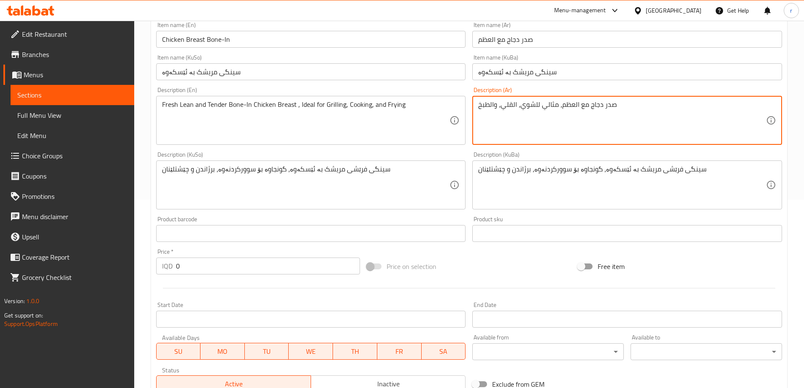
scroll to position [337, 0]
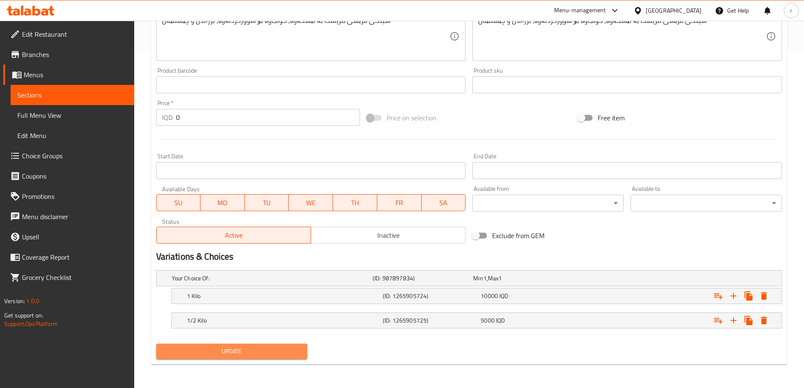
click at [227, 345] on button "Update" at bounding box center [232, 352] width 152 height 16
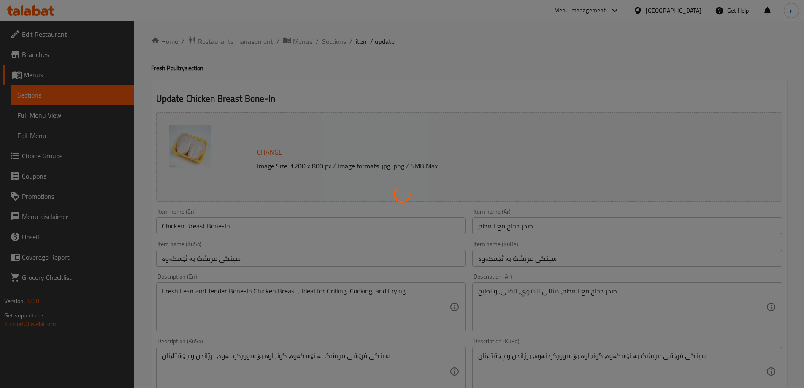
scroll to position [0, 0]
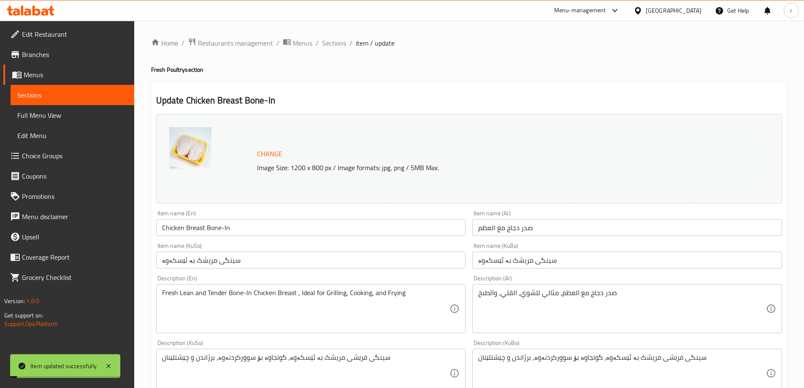
click at [334, 43] on span "Sections" at bounding box center [334, 43] width 24 height 10
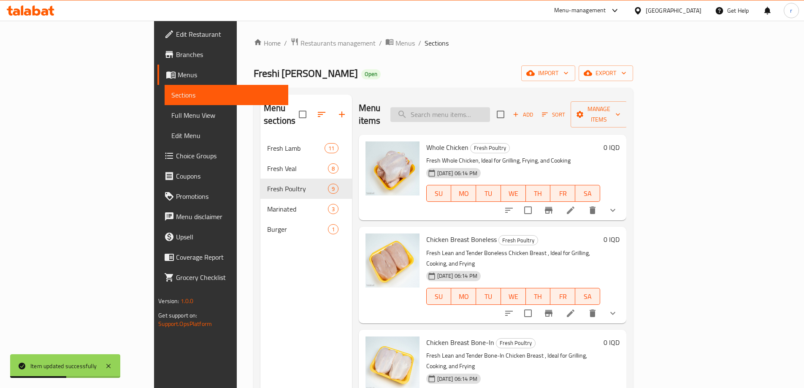
click at [490, 111] on input "search" at bounding box center [441, 114] width 100 height 15
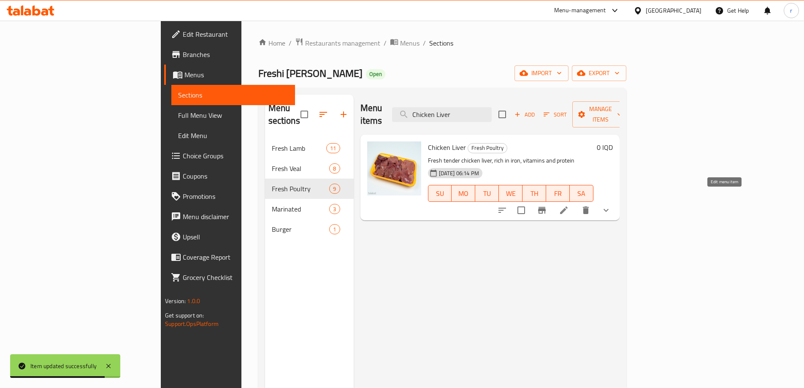
type input "Chicken Liver"
click at [569, 205] on icon at bounding box center [564, 210] width 10 height 10
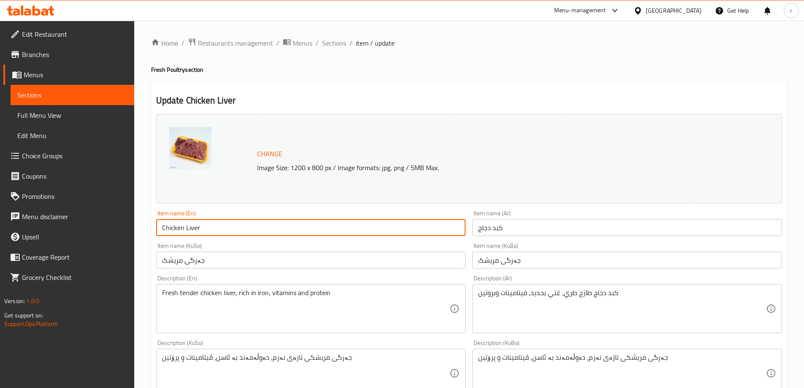
drag, startPoint x: 236, startPoint y: 230, endPoint x: 160, endPoint y: 236, distance: 76.2
click at [160, 236] on input "Chicken Liver" at bounding box center [311, 227] width 310 height 17
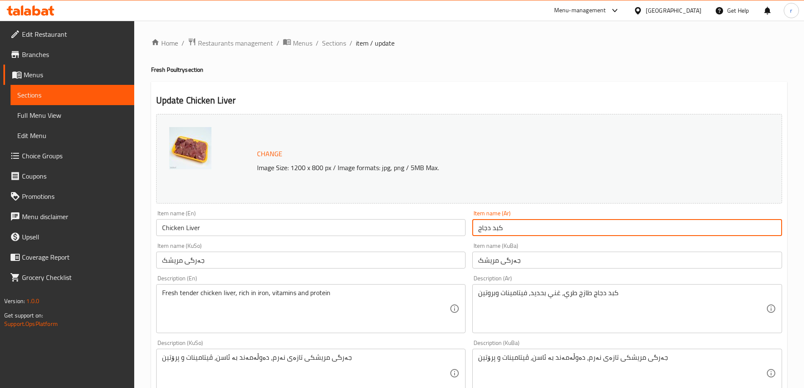
drag, startPoint x: 512, startPoint y: 224, endPoint x: 449, endPoint y: 231, distance: 63.4
click at [449, 231] on div "Change Image Size: 1200 x 800 px / Image formats: jpg, png / 5MB Max. Item name…" at bounding box center [469, 347] width 633 height 473
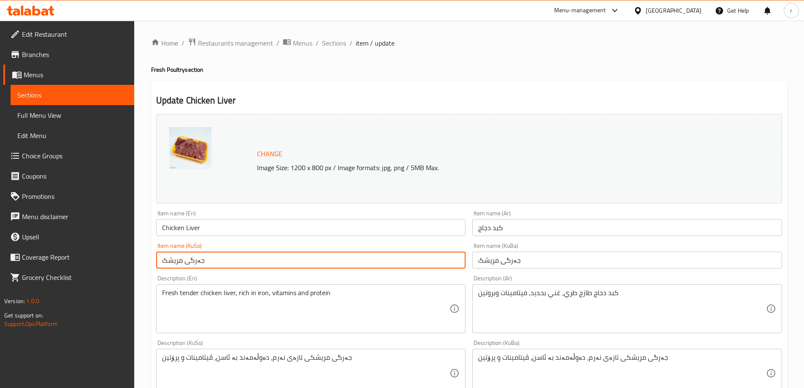
drag, startPoint x: 247, startPoint y: 257, endPoint x: 90, endPoint y: 270, distance: 157.6
click at [90, 270] on div "Edit Restaurant Branches Menus Sections Full Menu View Edit Menu Choice Groups …" at bounding box center [402, 373] width 804 height 704
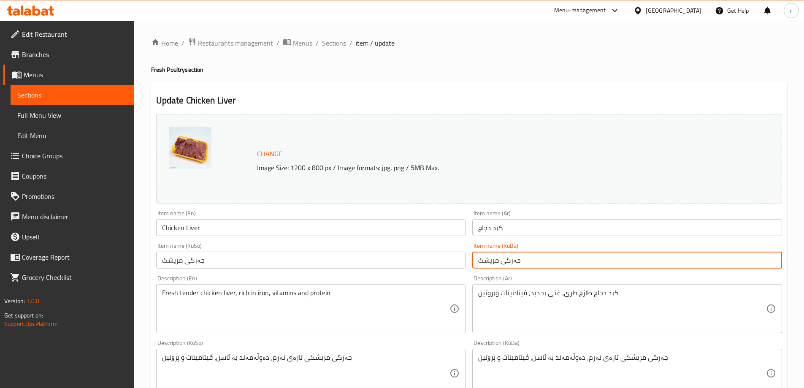
drag, startPoint x: 524, startPoint y: 262, endPoint x: 383, endPoint y: 267, distance: 140.7
click at [383, 267] on div "Change Image Size: 1200 x 800 px / Image formats: jpg, png / 5MB Max. Item name…" at bounding box center [469, 347] width 633 height 473
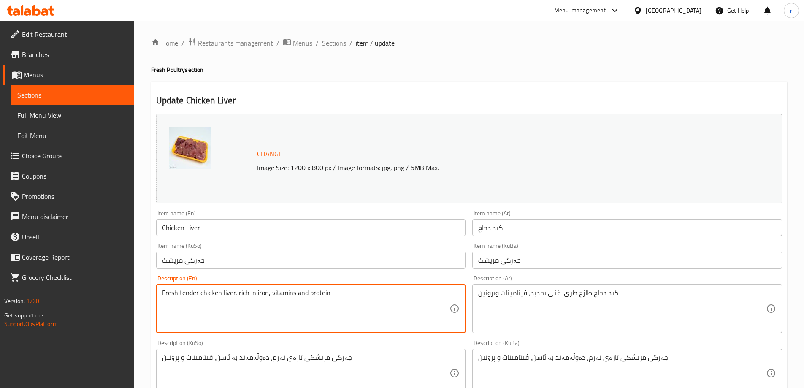
drag, startPoint x: 339, startPoint y: 294, endPoint x: 117, endPoint y: 296, distance: 223.0
type textarea "Fresh Tender Chicken Liver, Rich in Iron, Vitamins, and Protein"
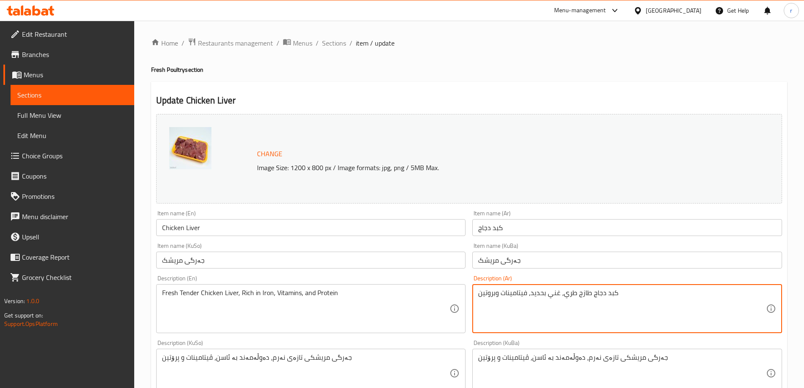
drag, startPoint x: 627, startPoint y: 289, endPoint x: 431, endPoint y: 301, distance: 196.7
type textarea "كبد دجاج طازج وطري، غني بالحديد، الفيتامينات، والبروتين"
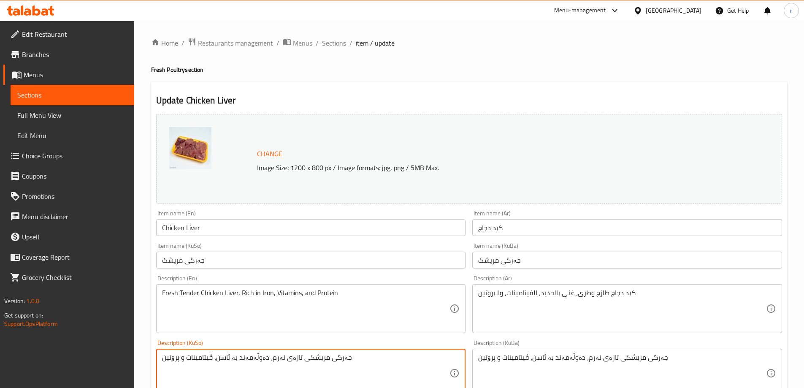
drag, startPoint x: 367, startPoint y: 361, endPoint x: 110, endPoint y: 368, distance: 257.6
type textarea "جەرگی مریشکی فرێش و ناسک، دەوڵەمەند بە ئاسن، ڤیتامین و پرۆتین"
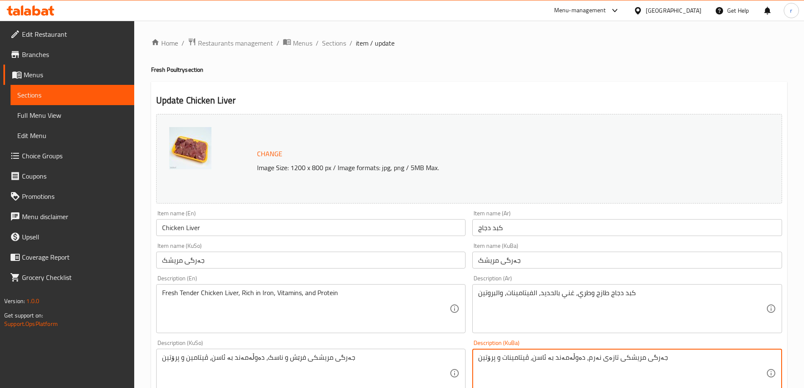
click at [530, 364] on textarea "جەرگی مریشکی تازەی نەرم، دەوڵەمەند بە ئاسن، ڤیتامینات و پرۆتین" at bounding box center [622, 373] width 288 height 40
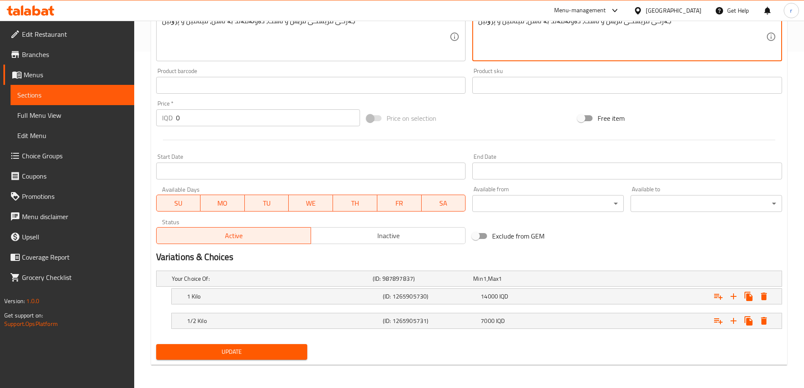
scroll to position [337, 0]
type textarea "جەرگی مریشکی فرێش و ناسک، دەوڵەمەند بە ئاسن، ڤیتامین و پرۆتین"
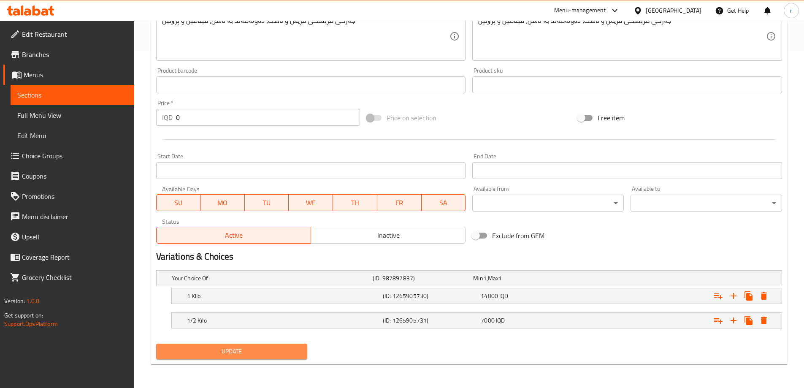
click at [243, 354] on span "Update" at bounding box center [232, 351] width 138 height 11
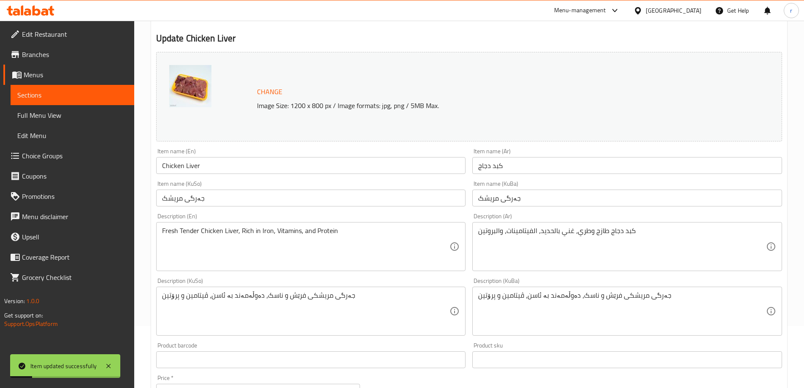
scroll to position [0, 0]
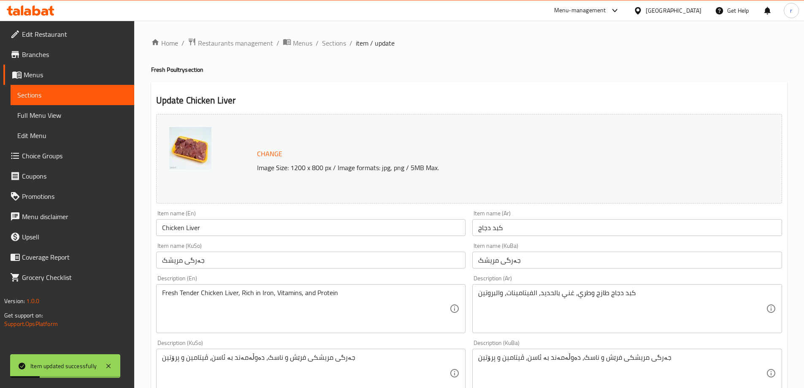
click at [338, 45] on span "Sections" at bounding box center [334, 43] width 24 height 10
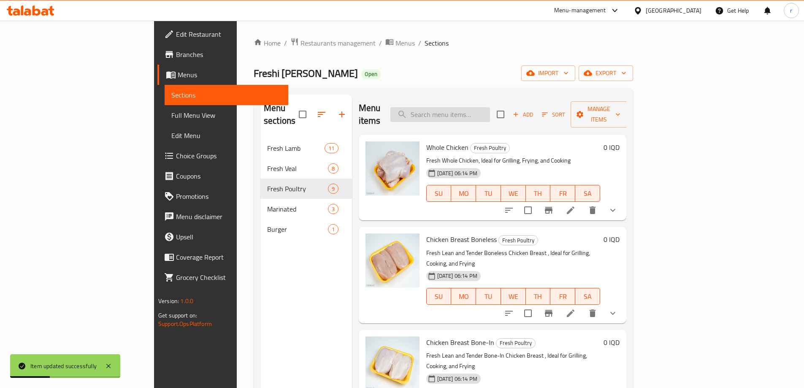
click at [481, 109] on input "search" at bounding box center [441, 114] width 100 height 15
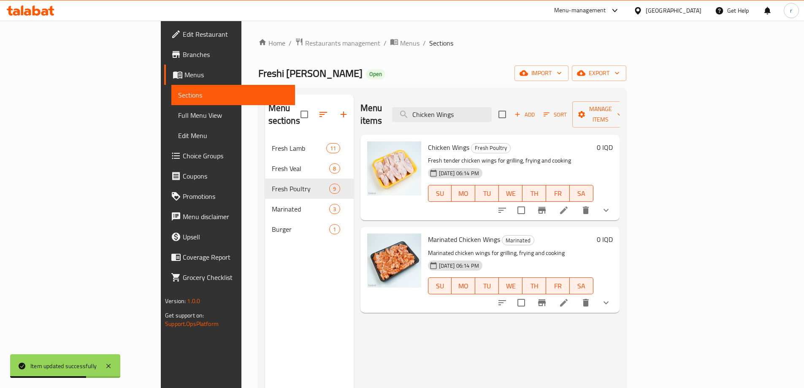
type input "Chicken Wings"
click at [576, 204] on li at bounding box center [564, 210] width 24 height 15
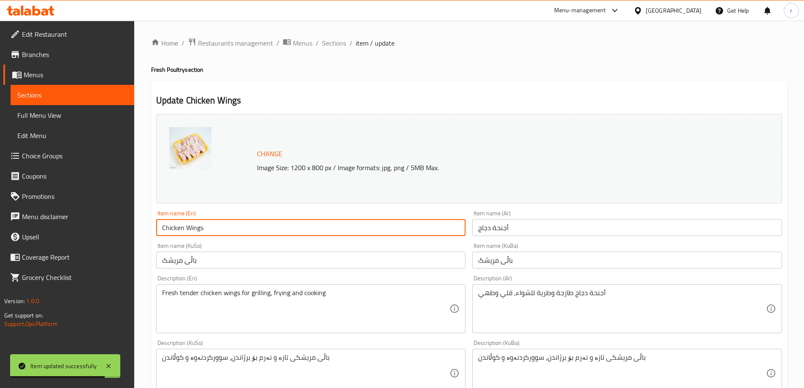
drag, startPoint x: 221, startPoint y: 231, endPoint x: 130, endPoint y: 232, distance: 91.2
click at [130, 232] on div "Edit Restaurant Branches Menus Sections Full Menu View Edit Menu Choice Groups …" at bounding box center [402, 373] width 804 height 704
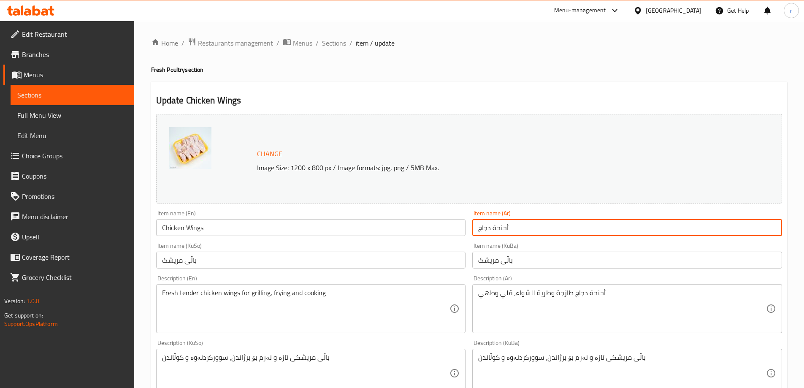
drag, startPoint x: 531, startPoint y: 229, endPoint x: 421, endPoint y: 238, distance: 109.7
click at [421, 238] on div "Change Image Size: 1200 x 800 px / Image formats: jpg, png / 5MB Max. Item name…" at bounding box center [469, 347] width 633 height 473
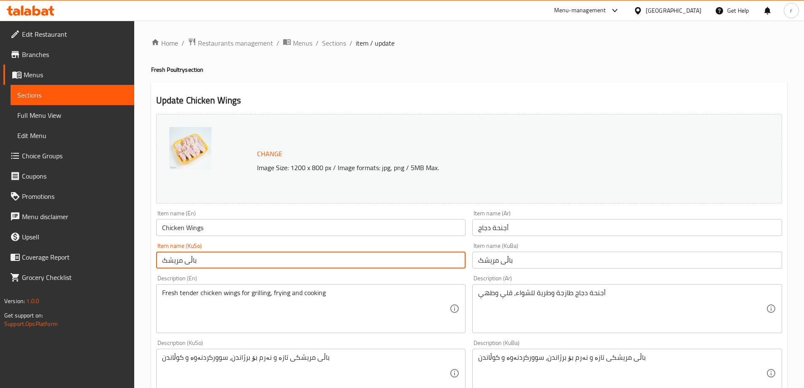
drag, startPoint x: 255, startPoint y: 263, endPoint x: 85, endPoint y: 269, distance: 169.9
click at [85, 269] on div "Edit Restaurant Branches Menus Sections Full Menu View Edit Menu Choice Groups …" at bounding box center [402, 373] width 804 height 704
drag, startPoint x: 520, startPoint y: 261, endPoint x: 442, endPoint y: 259, distance: 78.1
click at [442, 259] on div "Change Image Size: 1200 x 800 px / Image formats: jpg, png / 5MB Max. Item name…" at bounding box center [469, 347] width 633 height 473
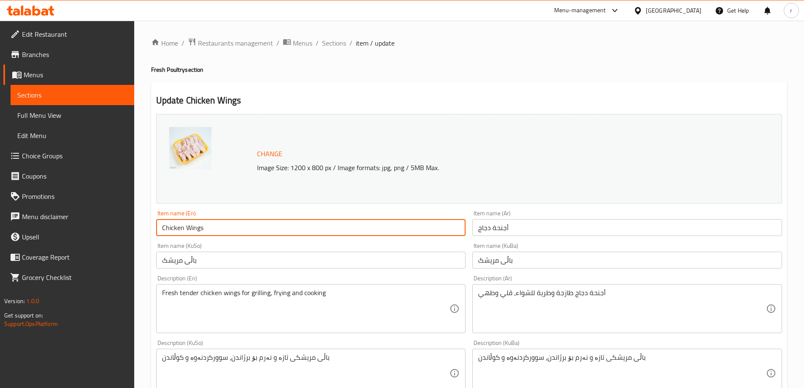
drag, startPoint x: 218, startPoint y: 230, endPoint x: 141, endPoint y: 229, distance: 77.7
click at [141, 229] on div "Home / Restaurants management / Menus / Sections / item / update Fresh Poultry …" at bounding box center [469, 373] width 670 height 704
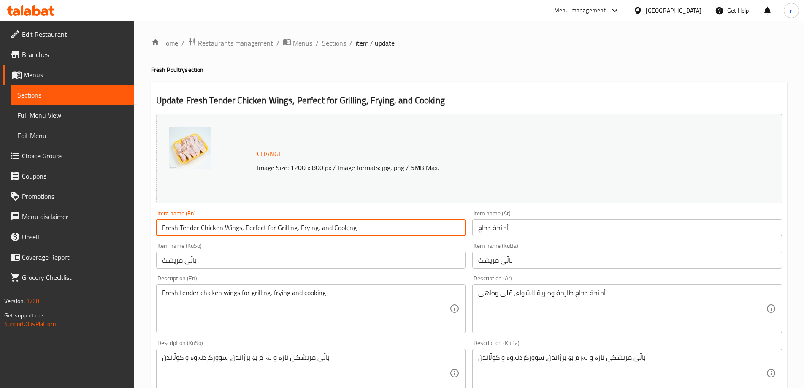
type input "Chicken Wings"
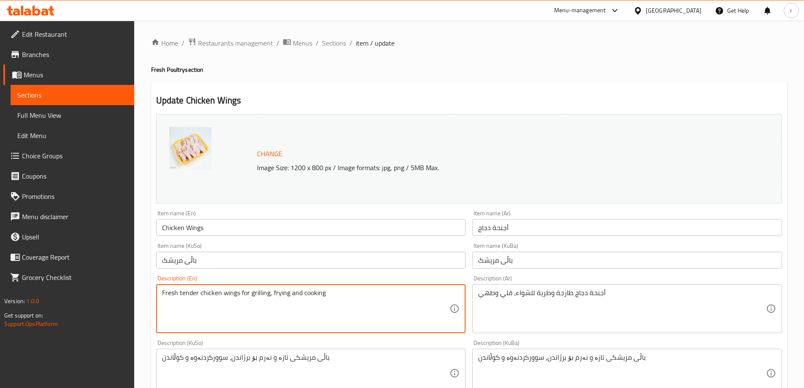
click at [245, 303] on textarea "Fresh tender chicken wings for grilling, frying and cooking" at bounding box center [306, 309] width 288 height 40
type textarea "Fresh Tender Chicken Wings, Perfect for Grilling, Frying, and Cooking"
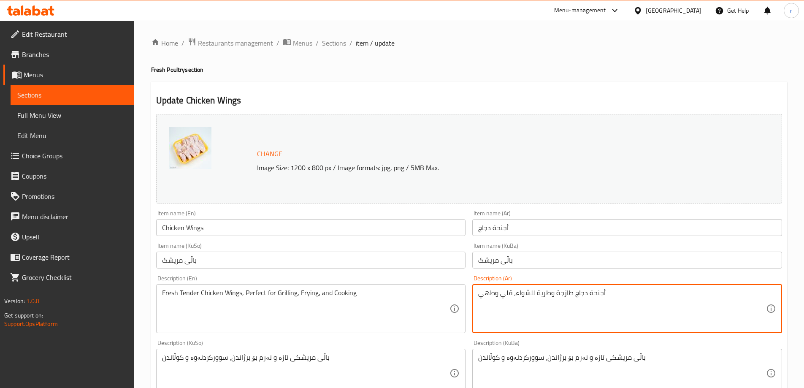
click at [510, 305] on textarea "أجنحة دجاج طازجة وطرية للشواء، قلي وطهي" at bounding box center [622, 309] width 288 height 40
type textarea "أجنحة دجاج طازجة طرية، مثالية للشوي، القلي، والطبخ"
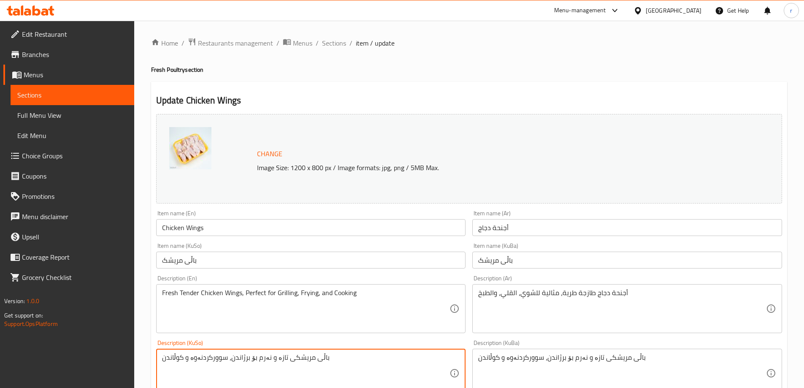
click at [255, 356] on textarea "باڵی مریشکی تازە و نەرم بۆ برژاندن، سوورکردنەوە و کوڵاندن" at bounding box center [306, 373] width 288 height 40
type textarea "باڵی مریشک فرێش و ناسک، گونجاوە بۆ برژاندن، سوورکردنەوە، و چێشتلێنان"
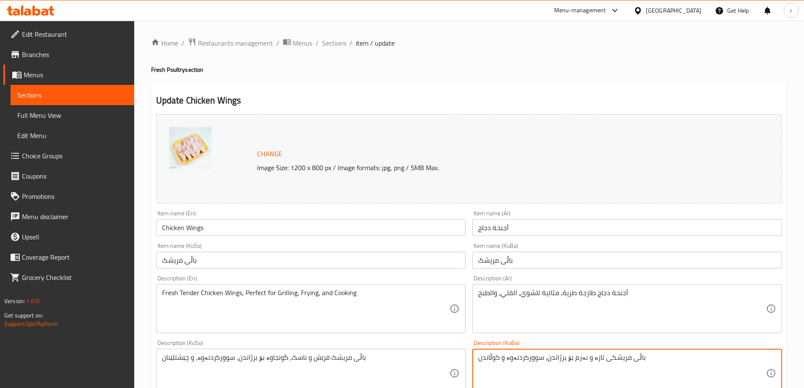
click at [521, 354] on textarea "باڵی مریشکی تازە و نەرم بۆ برژاندن، سوورکردنەوە و کوڵاندن" at bounding box center [622, 373] width 288 height 40
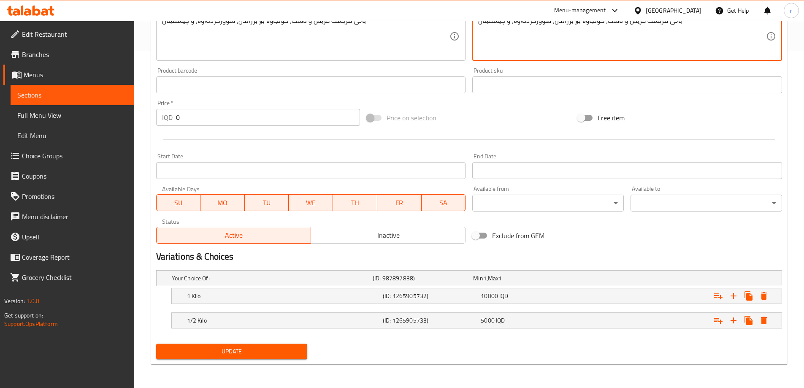
type textarea "باڵی مریشک فرێش و ناسک، گونجاوە بۆ برژاندن، سوورکردنەوە، و چێشتلێنان"
click at [260, 363] on div "Update Chicken Wings Change Image Size: 1200 x 800 px / Image formats: jpg, png…" at bounding box center [469, 54] width 636 height 619
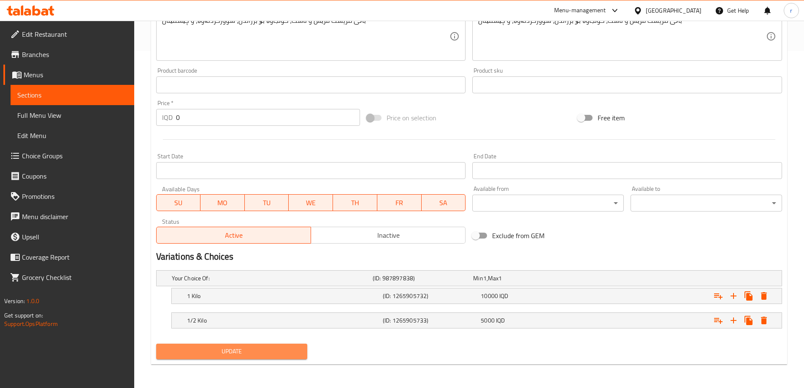
click at [260, 359] on button "Update" at bounding box center [232, 352] width 152 height 16
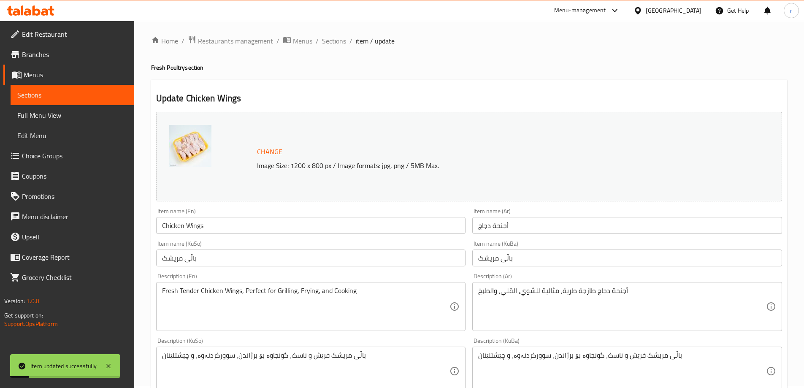
scroll to position [0, 0]
click at [331, 41] on span "Sections" at bounding box center [334, 43] width 24 height 10
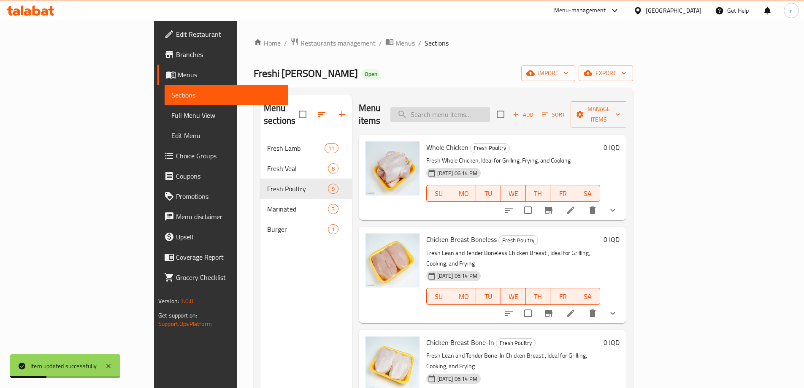
click at [482, 109] on input "search" at bounding box center [441, 114] width 100 height 15
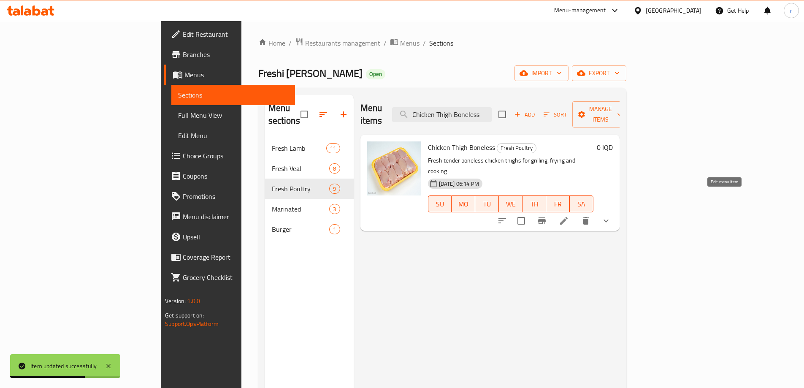
type input "Chicken Thigh Boneless"
click at [569, 216] on icon at bounding box center [564, 221] width 10 height 10
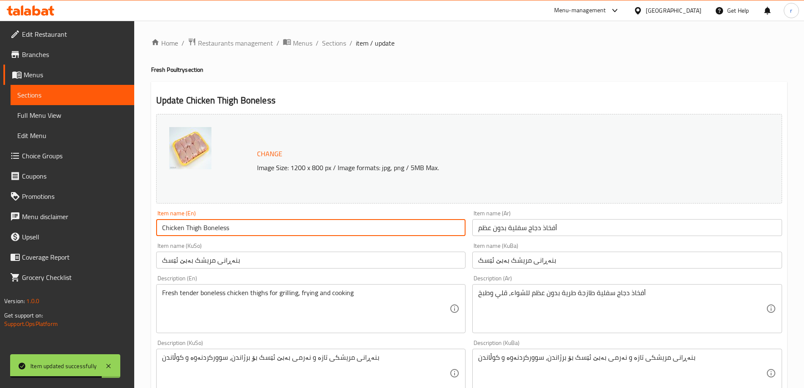
drag, startPoint x: 248, startPoint y: 226, endPoint x: 122, endPoint y: 228, distance: 126.3
click at [122, 228] on div "Edit Restaurant Branches Menus Sections Full Menu View Edit Menu Choice Groups …" at bounding box center [402, 373] width 804 height 704
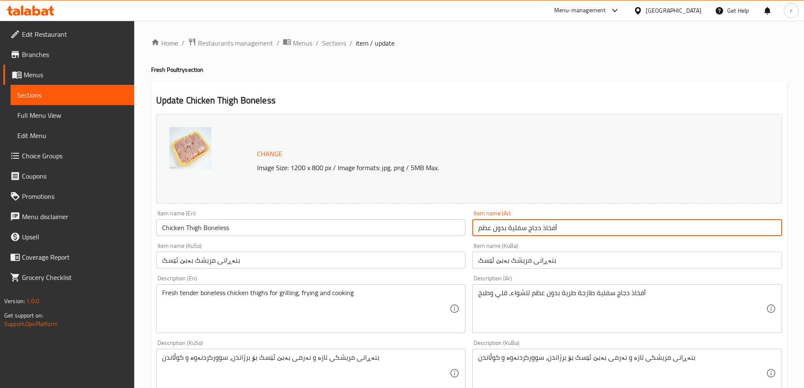
drag, startPoint x: 567, startPoint y: 226, endPoint x: 404, endPoint y: 232, distance: 163.9
click at [404, 232] on div "Change Image Size: 1200 x 800 px / Image formats: jpg, png / 5MB Max. Item name…" at bounding box center [469, 347] width 633 height 473
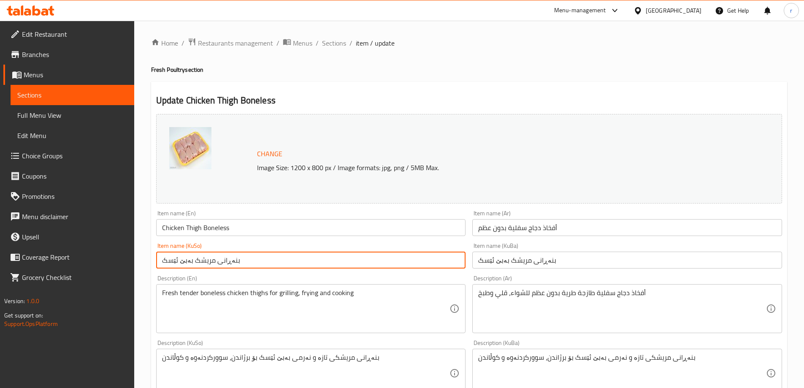
drag, startPoint x: 301, startPoint y: 258, endPoint x: 147, endPoint y: 265, distance: 154.2
click at [147, 265] on div "Home / Restaurants management / Menus / Sections / item / update Fresh Poultry …" at bounding box center [469, 373] width 670 height 704
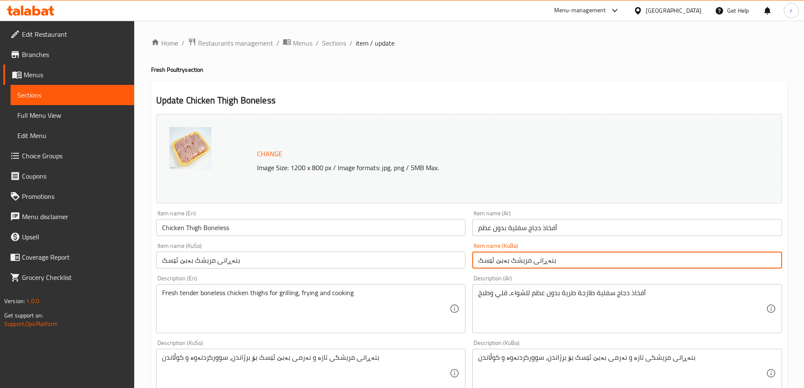
drag, startPoint x: 569, startPoint y: 264, endPoint x: 410, endPoint y: 269, distance: 159.3
click at [410, 269] on div "Change Image Size: 1200 x 800 px / Image formats: jpg, png / 5MB Max. Item name…" at bounding box center [469, 347] width 633 height 473
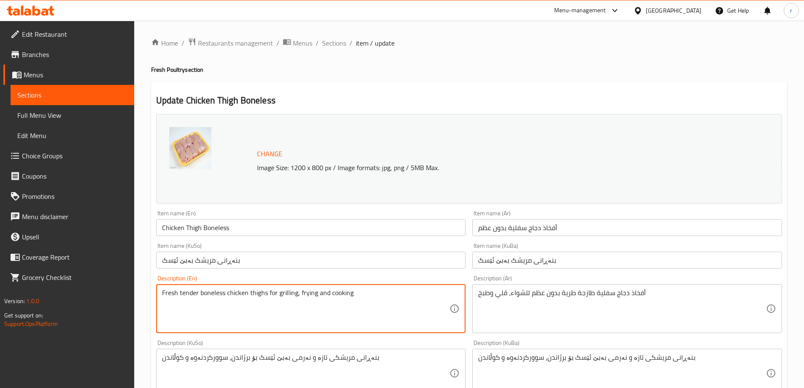
drag, startPoint x: 376, startPoint y: 299, endPoint x: 116, endPoint y: 308, distance: 260.7
type textarea "Fresh Tender Boneless Chicken Thighs, Perfect for Grilling, Frying, and Cooking"
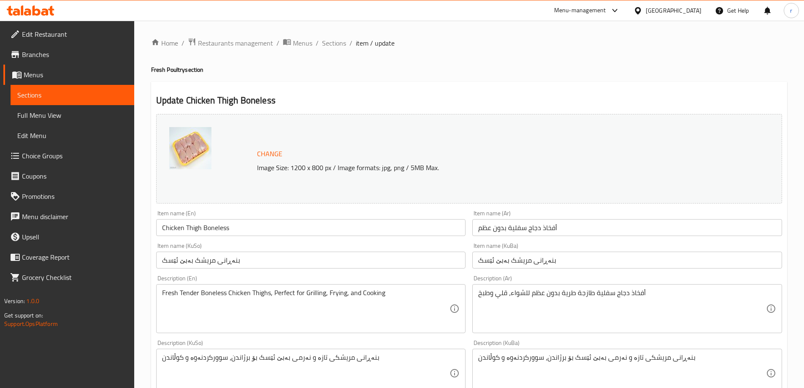
click at [518, 291] on textarea "أفخاذ دجاج سفلية طازجة طرية بدون عظم للشواء، قلي وطبخ" at bounding box center [622, 309] width 288 height 40
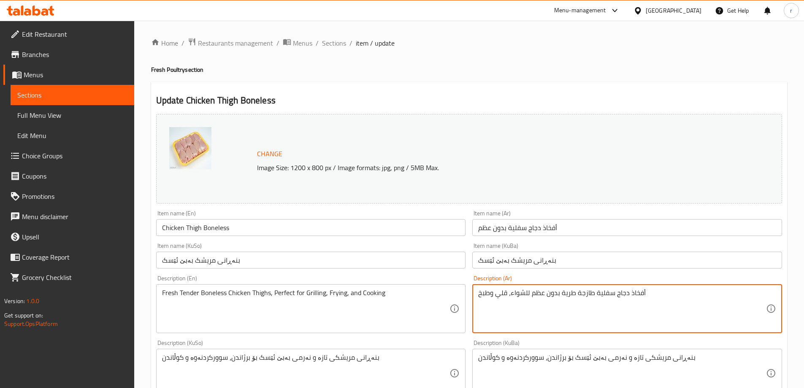
click at [518, 291] on textarea "أفخاذ دجاج سفلية طازجة طرية بدون عظم للشواء، قلي وطبخ" at bounding box center [622, 309] width 288 height 40
type textarea "أفخاذ دجاج سفلية طازجة وطرية بدون عظم، مثالية للشواء، القلي والطبخ"
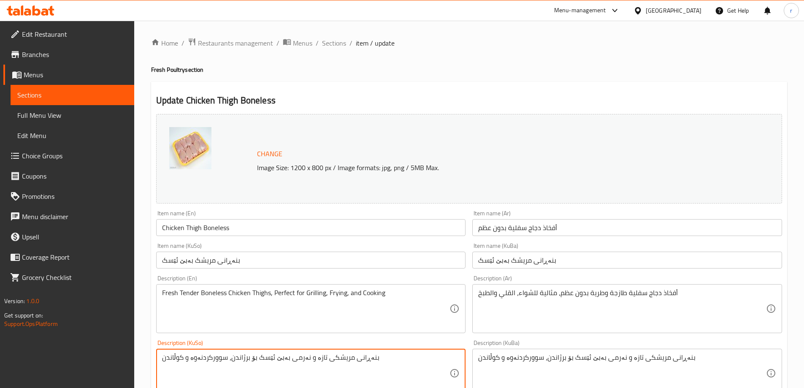
click at [333, 358] on textarea "بنەڕانی مریشکی تازە و نەرمی بەبێ ئێسک بۆ برژاندن، سوورکردنەوە و کوڵاندن" at bounding box center [306, 373] width 288 height 40
type textarea "بنەڕانی فرێشی مریشک بە بێ ئێسک، گونجاوە بۆ برژاندن، سوورکردنەوە، و چێشتلێنان"
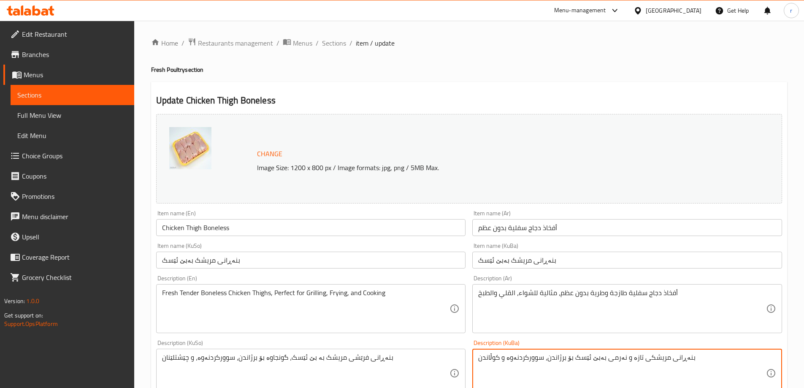
click at [557, 369] on textarea "بنەڕانی مریشکی تازە و نەرمی بەبێ ئێسک بۆ برژاندن، سوورکردنەوە و کوڵاندن" at bounding box center [622, 373] width 288 height 40
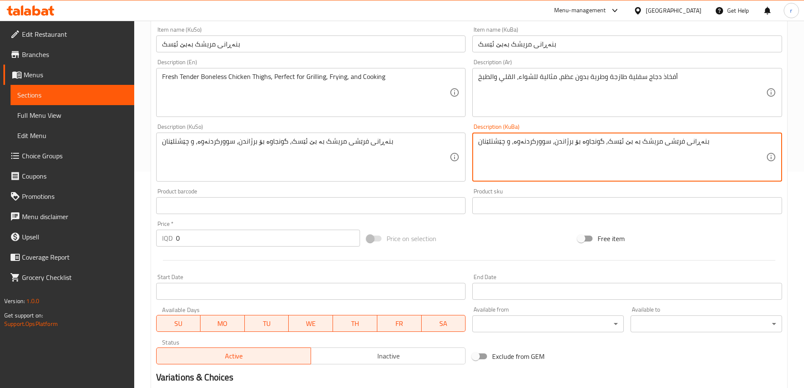
scroll to position [337, 0]
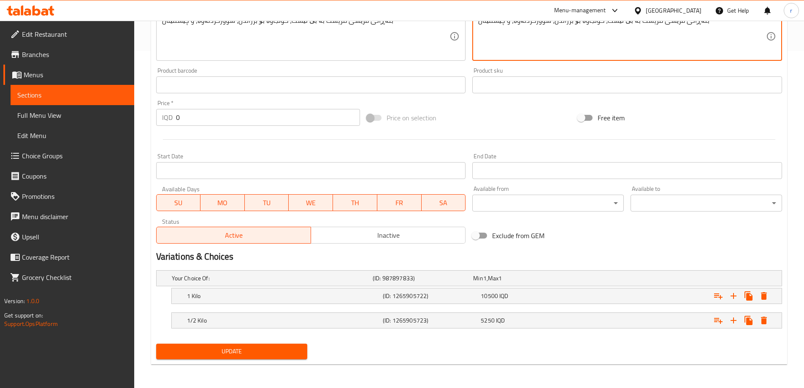
type textarea "بنەڕانی فرێشی مریشک بە بێ ئێسک، گونجاوە بۆ برژاندن، سوورکردنەوە، و چێشتلێنان"
click at [282, 349] on span "Update" at bounding box center [232, 351] width 138 height 11
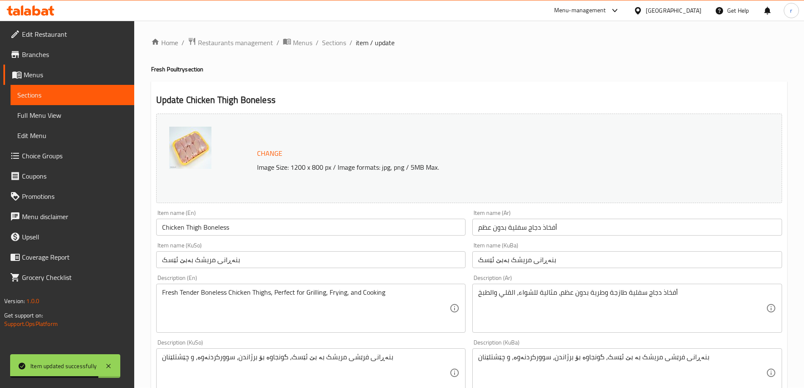
scroll to position [0, 0]
click at [324, 46] on span "Sections" at bounding box center [334, 43] width 24 height 10
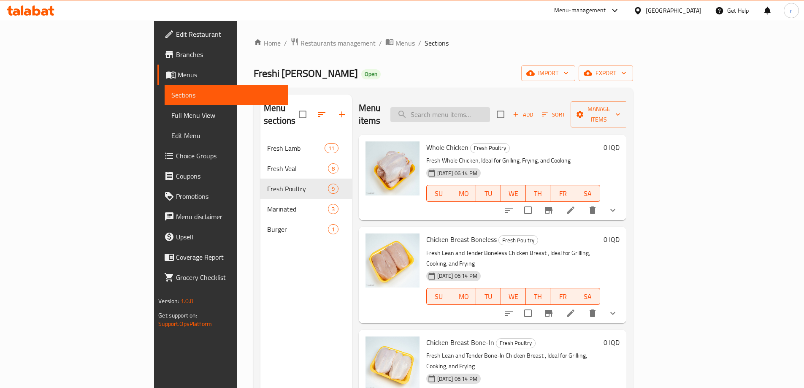
click at [485, 109] on input "search" at bounding box center [441, 114] width 100 height 15
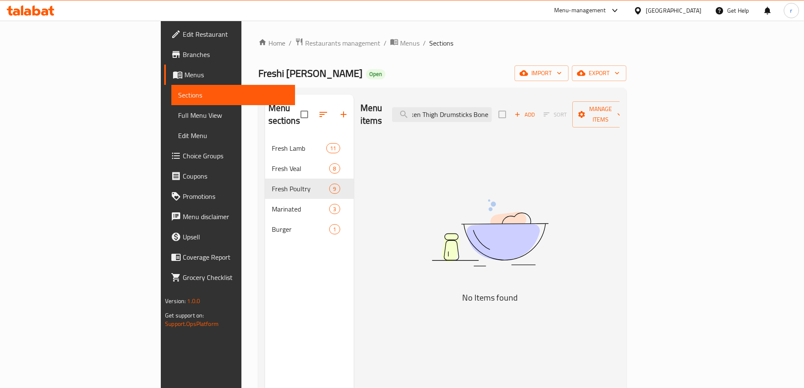
scroll to position [0, 14]
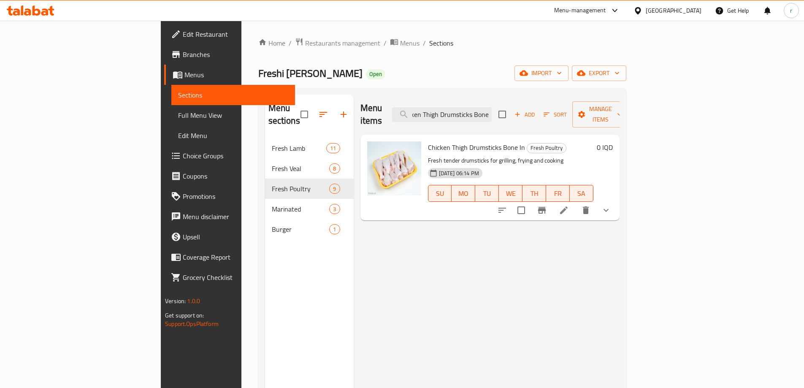
type input "Chicken Thigh Drumsticks Bone"
click at [576, 203] on li at bounding box center [564, 210] width 24 height 15
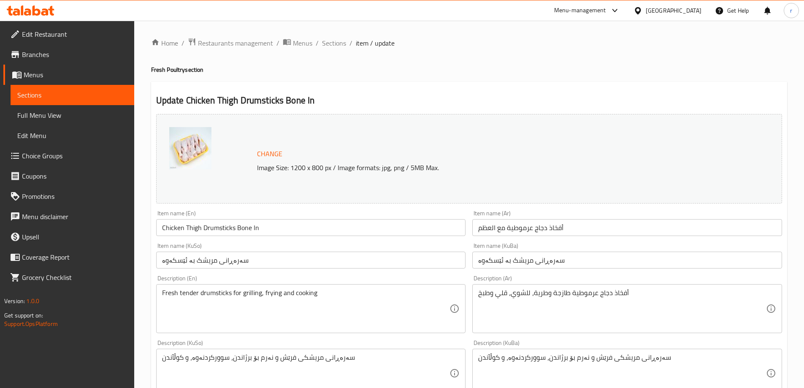
click at [274, 233] on input "Chicken Thigh Drumsticks Bone In" at bounding box center [311, 227] width 310 height 17
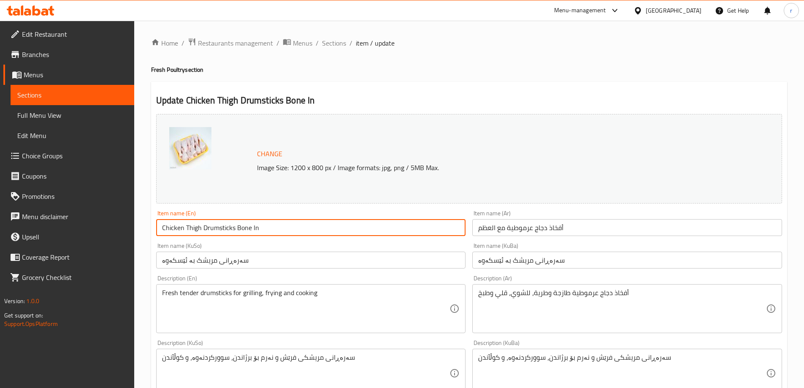
click at [274, 233] on input "Chicken Thigh Drumsticks Bone In" at bounding box center [311, 227] width 310 height 17
type input "Chicken Thigh Drumsticks Bone-In"
click at [497, 229] on input "أفخاذ دجاج عرموطية مع العظم" at bounding box center [627, 227] width 310 height 17
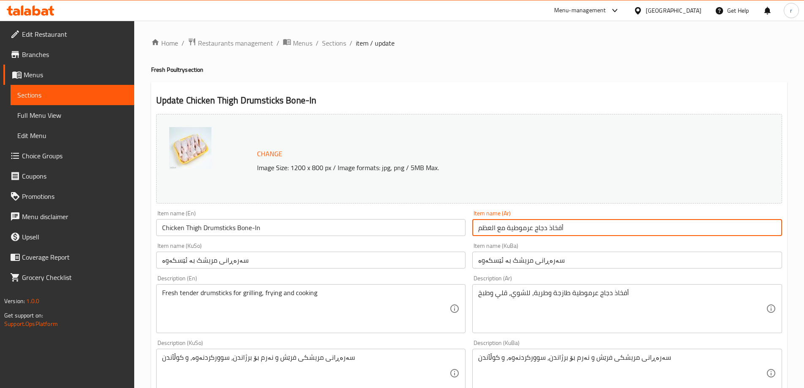
click at [497, 229] on input "أفخاذ دجاج عرموطية مع العظم" at bounding box center [627, 227] width 310 height 17
click at [274, 259] on input "سەرەڕانی مریشک بە ئێسکەوە" at bounding box center [311, 260] width 310 height 17
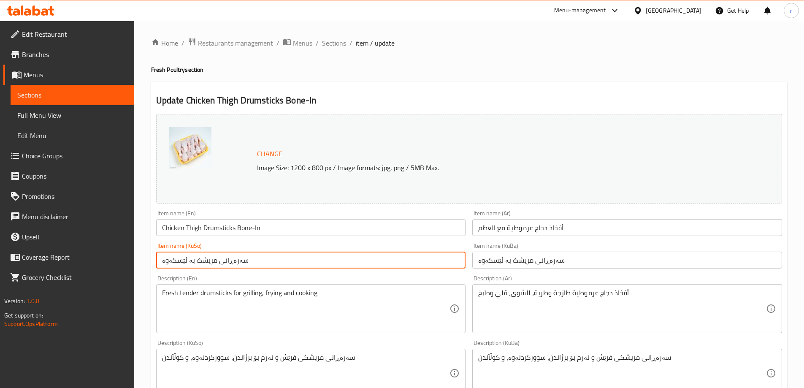
click at [274, 259] on input "سەرەڕانی مریشک بە ئێسکەوە" at bounding box center [311, 260] width 310 height 17
click at [496, 263] on input "سەرەڕانی مریشک بە ئێسکەوە" at bounding box center [627, 260] width 310 height 17
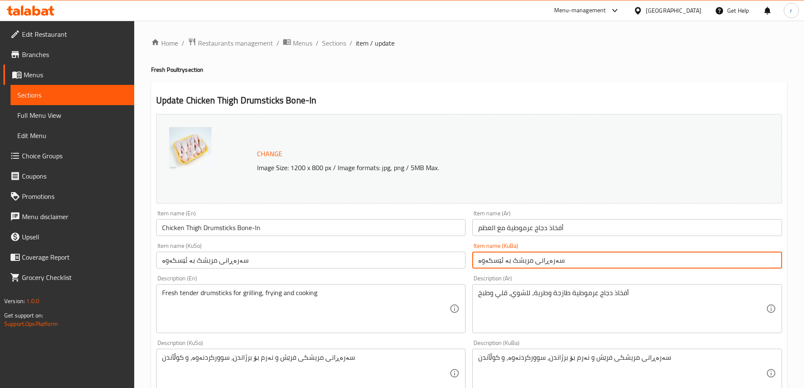
click at [496, 263] on input "سەرەڕانی مریشک بە ئێسکەوە" at bounding box center [627, 260] width 310 height 17
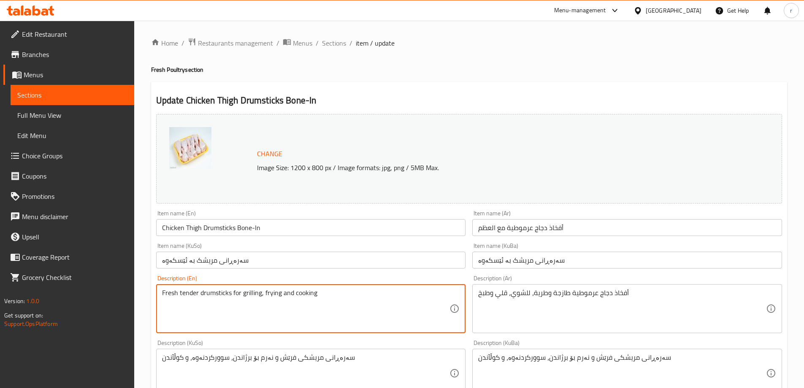
click at [195, 308] on textarea "Fresh tender drumsticks for grilling, frying and cooking" at bounding box center [306, 309] width 288 height 40
type textarea "Fresh Tender Drumsticks, Perfect for Grilling, Frying, and Cooking"
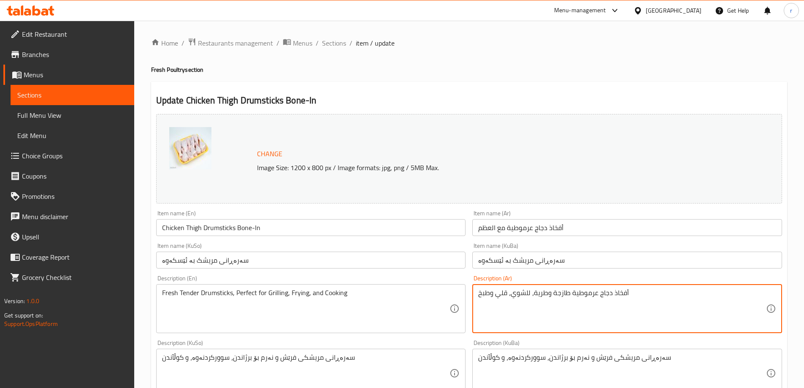
click at [485, 294] on textarea "أفخاذ دجاج عرموطية طازجة وطرية، للشوي، قلي وطبخ" at bounding box center [622, 309] width 288 height 40
type textarea "أفخاذ دجاج عرموطية طازجة وطرية، مثالية للشوي، القلي والطبخ"
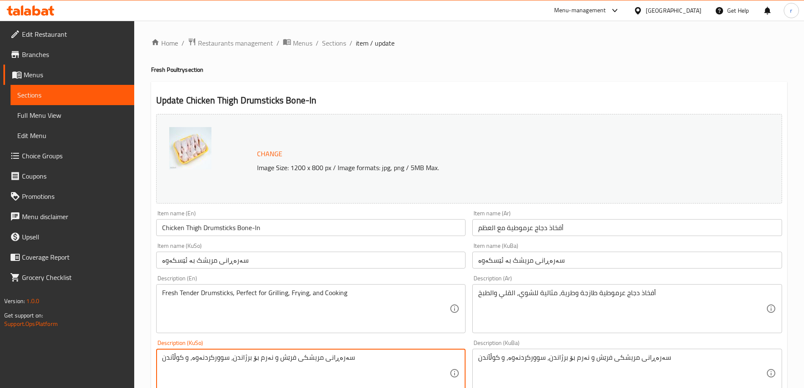
click at [330, 359] on textarea "سەرەڕانی مریشکی فرێش و نەرم بۆ برژاندن، سوورکردنەوە، و کوڵآندن" at bounding box center [306, 373] width 288 height 40
type textarea "سەرەڕانی فرێشی مریشک، گونجاوە بۆ برژاندن، سوورکردنەوە، و چێشتلێنان"
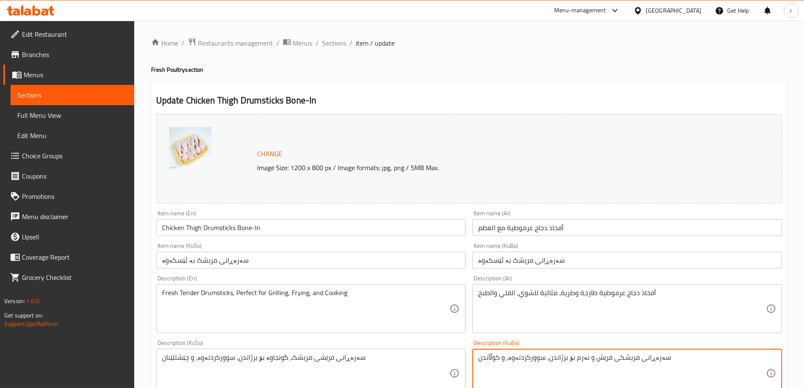
click at [513, 361] on textarea "سەرەڕانی مریشکی فرێش و نەرم بۆ برژاندن، سوورکردنەوە، و کوڵآندن" at bounding box center [622, 373] width 288 height 40
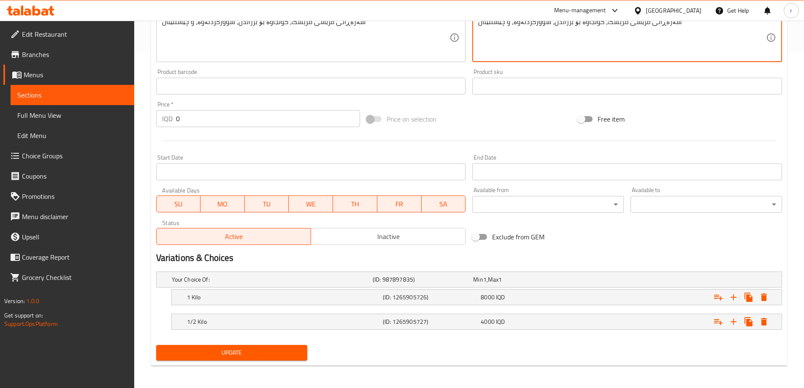
scroll to position [337, 0]
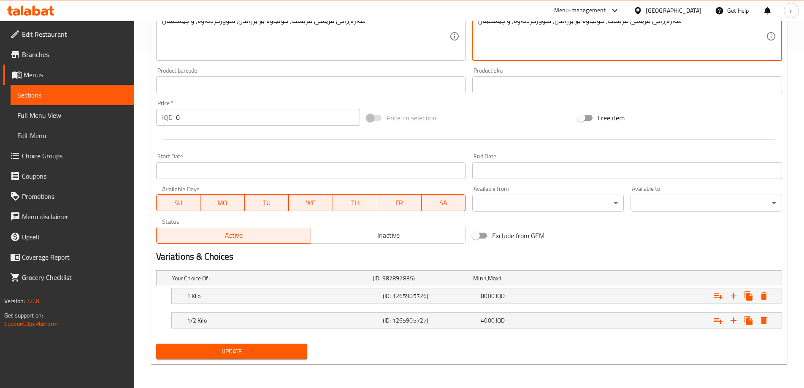
type textarea "سەرەڕانی فرێشی مریشک، گونجاوە بۆ برژاندن، سوورکردنەوە، و چێشتلێنان"
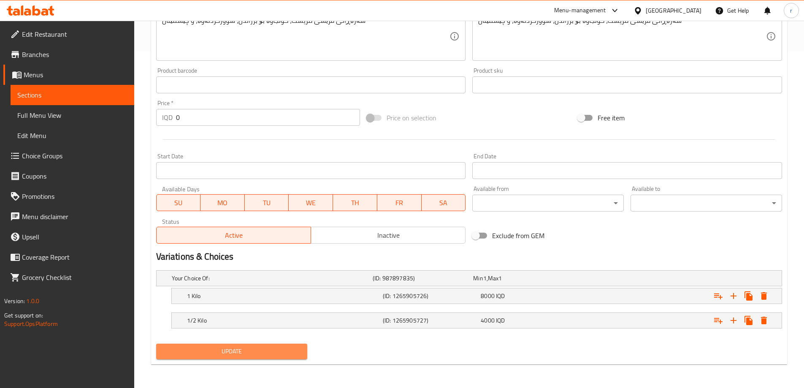
click at [237, 354] on span "Update" at bounding box center [232, 351] width 138 height 11
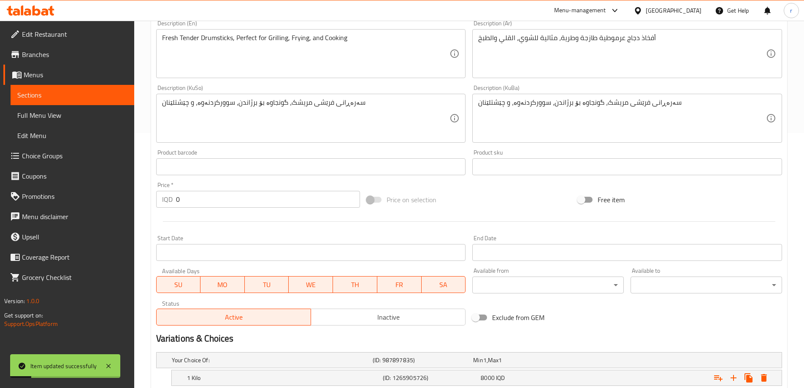
scroll to position [0, 0]
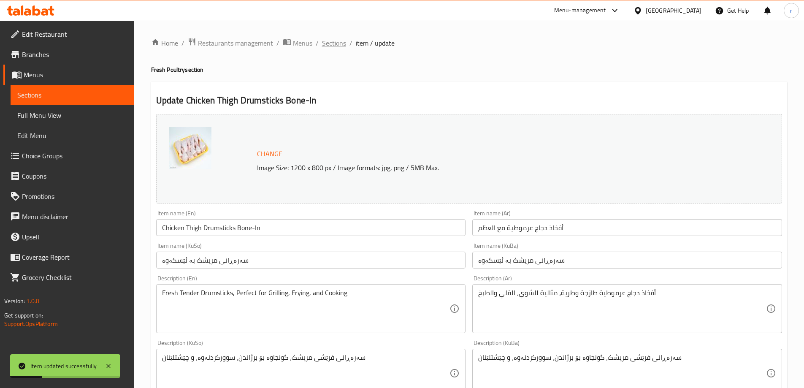
click at [334, 48] on span "Sections" at bounding box center [334, 43] width 24 height 10
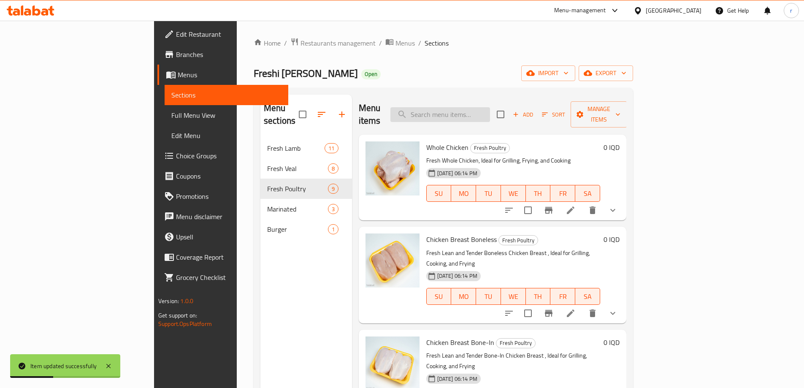
click at [476, 110] on input "search" at bounding box center [441, 114] width 100 height 15
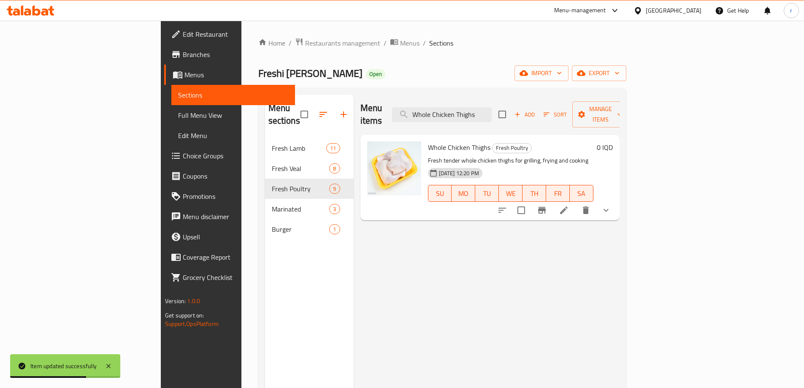
type input "Whole Chicken Thighs"
click at [568, 206] on icon at bounding box center [564, 210] width 8 height 8
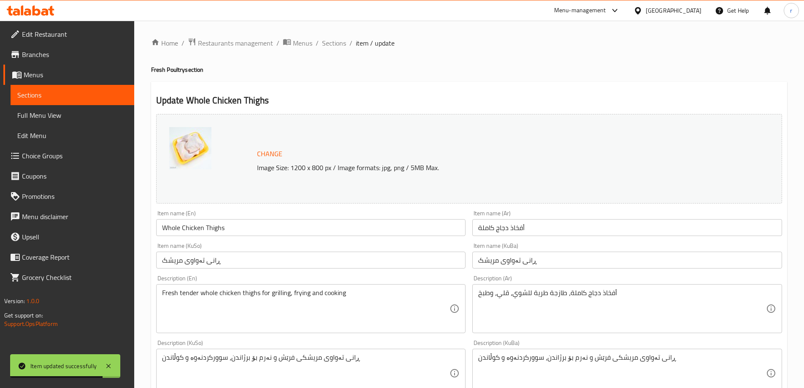
click at [241, 230] on input "Whole Chicken Thighs" at bounding box center [311, 227] width 310 height 17
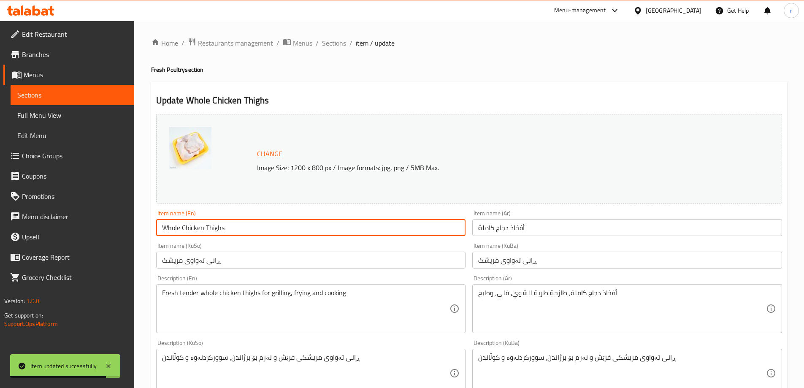
click at [241, 230] on input "Whole Chicken Thighs" at bounding box center [311, 227] width 310 height 17
click at [521, 226] on input "أفخاذ دجاج كاملة" at bounding box center [627, 227] width 310 height 17
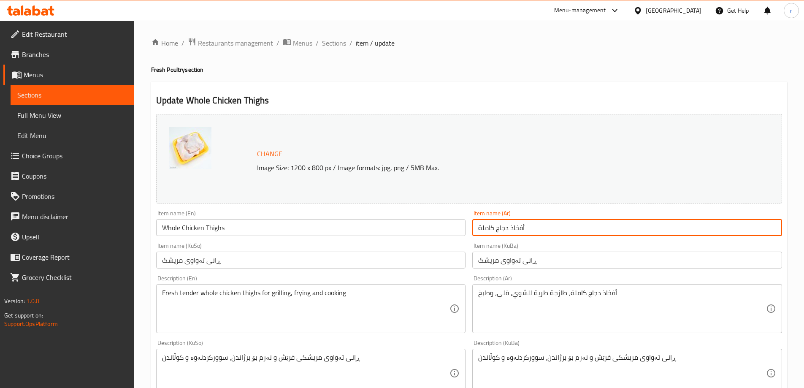
click at [521, 226] on input "أفخاذ دجاج كاملة" at bounding box center [627, 227] width 310 height 17
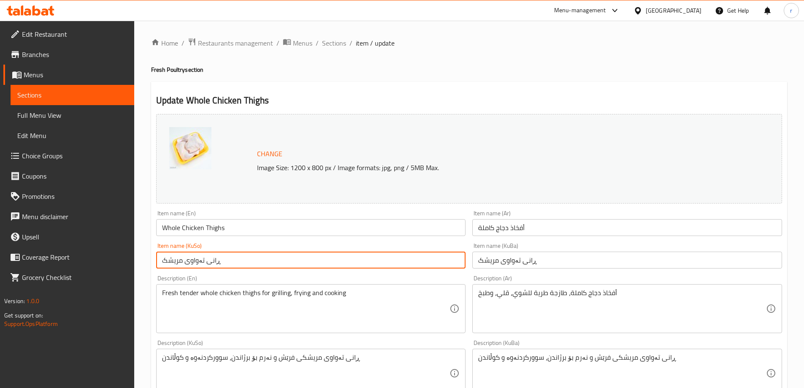
click at [255, 257] on input "ڕانی تەواوی مریشک" at bounding box center [311, 260] width 310 height 17
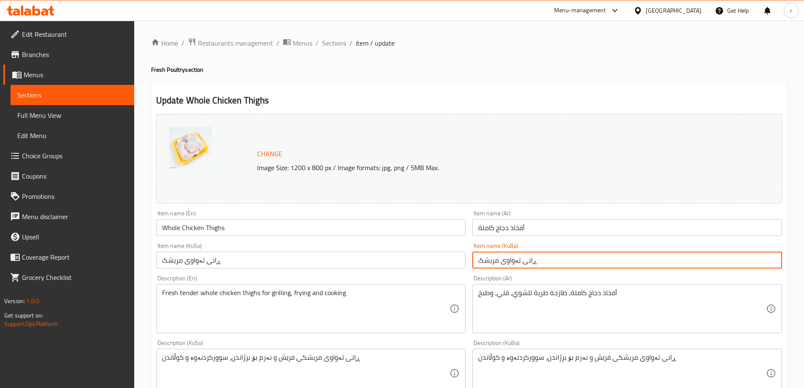
click at [506, 265] on input "ڕانی تەواوی مریشک" at bounding box center [627, 260] width 310 height 17
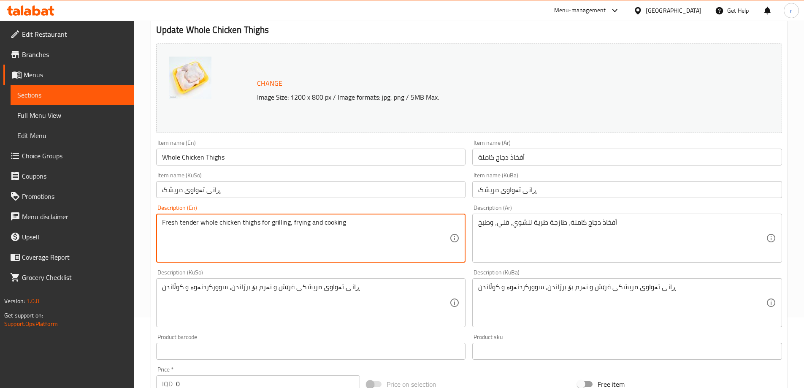
click at [263, 223] on textarea "Fresh tender whole chicken thighs for grilling, frying and cooking" at bounding box center [306, 238] width 288 height 40
type textarea "Fresh Tender Chicken Thighs, Perfect for Grilling, Frying, and Cooking"
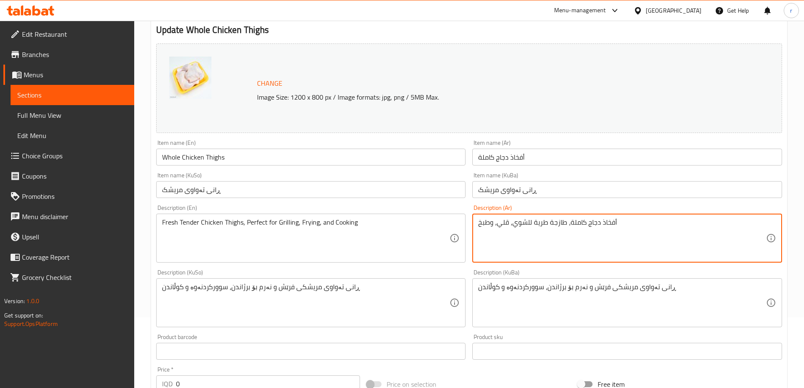
click at [515, 219] on textarea "أفخاذ دجاج كاملة، طازجة طرية للشوي، قلي، وطبخ" at bounding box center [622, 238] width 288 height 40
type textarea "أفخاذ دجاج كاملة، طازجة، وطرية مثالية للشوي، القلي، والطبخ"
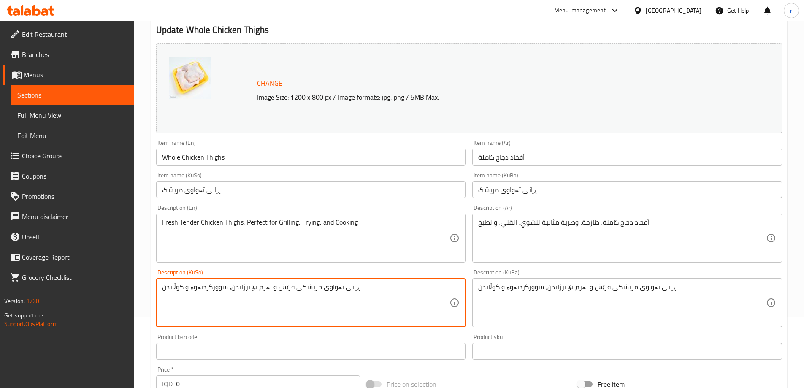
click at [316, 294] on textarea "ڕانی تەواوی مریشکی فرێش و نەرم بۆ برژاندن، سوورکردنەوە و کوڵاندن" at bounding box center [306, 303] width 288 height 40
type textarea "ڕانی تەواوی فرێشی مریشک، گونجاوە بۆ برژاندن، سوورکردنەوە، و چێشتلێنان"
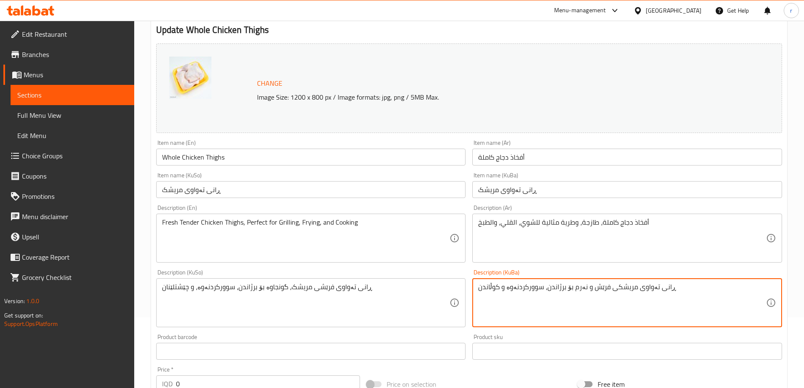
click at [509, 289] on textarea "ڕانی تەواوی مریشکی فرێش و نەرم بۆ برژاندن، سوورکردنەوە و کوڵاندن" at bounding box center [622, 303] width 288 height 40
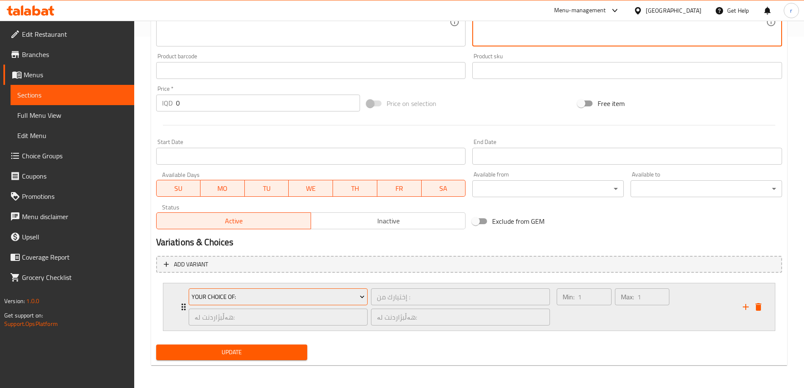
scroll to position [352, 0]
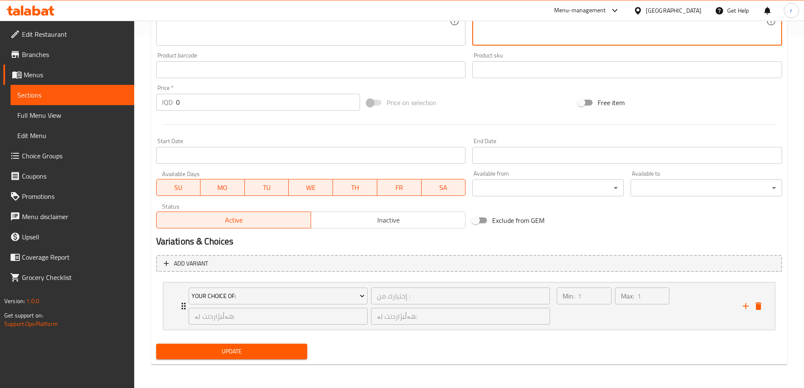
type textarea "ڕانی تەواوی فرێشی مریشک، گونجاوە بۆ برژاندن، سوورکردنەوە، و چێشتلێنان"
click at [243, 362] on div "Update" at bounding box center [232, 351] width 158 height 22
click at [244, 358] on button "Update" at bounding box center [232, 352] width 152 height 16
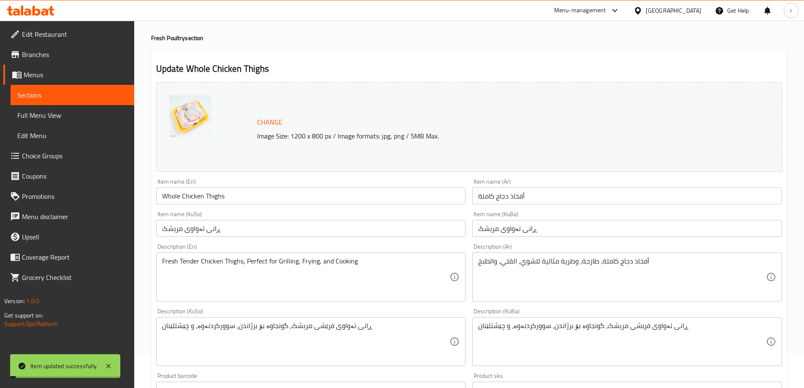
scroll to position [0, 0]
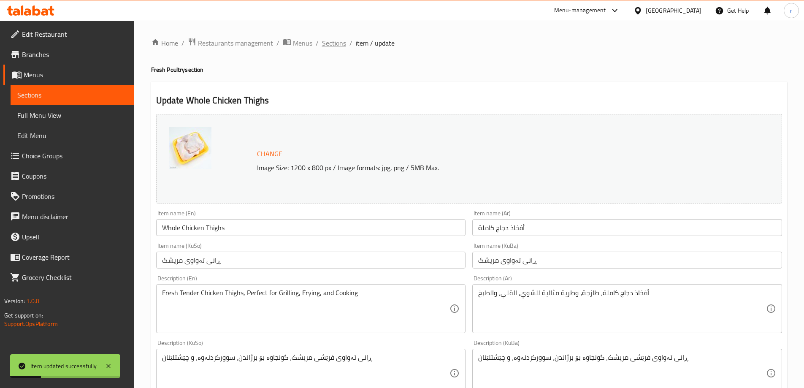
click at [331, 47] on span "Sections" at bounding box center [334, 43] width 24 height 10
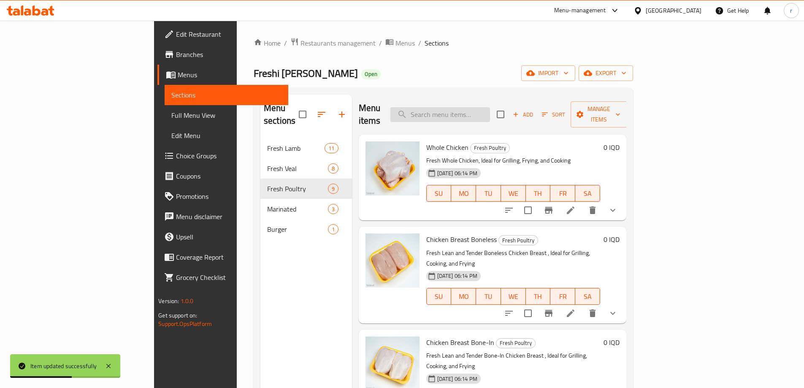
click at [490, 107] on input "search" at bounding box center [441, 114] width 100 height 15
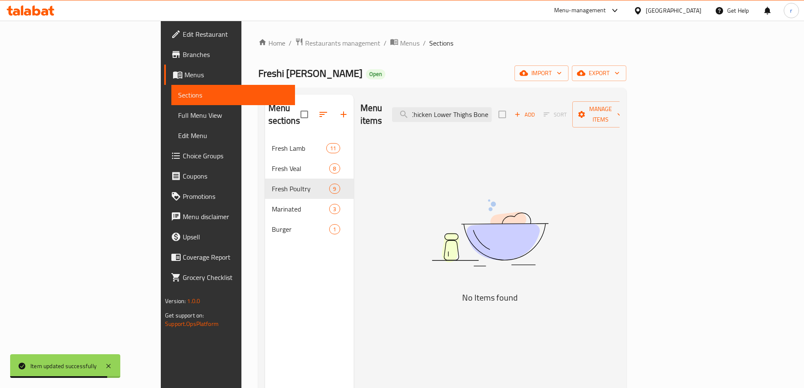
scroll to position [0, 2]
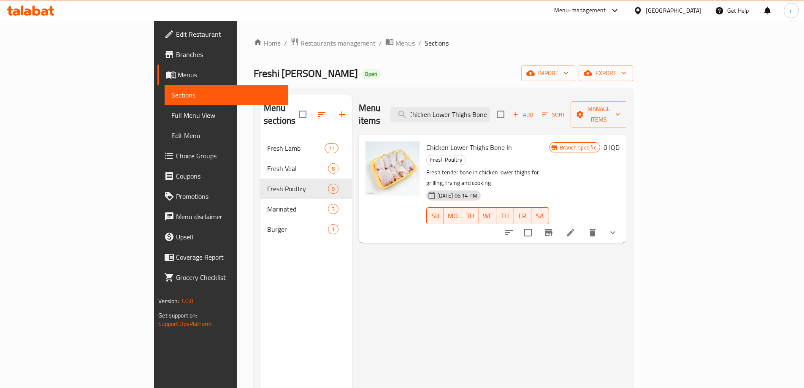
type input "Chicken Lower Thighs Bone"
click at [576, 228] on icon at bounding box center [571, 233] width 10 height 10
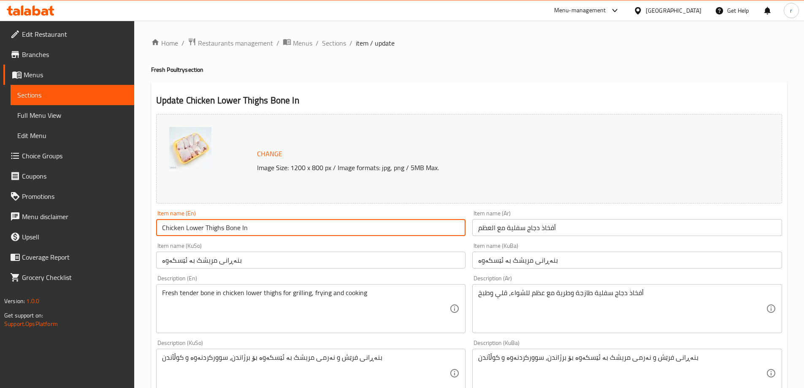
drag, startPoint x: 258, startPoint y: 228, endPoint x: 84, endPoint y: 235, distance: 174.1
click at [84, 235] on div "Edit Restaurant Branches Menus Sections Full Menu View Edit Menu Choice Groups …" at bounding box center [402, 373] width 804 height 704
type input "Chicken Lower Thighs Bone-In"
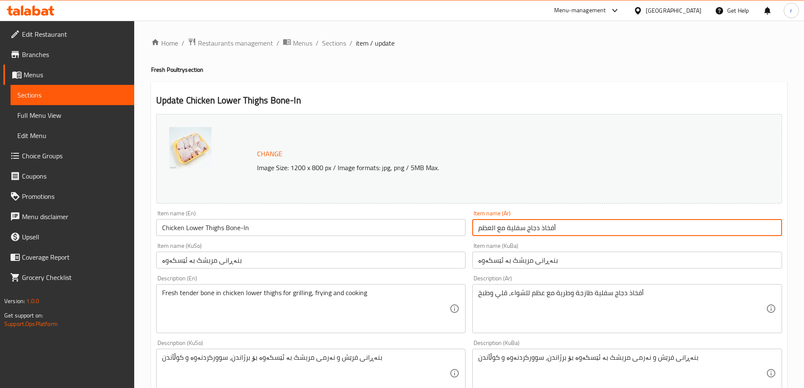
drag, startPoint x: 581, startPoint y: 230, endPoint x: 426, endPoint y: 246, distance: 156.2
click at [426, 246] on div "Change Image Size: 1200 x 800 px / Image formats: jpg, png / 5MB Max. Item name…" at bounding box center [469, 347] width 633 height 473
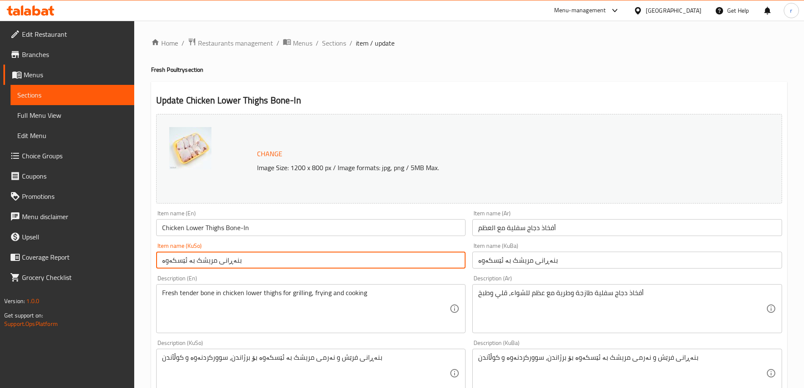
drag, startPoint x: 285, startPoint y: 261, endPoint x: 106, endPoint y: 267, distance: 178.7
click at [106, 267] on div "Edit Restaurant Branches Menus Sections Full Menu View Edit Menu Choice Groups …" at bounding box center [402, 373] width 804 height 704
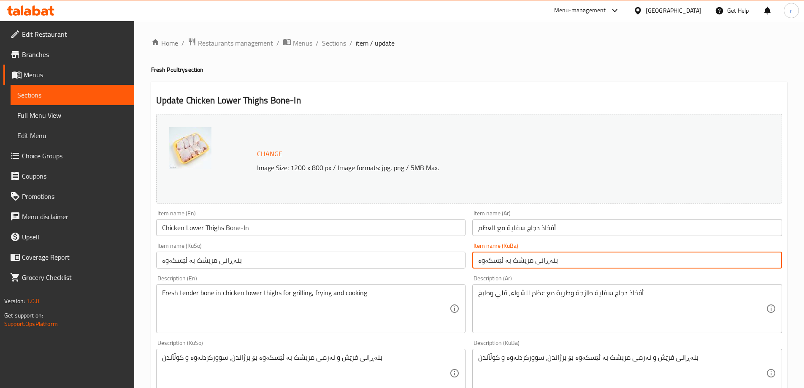
drag, startPoint x: 580, startPoint y: 259, endPoint x: 399, endPoint y: 267, distance: 180.9
click at [399, 267] on div "Change Image Size: 1200 x 800 px / Image formats: jpg, png / 5MB Max. Item name…" at bounding box center [469, 347] width 633 height 473
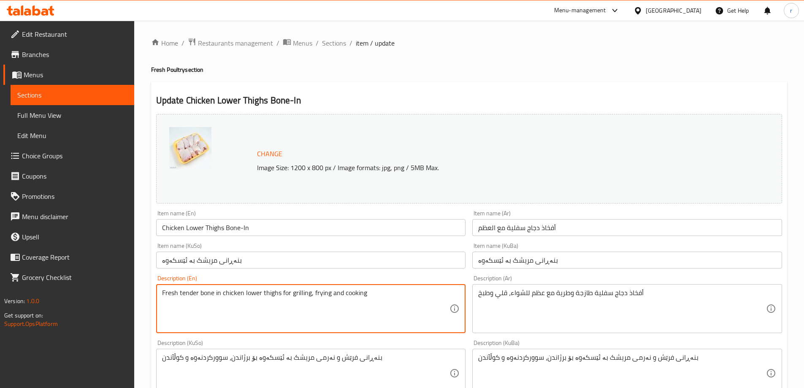
click at [238, 293] on textarea "Fresh tender bone in chicken lower thighs for grilling, frying and cooking" at bounding box center [306, 309] width 288 height 40
type textarea "Fresh Tender Bone-In Chicken Thighs, Perfect for Grilling, Frying, and Cooking"
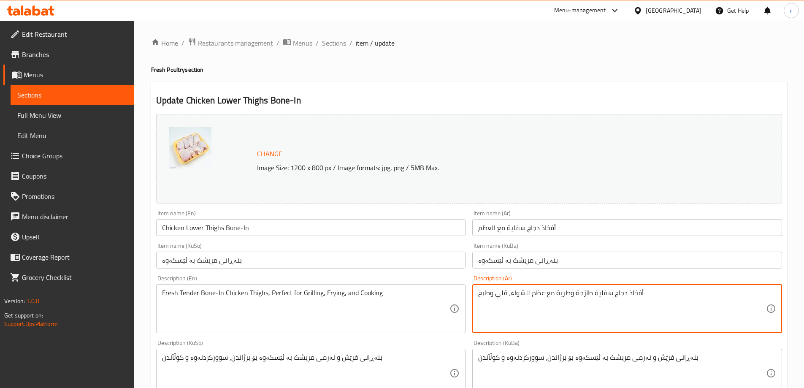
click at [535, 297] on textarea "أفخاذ دجاج سفلية طازجة وطرية مع عظم للشواء، قلي وطبخ" at bounding box center [622, 309] width 288 height 40
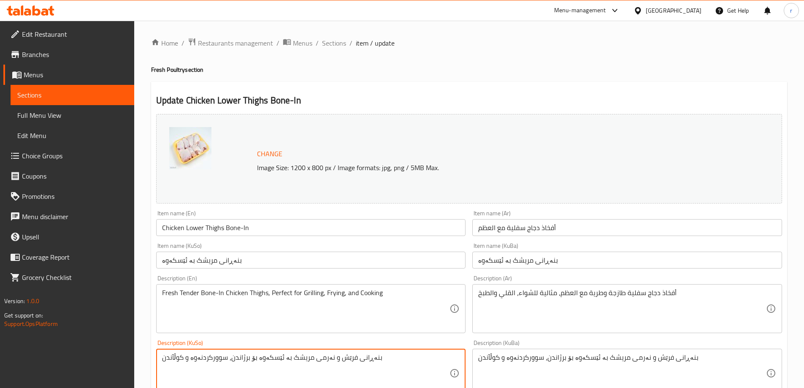
click at [333, 353] on textarea "بنەڕانی فرێش و نەرمی مریشک بە ئێسکەوە بۆ برژاندن، سوورکردنەوە و کوڵآندن" at bounding box center [306, 373] width 288 height 40
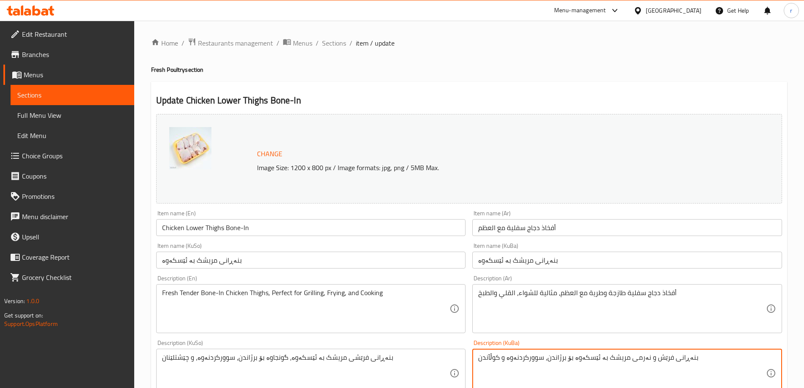
click at [596, 356] on textarea "بنەڕانی فرێش و نەرمی مریشک بە ئێسکەوە بۆ برژاندن، سوورکردنەوە و کوڵآندن" at bounding box center [622, 373] width 288 height 40
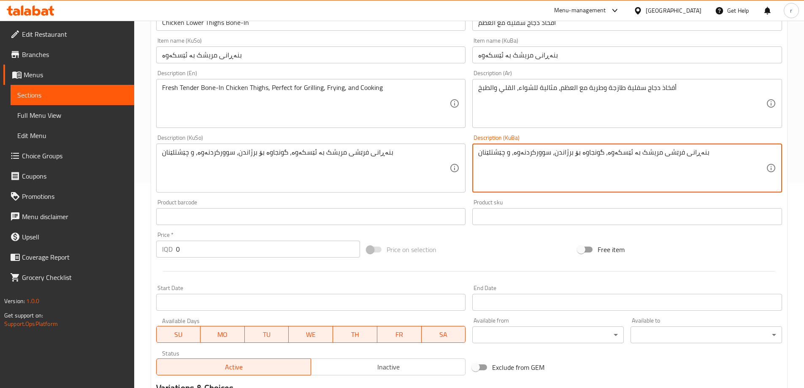
scroll to position [337, 0]
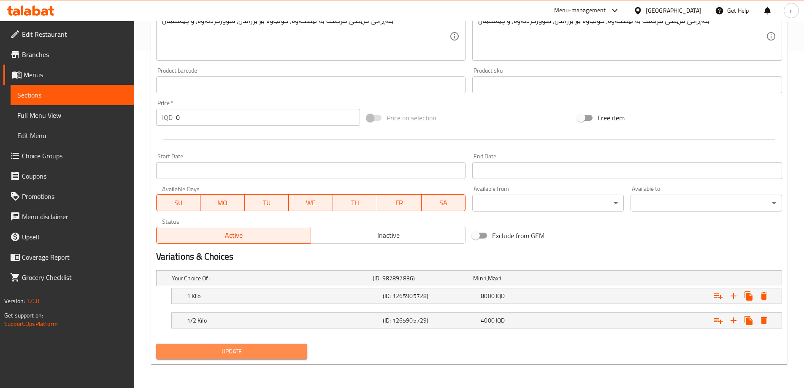
click at [239, 349] on span "Update" at bounding box center [232, 351] width 138 height 11
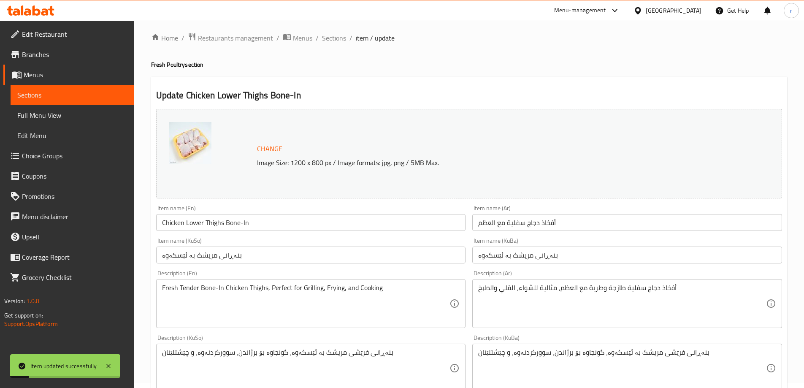
scroll to position [0, 0]
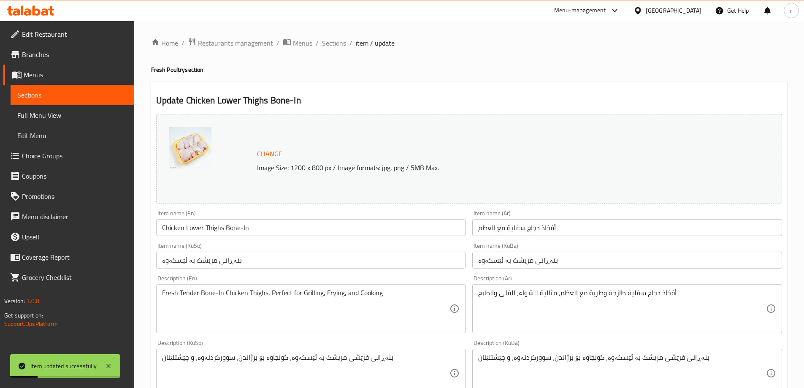
click at [326, 35] on div "Home / Restaurants management / Menus / Sections / item / update Fresh Poultry …" at bounding box center [469, 373] width 670 height 704
click at [339, 44] on span "Sections" at bounding box center [334, 43] width 24 height 10
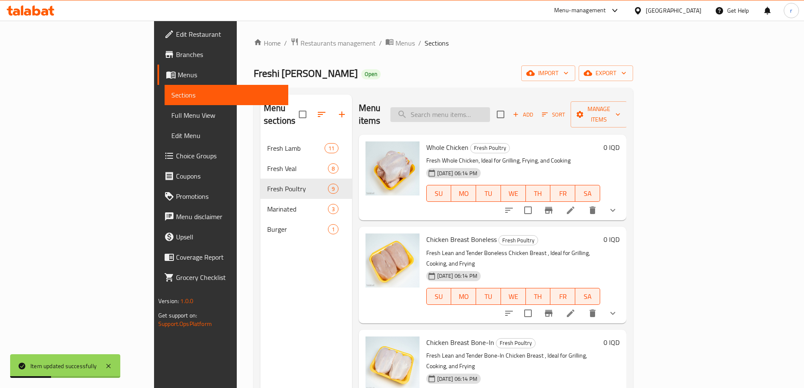
click at [466, 113] on input "search" at bounding box center [441, 114] width 100 height 15
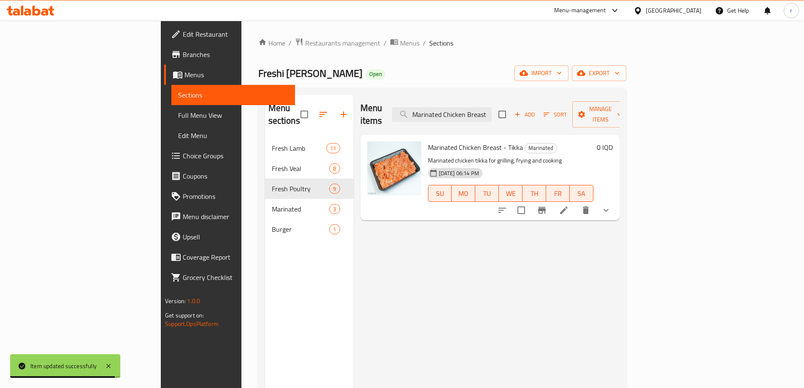
click at [576, 203] on li at bounding box center [564, 210] width 24 height 15
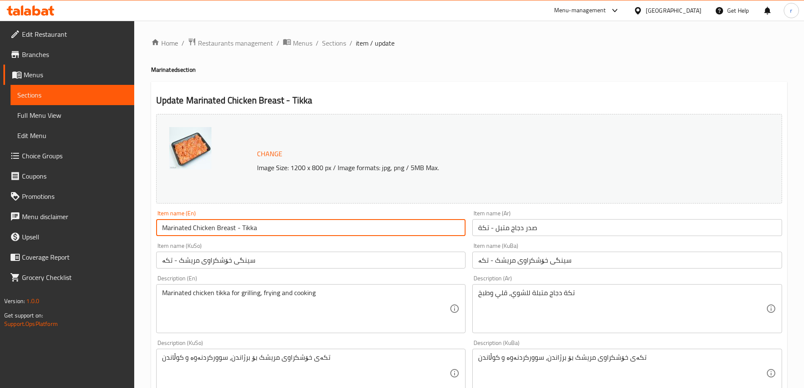
drag, startPoint x: 291, startPoint y: 228, endPoint x: 85, endPoint y: 230, distance: 205.6
click at [85, 230] on div "Edit Restaurant Branches Menus Sections Full Menu View Edit Menu Choice Groups …" at bounding box center [402, 373] width 804 height 704
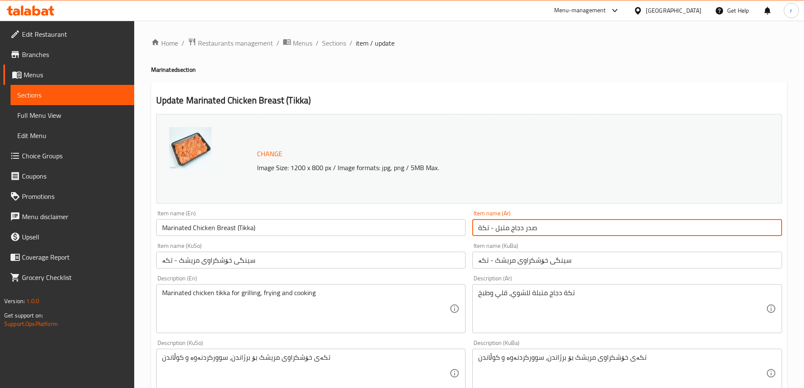
drag, startPoint x: 559, startPoint y: 227, endPoint x: 424, endPoint y: 229, distance: 136.0
click at [424, 229] on div "Change Image Size: 1200 x 800 px / Image formats: jpg, png / 5MB Max. Item name…" at bounding box center [469, 347] width 633 height 473
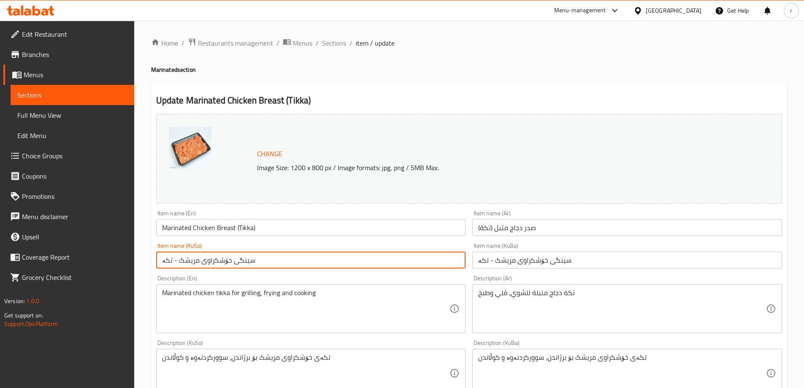
drag, startPoint x: 277, startPoint y: 261, endPoint x: 117, endPoint y: 270, distance: 160.3
click at [117, 270] on div "Edit Restaurant Branches Menus Sections Full Menu View Edit Menu Choice Groups …" at bounding box center [402, 373] width 804 height 704
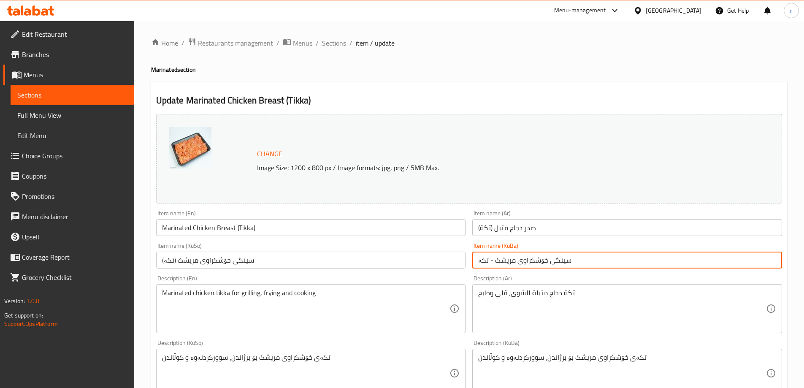
drag, startPoint x: 581, startPoint y: 261, endPoint x: 449, endPoint y: 266, distance: 132.3
click at [449, 266] on div "Change Image Size: 1200 x 800 px / Image formats: jpg, png / 5MB Max. Item name…" at bounding box center [469, 347] width 633 height 473
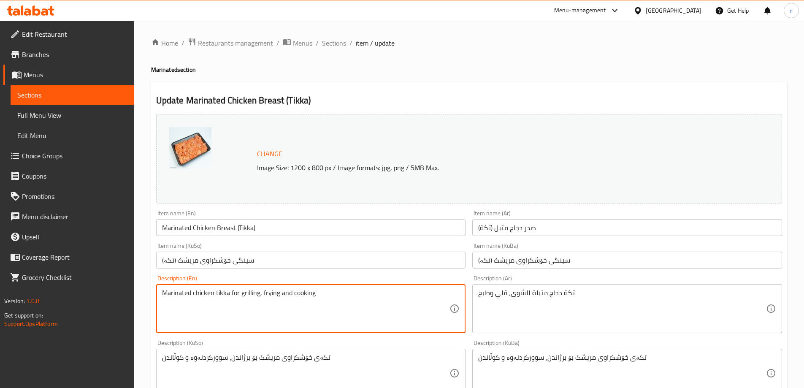
click at [261, 301] on textarea "Marinated chicken tikka for grilling, frying and cooking" at bounding box center [306, 309] width 288 height 40
click at [539, 304] on textarea "تكة دجاج متبلة للشوي، قلي وطبخ" at bounding box center [622, 309] width 288 height 40
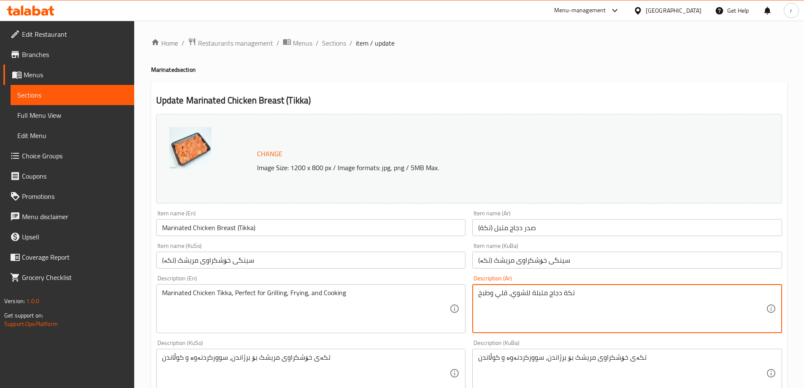
click at [539, 304] on textarea "تكة دجاج متبلة للشوي، قلي وطبخ" at bounding box center [622, 309] width 288 height 40
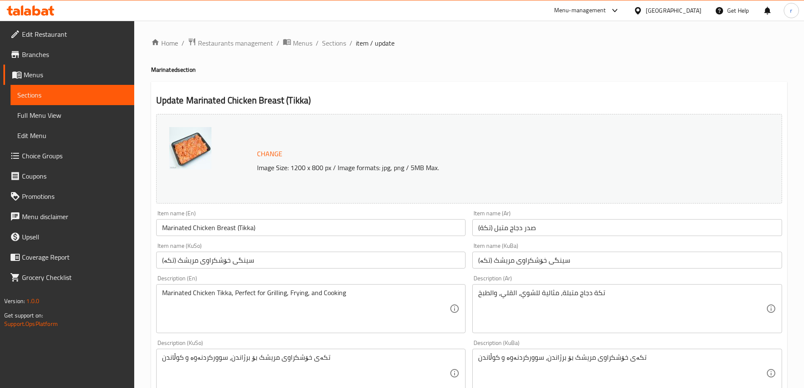
click at [292, 351] on div "تکەی خۆشکراوی مریشک بۆ برژاندن، سوورکردنەوە و کوڵاندن Description (KuSo)" at bounding box center [311, 373] width 310 height 49
click at [279, 363] on textarea "تکەی خۆشکراوی مریشک بۆ برژاندن، سوورکردنەوە و کوڵاندن" at bounding box center [306, 373] width 288 height 40
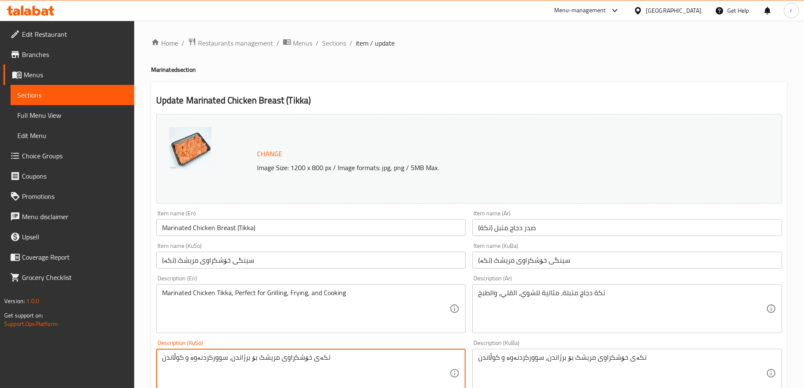
click at [279, 363] on textarea "تکەی خۆشکراوی مریشک بۆ برژاندن، سوورکردنەوە و کوڵاندن" at bounding box center [306, 373] width 288 height 40
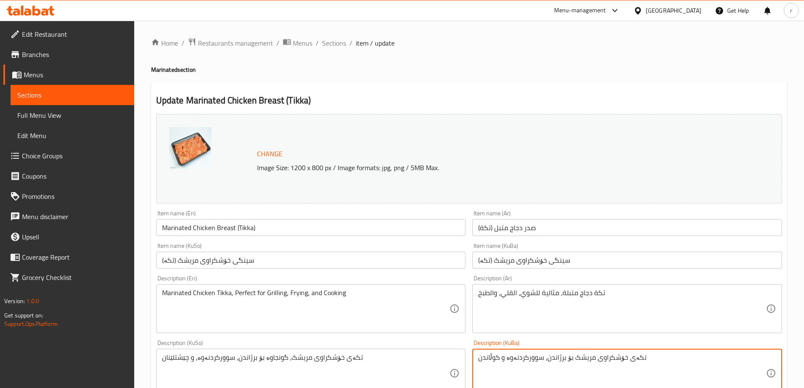
click at [530, 361] on textarea "تکەی خۆشکراوی مریشک بۆ برژاندن، سوورکردنەوە و کوڵاندن" at bounding box center [622, 373] width 288 height 40
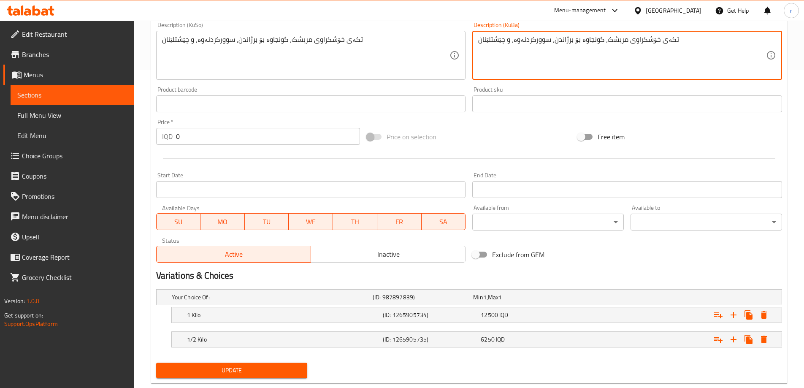
scroll to position [337, 0]
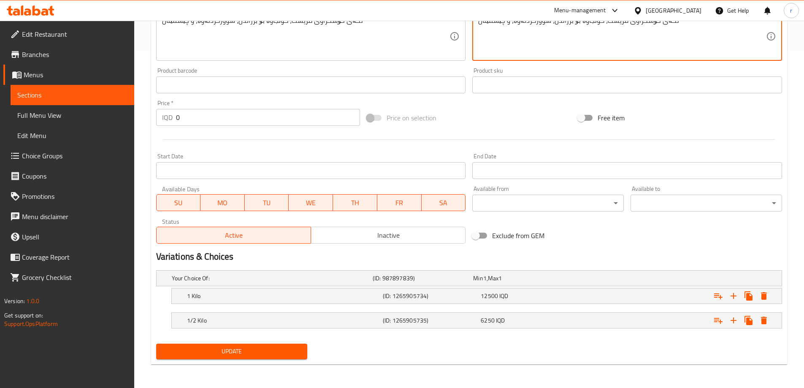
click at [225, 354] on span "Update" at bounding box center [232, 351] width 138 height 11
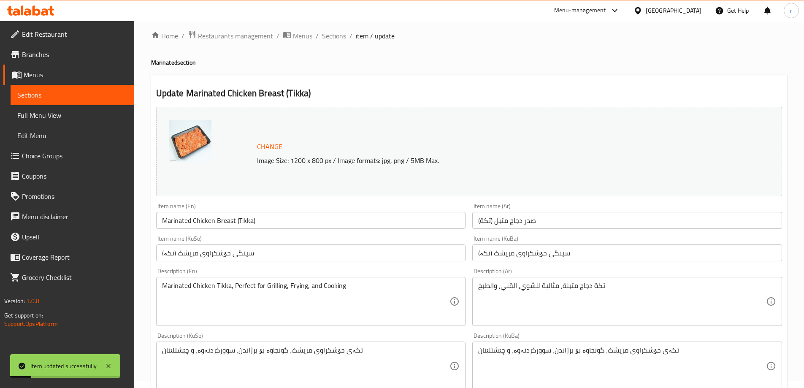
scroll to position [0, 0]
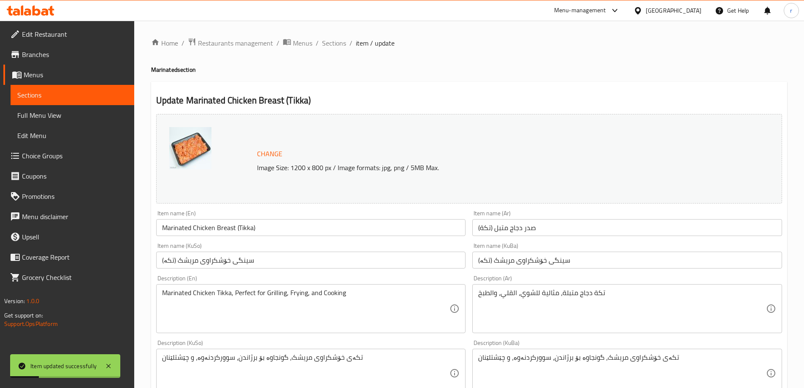
click at [337, 51] on div "Home / Restaurants management / Menus / Sections / item / update Marinated sect…" at bounding box center [469, 373] width 636 height 671
click at [337, 48] on span "Sections" at bounding box center [334, 43] width 24 height 10
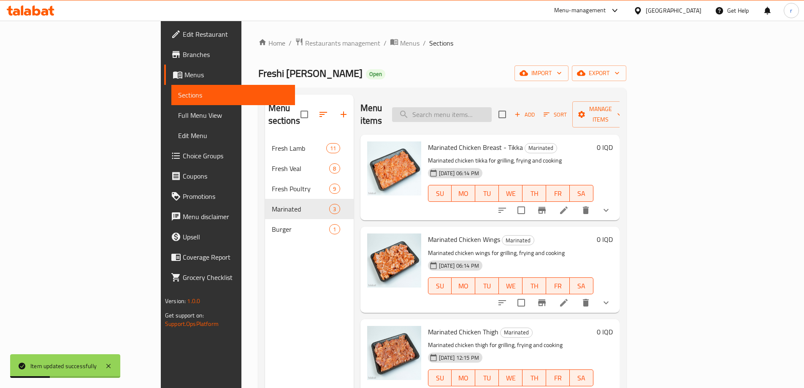
click at [492, 109] on input "search" at bounding box center [442, 114] width 100 height 15
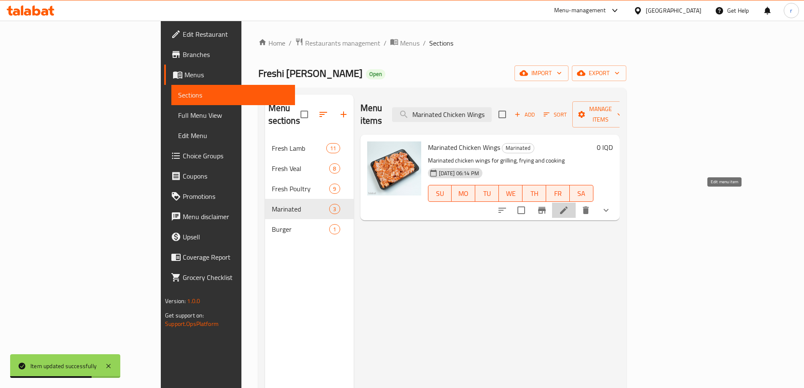
click at [569, 205] on icon at bounding box center [564, 210] width 10 height 10
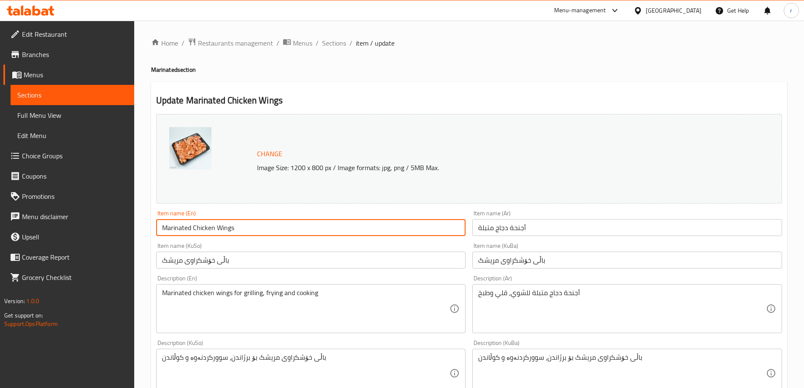
drag, startPoint x: 247, startPoint y: 226, endPoint x: 132, endPoint y: 228, distance: 115.3
click at [132, 228] on div "Edit Restaurant Branches Menus Sections Full Menu View Edit Menu Choice Groups …" at bounding box center [402, 373] width 804 height 704
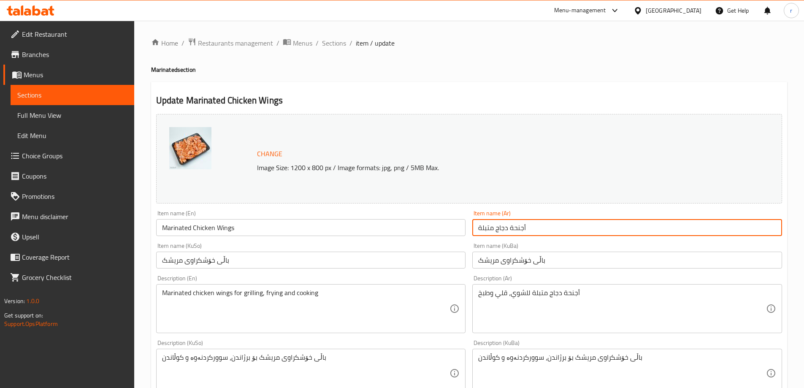
drag, startPoint x: 545, startPoint y: 228, endPoint x: 434, endPoint y: 230, distance: 111.5
click at [434, 230] on div "Change Image Size: 1200 x 800 px / Image formats: jpg, png / 5MB Max. Item name…" at bounding box center [469, 347] width 633 height 473
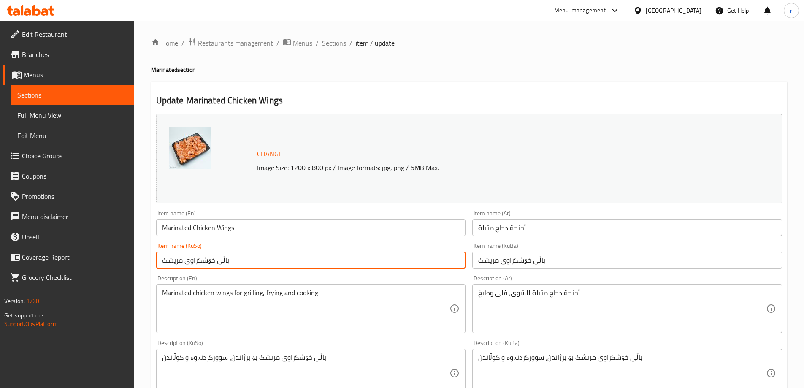
drag, startPoint x: 171, startPoint y: 260, endPoint x: 91, endPoint y: 268, distance: 81.0
click at [91, 268] on div "Edit Restaurant Branches Menus Sections Full Menu View Edit Menu Choice Groups …" at bounding box center [402, 373] width 804 height 704
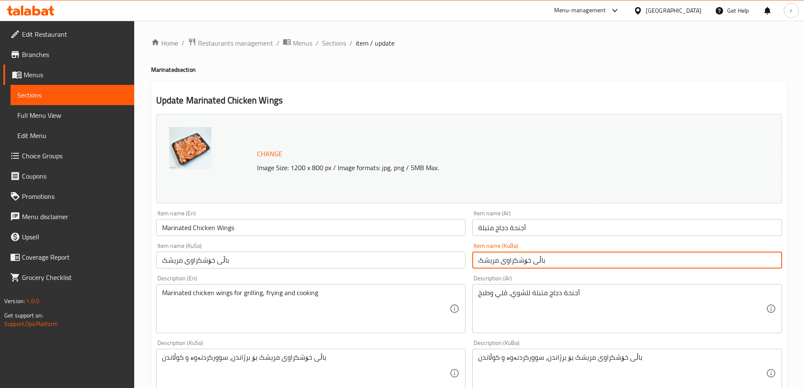
drag, startPoint x: 561, startPoint y: 263, endPoint x: 407, endPoint y: 266, distance: 153.7
click at [407, 266] on div "Change Image Size: 1200 x 800 px / Image formats: jpg, png / 5MB Max. Item name…" at bounding box center [469, 347] width 633 height 473
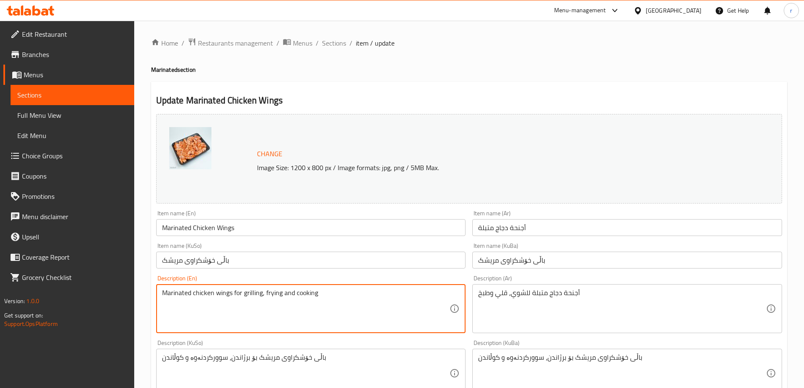
drag, startPoint x: 340, startPoint y: 292, endPoint x: 134, endPoint y: 293, distance: 205.6
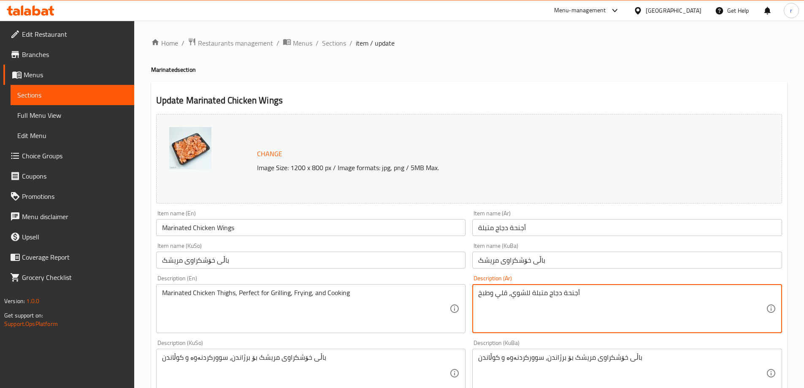
click at [529, 293] on textarea "أجنحة دجاج متبلة للشوي، قلي وطبخ" at bounding box center [622, 309] width 288 height 40
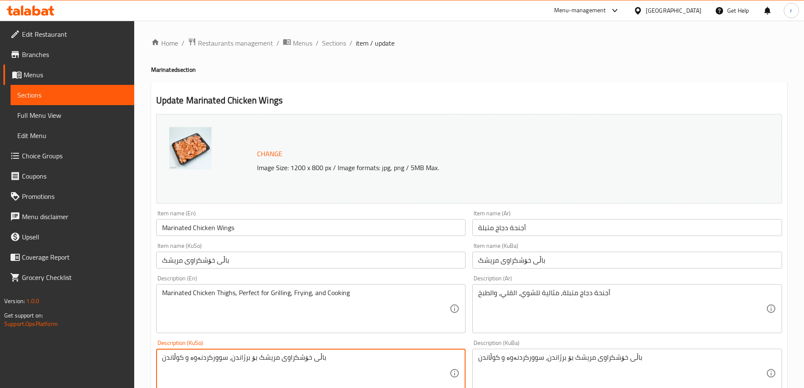
click at [311, 358] on textarea "باڵی خۆشکراوی مریشک بۆ برژاندن، سوورکردنەوە و کوڵاندن" at bounding box center [306, 373] width 288 height 40
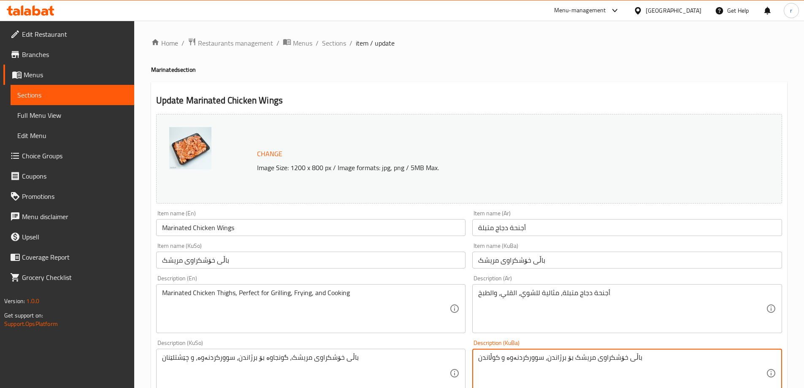
click at [533, 360] on textarea "باڵی خۆشکراوی مریشک بۆ برژاندن، سوورکردنەوە و کوڵاندن" at bounding box center [622, 373] width 288 height 40
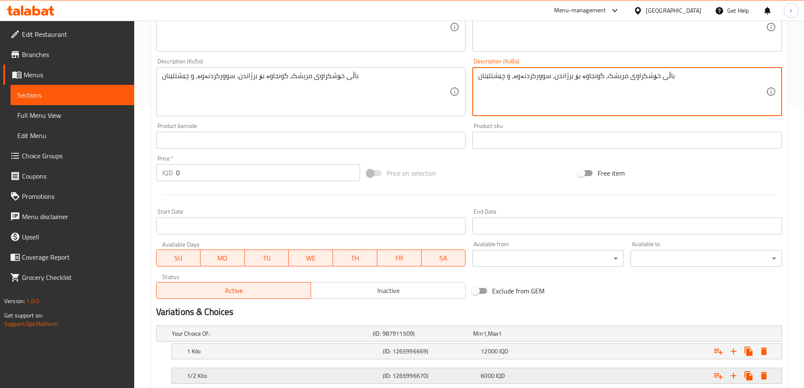
scroll to position [337, 0]
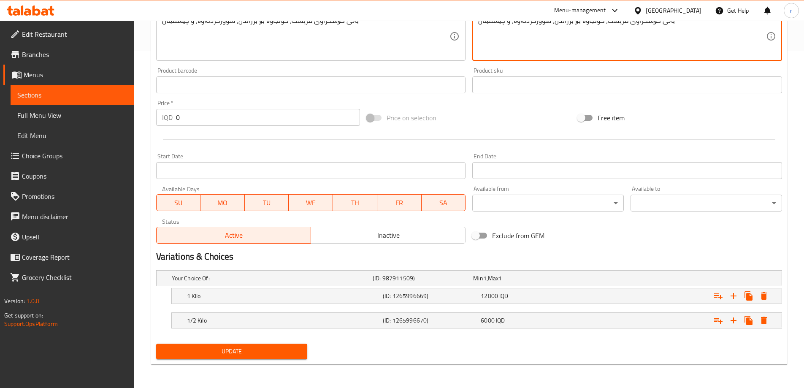
click at [250, 347] on span "Update" at bounding box center [232, 351] width 138 height 11
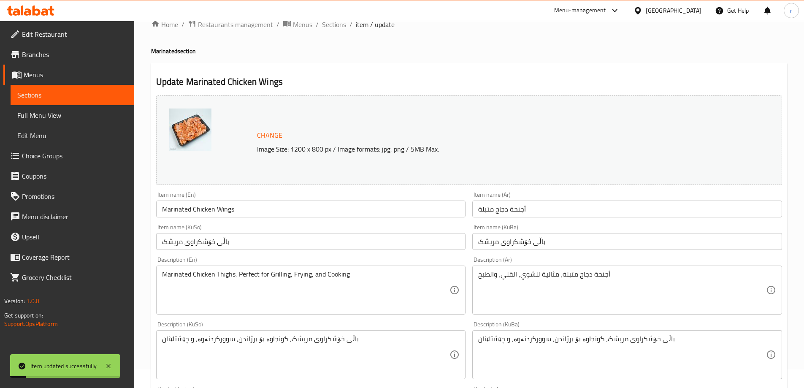
scroll to position [0, 0]
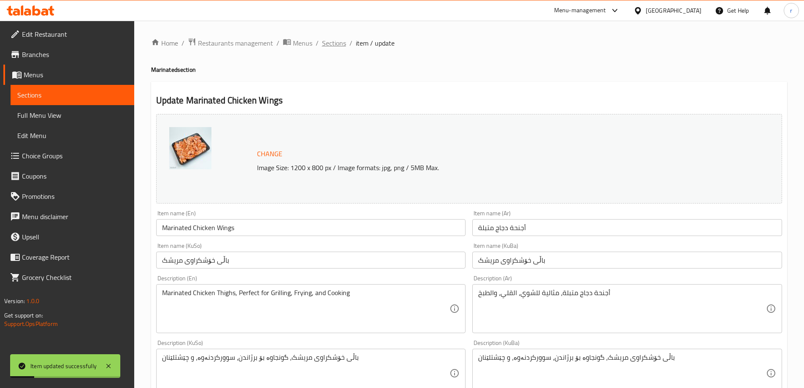
click at [335, 43] on span "Sections" at bounding box center [334, 43] width 24 height 10
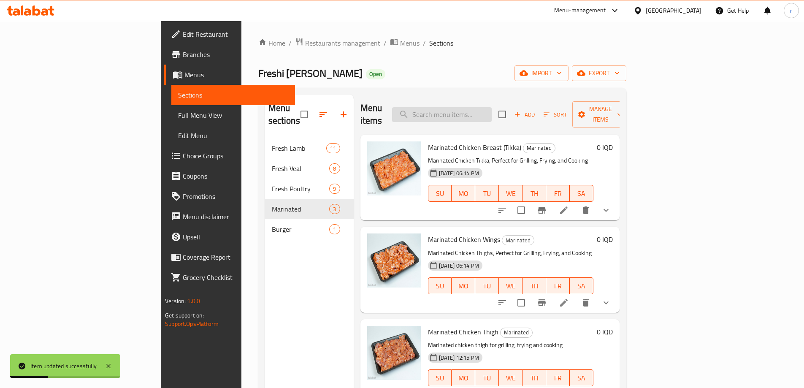
click at [492, 110] on input "search" at bounding box center [442, 114] width 100 height 15
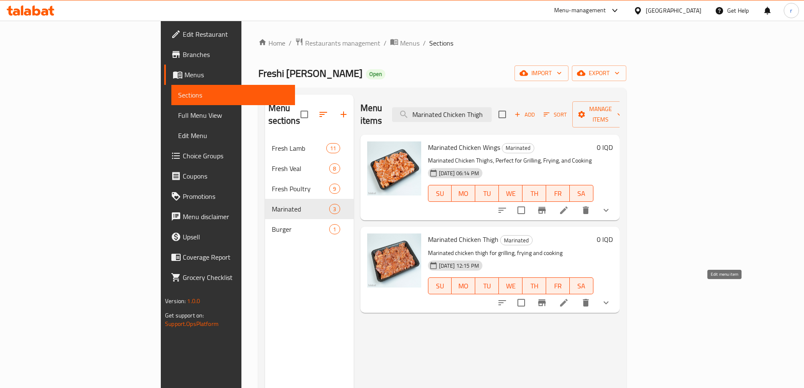
click at [568, 299] on icon at bounding box center [564, 303] width 8 height 8
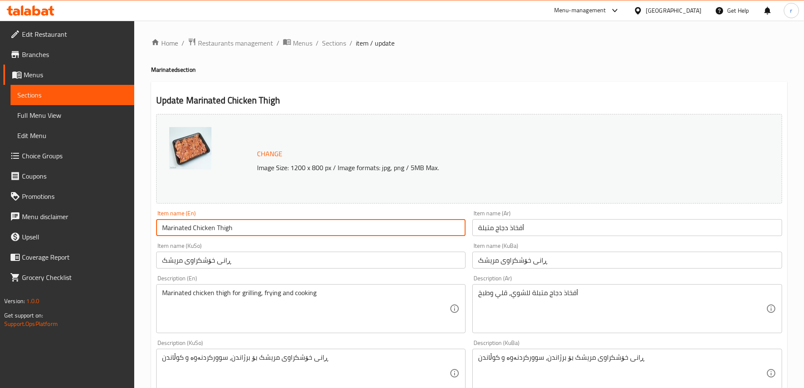
drag, startPoint x: 287, startPoint y: 225, endPoint x: 109, endPoint y: 230, distance: 178.2
click at [109, 230] on div "Edit Restaurant Branches Menus Sections Full Menu View Edit Menu Choice Groups …" at bounding box center [402, 380] width 804 height 719
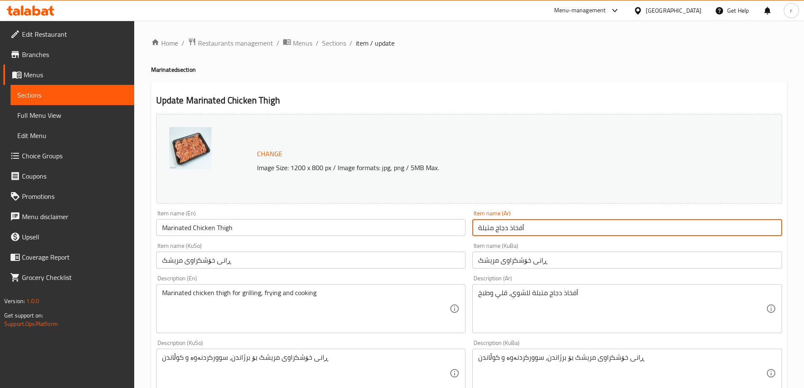
drag, startPoint x: 535, startPoint y: 228, endPoint x: 424, endPoint y: 229, distance: 110.2
click at [424, 229] on div "Change Image Size: 1200 x 800 px / Image formats: jpg, png / 5MB Max. Item name…" at bounding box center [469, 347] width 633 height 473
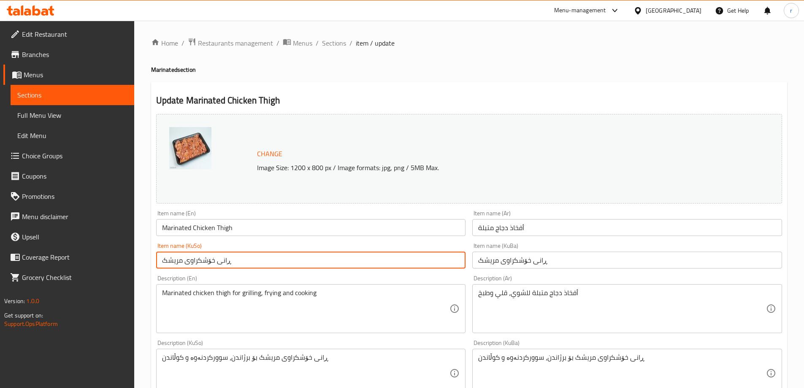
drag, startPoint x: 219, startPoint y: 261, endPoint x: 160, endPoint y: 259, distance: 58.7
click at [160, 259] on input "ڕانی خۆشکراوی مریشک" at bounding box center [311, 260] width 310 height 17
click at [502, 263] on input "ڕانی خۆشکراوی مریشک" at bounding box center [627, 260] width 310 height 17
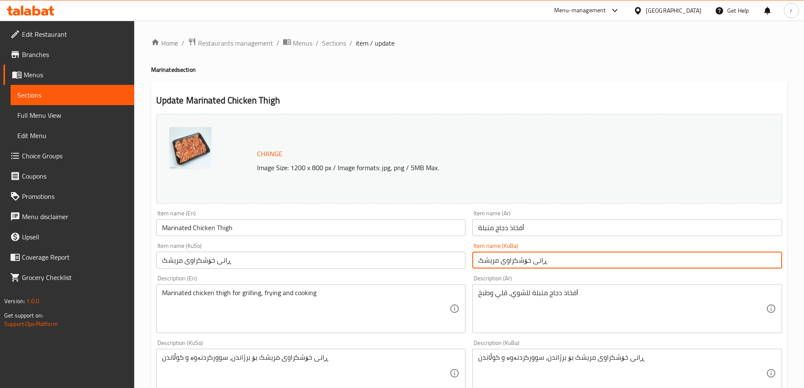
click at [502, 263] on input "ڕانی خۆشکراوی مریشک" at bounding box center [627, 260] width 310 height 17
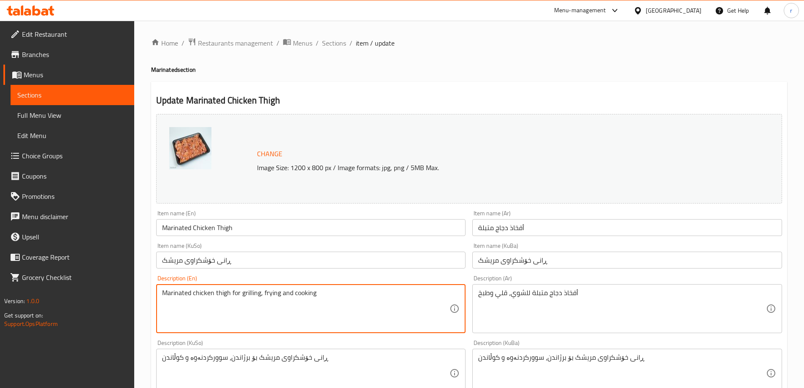
click at [244, 305] on textarea "Marinated chicken thigh for grilling, frying and cooking" at bounding box center [306, 309] width 288 height 40
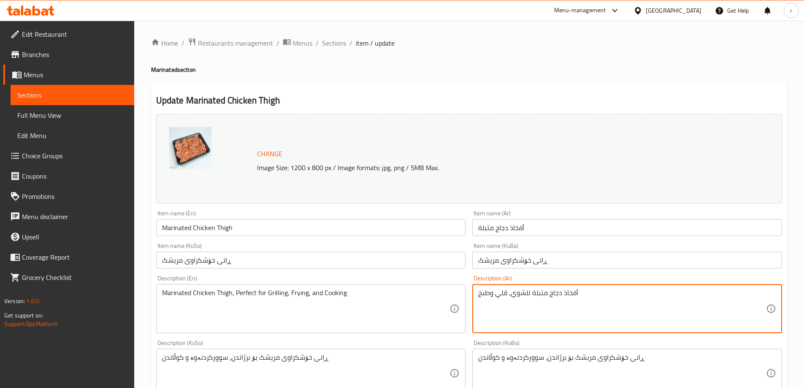
click at [509, 299] on textarea "أفخاذ دجاج متبلة للشوي، قلي وطبخ" at bounding box center [622, 309] width 288 height 40
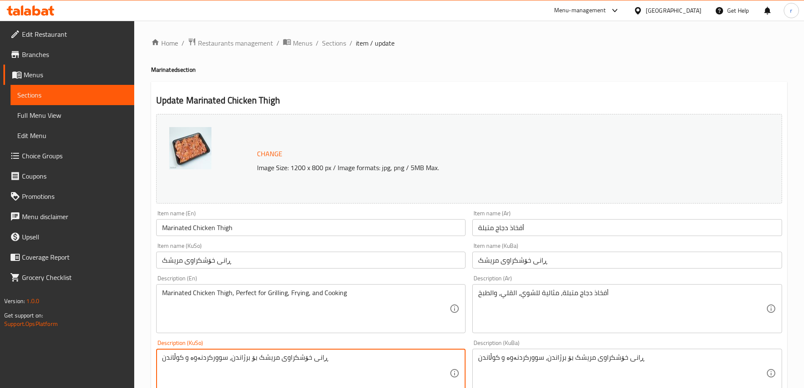
click at [295, 360] on textarea "ڕانی خۆشکراوی مریشک بۆ برژاندن، سوورکردنەوە و کوڵاندن" at bounding box center [306, 373] width 288 height 40
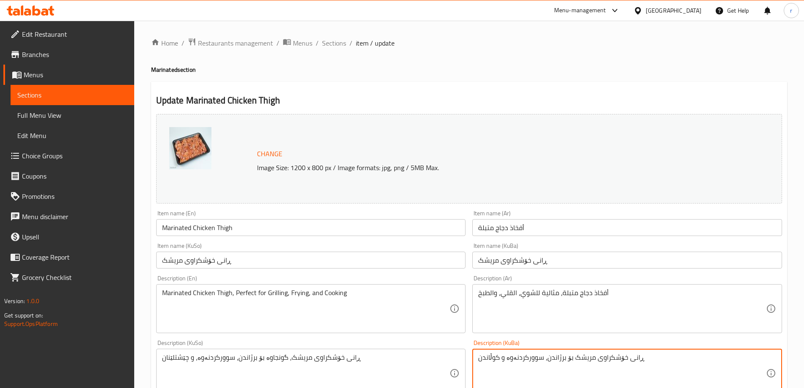
click at [529, 360] on textarea "ڕانی خۆشکراوی مریشک بۆ برژاندن، سوورکردنەوە و کوڵاندن" at bounding box center [622, 373] width 288 height 40
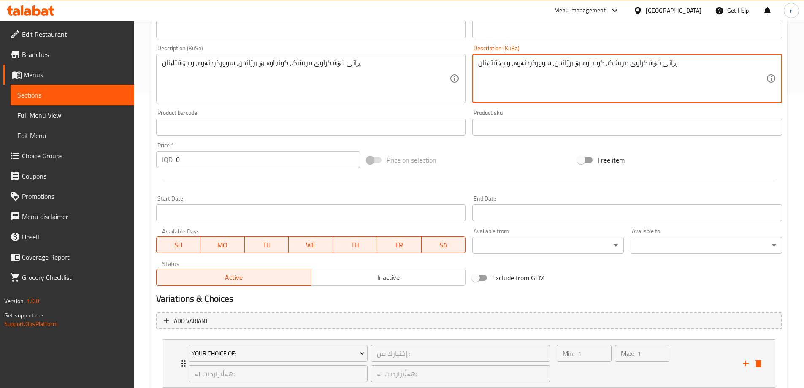
scroll to position [352, 0]
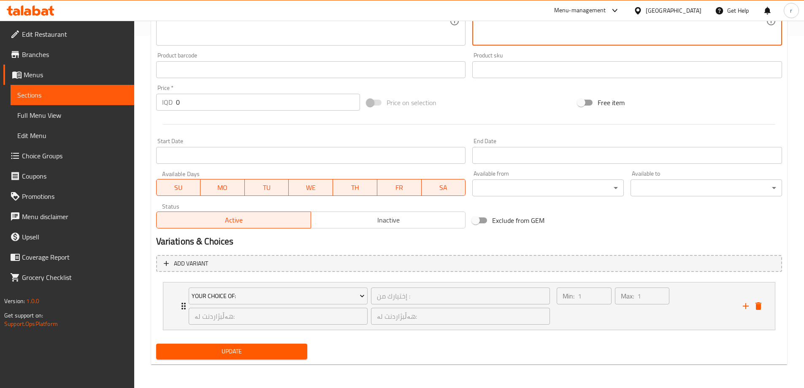
click at [261, 350] on span "Update" at bounding box center [232, 351] width 138 height 11
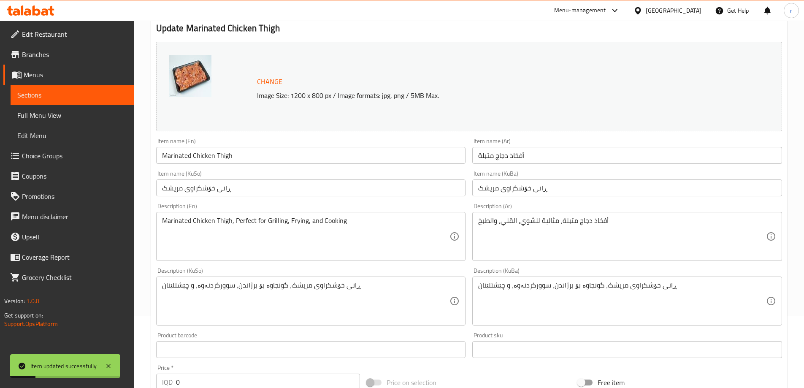
scroll to position [0, 0]
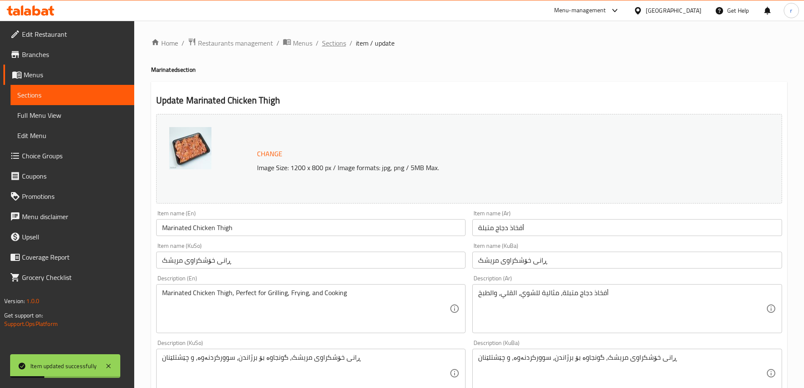
click at [333, 47] on span "Sections" at bounding box center [334, 43] width 24 height 10
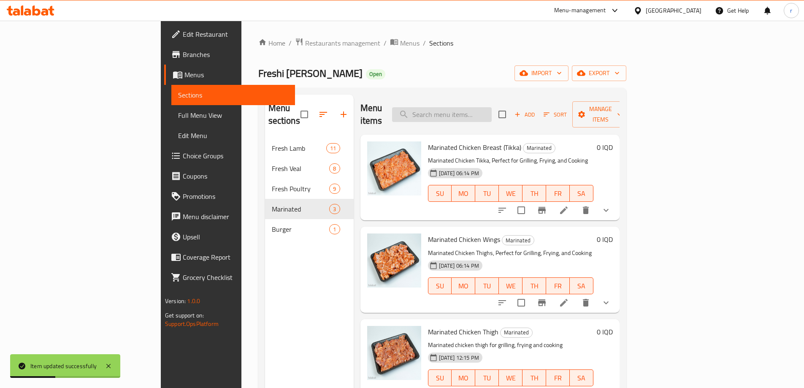
click at [481, 108] on input "search" at bounding box center [442, 114] width 100 height 15
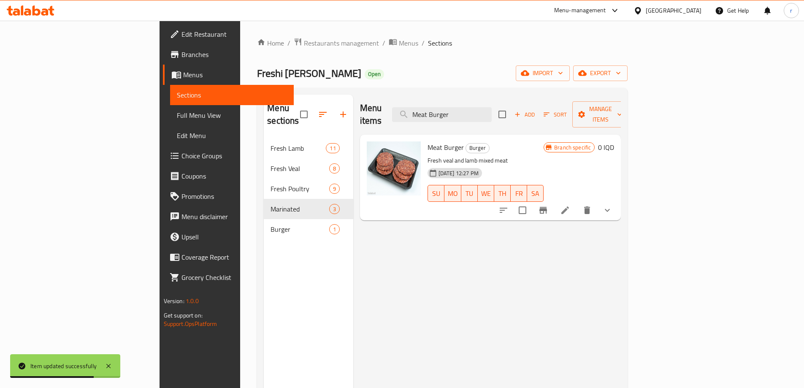
click at [570, 205] on icon at bounding box center [565, 210] width 10 height 10
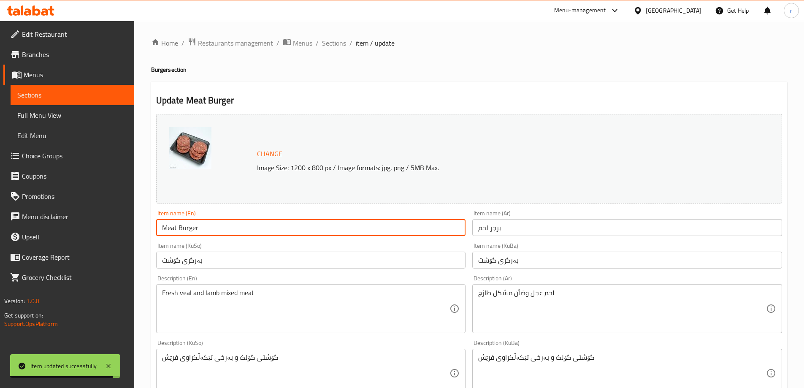
drag, startPoint x: 191, startPoint y: 226, endPoint x: 55, endPoint y: 233, distance: 136.5
click at [55, 233] on div "Edit Restaurant Branches Menus Sections Full Menu View Edit Menu Choice Groups …" at bounding box center [402, 380] width 804 height 719
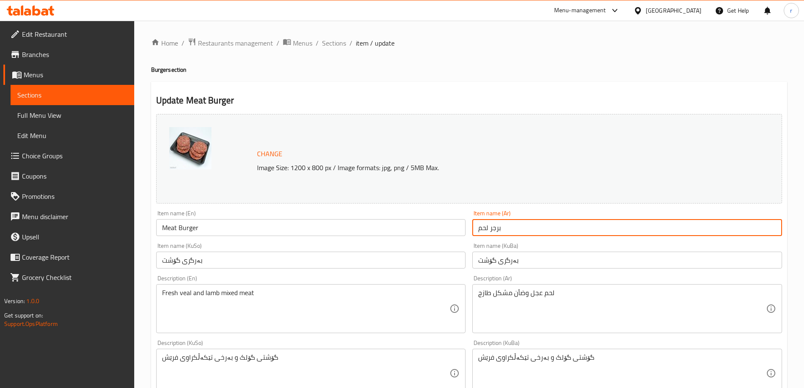
drag, startPoint x: 529, startPoint y: 226, endPoint x: 426, endPoint y: 231, distance: 103.6
click at [426, 231] on div "Change Image Size: 1200 x 800 px / Image formats: jpg, png / 5MB Max. Item name…" at bounding box center [469, 347] width 633 height 473
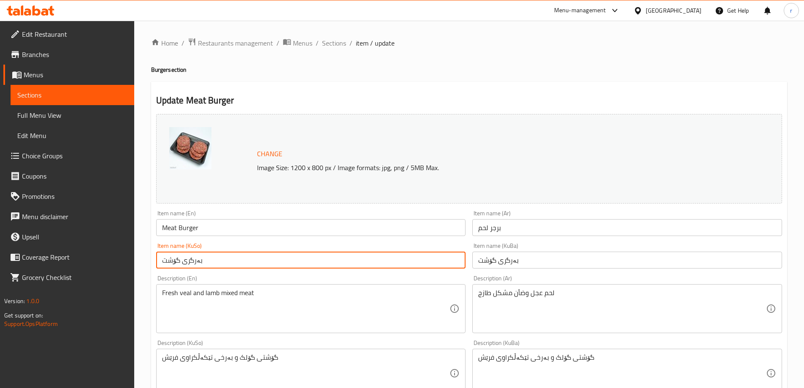
drag, startPoint x: 209, startPoint y: 266, endPoint x: 125, endPoint y: 269, distance: 84.9
click at [125, 269] on div "Edit Restaurant Branches Menus Sections Full Menu View Edit Menu Choice Groups …" at bounding box center [402, 380] width 804 height 719
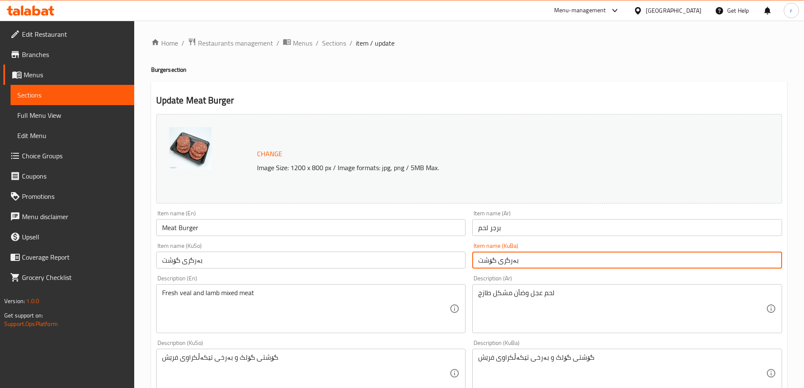
drag, startPoint x: 532, startPoint y: 263, endPoint x: 409, endPoint y: 273, distance: 123.3
click at [409, 273] on div "Change Image Size: 1200 x 800 px / Image formats: jpg, png / 5MB Max. Item name…" at bounding box center [469, 347] width 633 height 473
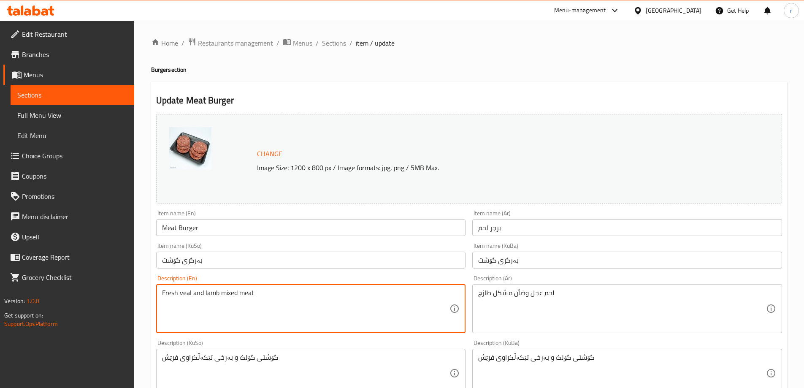
drag, startPoint x: 187, startPoint y: 287, endPoint x: 74, endPoint y: 288, distance: 112.7
click at [74, 288] on div "Edit Restaurant Branches Menus Sections Full Menu View Edit Menu Choice Groups …" at bounding box center [402, 380] width 804 height 719
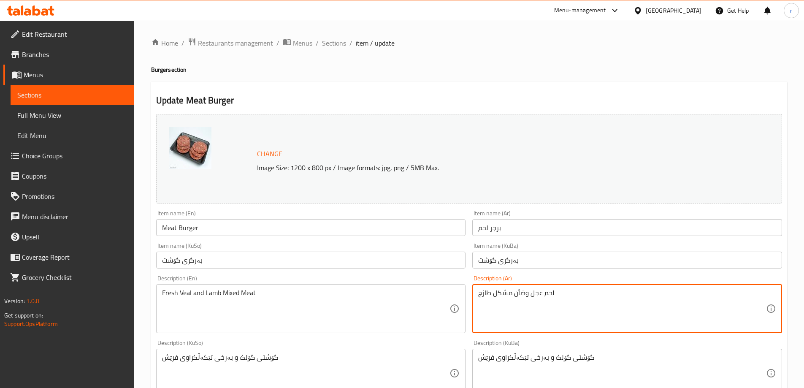
drag, startPoint x: 572, startPoint y: 303, endPoint x: 406, endPoint y: 303, distance: 165.5
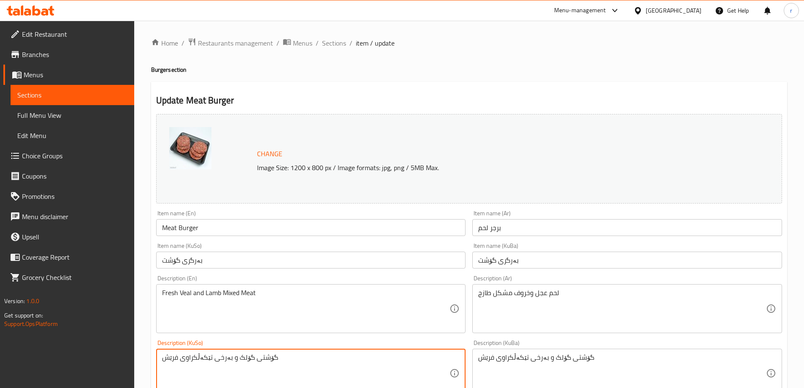
drag, startPoint x: 328, startPoint y: 365, endPoint x: 83, endPoint y: 355, distance: 245.5
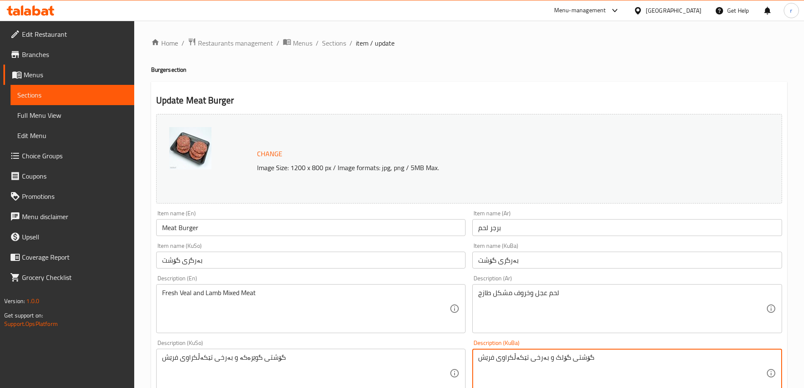
click at [574, 365] on textarea "گۆشتی گۆلک و بەرخی تێکەڵکراوی فرێش" at bounding box center [622, 373] width 288 height 40
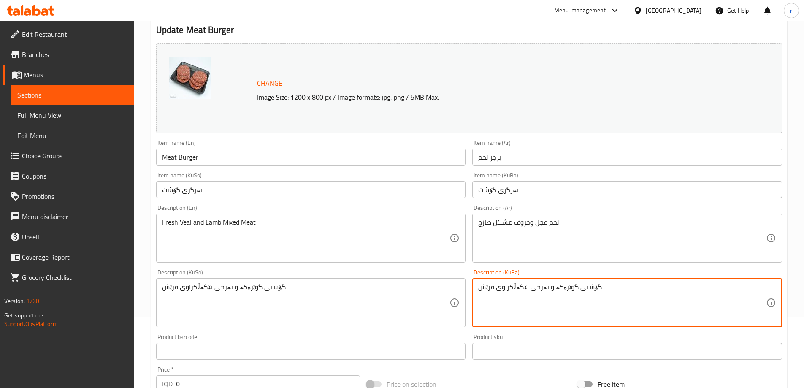
scroll to position [352, 0]
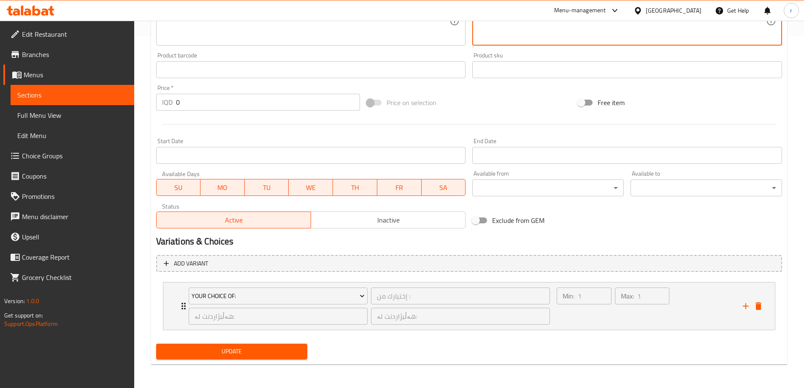
click at [257, 360] on div "Update" at bounding box center [232, 351] width 158 height 22
click at [258, 352] on span "Update" at bounding box center [232, 351] width 138 height 11
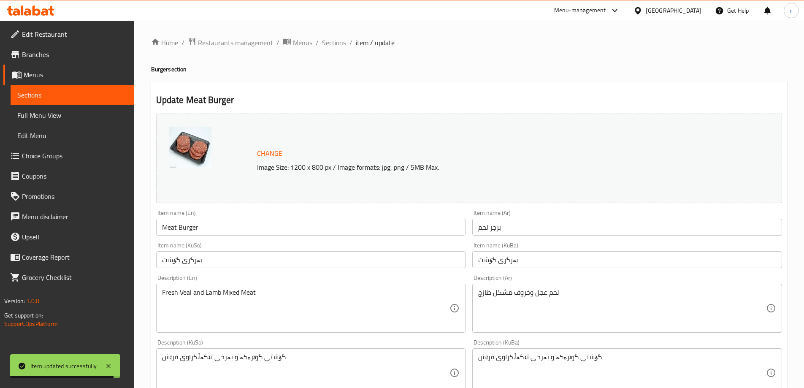
scroll to position [0, 0]
click at [328, 43] on span "Sections" at bounding box center [334, 43] width 24 height 10
